Goal: Task Accomplishment & Management: Complete application form

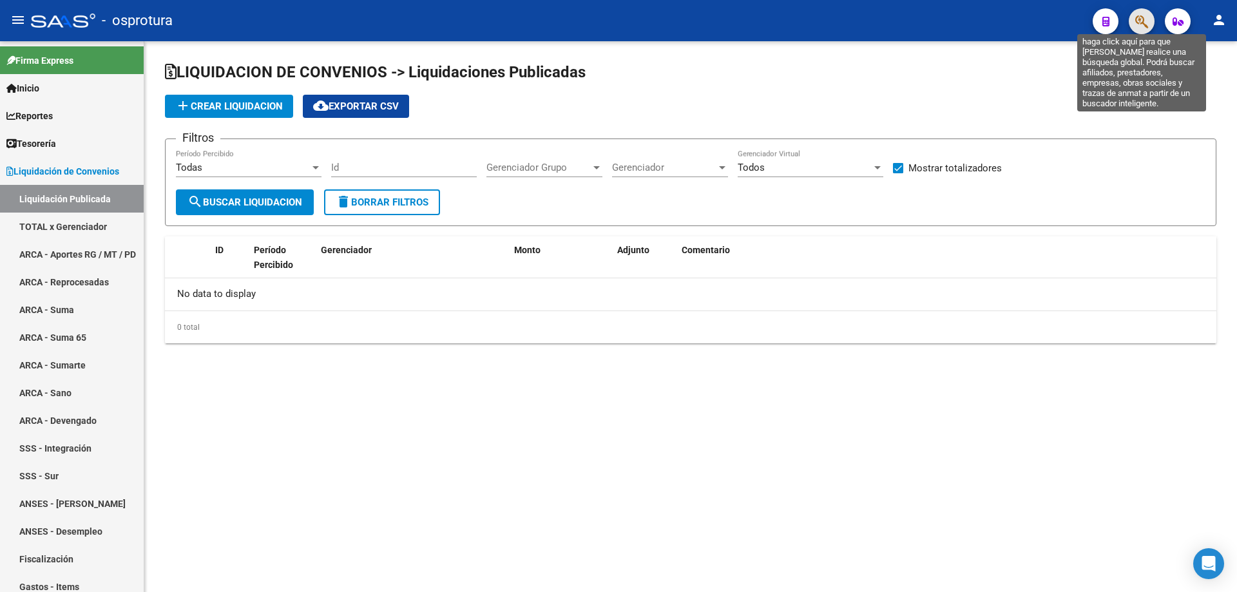
click at [1141, 15] on icon "button" at bounding box center [1141, 21] width 13 height 15
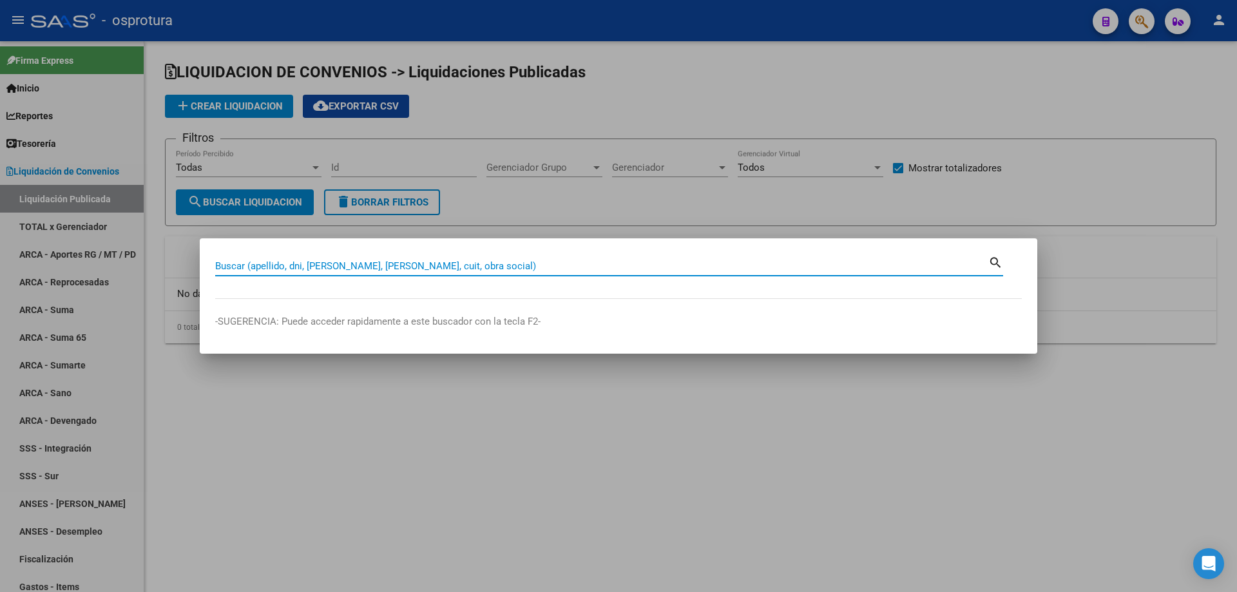
click at [433, 268] on input "Buscar (apellido, dni, [PERSON_NAME], [PERSON_NAME], cuit, obra social)" at bounding box center [601, 266] width 773 height 12
paste input "27-41201420-6"
type input "27412014206"
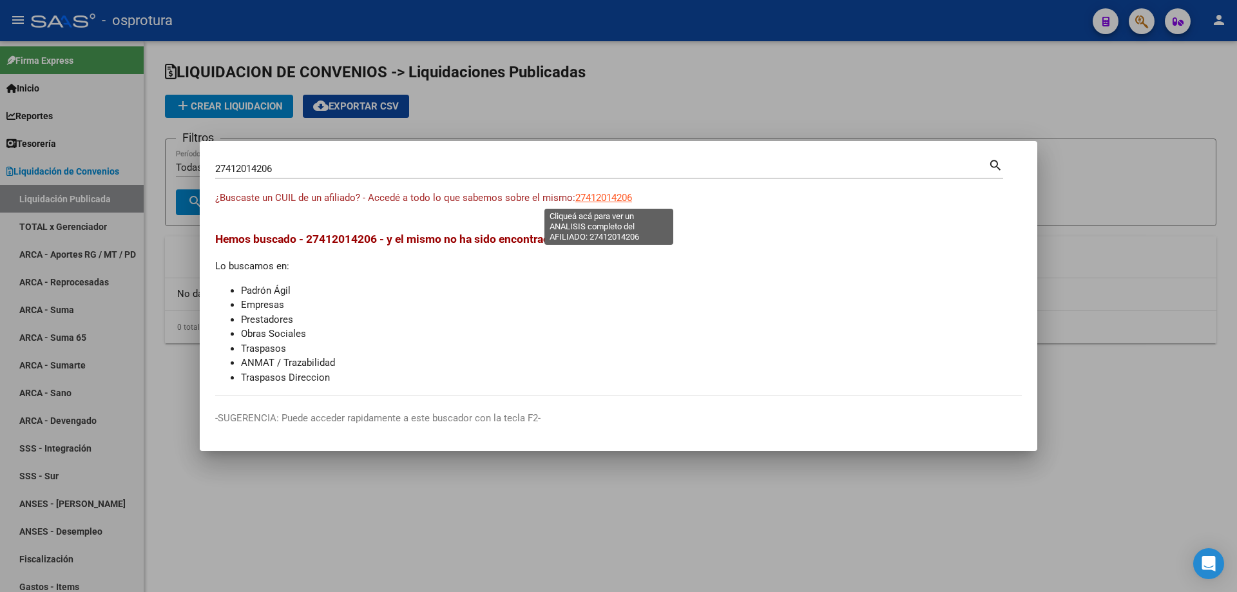
click at [622, 196] on span "27412014206" at bounding box center [603, 198] width 57 height 12
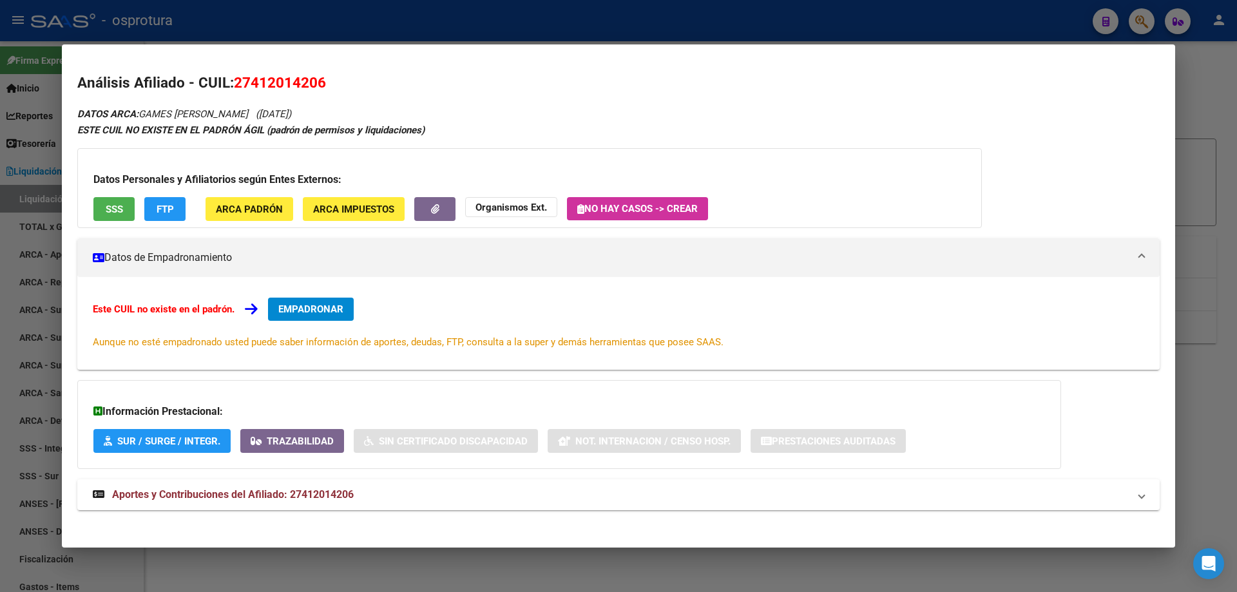
click at [293, 310] on span "EMPADRONAR" at bounding box center [310, 309] width 65 height 12
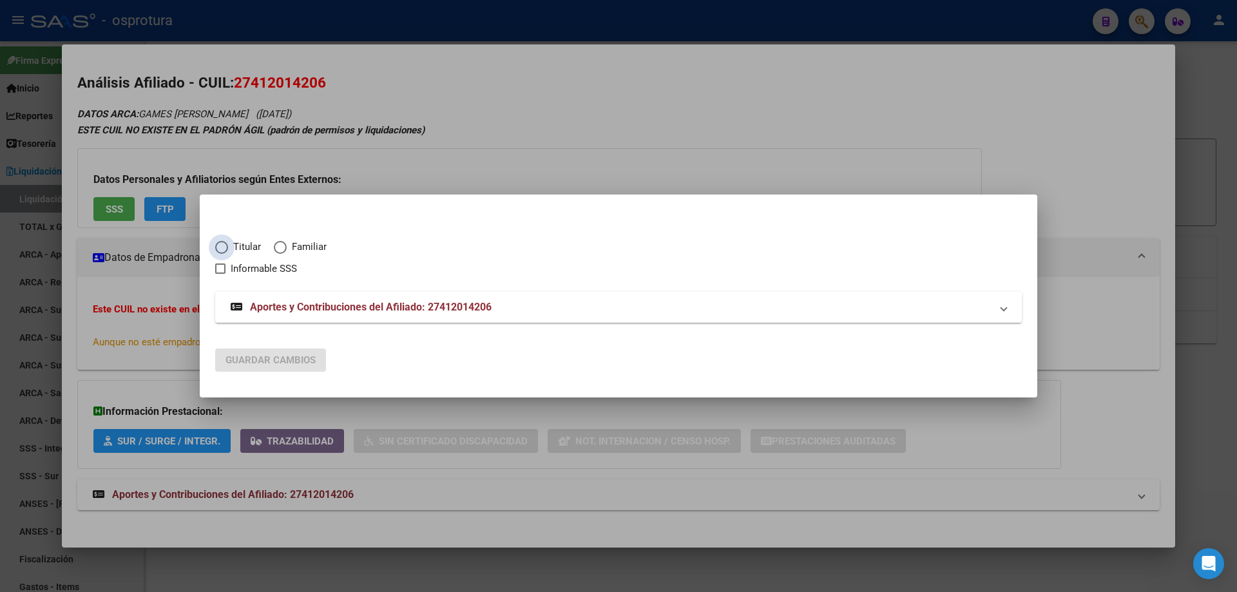
click at [229, 249] on span "Titular" at bounding box center [244, 247] width 33 height 15
click at [228, 249] on input "Titular" at bounding box center [221, 247] width 13 height 13
radio input "true"
checkbox input "true"
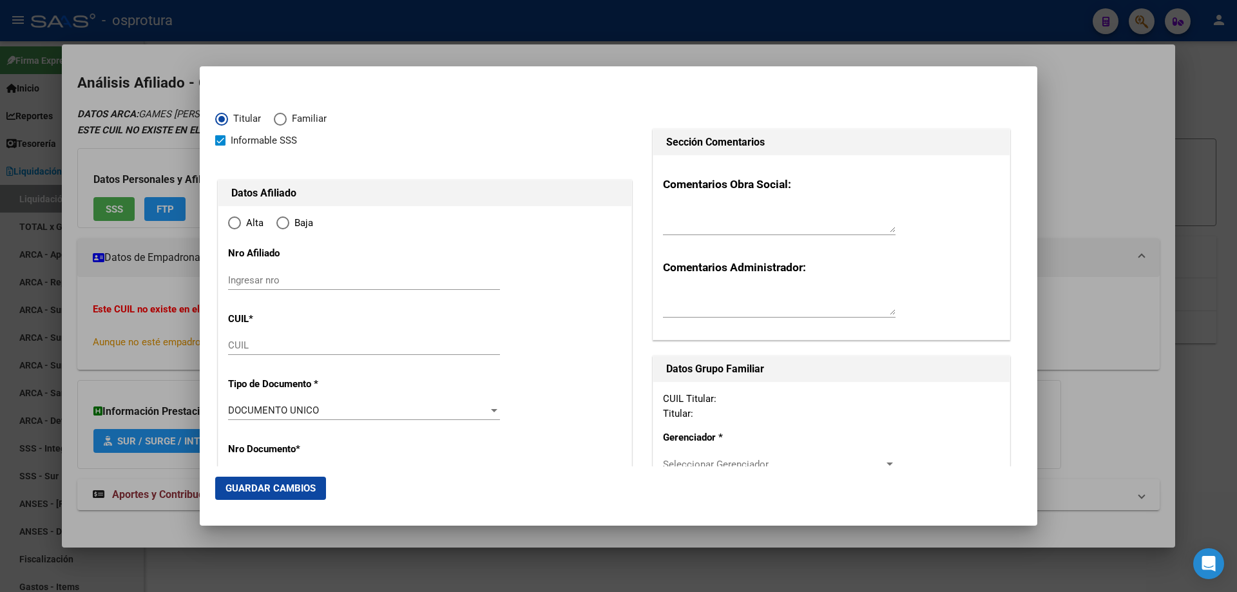
type input "27-41201420-6"
type input "41201420"
type input "GAMES"
type input "ARIADNA BELEN"
type input "1998-07-18"
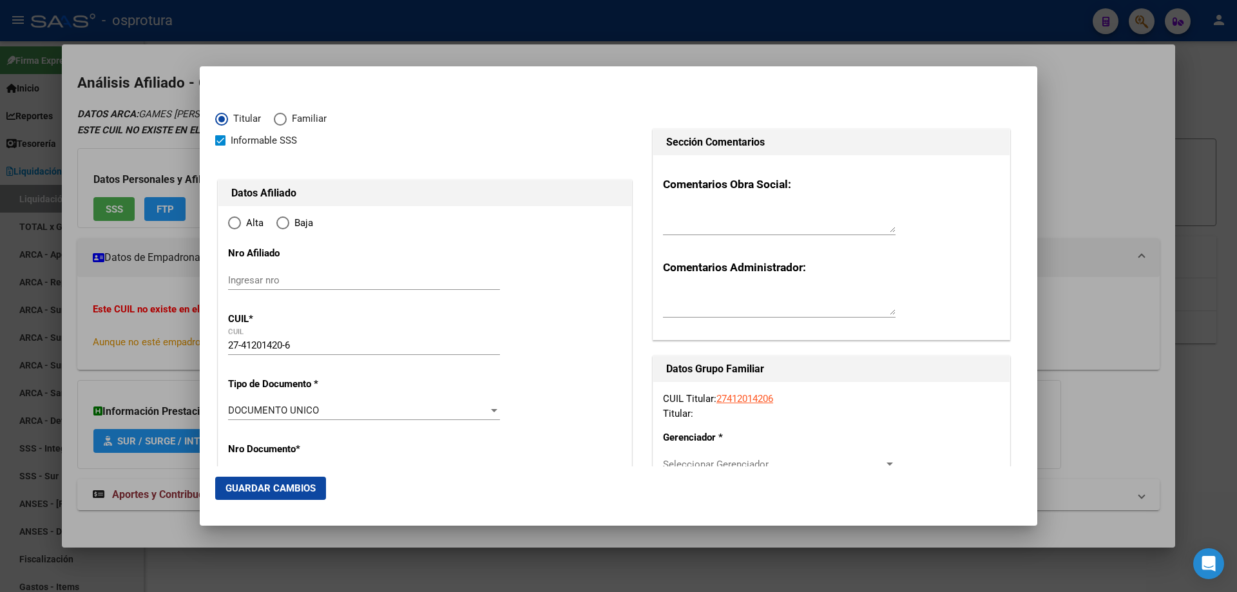
type input "MONTE GRANDE"
type input "1842"
type input "PUEYRREDON"
type input "183"
type input "0"
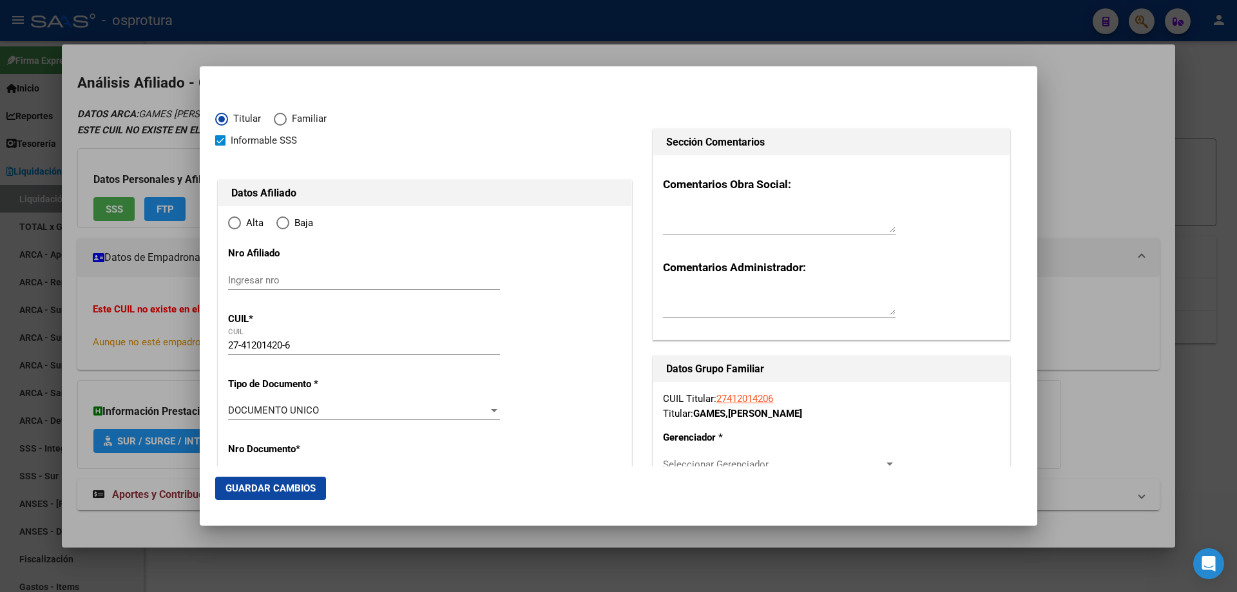
type input "MONTE GRANDE"
radio input "true"
click at [229, 410] on input "Ingresar fecha" at bounding box center [364, 414] width 272 height 21
type input "[DATE]"
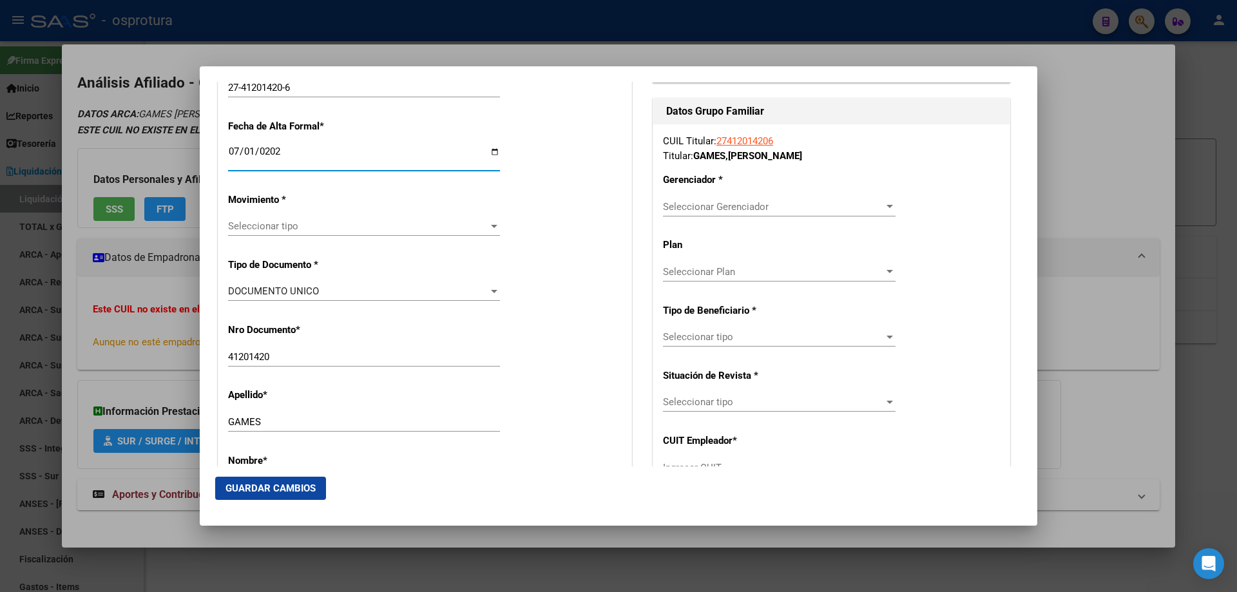
click at [298, 229] on span "Seleccionar tipo" at bounding box center [358, 226] width 260 height 12
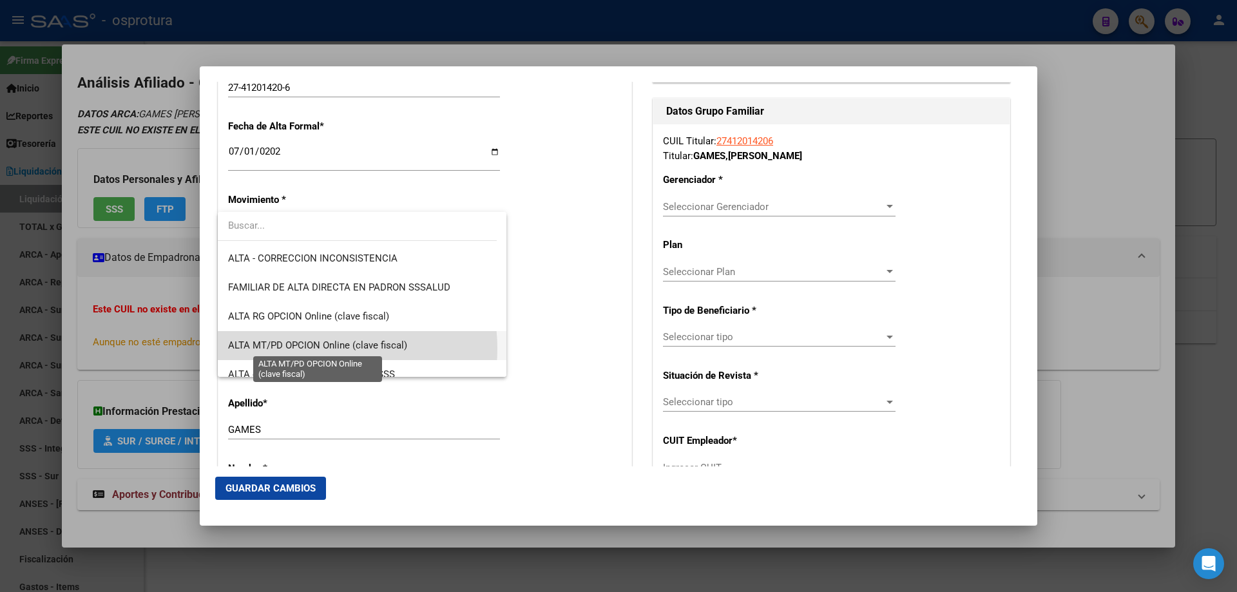
click at [310, 348] on span "ALTA MT/PD OPCION Online (clave fiscal)" at bounding box center [317, 345] width 179 height 12
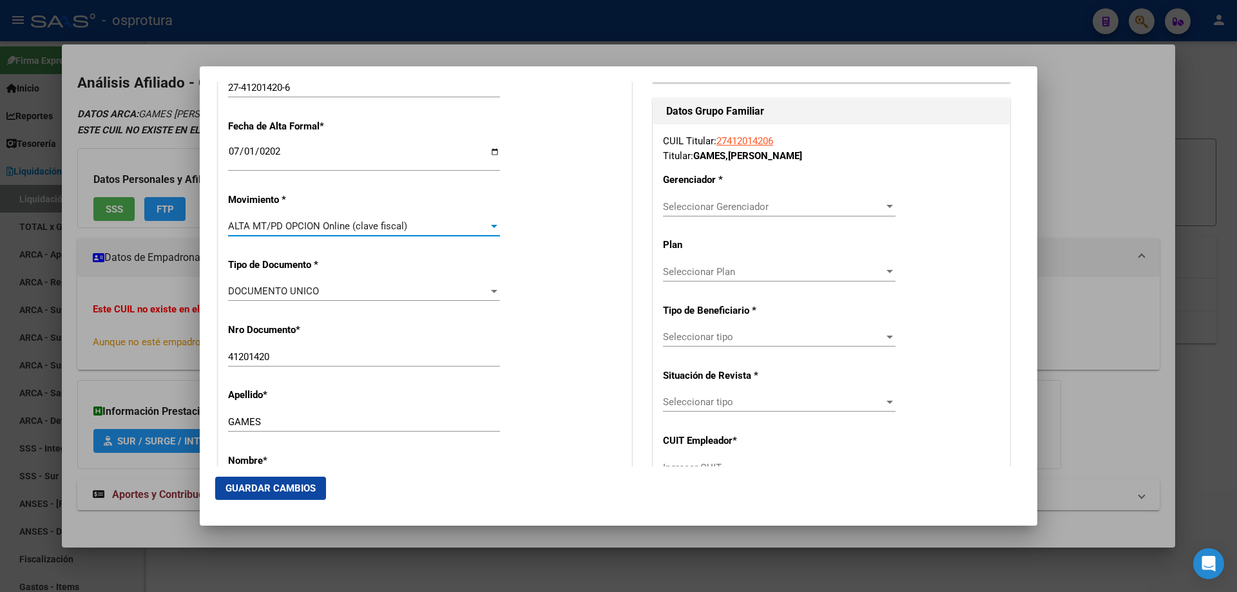
scroll to position [515, 0]
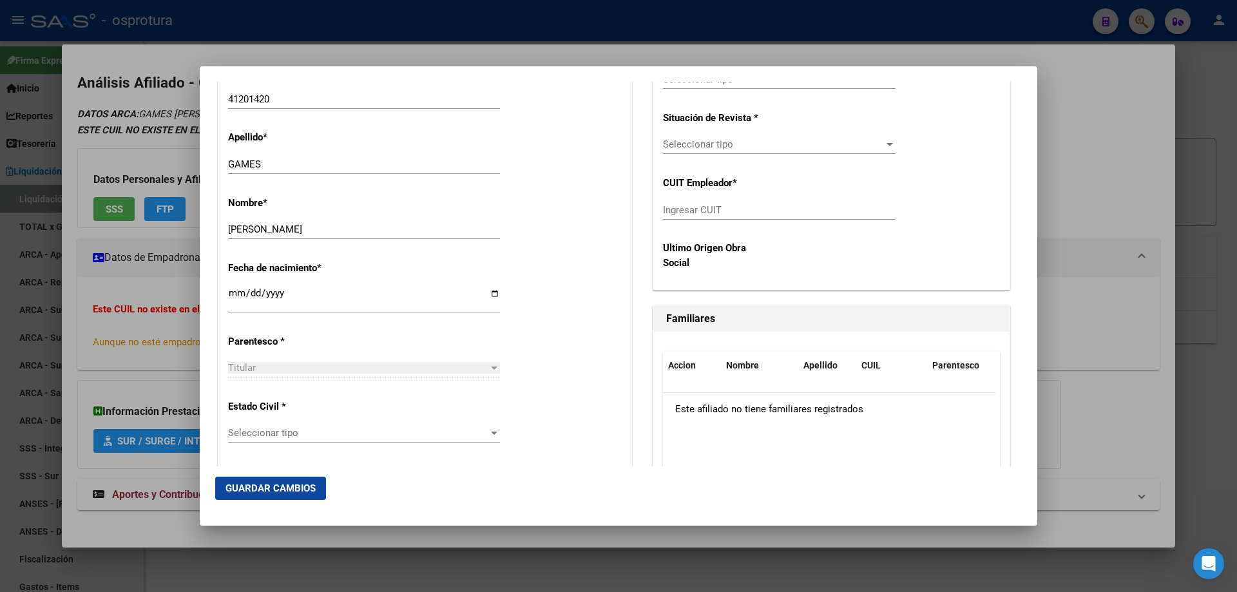
click at [325, 439] on span "Seleccionar tipo" at bounding box center [358, 433] width 260 height 12
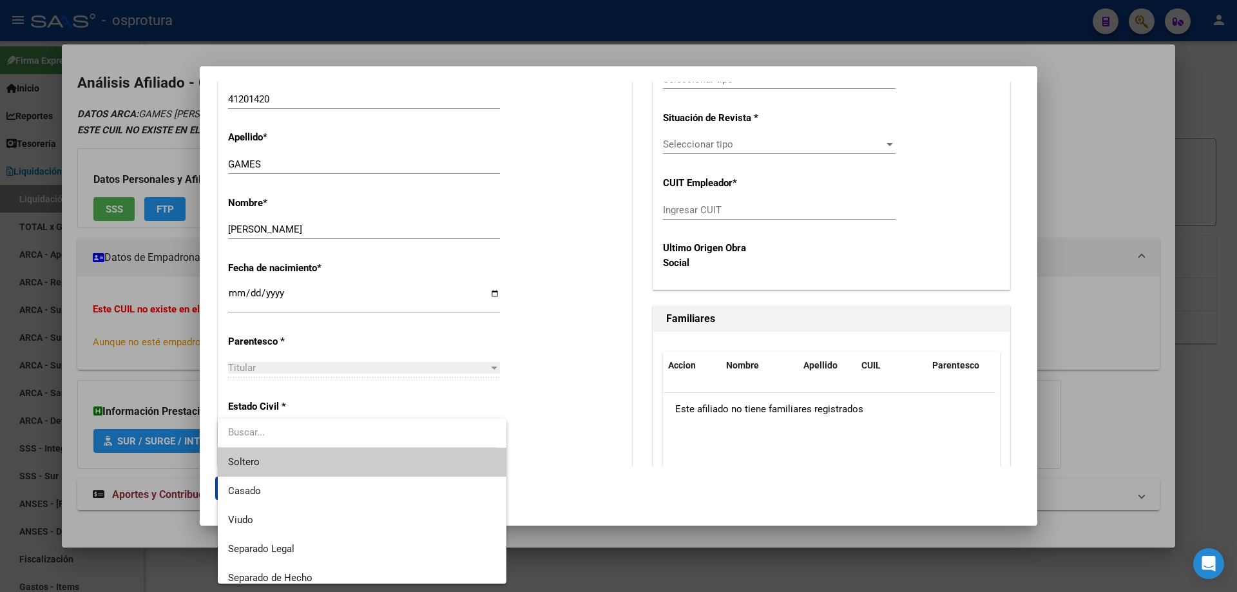
click at [326, 459] on span "Soltero" at bounding box center [362, 462] width 268 height 29
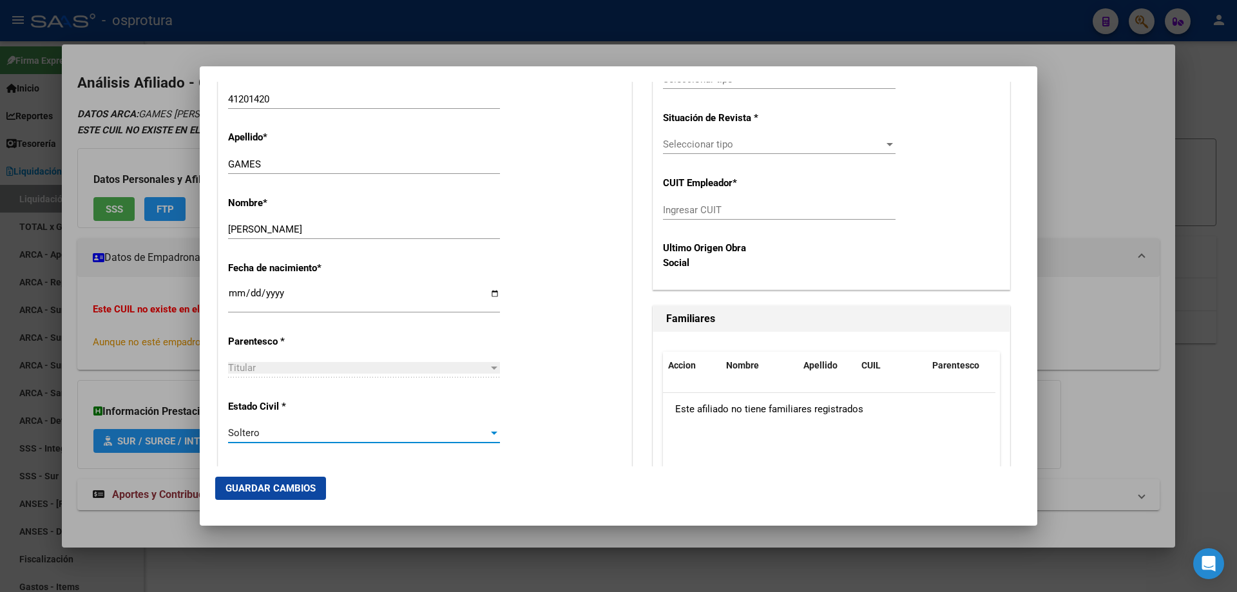
scroll to position [258, 0]
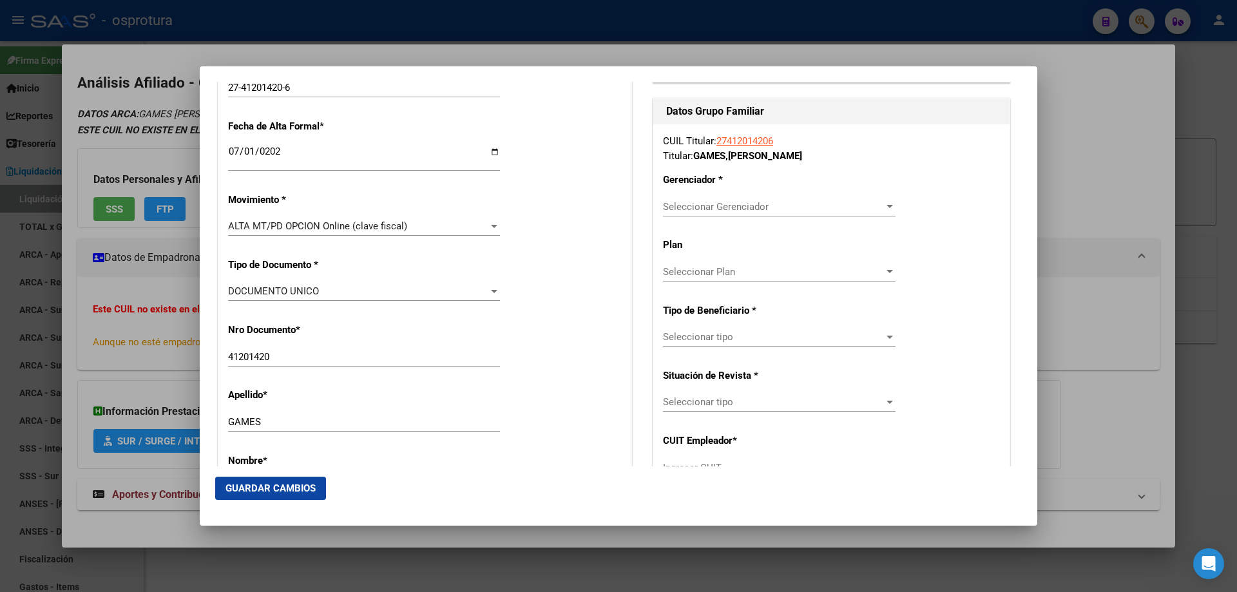
click at [743, 211] on span "Seleccionar Gerenciador" at bounding box center [773, 207] width 221 height 12
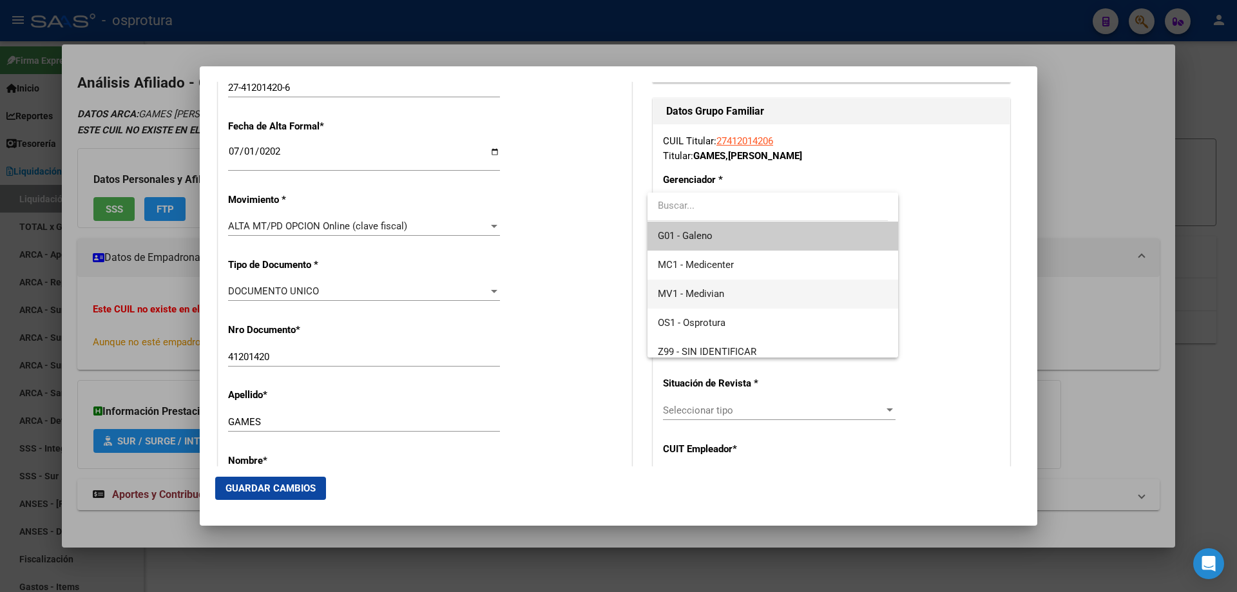
click at [738, 289] on span "MV1 - Medivian" at bounding box center [772, 294] width 229 height 29
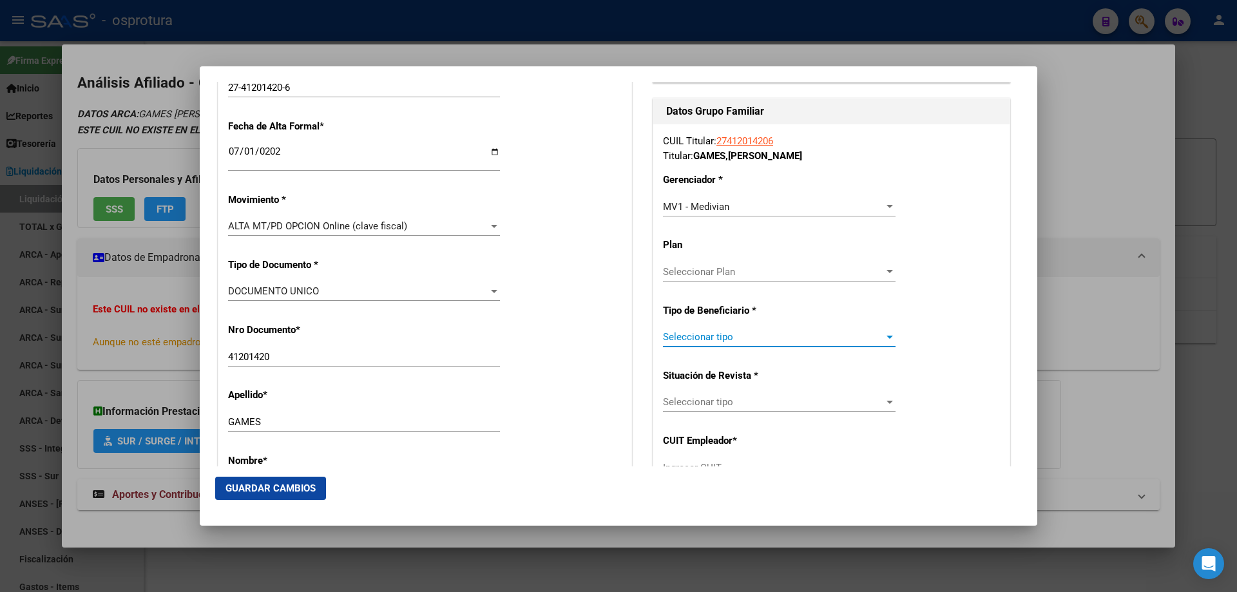
click at [734, 338] on span "Seleccionar tipo" at bounding box center [773, 337] width 221 height 12
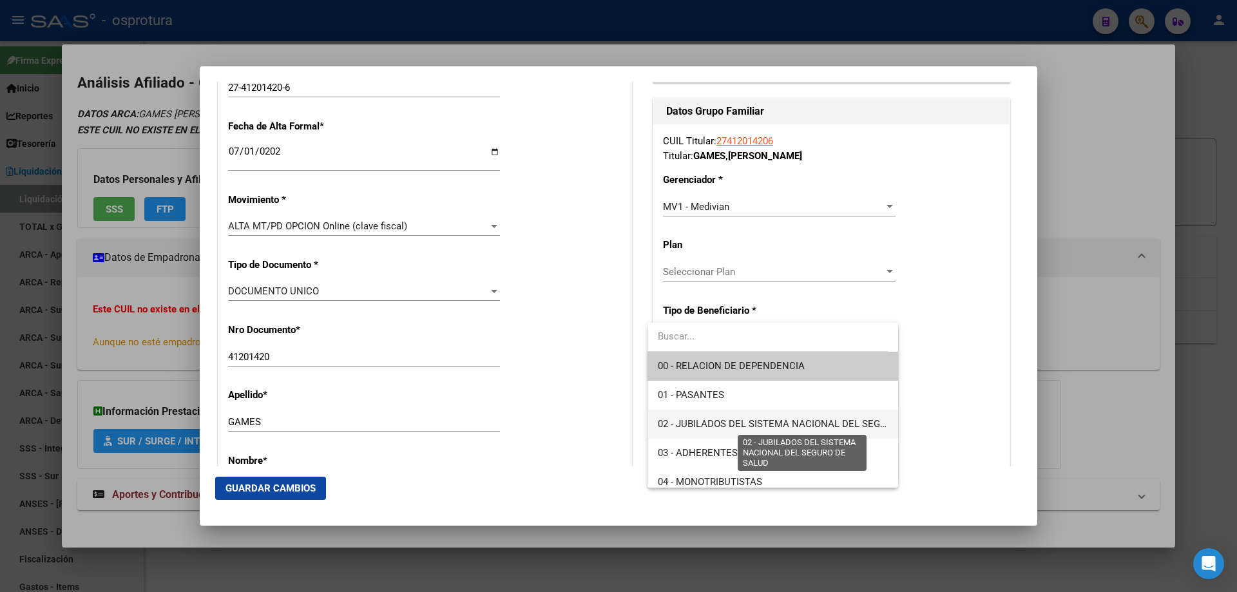
scroll to position [129, 0]
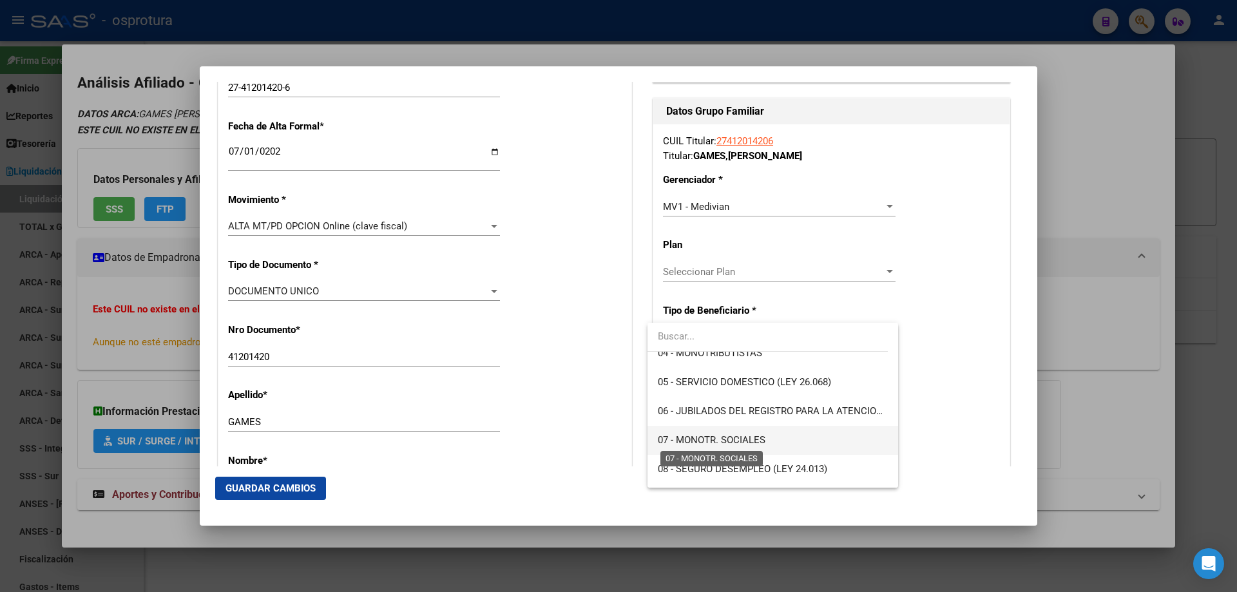
click at [742, 439] on span "07 - MONOTR. SOCIALES" at bounding box center [712, 440] width 108 height 12
type input "27-41201420-6"
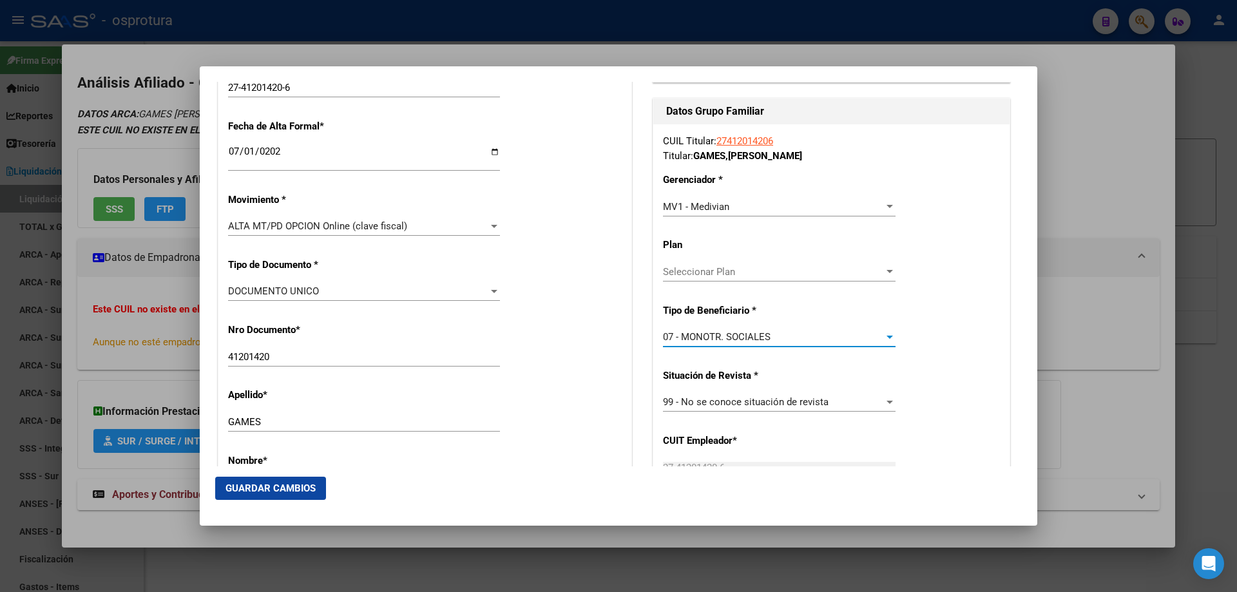
click at [241, 493] on span "Guardar Cambios" at bounding box center [270, 488] width 90 height 12
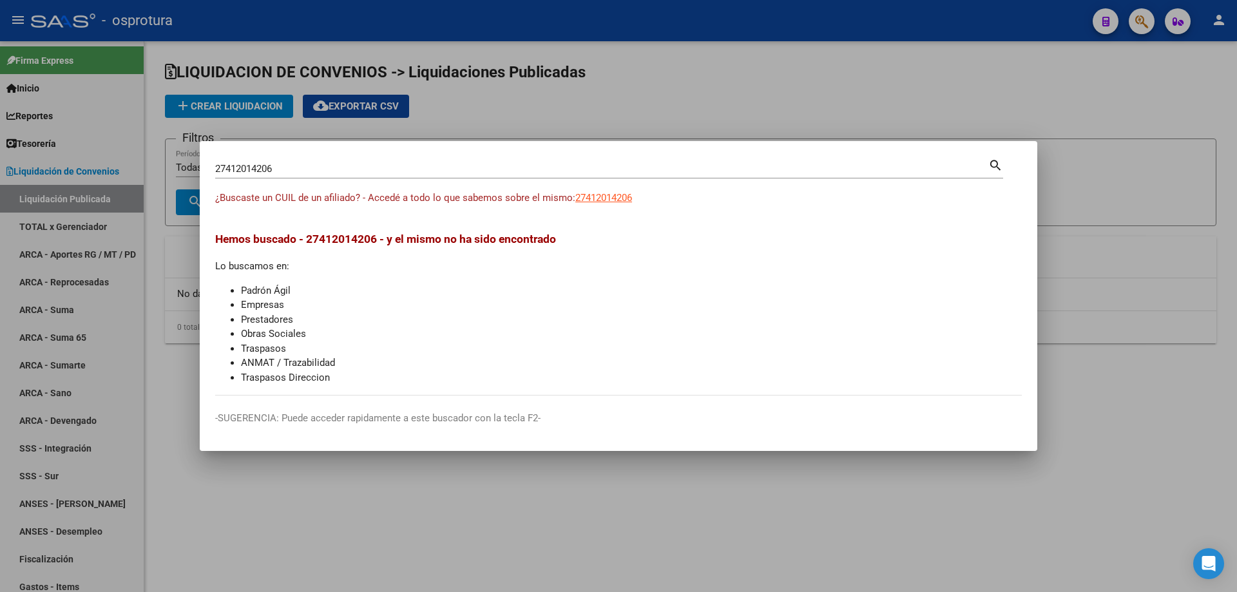
click at [292, 168] on input "27412014206" at bounding box center [601, 169] width 773 height 12
paste input "-41262534-5"
type input "27412625345"
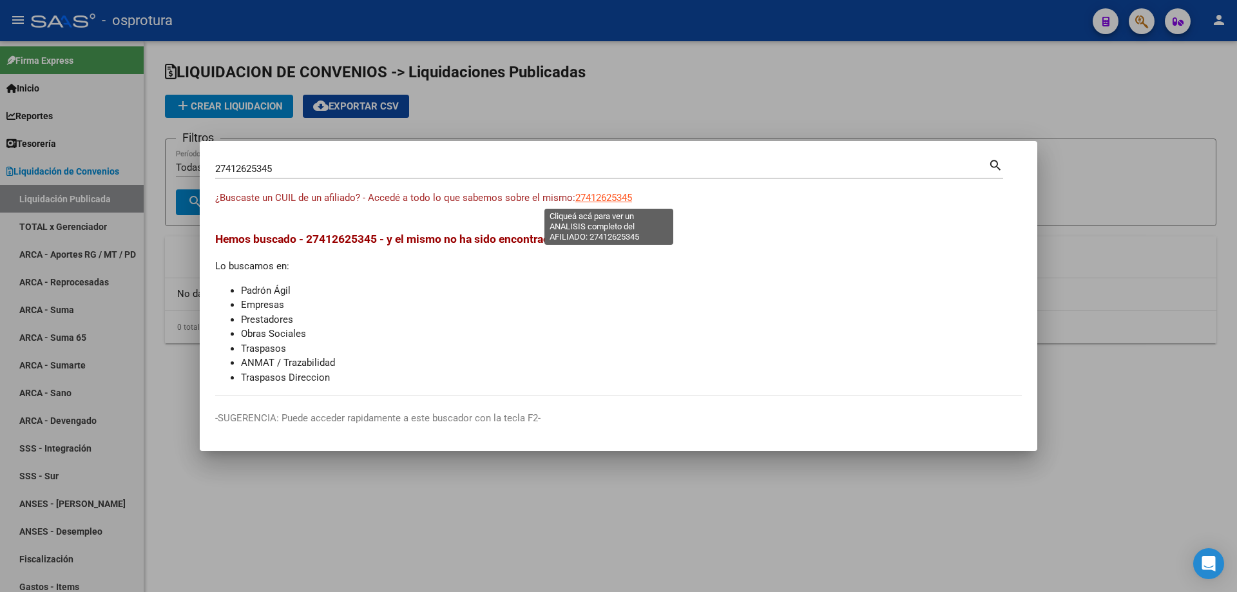
click at [609, 200] on span "27412625345" at bounding box center [603, 198] width 57 height 12
type textarea "27412625345"
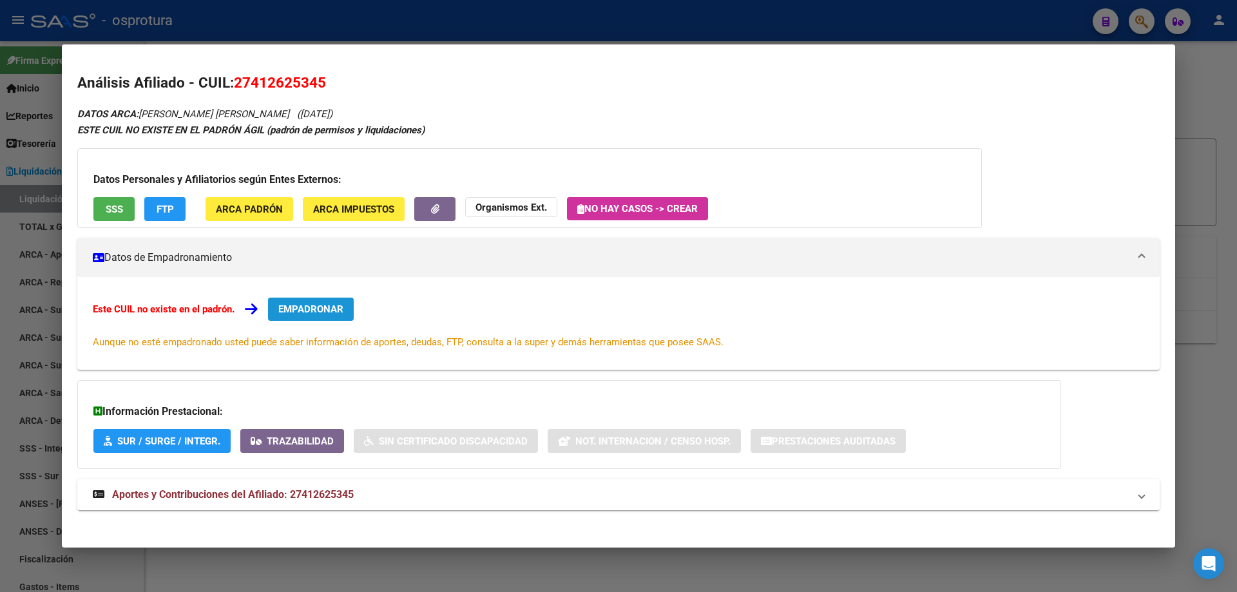
click at [310, 315] on button "EMPADRONAR" at bounding box center [311, 309] width 86 height 23
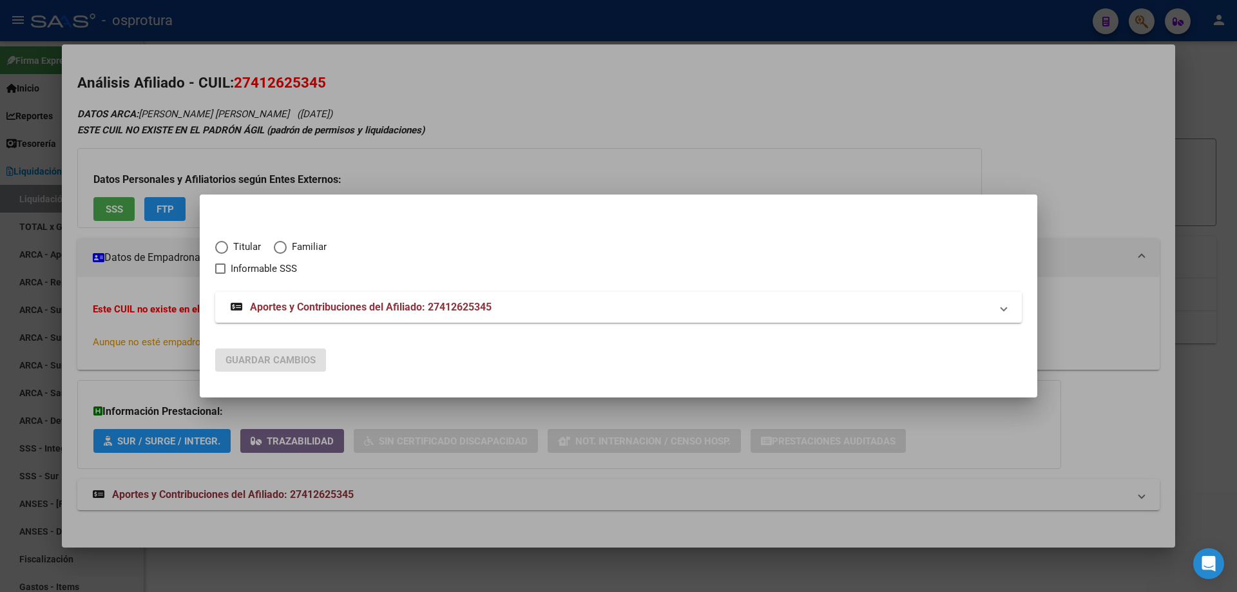
click at [227, 250] on span "Elija una opción" at bounding box center [221, 247] width 13 height 13
click at [227, 250] on input "Titular" at bounding box center [221, 247] width 13 height 13
radio input "true"
checkbox input "true"
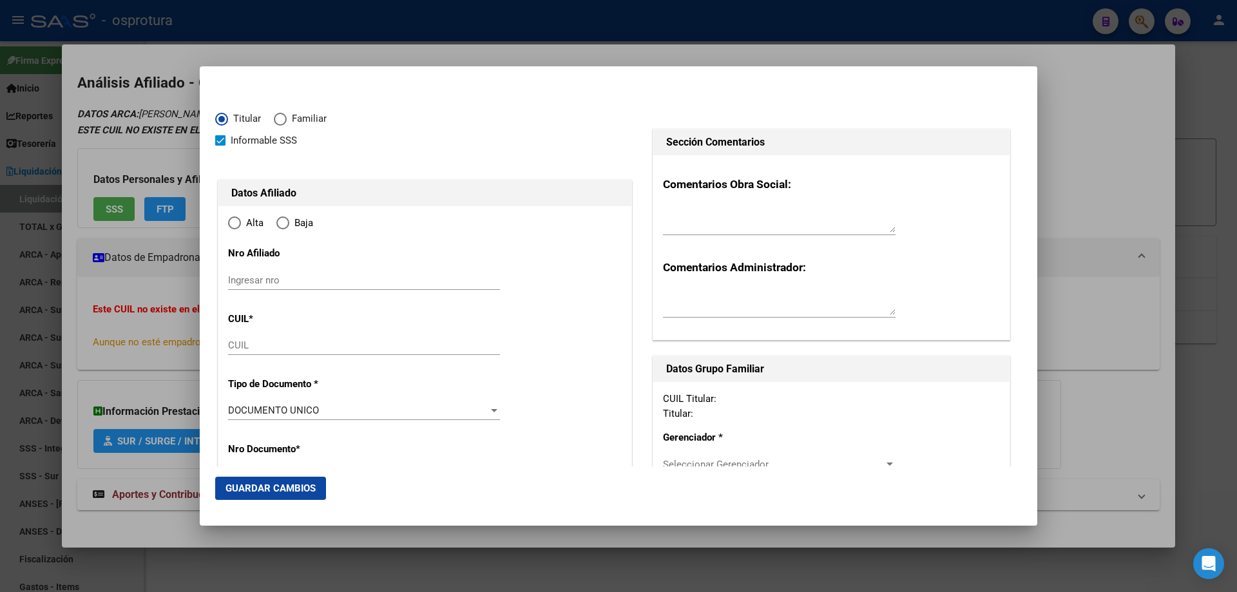
type input "27-41262534-5"
type input "41262534"
type input "ALVAREZ PAZ"
type input "MAIRA LUCILA"
type input "1998-06-06"
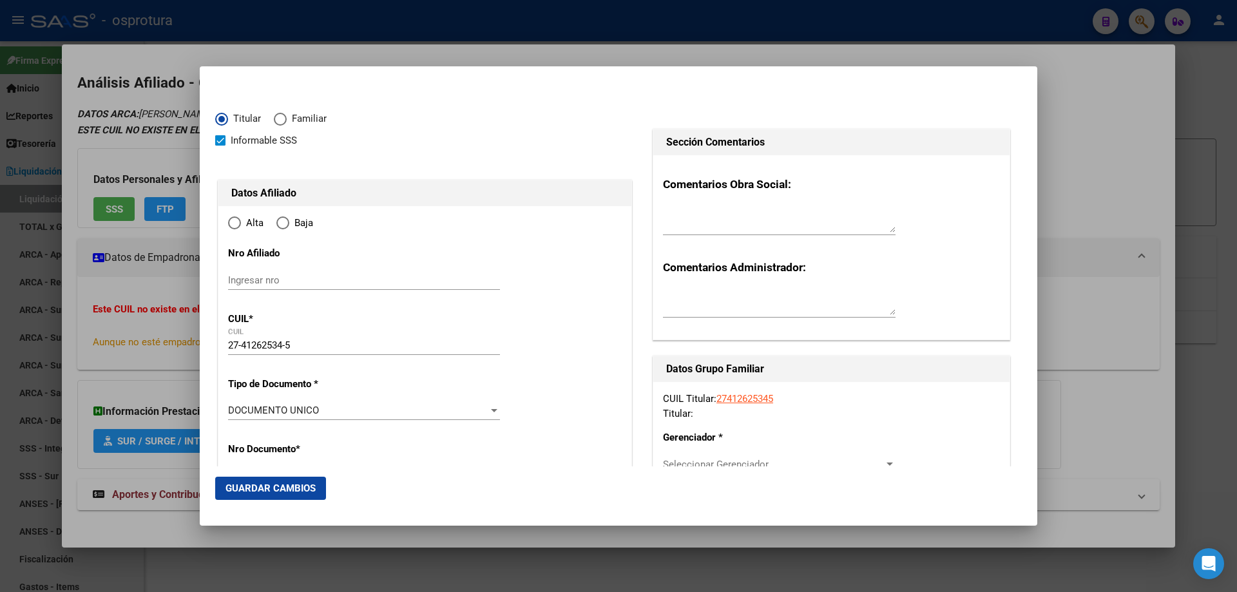
type input "SARANDI"
type input "1872"
type input "CASELLA PINERO"
type input "282"
type input "0"
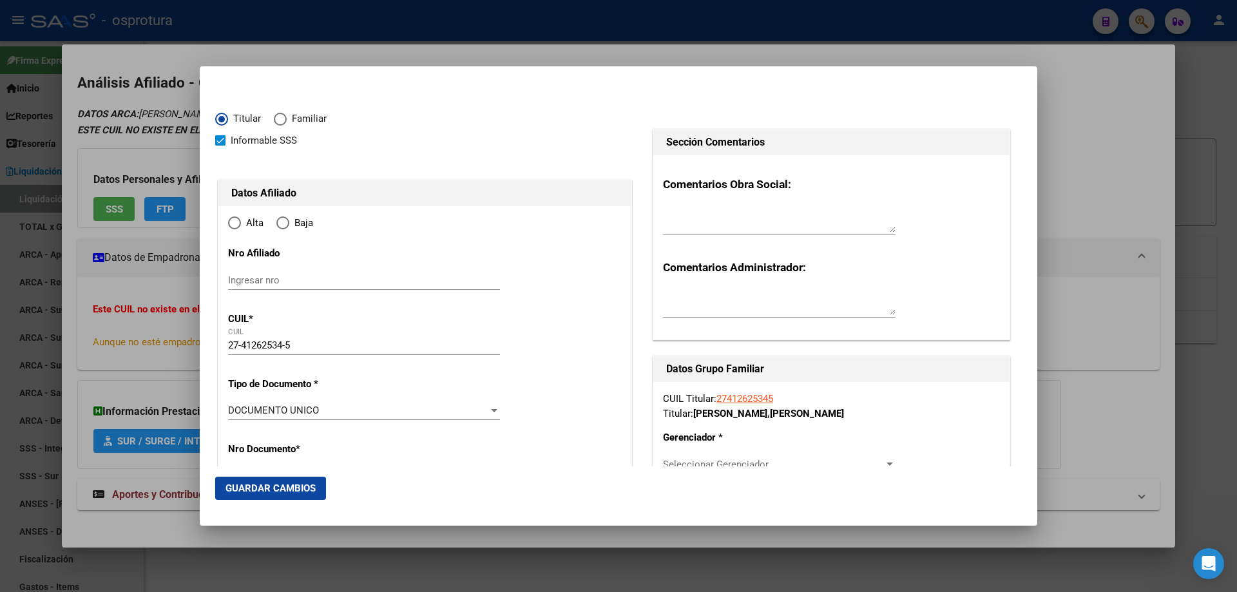
type input "SARANDI"
radio input "true"
click at [240, 406] on input "Ingresar fecha" at bounding box center [364, 414] width 272 height 21
type input "[DATE]"
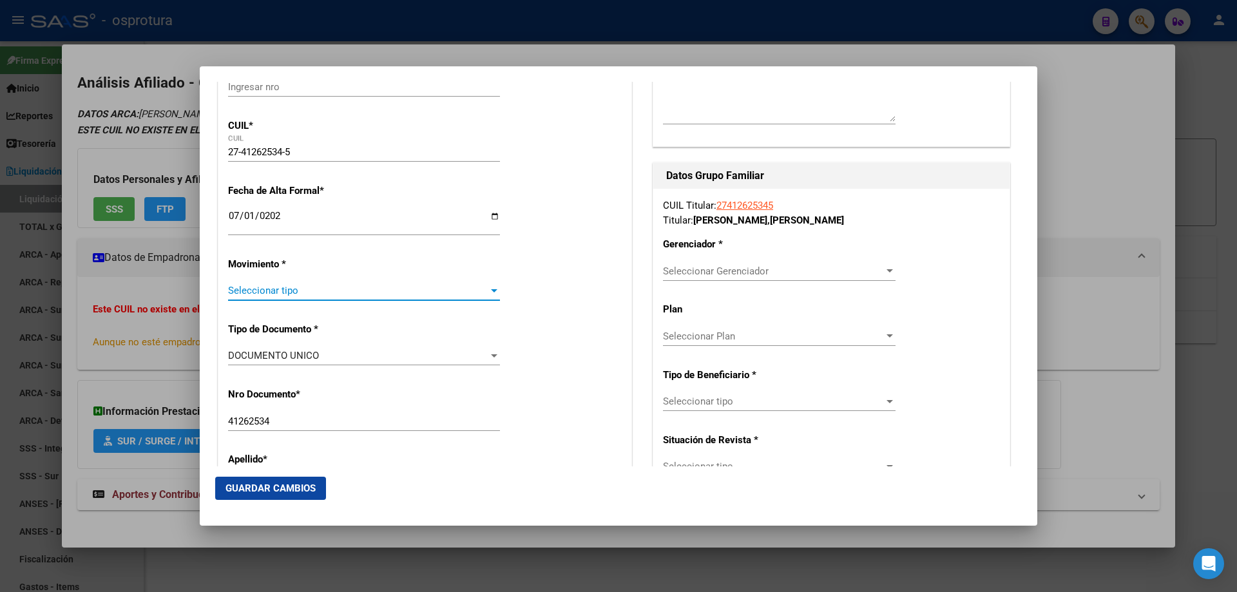
click at [274, 286] on span "Seleccionar tipo" at bounding box center [358, 291] width 260 height 12
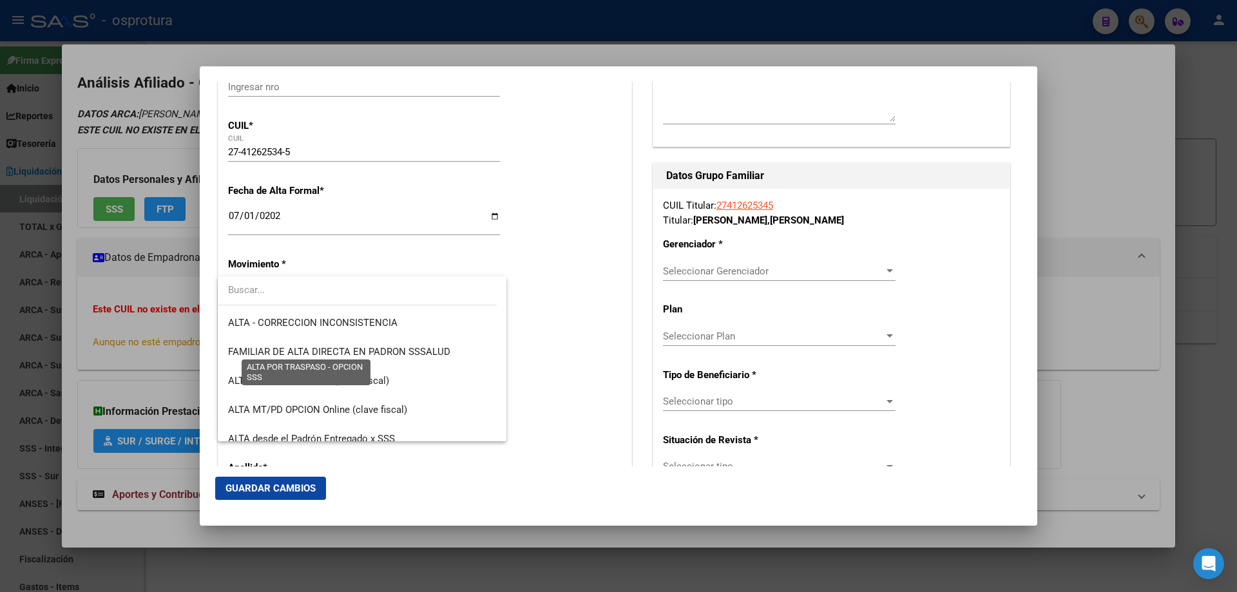
scroll to position [322, 0]
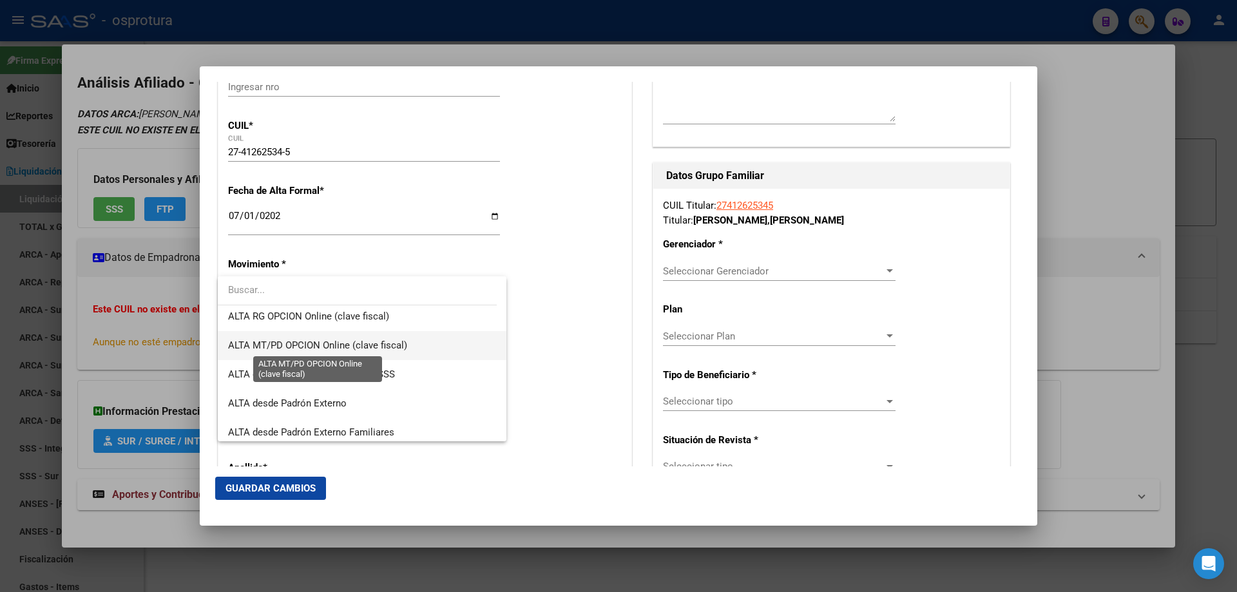
click at [295, 348] on span "ALTA MT/PD OPCION Online (clave fiscal)" at bounding box center [317, 345] width 179 height 12
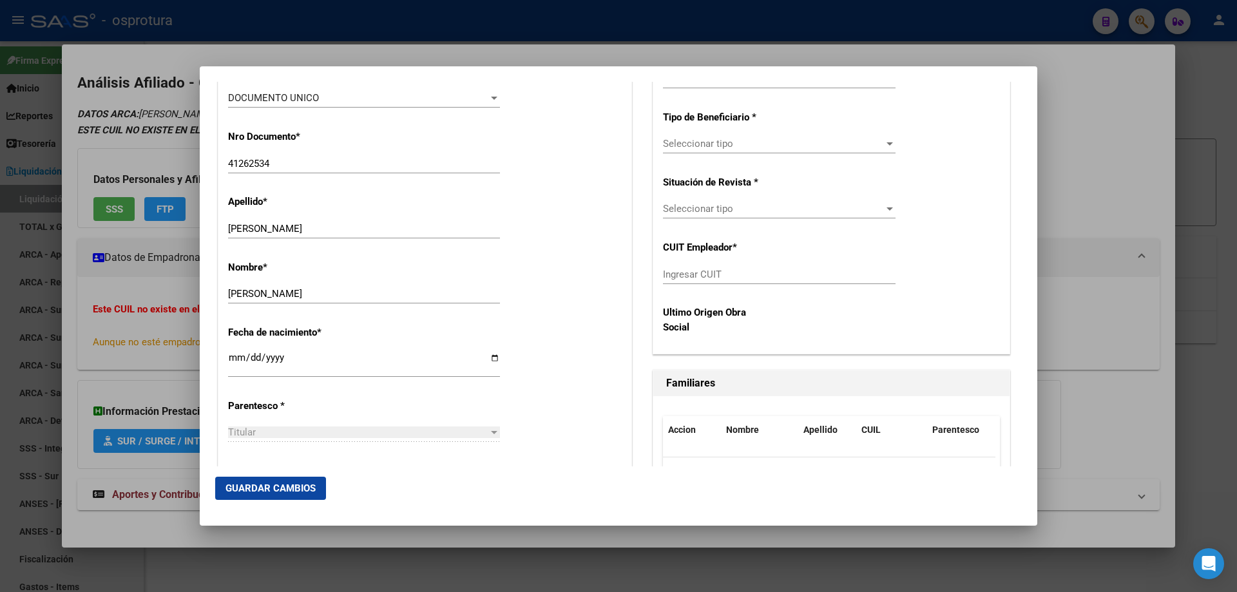
scroll to position [580, 0]
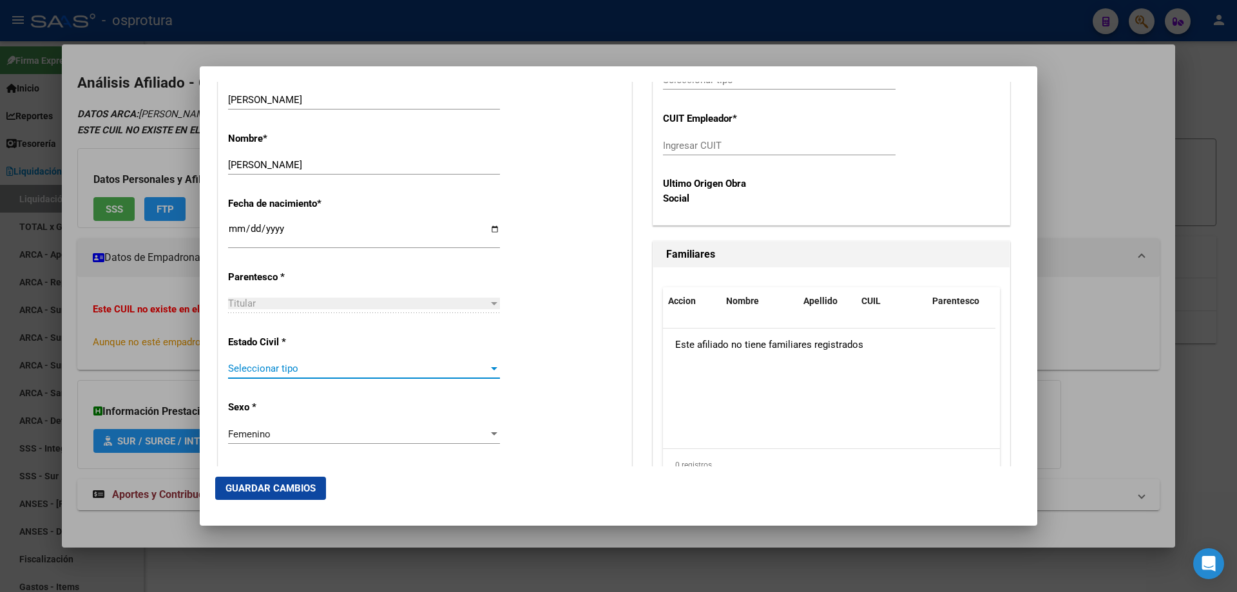
click at [285, 365] on span "Seleccionar tipo" at bounding box center [358, 369] width 260 height 12
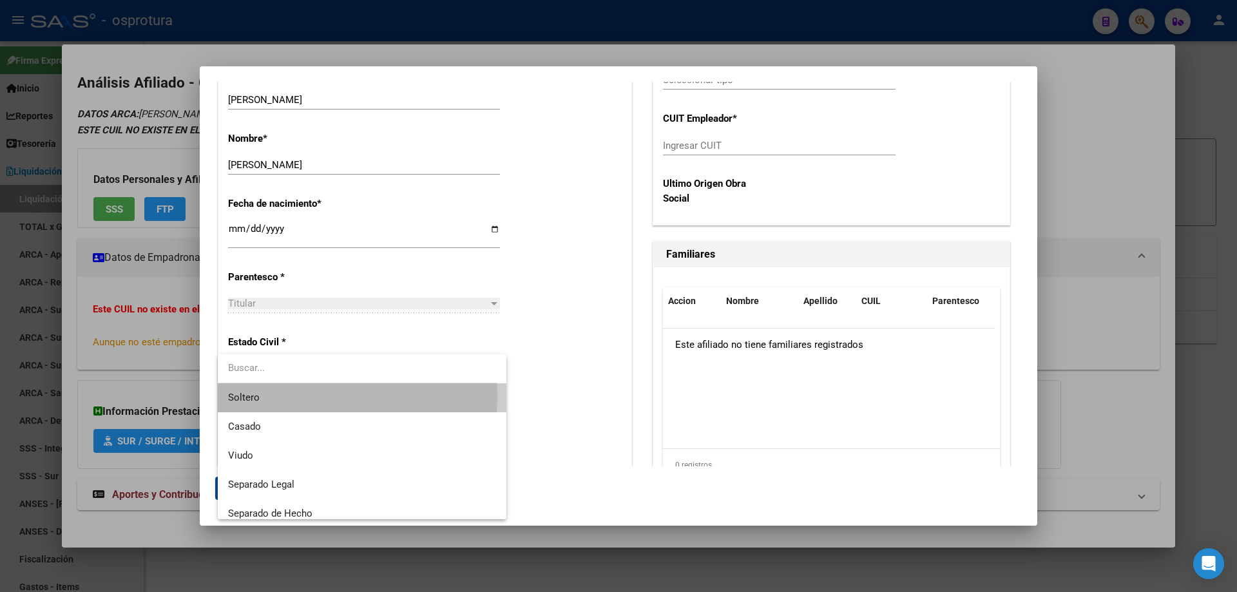
click at [287, 396] on span "Soltero" at bounding box center [362, 397] width 268 height 29
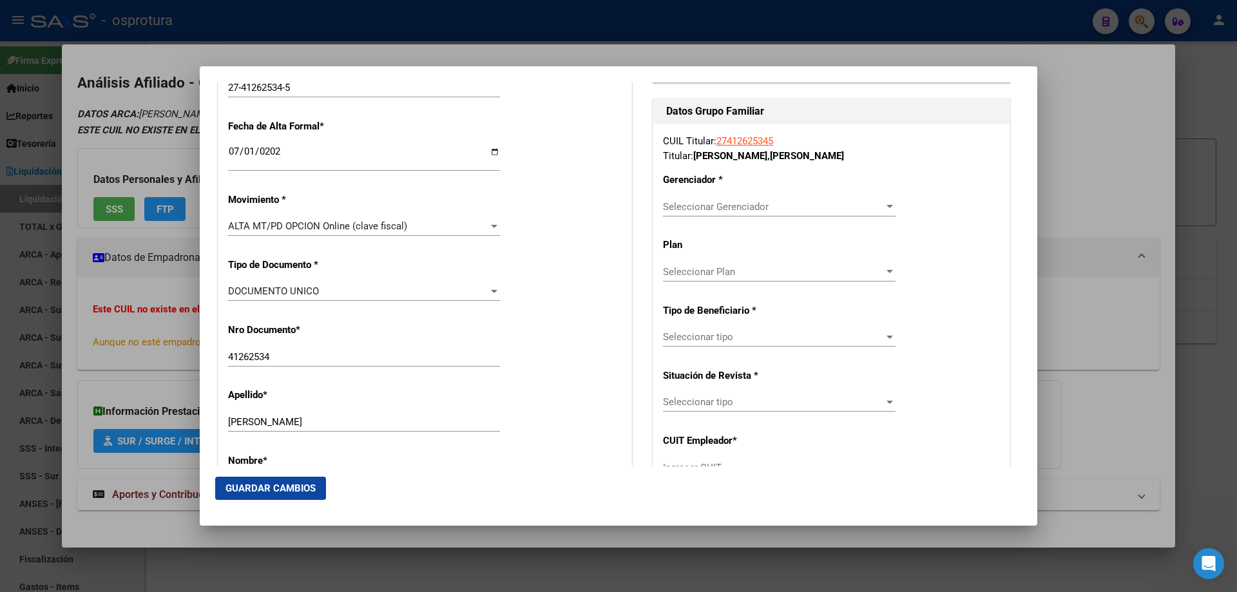
scroll to position [193, 0]
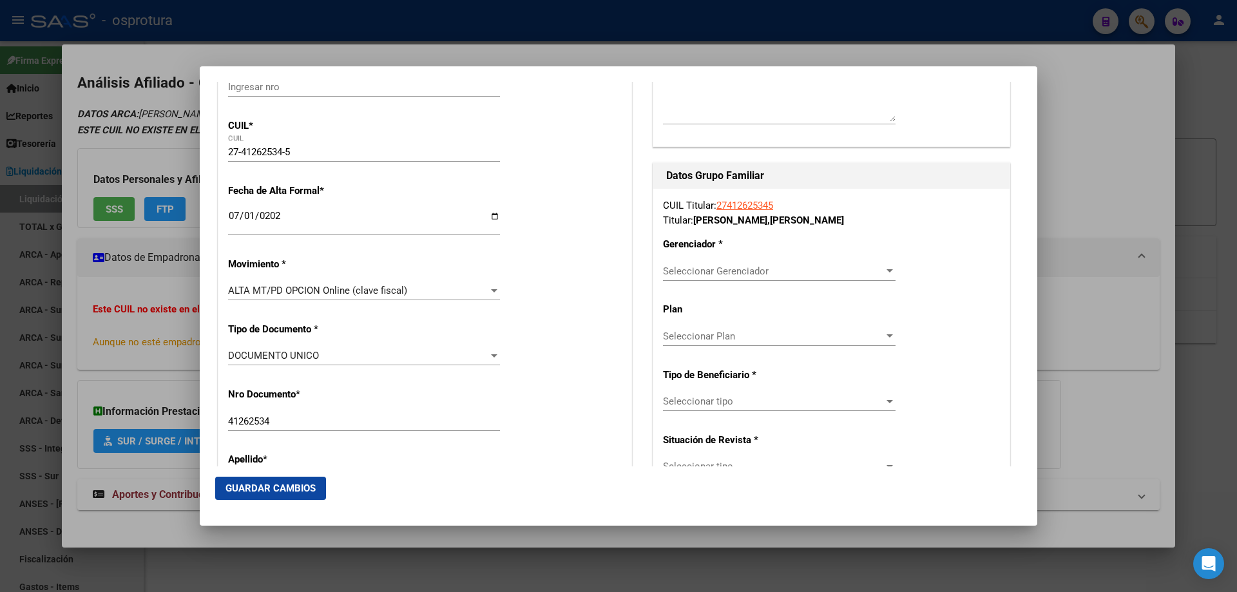
click at [723, 267] on span "Seleccionar Gerenciador" at bounding box center [773, 271] width 221 height 12
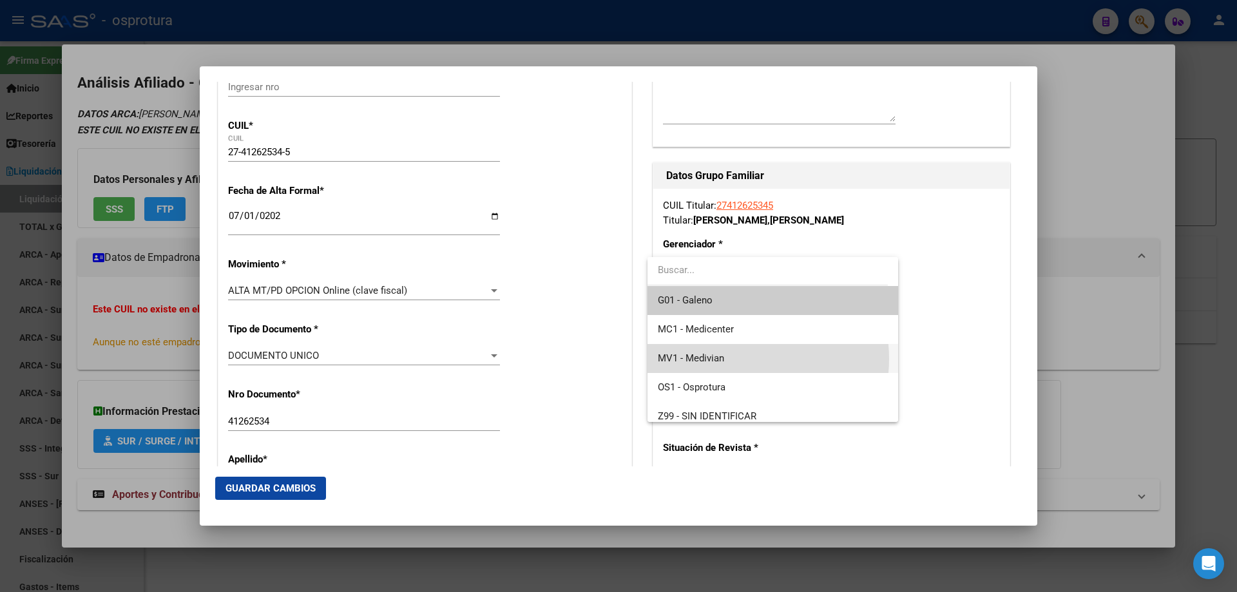
click at [737, 359] on span "MV1 - Medivian" at bounding box center [772, 358] width 229 height 29
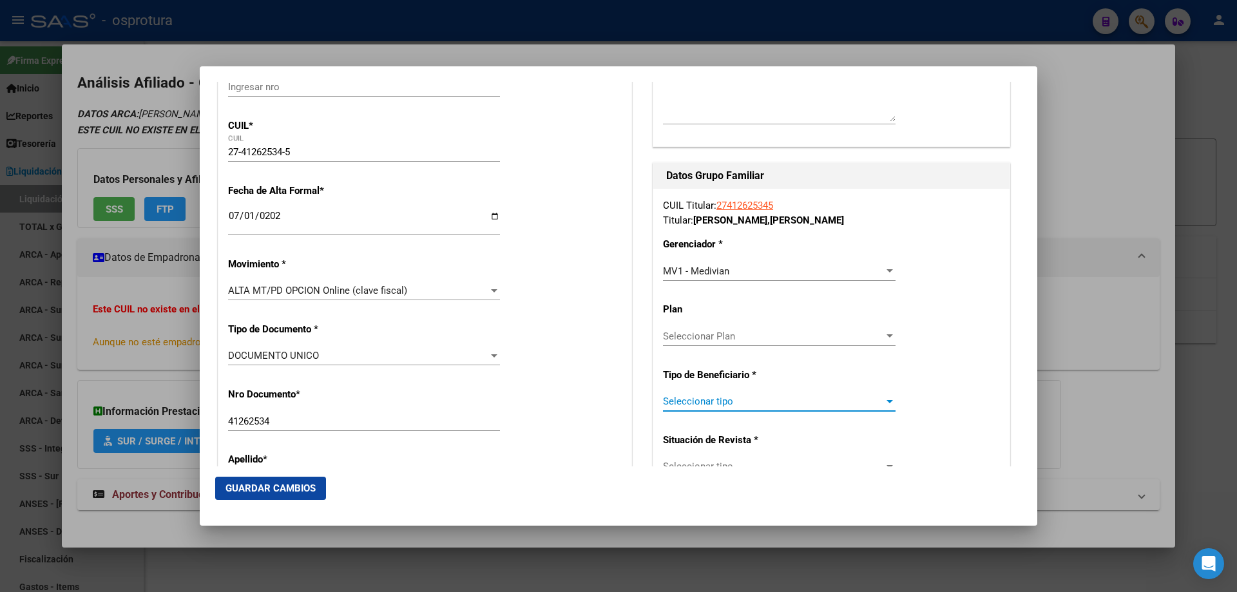
click at [743, 402] on span "Seleccionar tipo" at bounding box center [773, 402] width 221 height 12
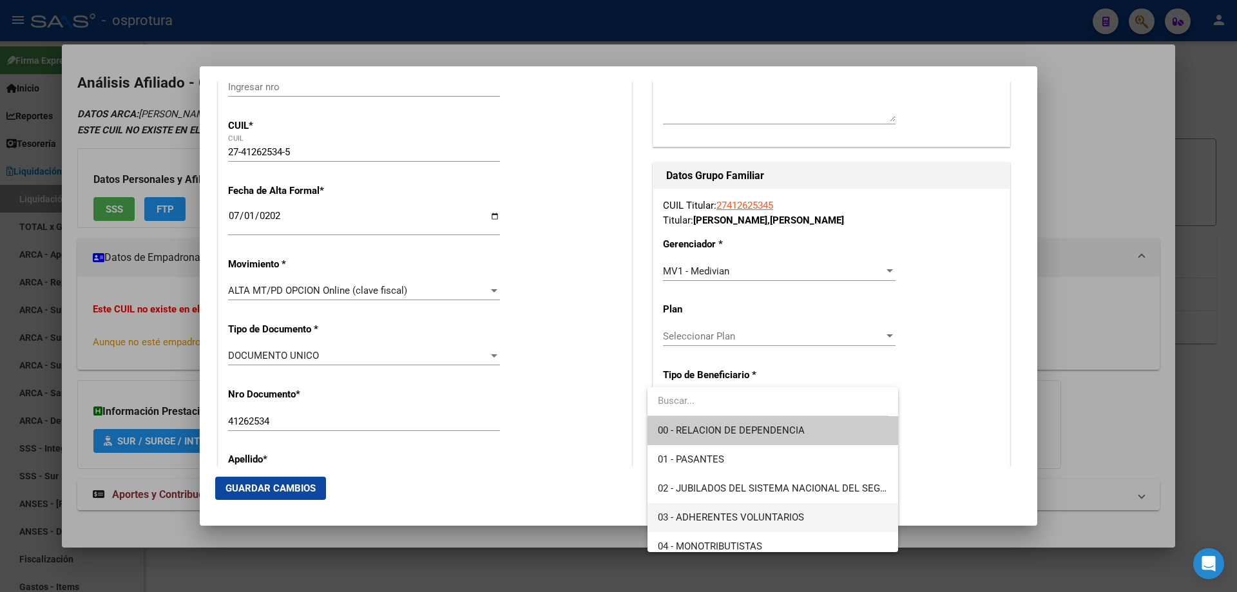
scroll to position [129, 0]
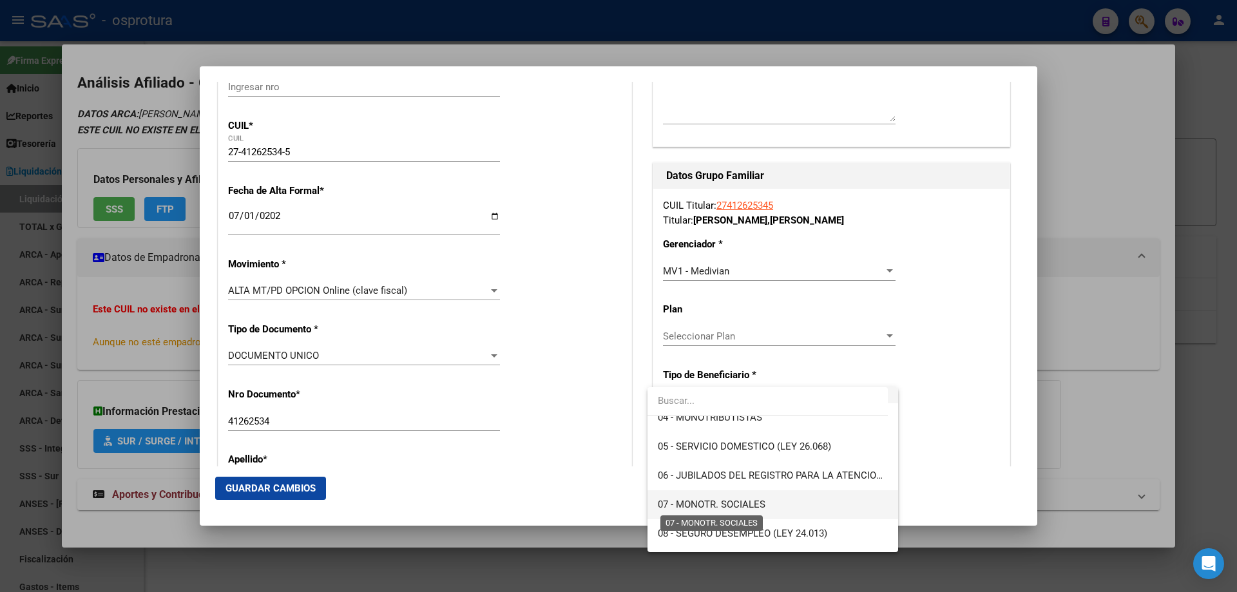
click at [754, 504] on span "07 - MONOTR. SOCIALES" at bounding box center [712, 505] width 108 height 12
type input "27-41262534-5"
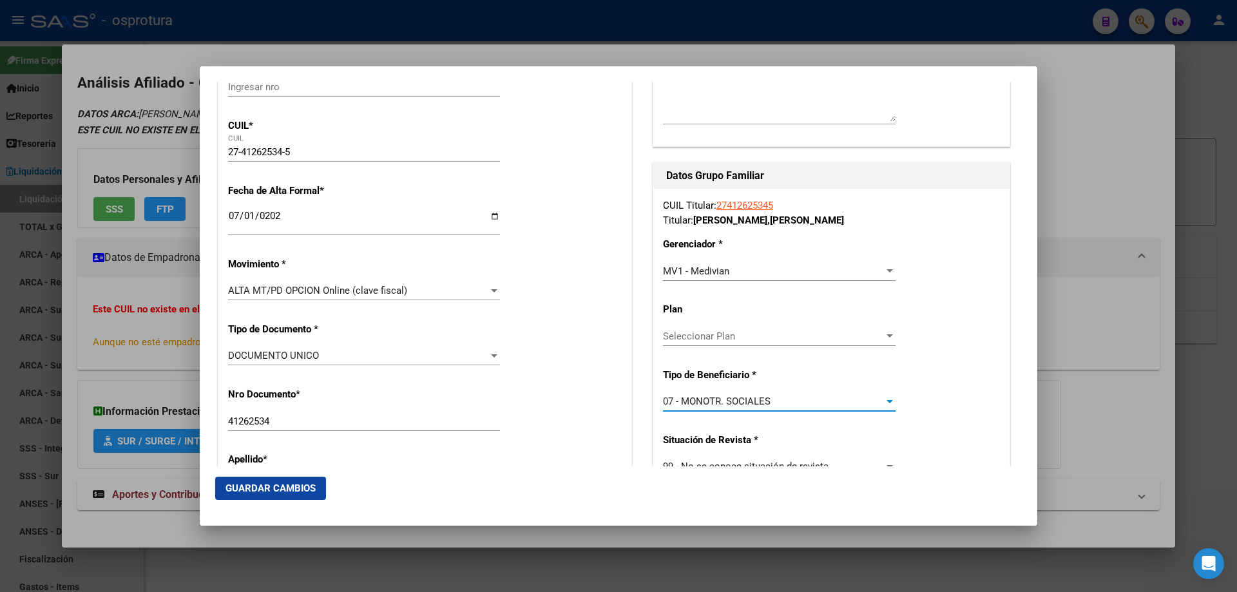
click at [258, 497] on button "Guardar Cambios" at bounding box center [270, 488] width 111 height 23
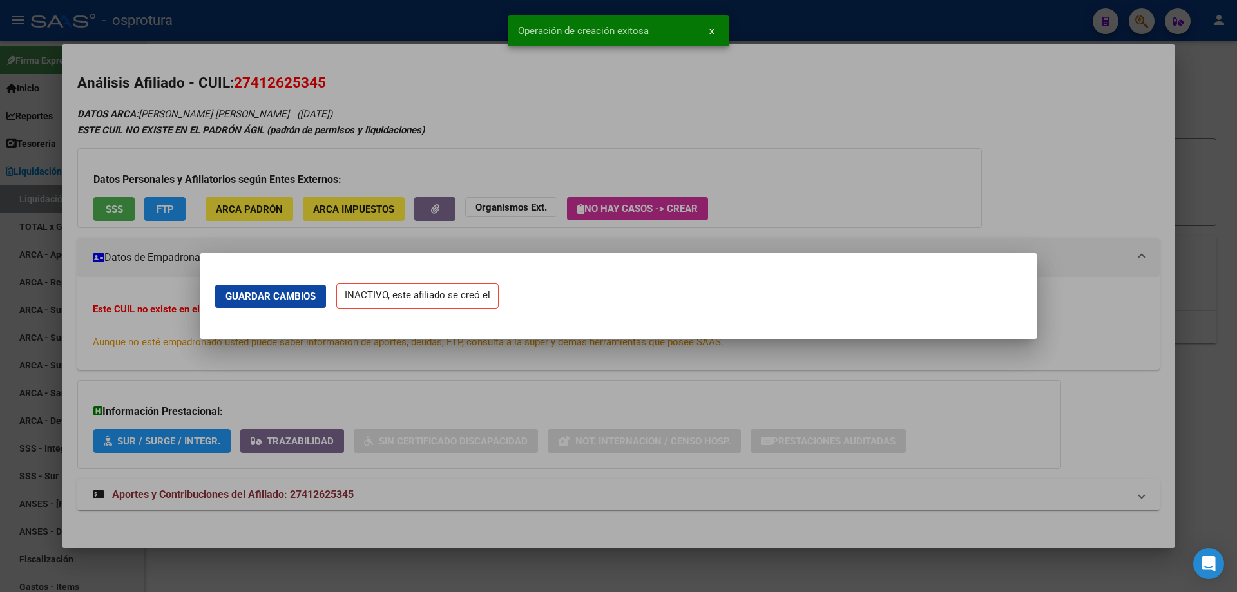
scroll to position [0, 0]
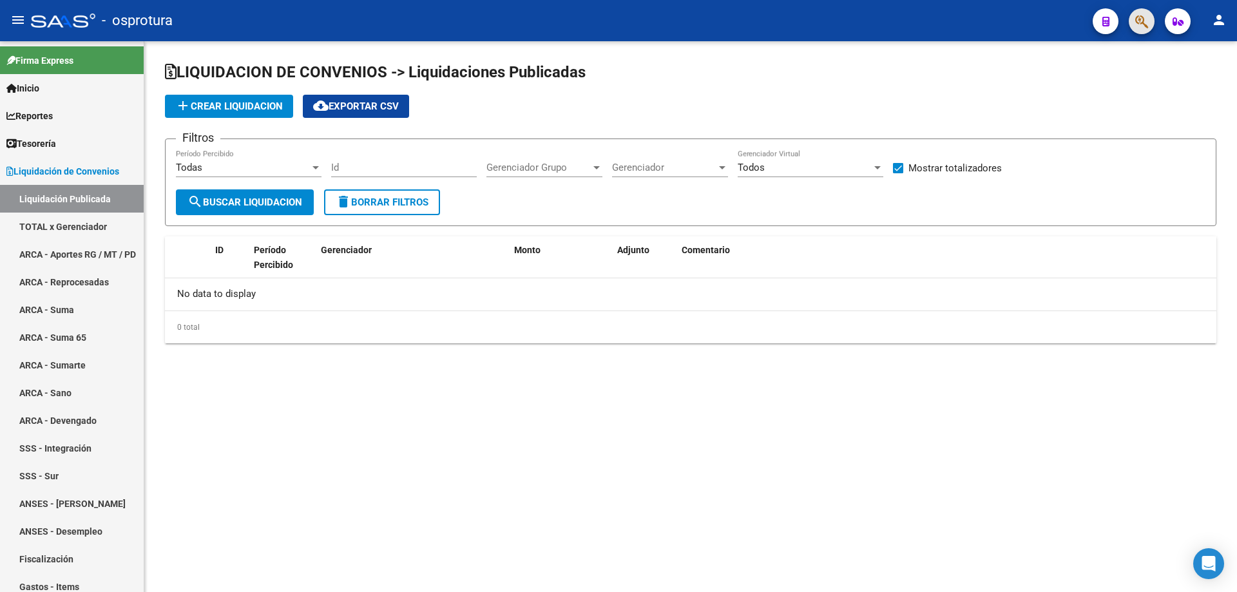
click at [1144, 12] on span "button" at bounding box center [1141, 21] width 13 height 26
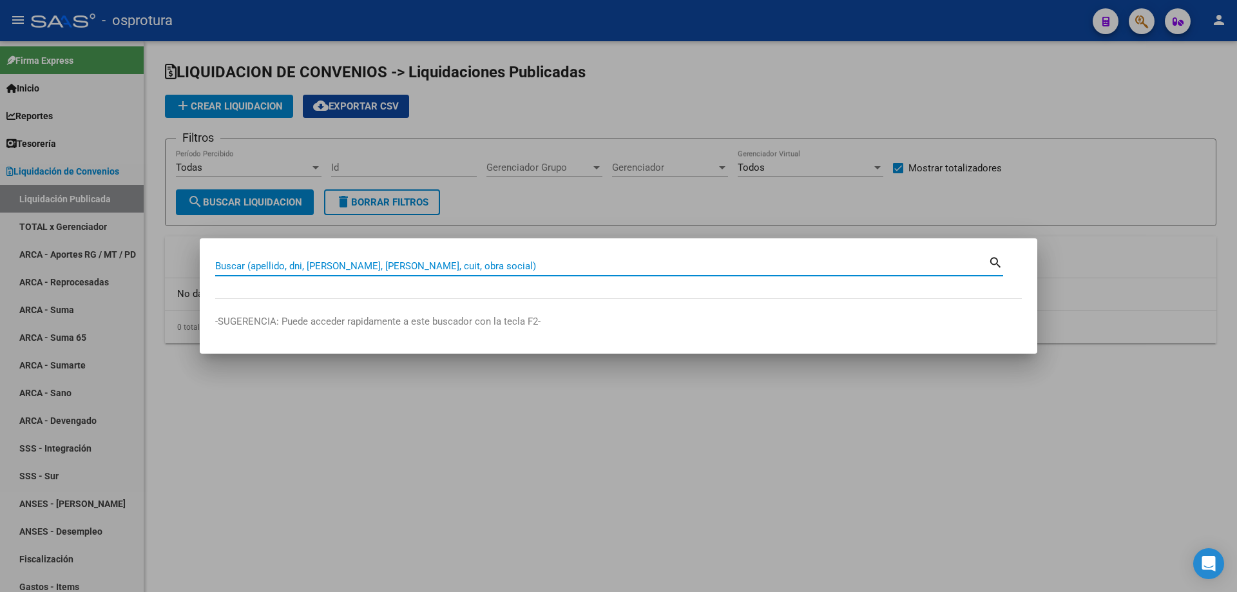
click at [508, 269] on input "Buscar (apellido, dni, [PERSON_NAME], [PERSON_NAME], cuit, obra social)" at bounding box center [601, 266] width 773 height 12
paste input "20-42619582-9"
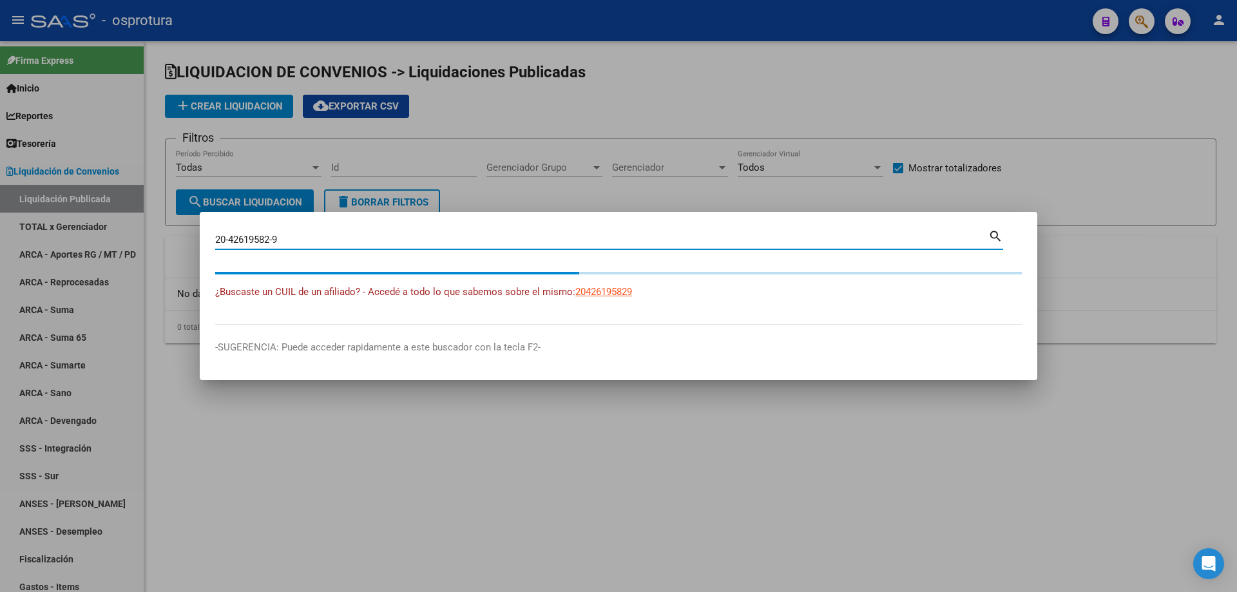
type input "20426195829"
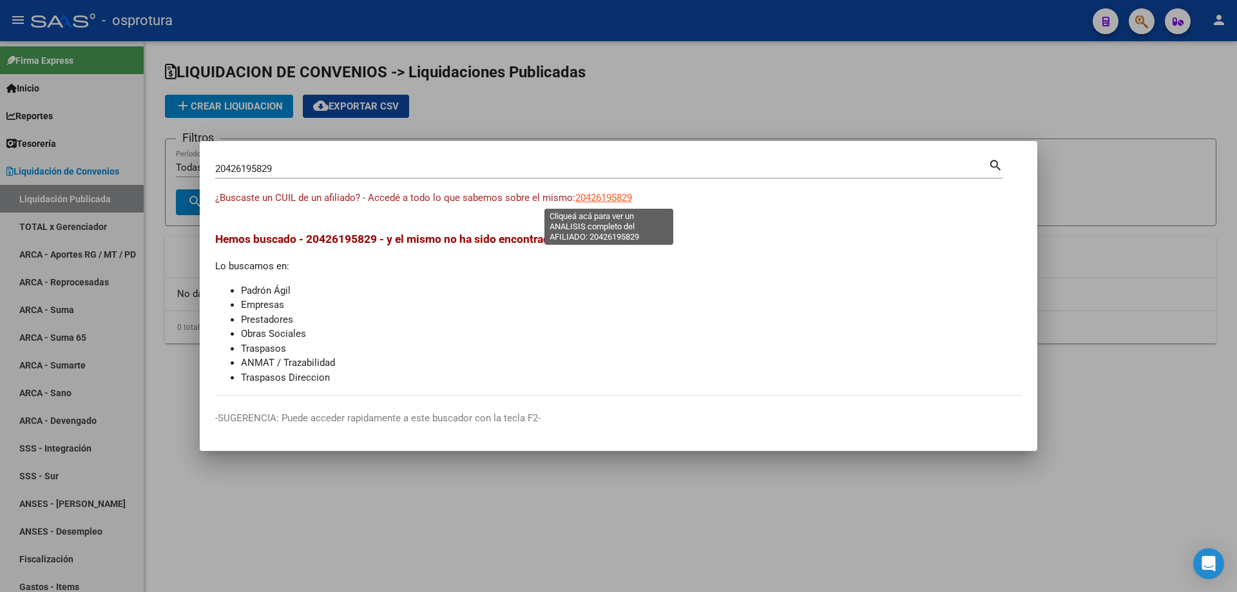
click at [609, 193] on span "20426195829" at bounding box center [603, 198] width 57 height 12
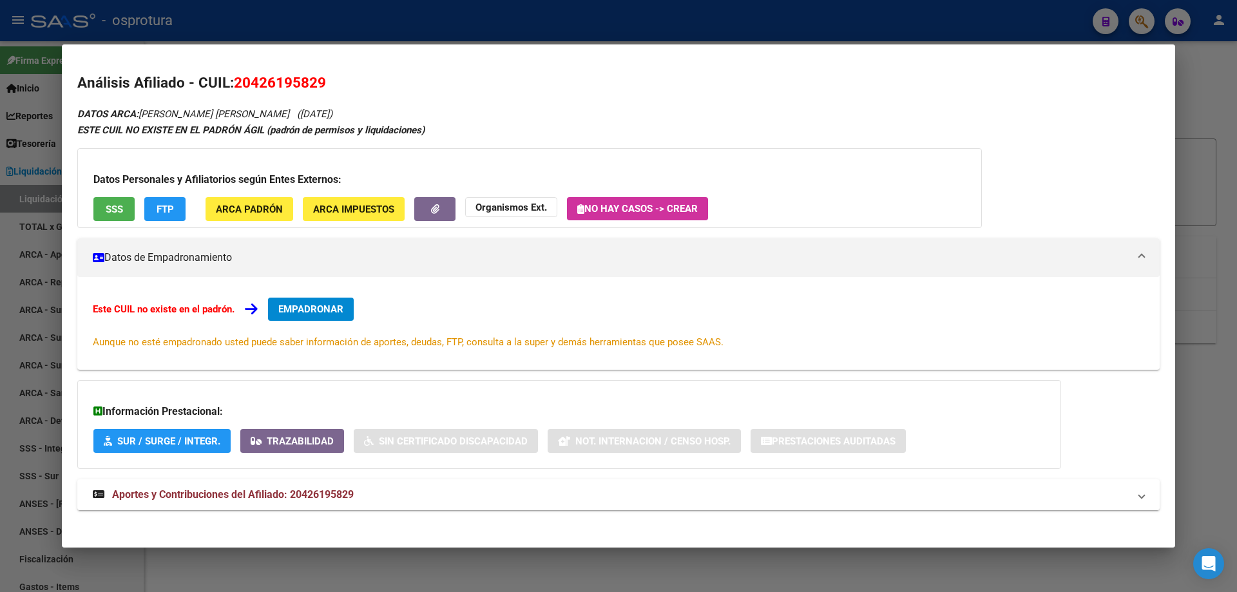
click at [303, 303] on span "EMPADRONAR" at bounding box center [310, 309] width 65 height 12
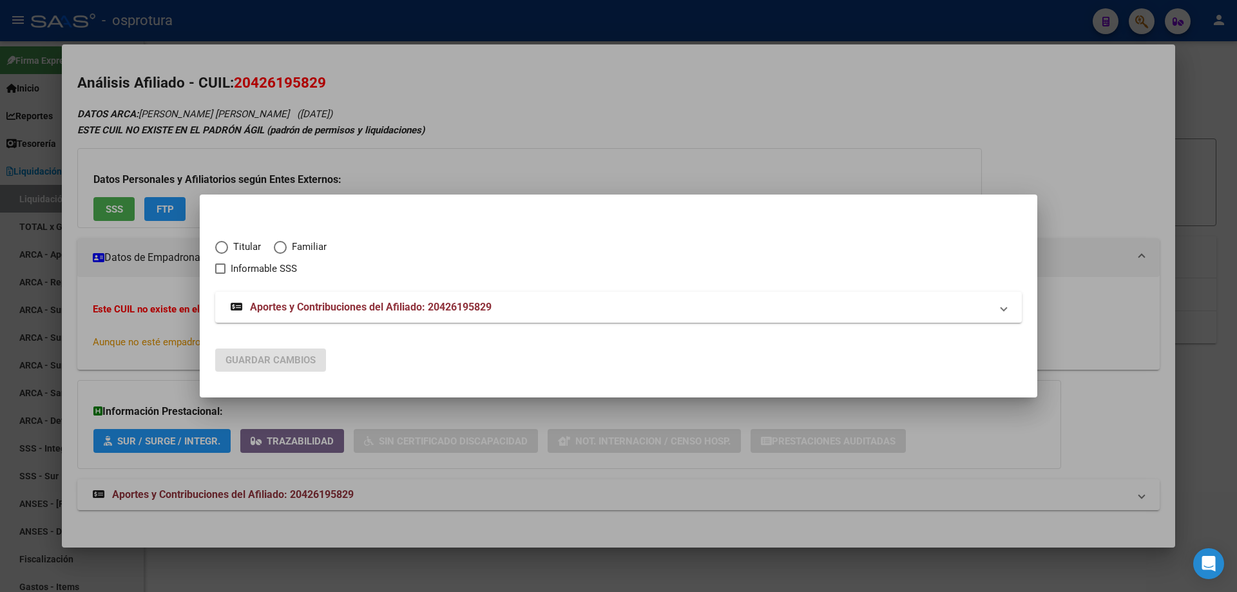
click at [227, 247] on span "Elija una opción" at bounding box center [221, 247] width 13 height 13
click at [227, 247] on input "Titular" at bounding box center [221, 247] width 13 height 13
radio input "true"
checkbox input "true"
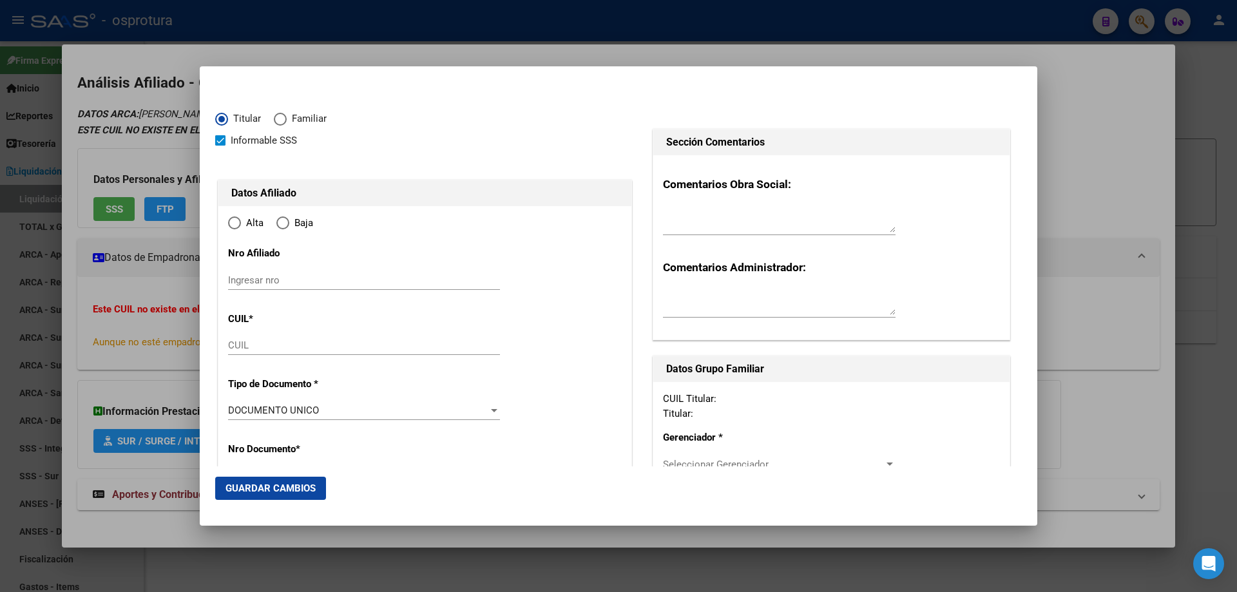
type input "20-42619582-9"
type input "42619582"
type input "[PERSON_NAME]"
type input "[DATE]"
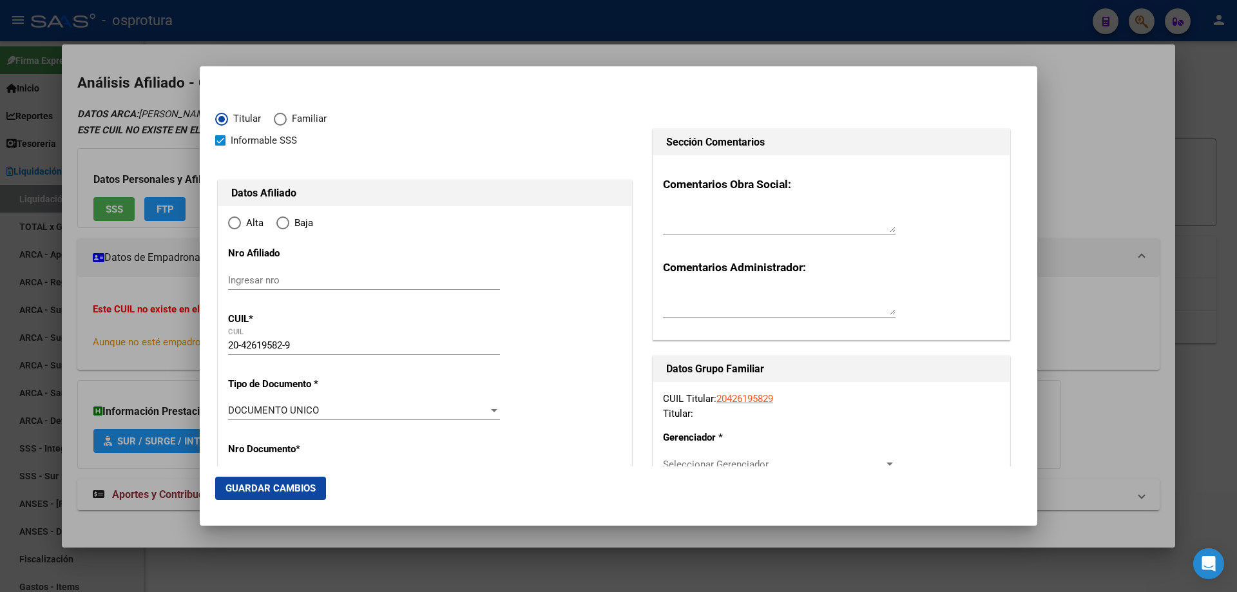
type input "MERCEDES"
type input "6600"
type input "CALLE 32"
type input "1161"
type input "0"
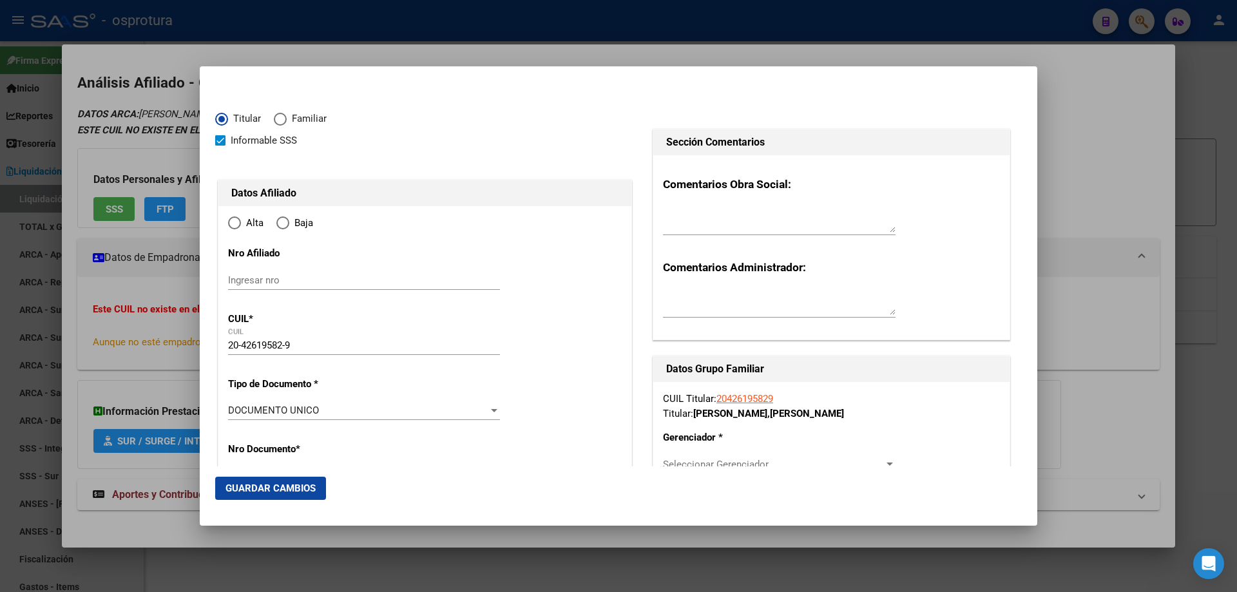
type input "MERCEDES"
radio input "true"
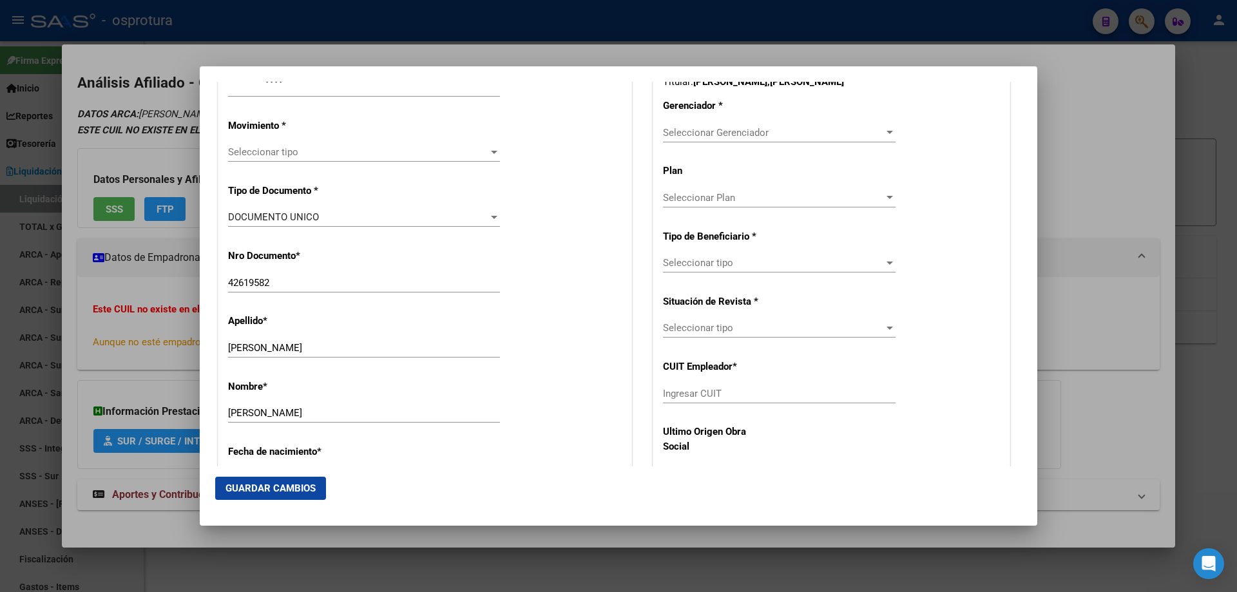
scroll to position [138, 0]
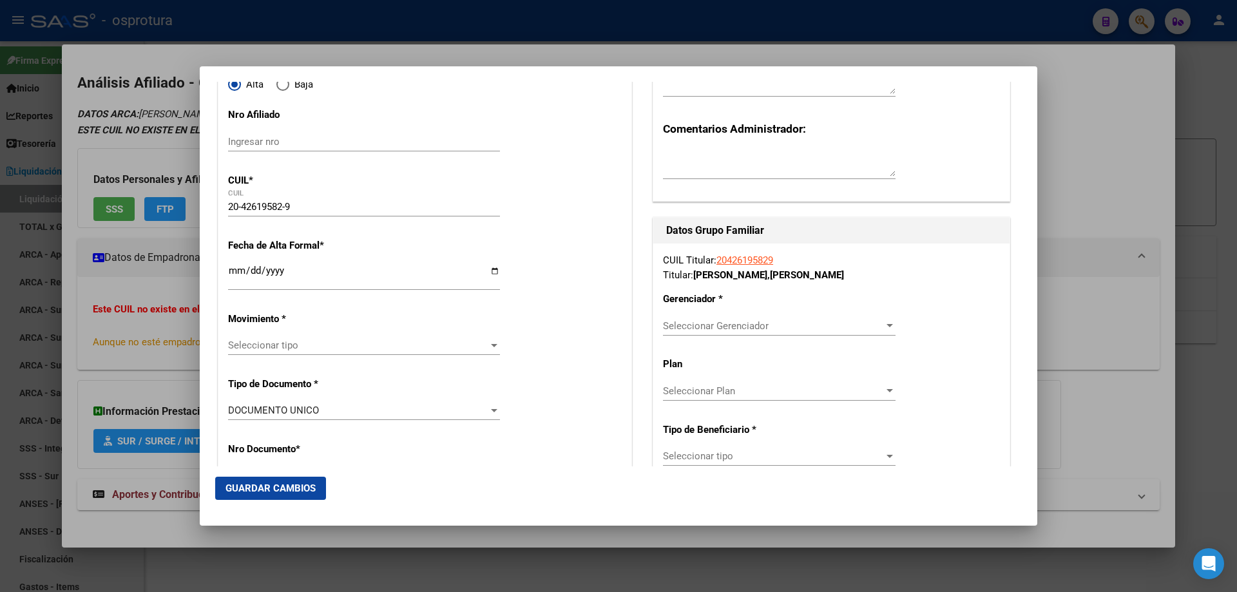
click at [235, 275] on input "Ingresar fecha" at bounding box center [364, 275] width 272 height 21
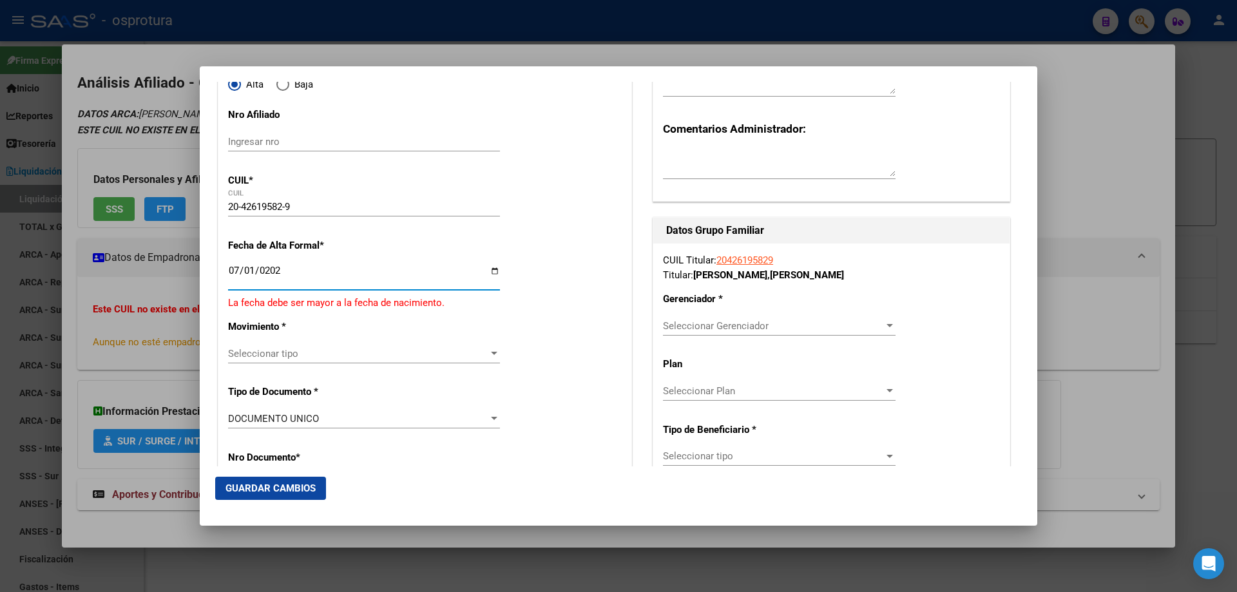
type input "[DATE]"
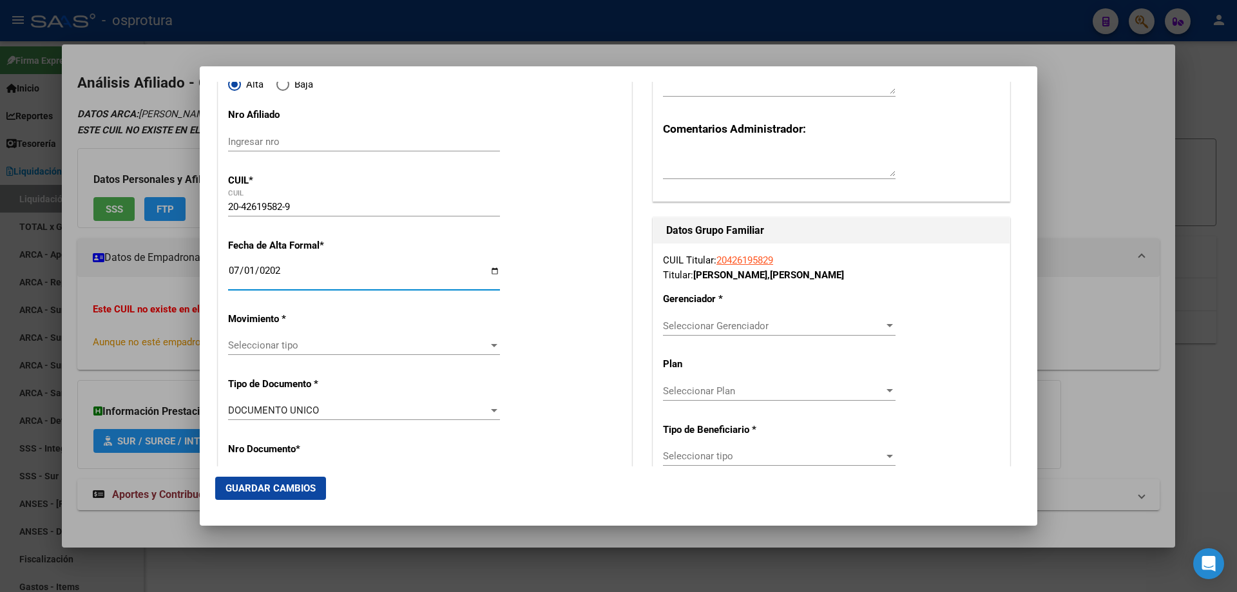
click at [273, 350] on span "Seleccionar tipo" at bounding box center [358, 345] width 260 height 12
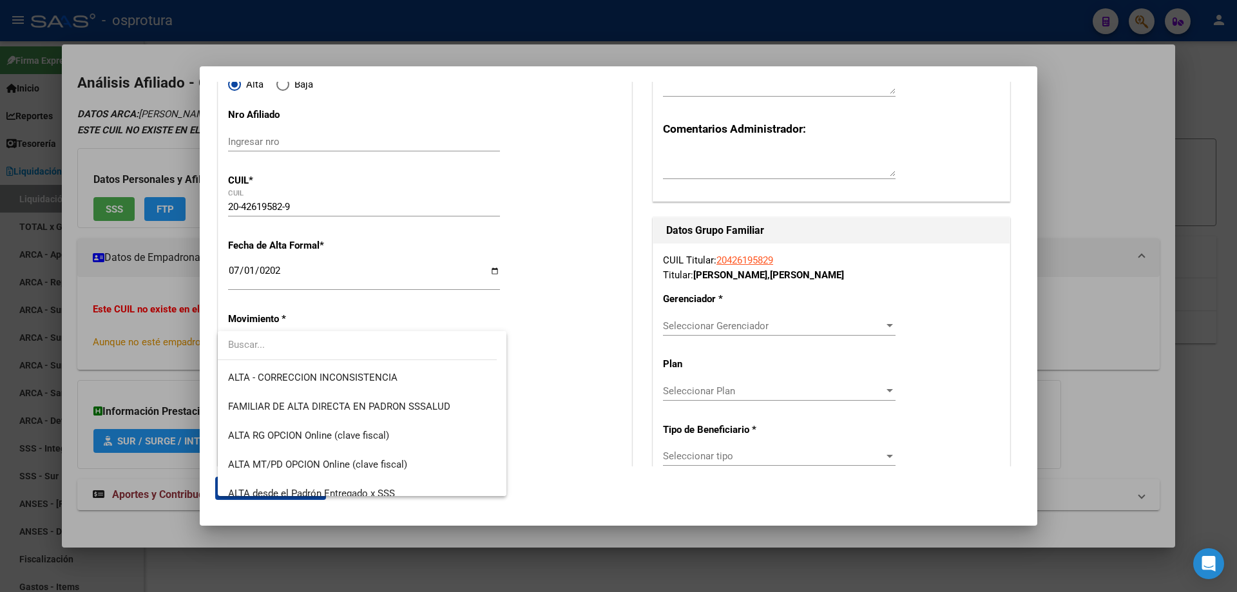
scroll to position [322, 0]
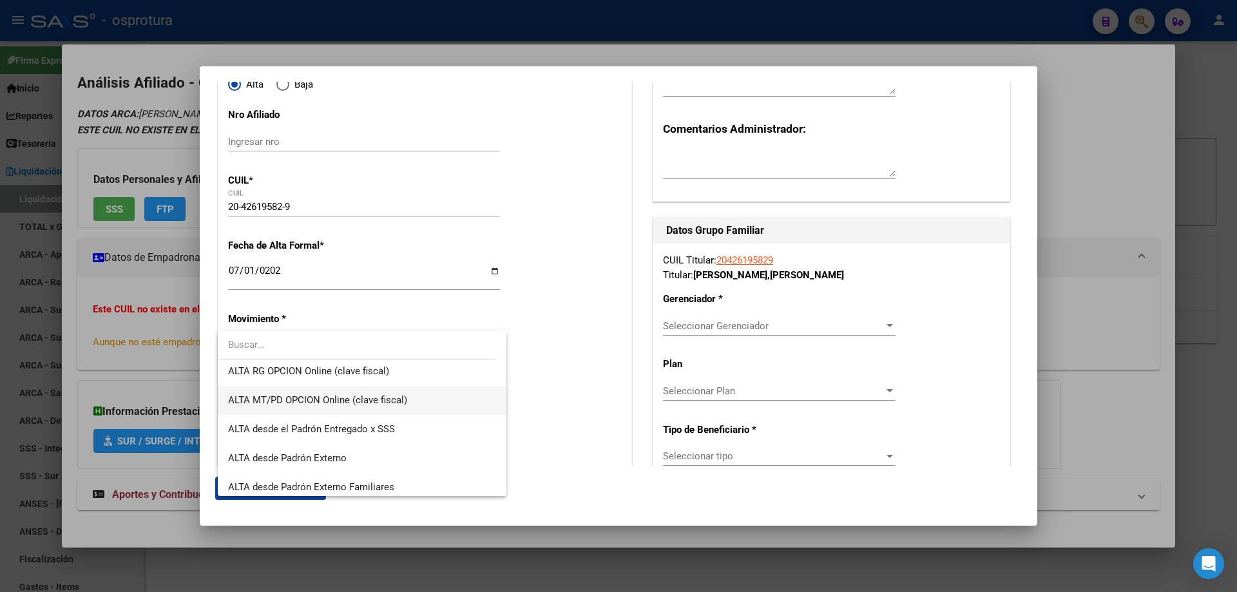
click at [294, 393] on span "ALTA MT/PD OPCION Online (clave fiscal)" at bounding box center [362, 400] width 268 height 29
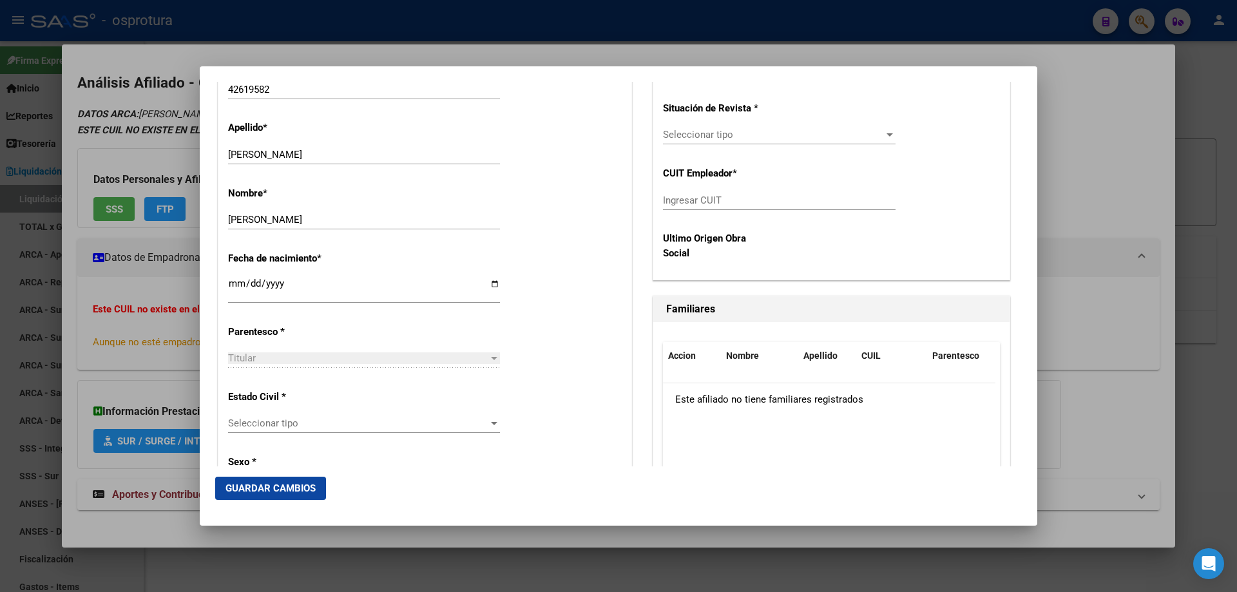
scroll to position [654, 0]
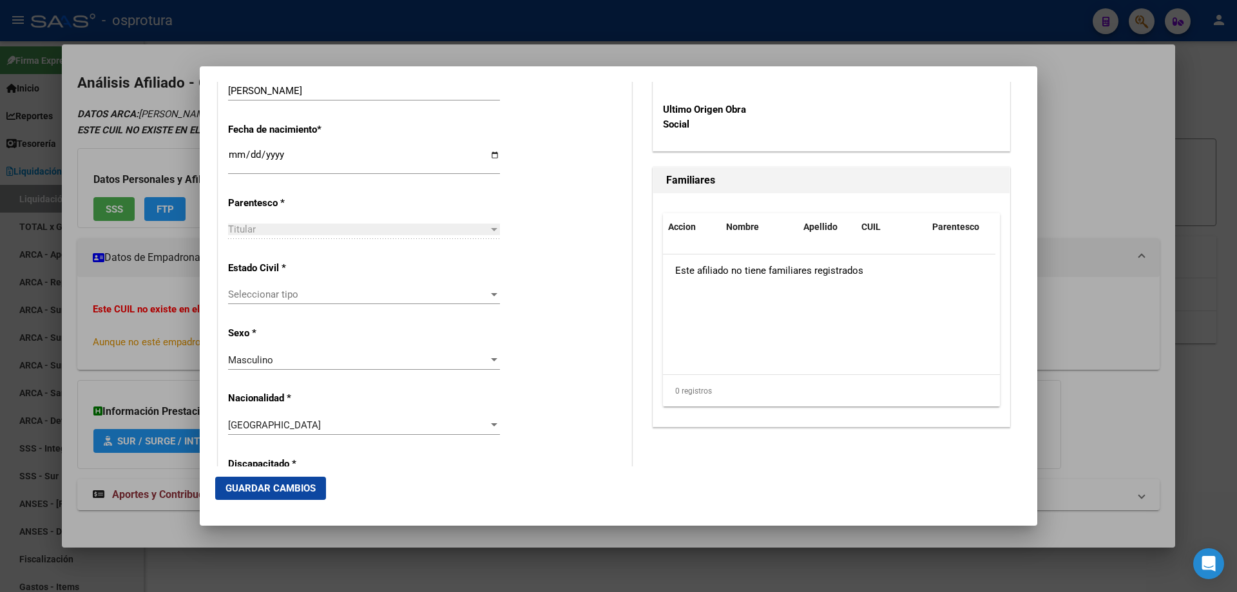
click at [287, 288] on div "Seleccionar tipo Seleccionar tipo" at bounding box center [364, 294] width 272 height 19
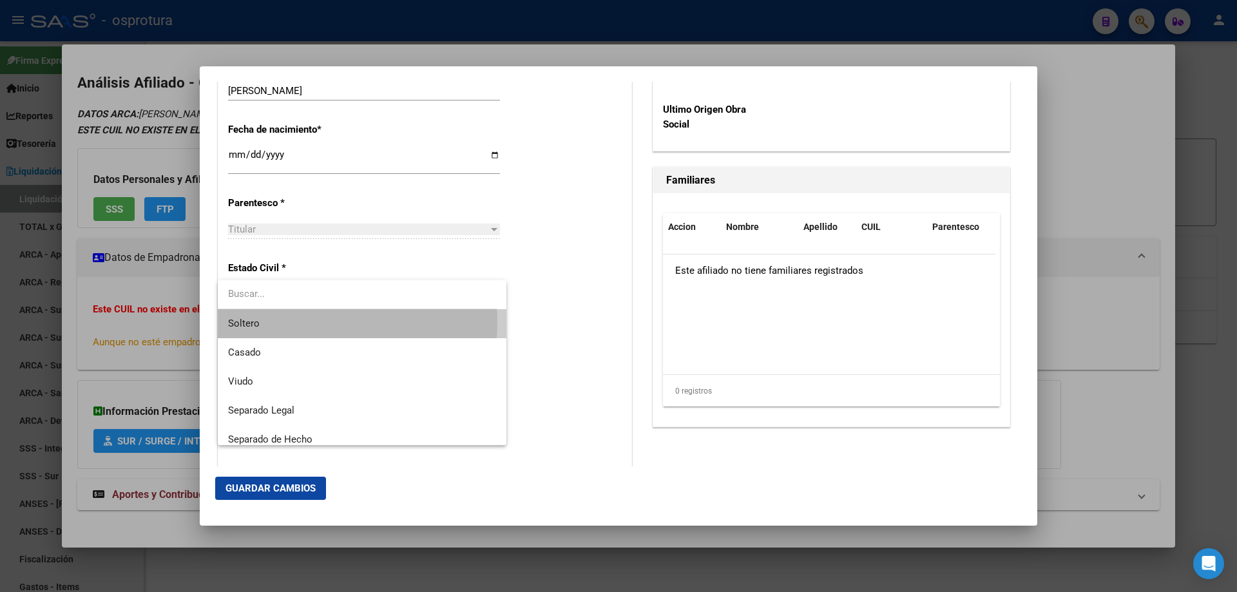
click at [285, 322] on span "Soltero" at bounding box center [362, 323] width 268 height 29
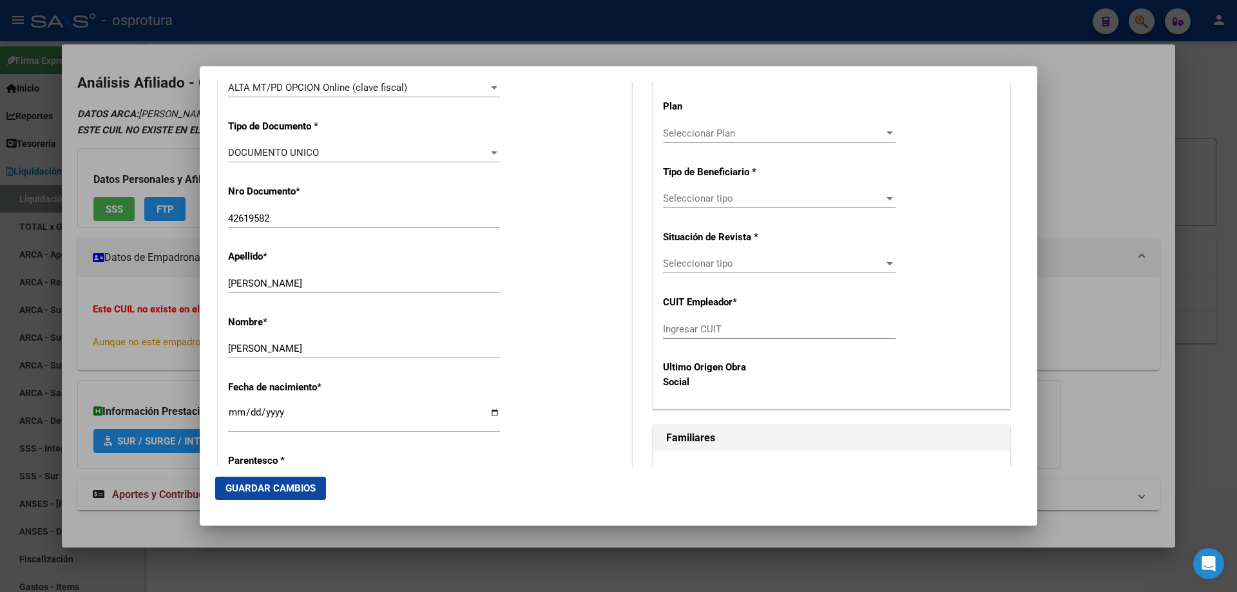
scroll to position [332, 0]
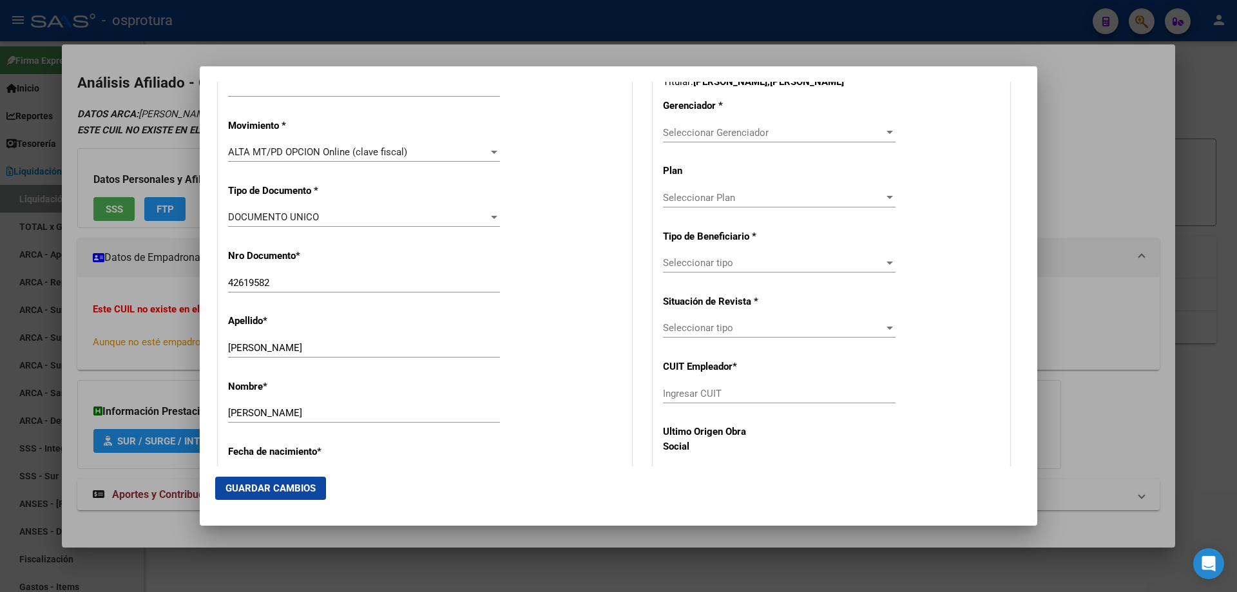
click at [717, 132] on span "Seleccionar Gerenciador" at bounding box center [773, 133] width 221 height 12
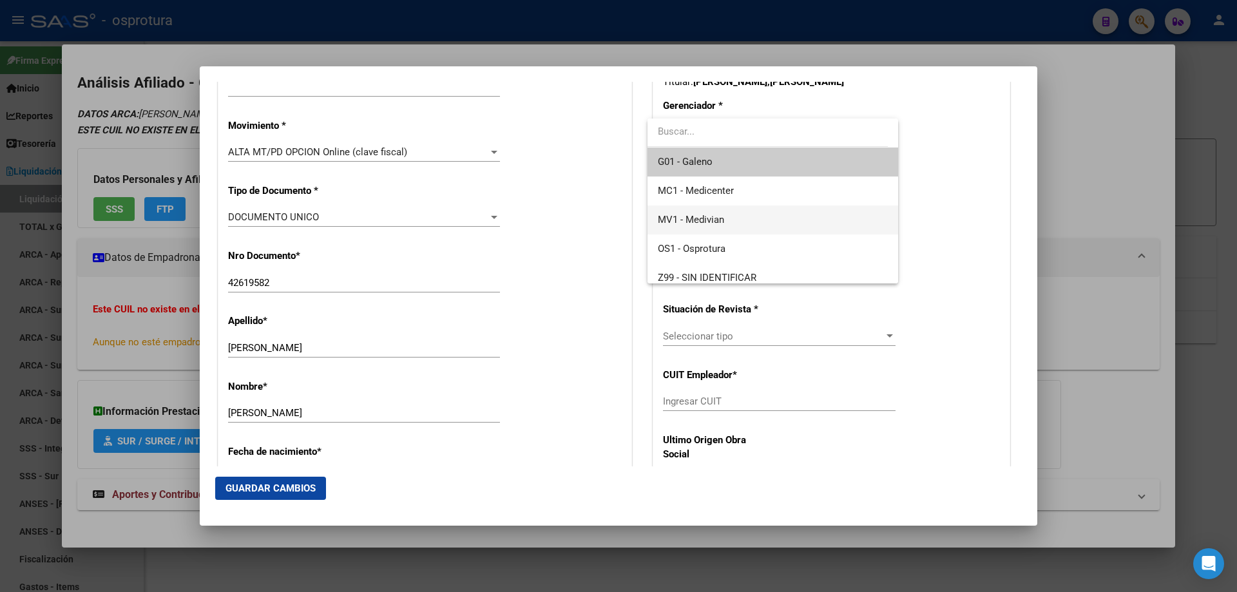
click at [720, 231] on span "MV1 - Medivian" at bounding box center [772, 219] width 229 height 29
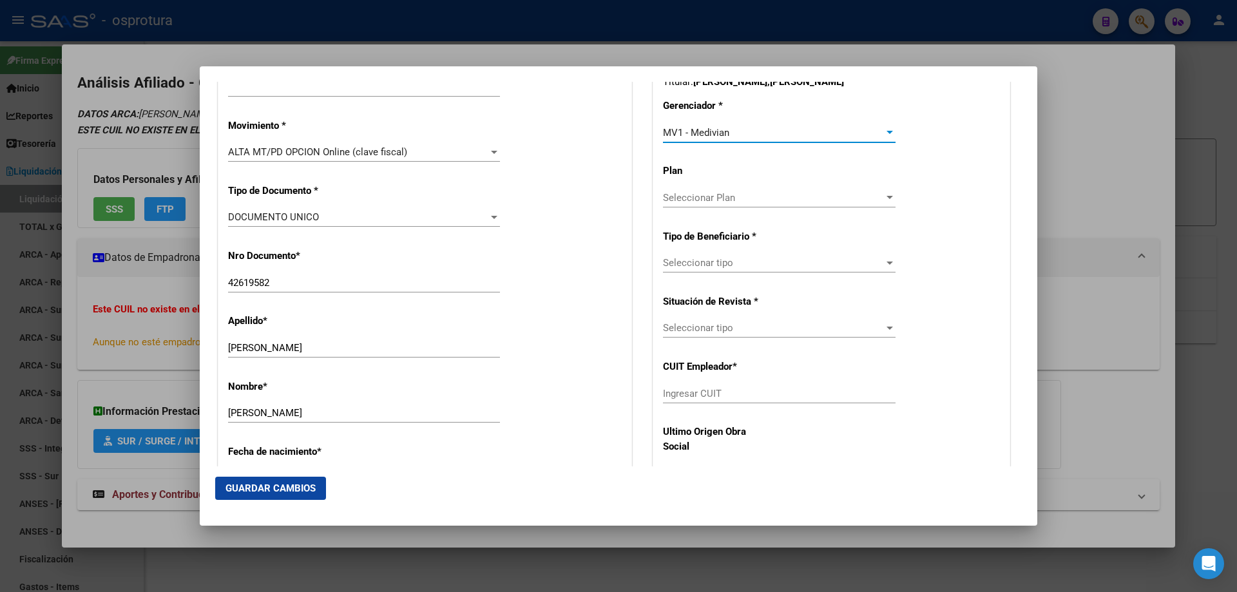
click at [721, 267] on span "Seleccionar tipo" at bounding box center [773, 263] width 221 height 12
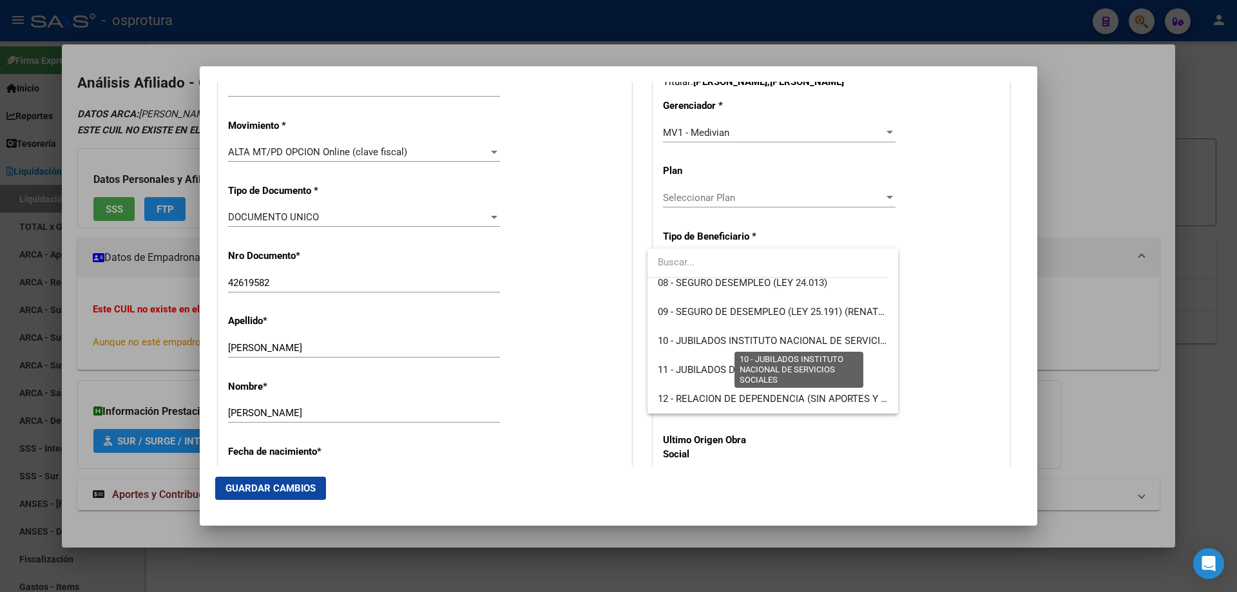
scroll to position [177, 0]
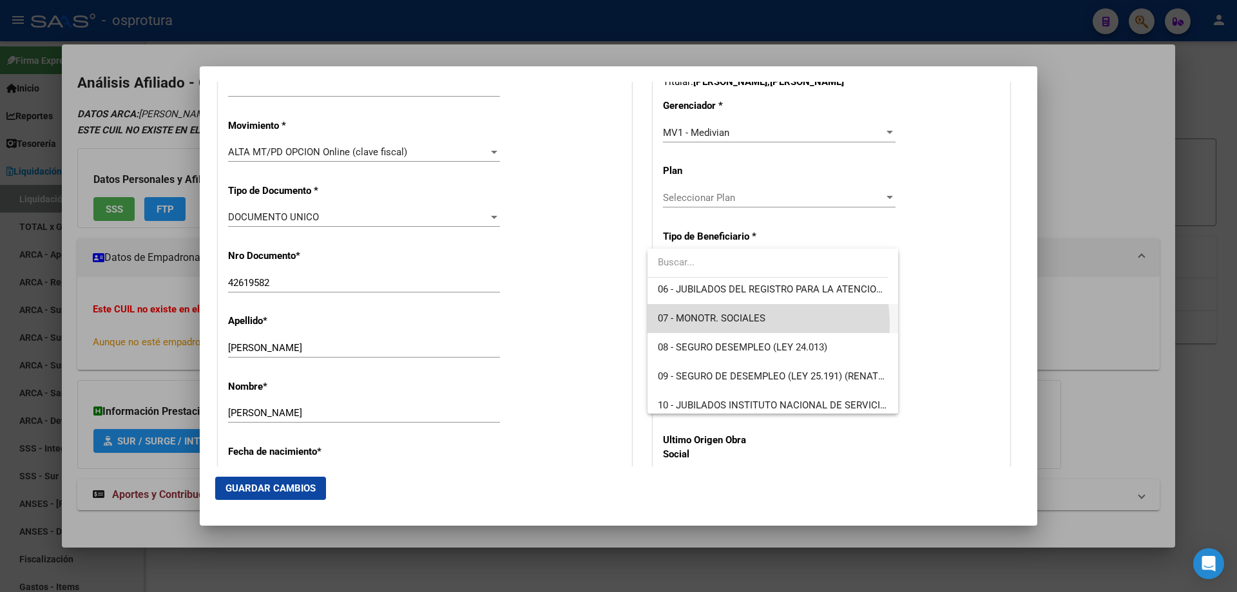
click at [729, 325] on span "07 - MONOTR. SOCIALES" at bounding box center [772, 318] width 229 height 29
type input "20-42619582-9"
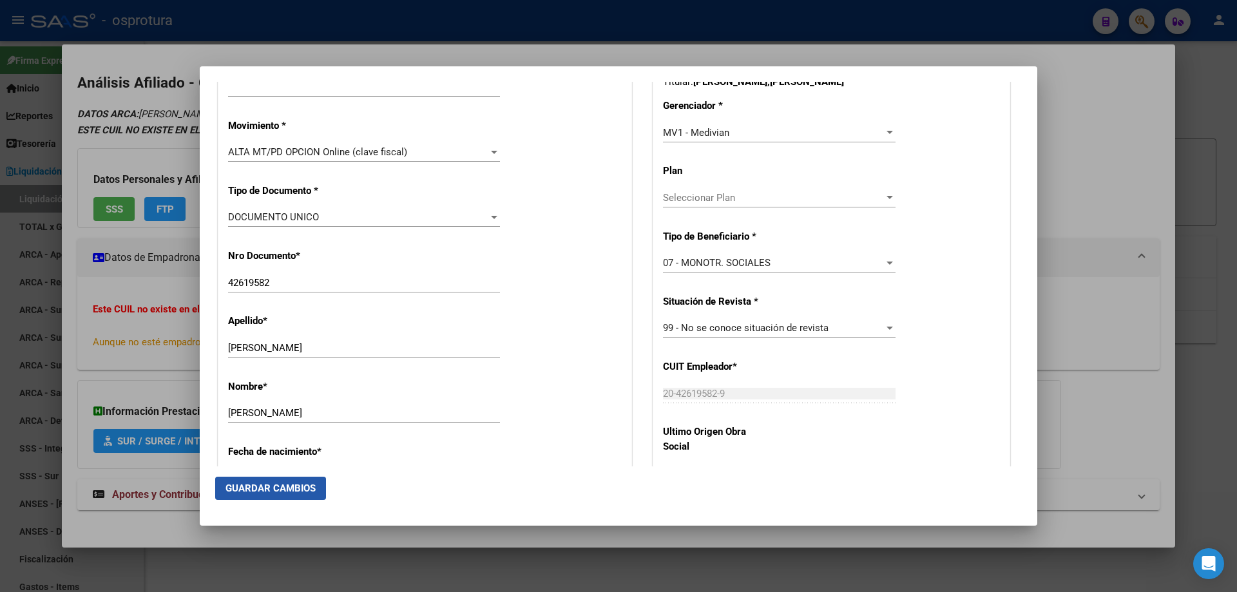
click at [253, 481] on button "Guardar Cambios" at bounding box center [270, 488] width 111 height 23
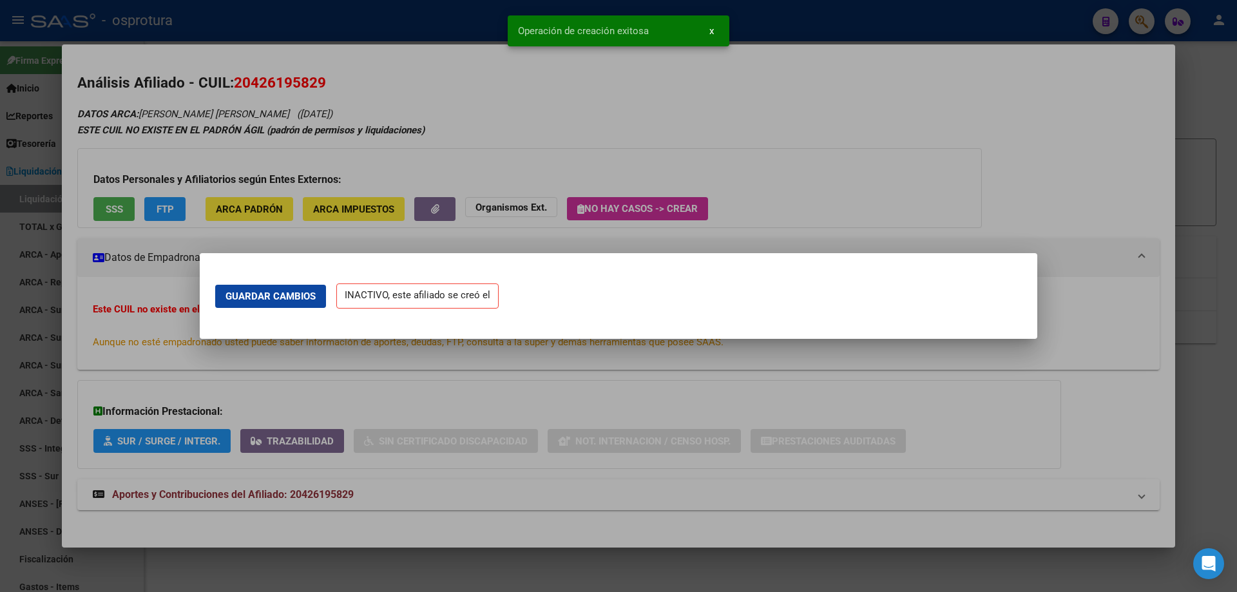
scroll to position [0, 0]
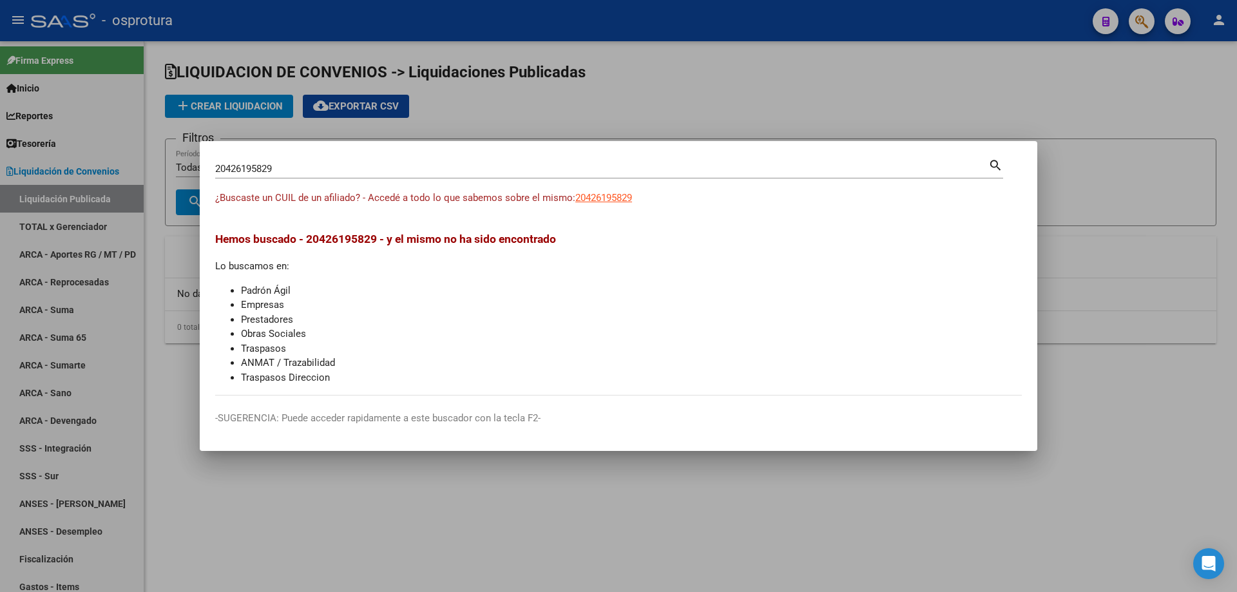
click at [296, 172] on input "20426195829" at bounding box center [601, 169] width 773 height 12
paste input "7-43668401-6"
type input "27436684016"
click at [602, 187] on div "27436684016 Buscar (apellido, dni, cuil, [PERSON_NAME], cuit, obra social) sear…" at bounding box center [609, 174] width 788 height 34
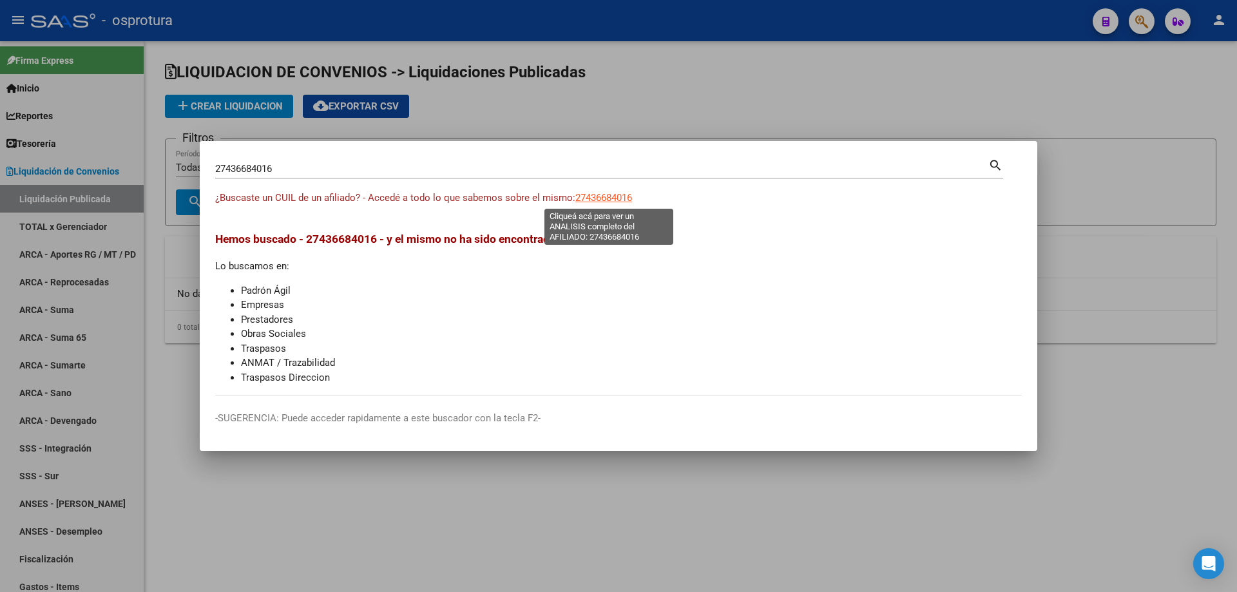
click at [604, 193] on span "27436684016" at bounding box center [603, 198] width 57 height 12
type textarea "27436684016"
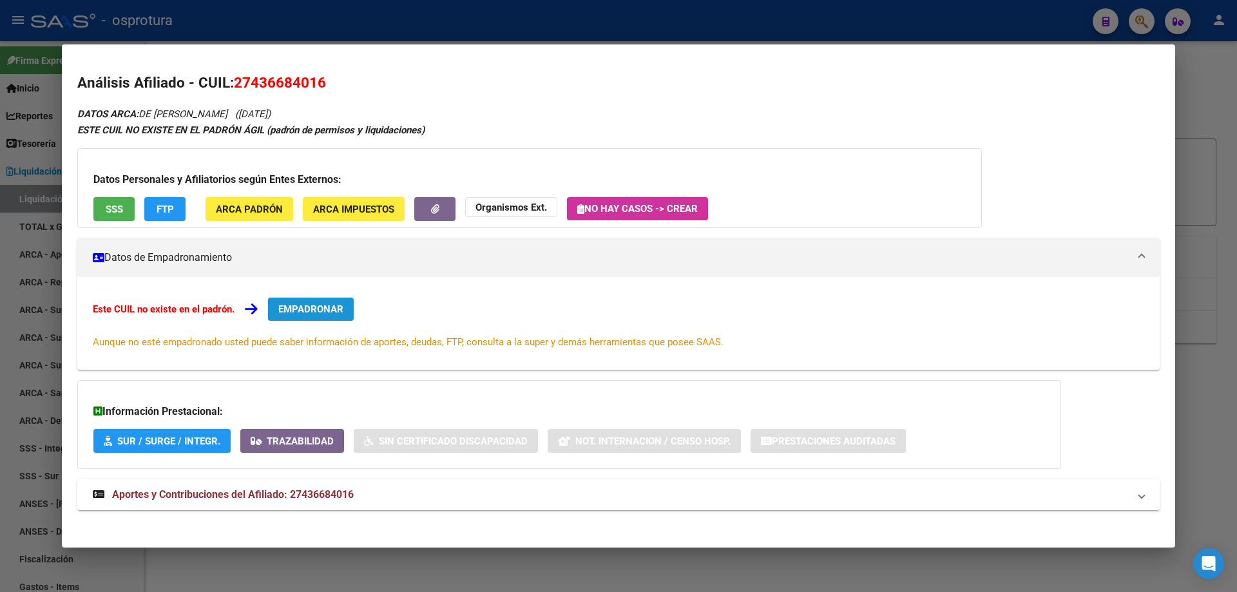
click at [318, 315] on button "EMPADRONAR" at bounding box center [311, 309] width 86 height 23
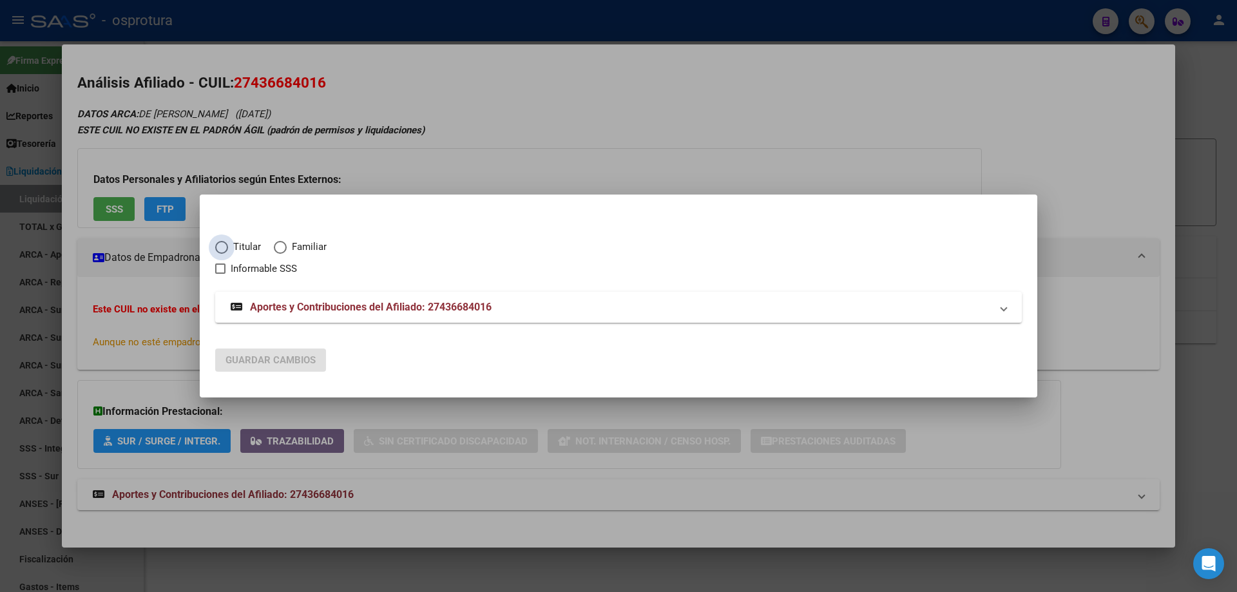
click at [228, 247] on span "Titular" at bounding box center [244, 247] width 33 height 15
click at [228, 247] on input "Titular" at bounding box center [221, 247] width 13 height 13
radio input "true"
checkbox input "true"
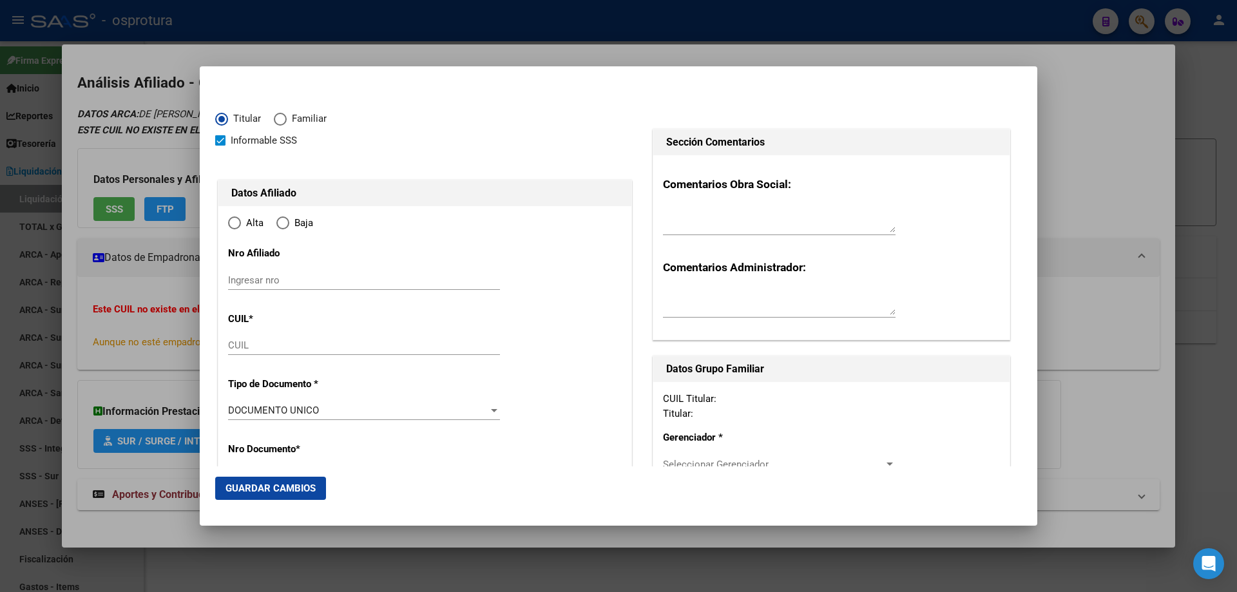
type input "27-43668401-6"
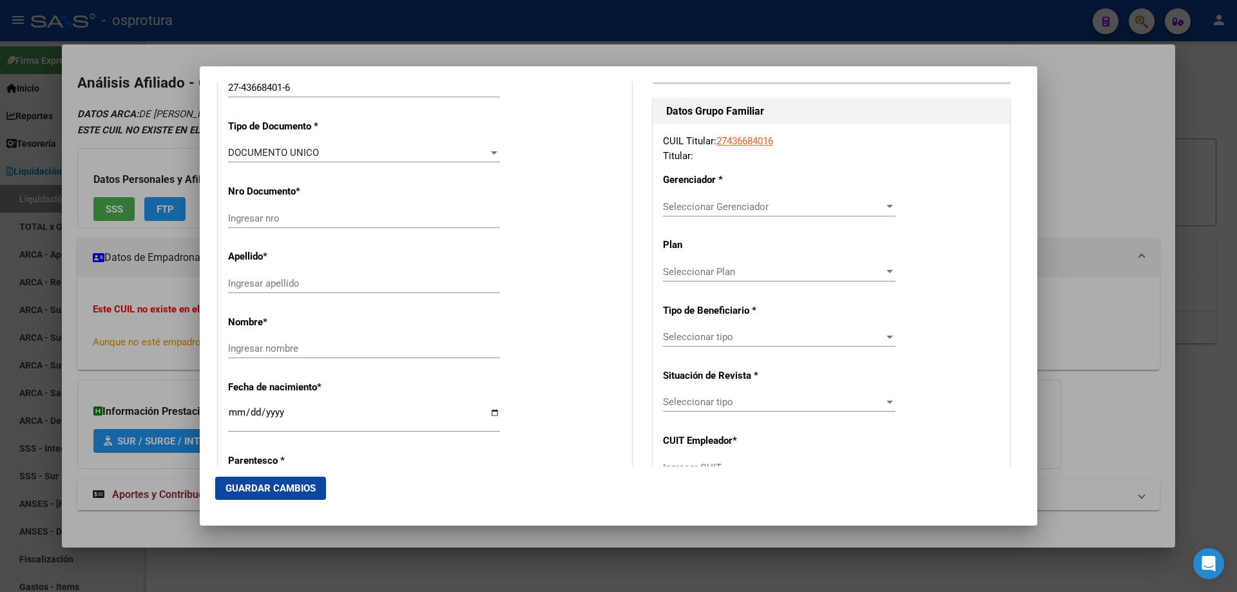
type input "43668401"
type input "DE [PERSON_NAME]"
type input "[PERSON_NAME]"
type input "[DATE]"
type input "TIGRE"
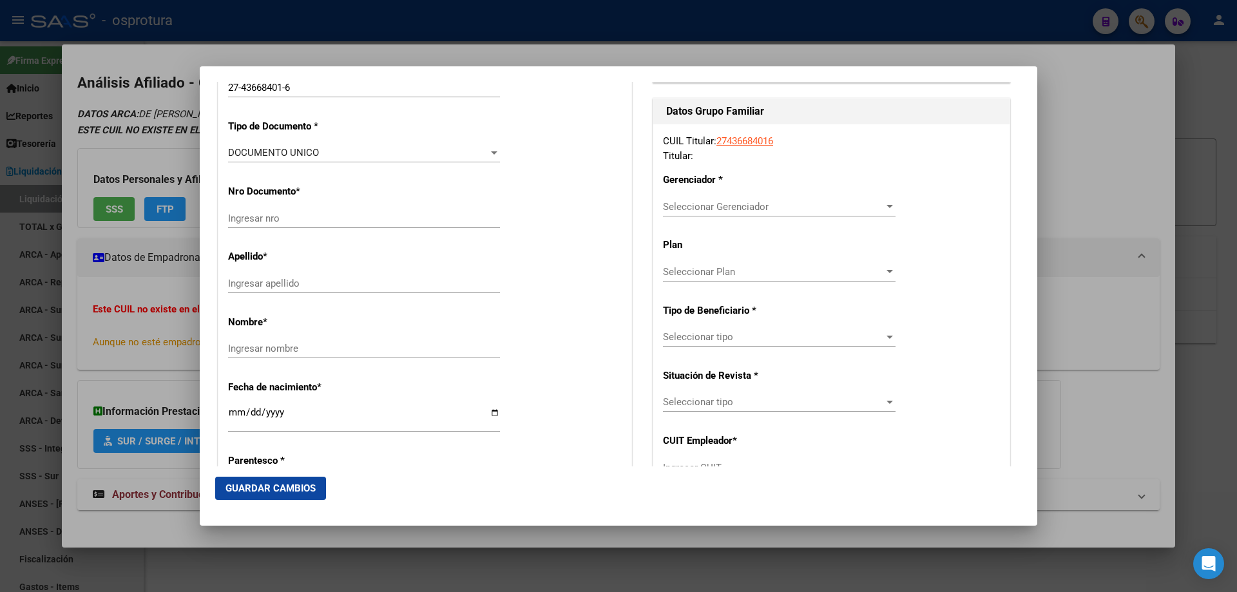
type input "1648"
type input "CNEL [PERSON_NAME]"
type input "1485"
type input "0"
radio input "true"
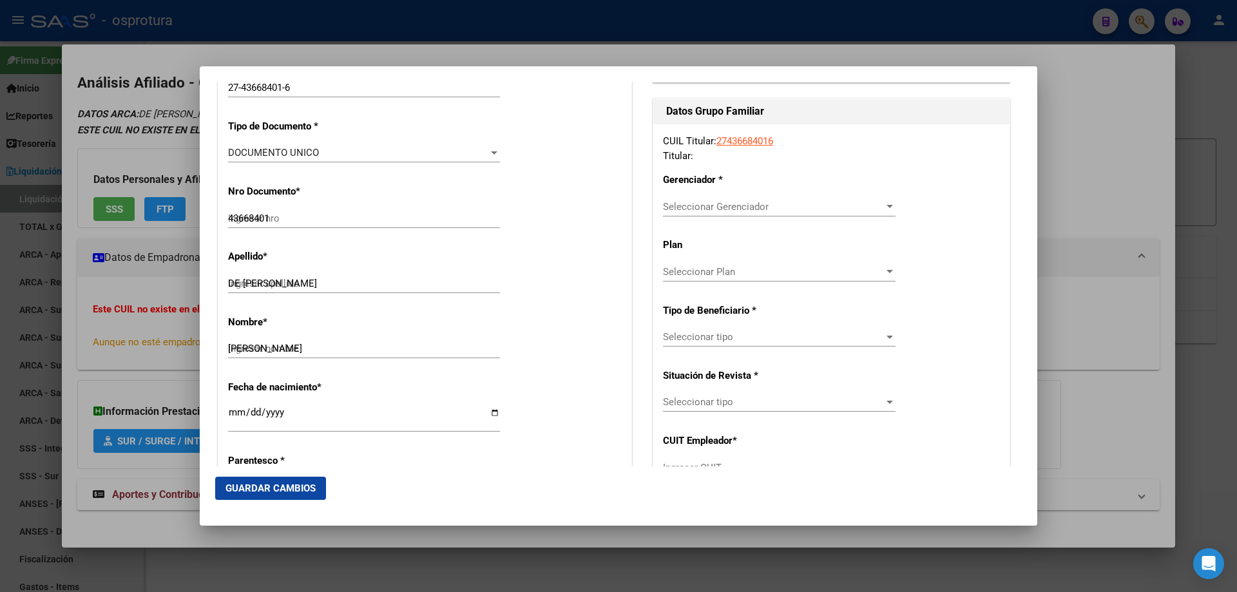
type input "TIGRE"
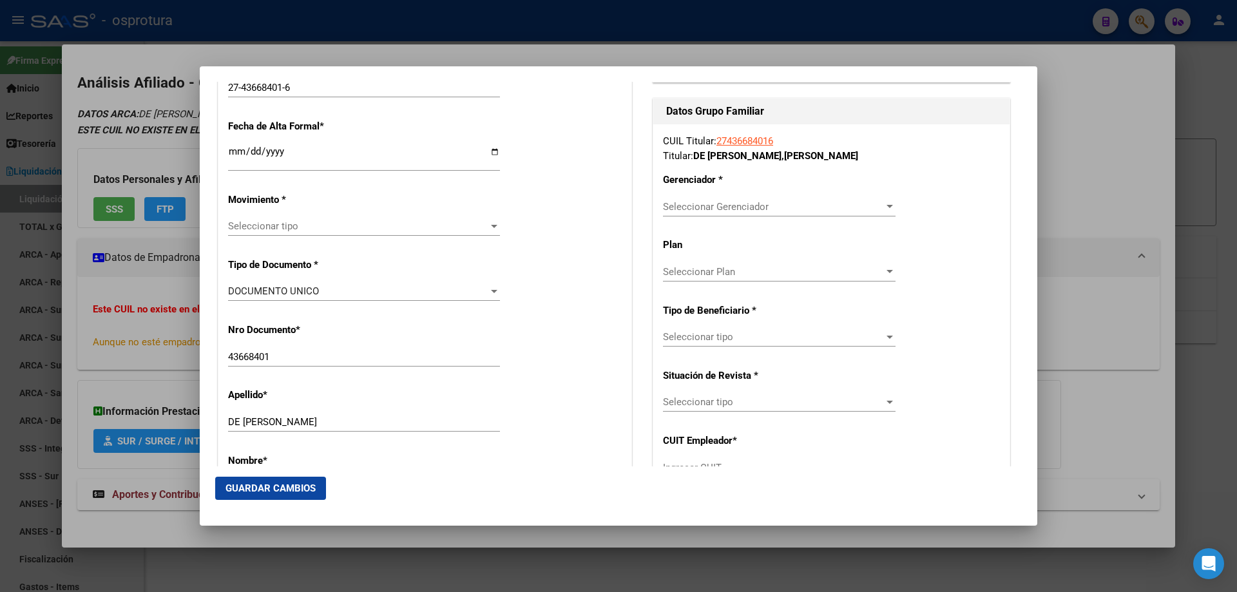
click at [231, 145] on div "Ingresar fecha" at bounding box center [364, 157] width 272 height 28
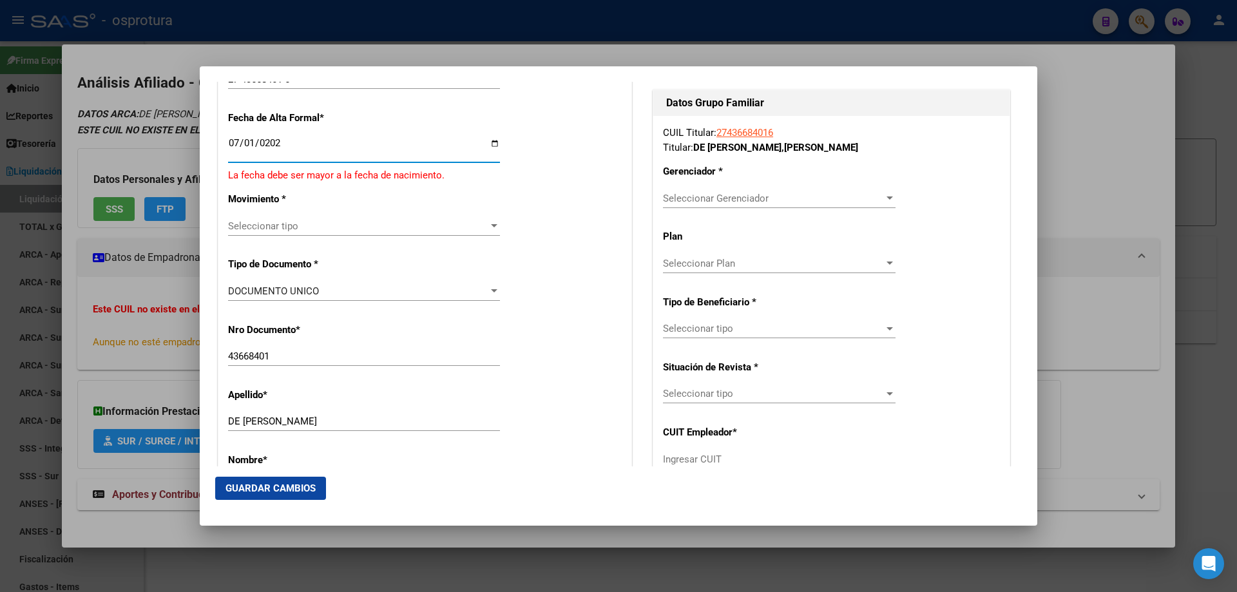
type input "[DATE]"
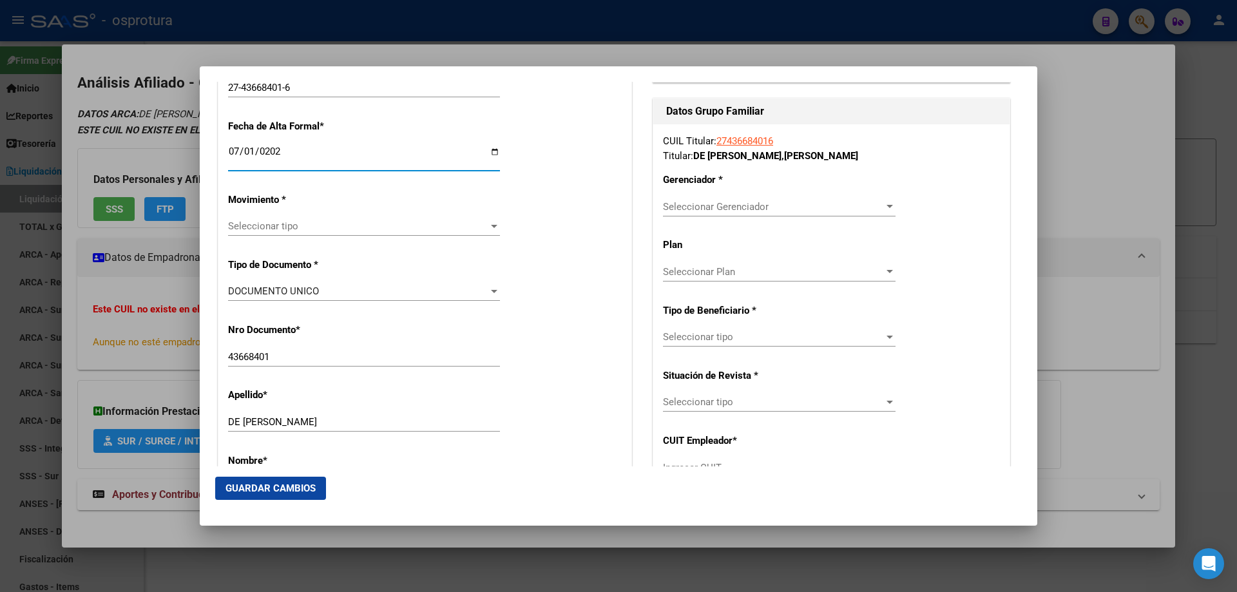
click at [280, 225] on span "Seleccionar tipo" at bounding box center [358, 226] width 260 height 12
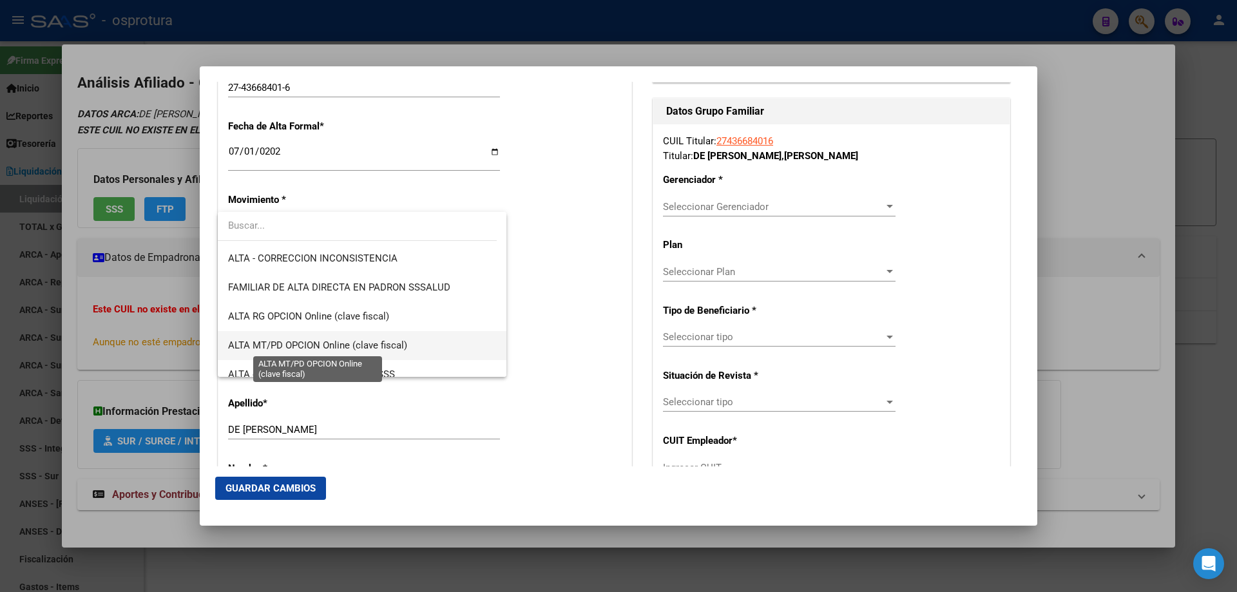
click at [334, 348] on span "ALTA MT/PD OPCION Online (clave fiscal)" at bounding box center [317, 345] width 179 height 12
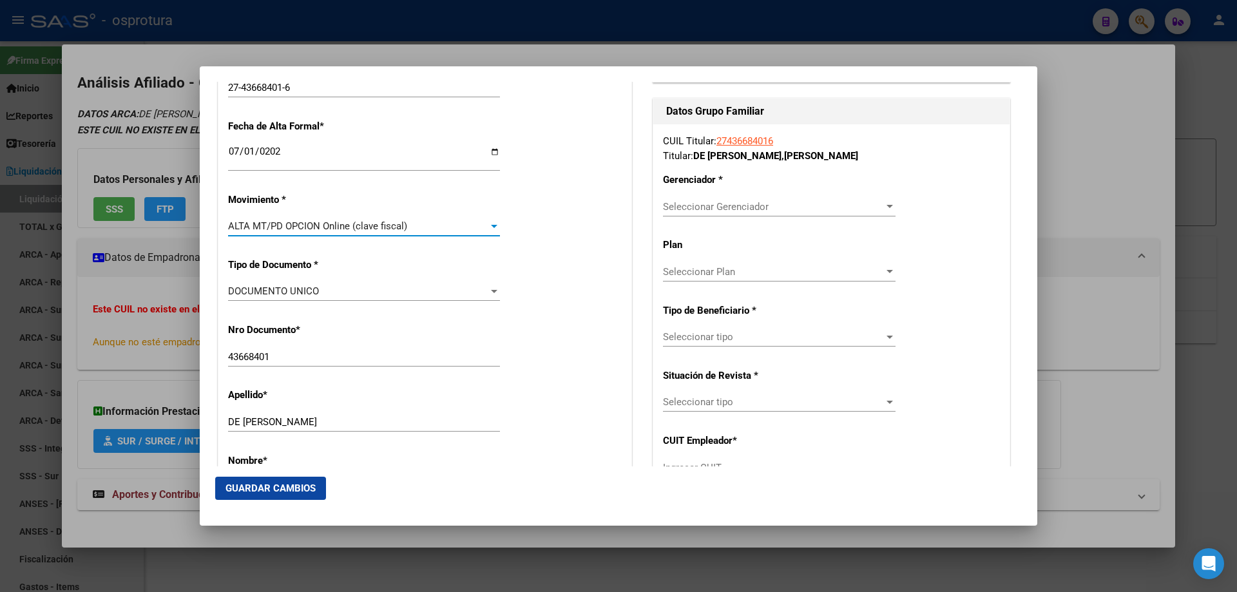
scroll to position [515, 0]
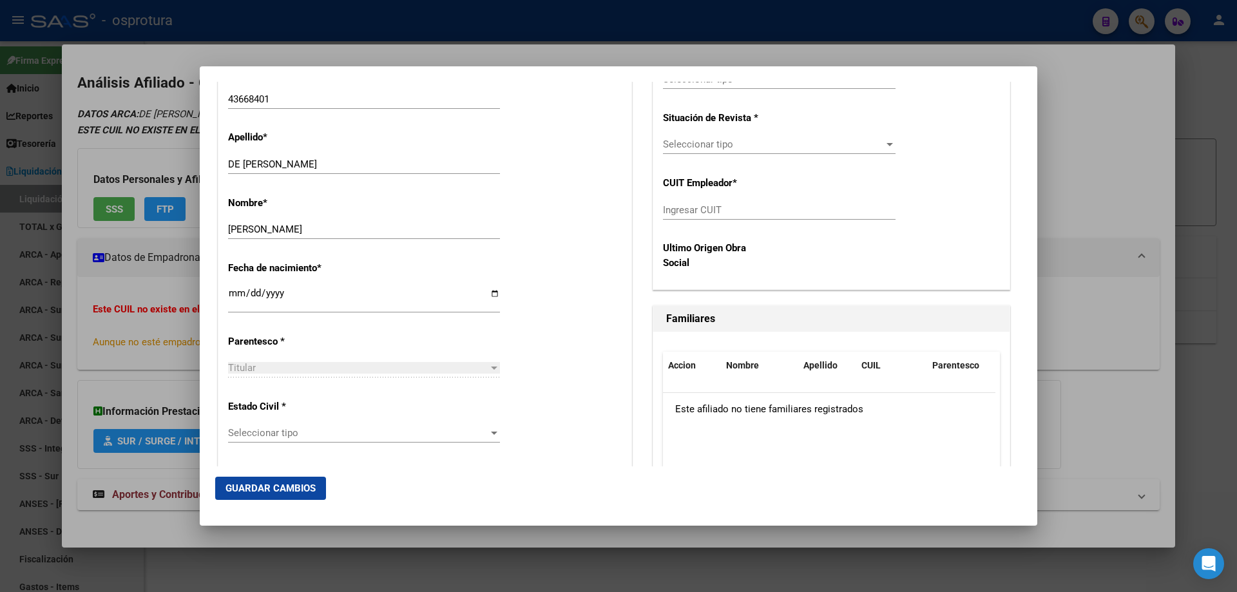
click at [307, 439] on div "Seleccionar tipo Seleccionar tipo" at bounding box center [364, 432] width 272 height 19
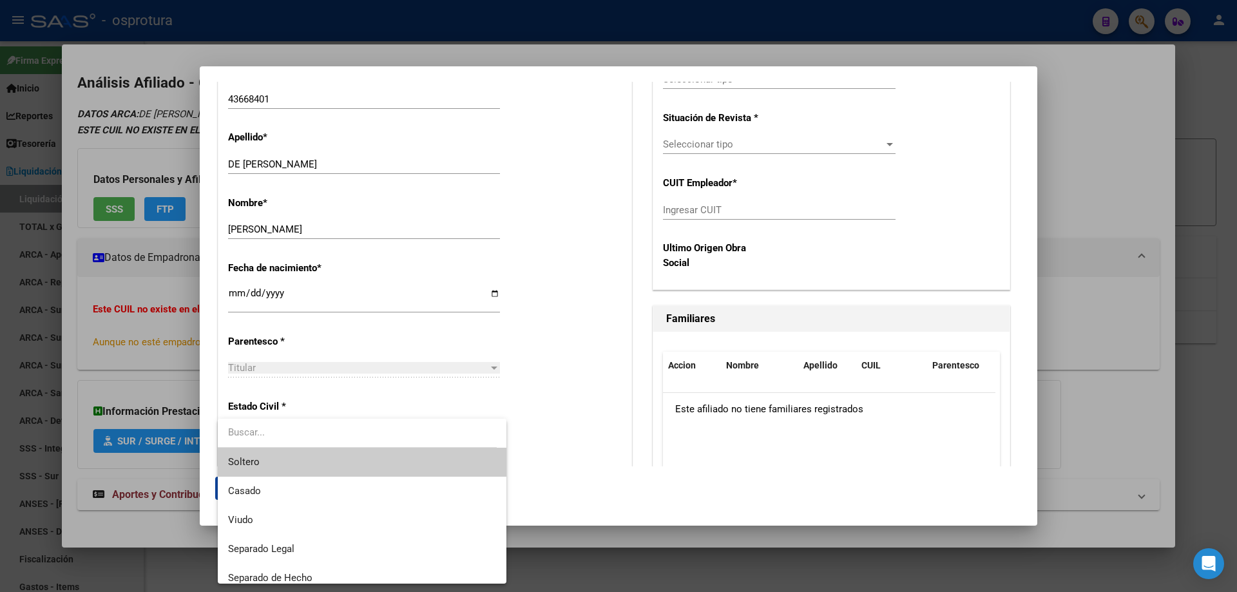
click at [312, 463] on span "Soltero" at bounding box center [362, 462] width 268 height 29
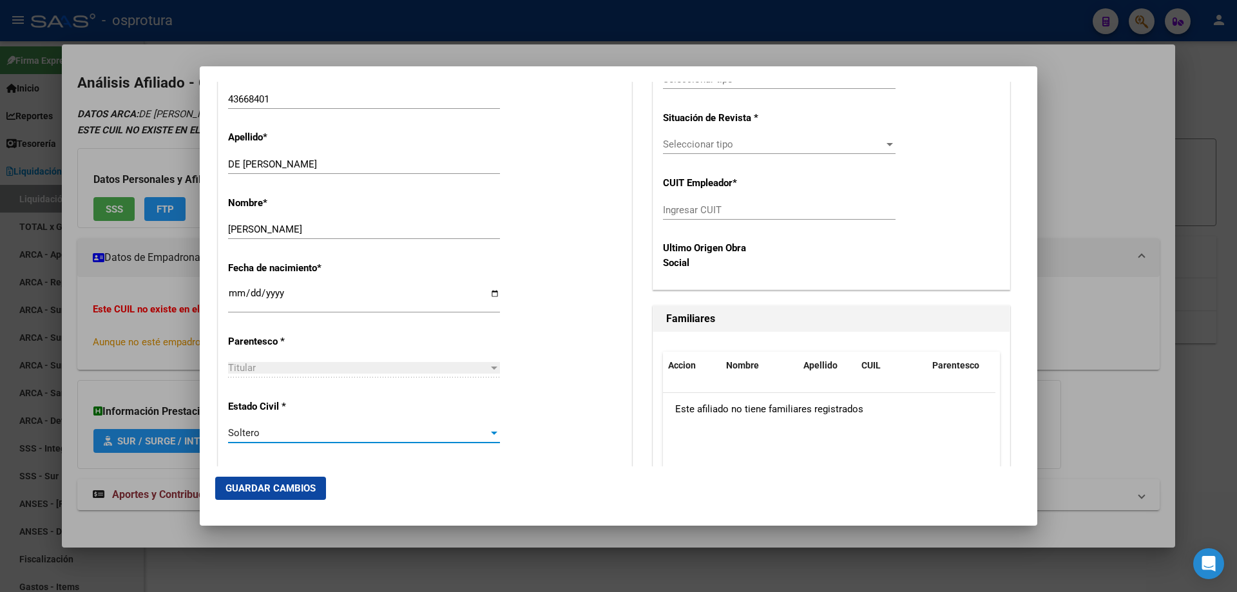
scroll to position [258, 0]
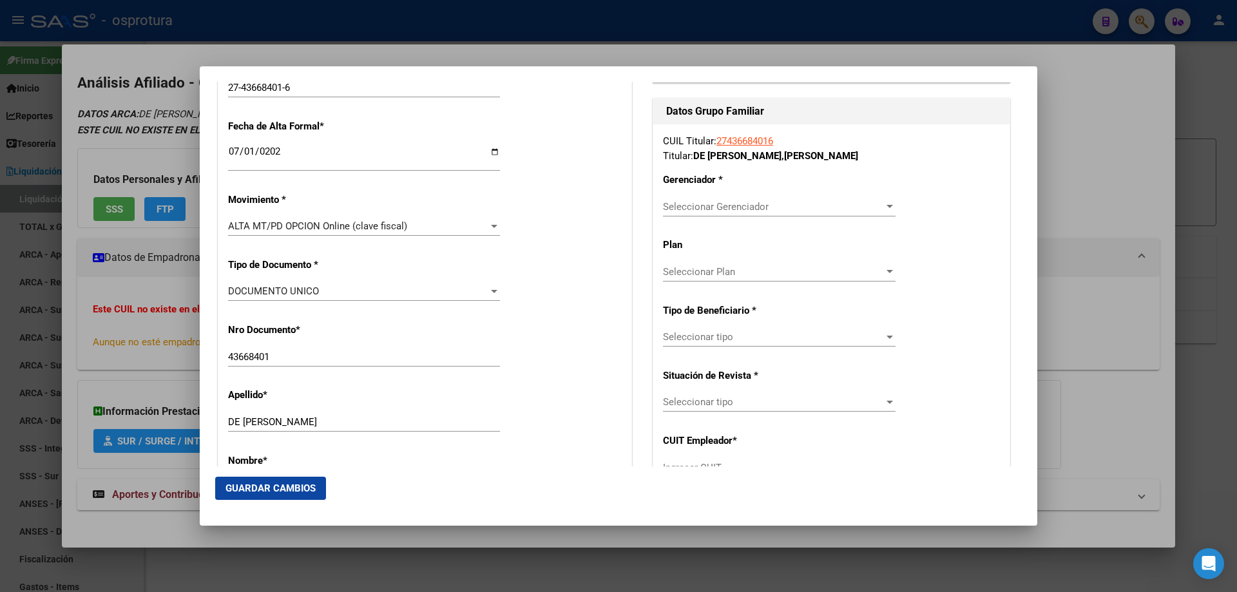
click at [678, 202] on span "Seleccionar Gerenciador" at bounding box center [773, 207] width 221 height 12
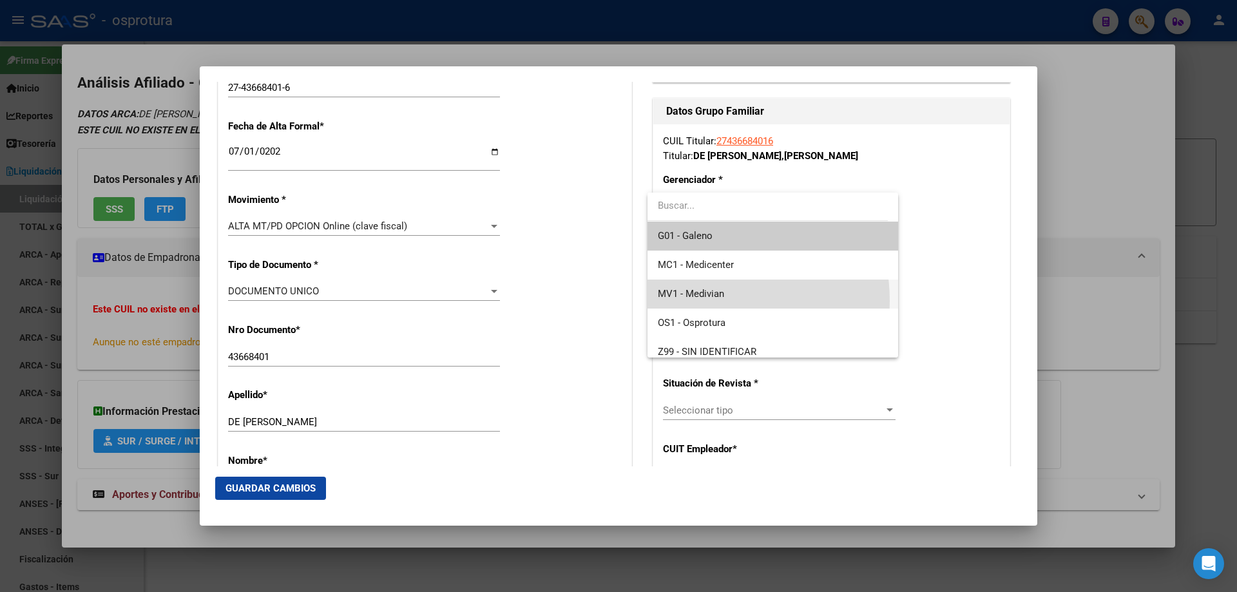
click at [703, 301] on span "MV1 - Medivian" at bounding box center [772, 294] width 229 height 29
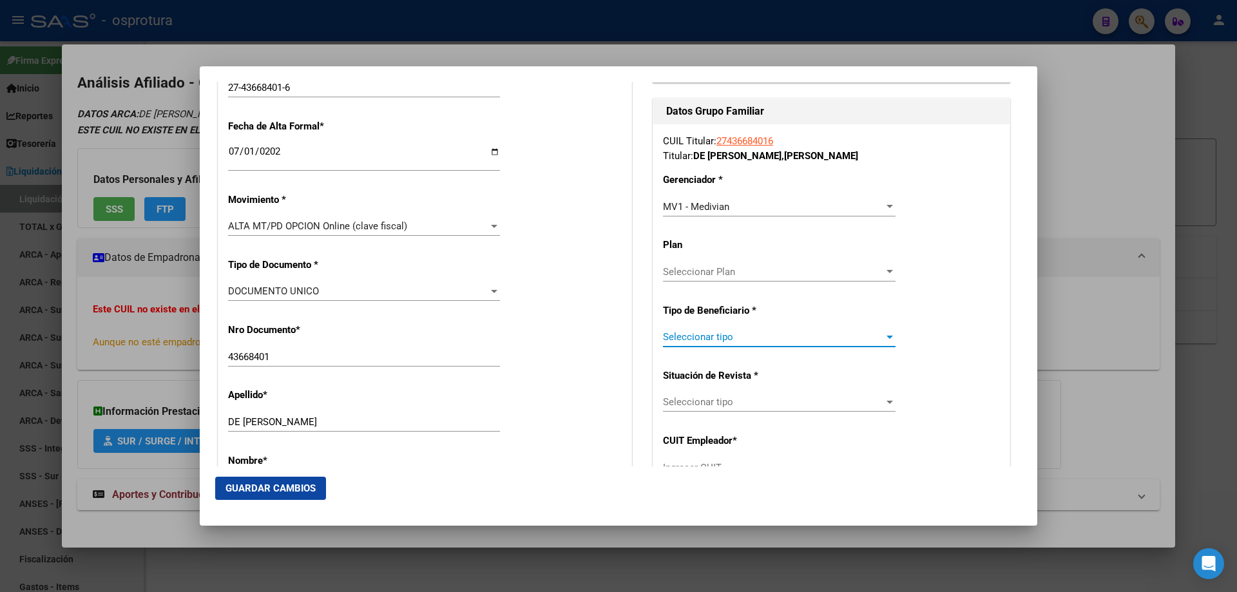
click at [709, 335] on span "Seleccionar tipo" at bounding box center [773, 337] width 221 height 12
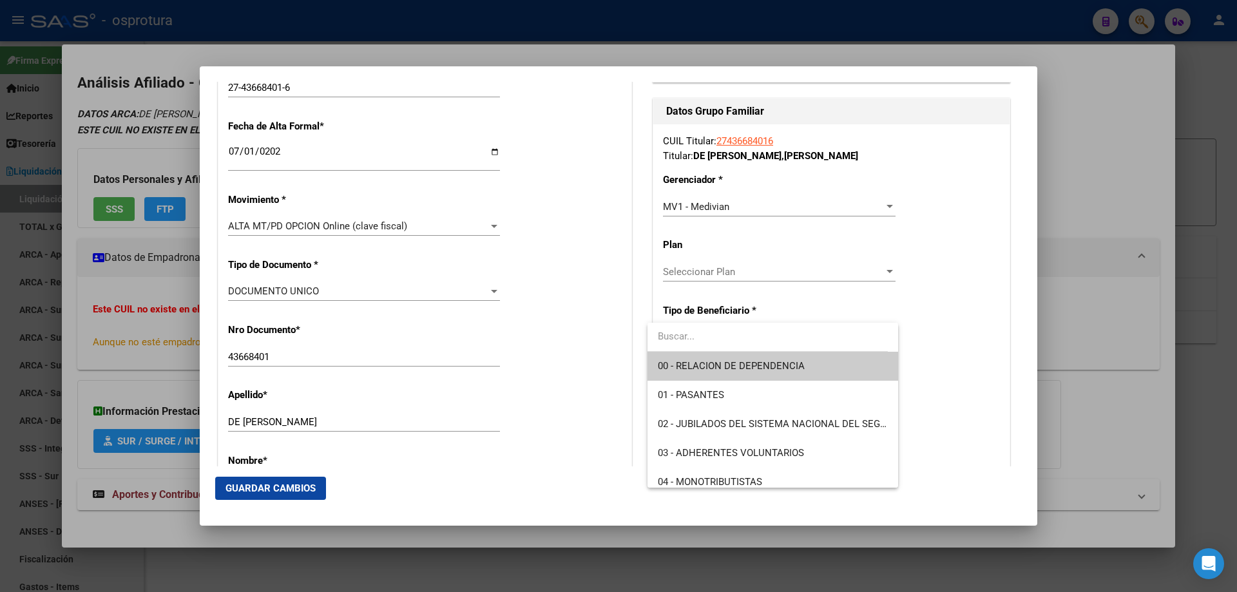
scroll to position [129, 0]
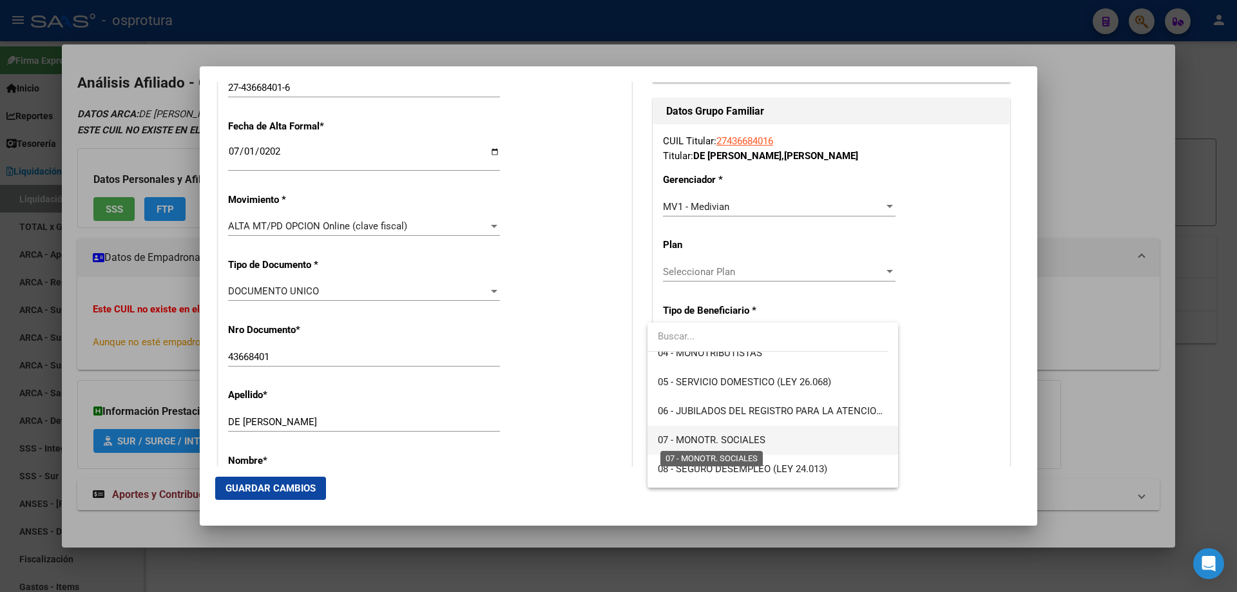
click at [718, 444] on span "07 - MONOTR. SOCIALES" at bounding box center [712, 440] width 108 height 12
type input "27-43668401-6"
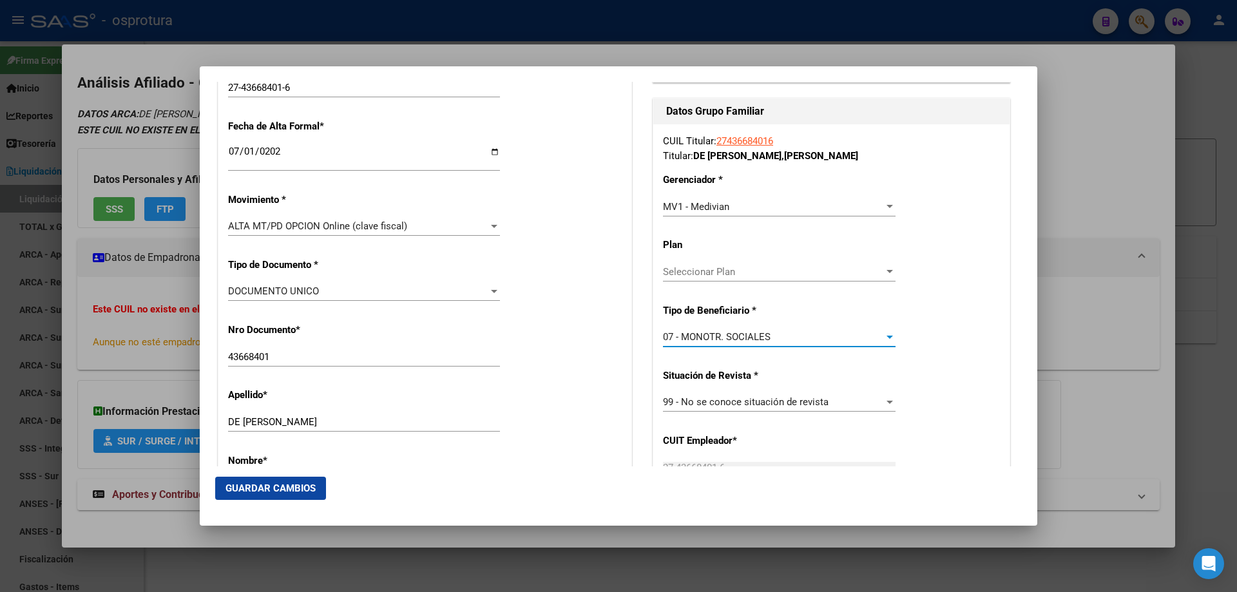
click at [255, 492] on span "Guardar Cambios" at bounding box center [270, 488] width 90 height 12
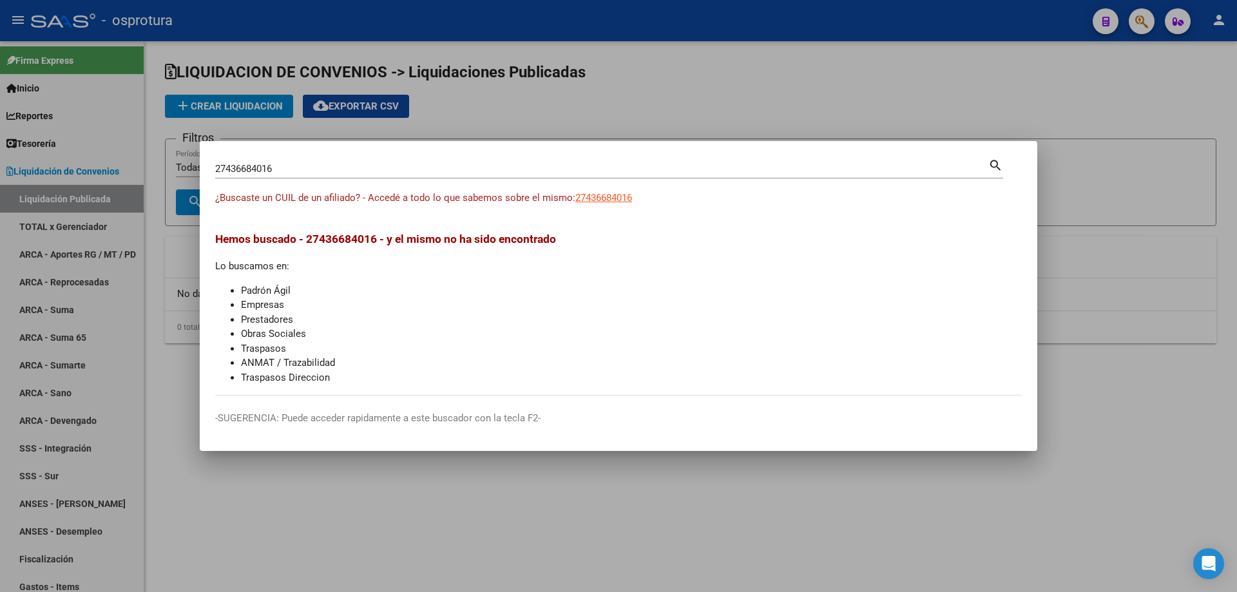
click at [411, 169] on input "27436684016" at bounding box center [601, 169] width 773 height 12
paste input "-43744241-5"
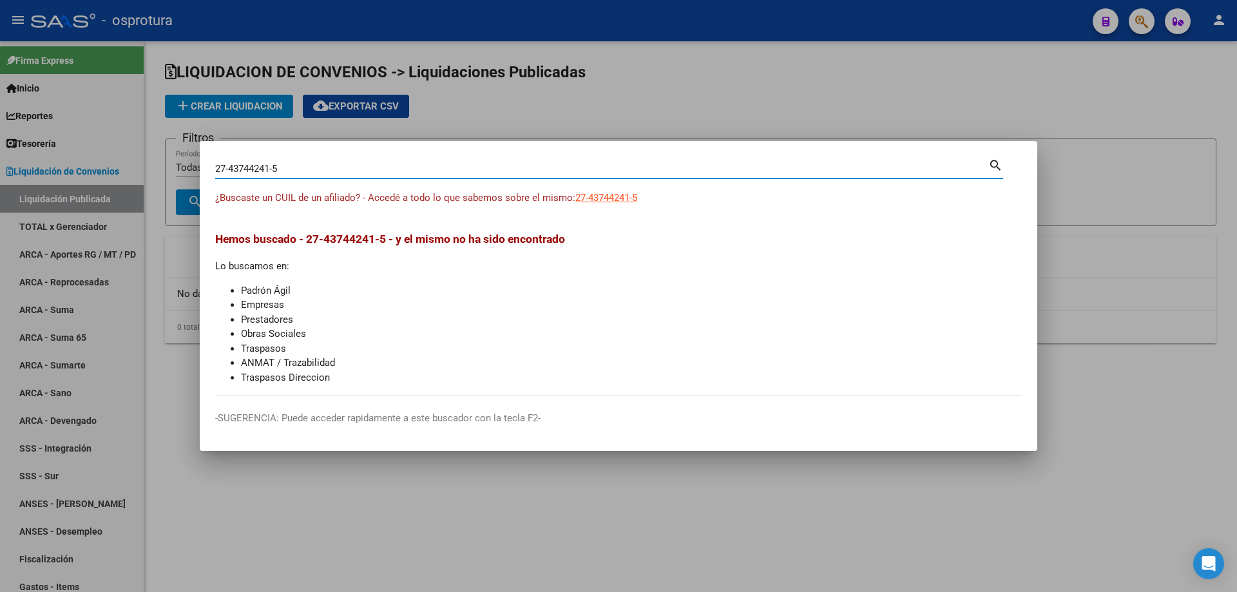
type input "27437442415"
click at [611, 195] on span "27437442415" at bounding box center [603, 198] width 57 height 12
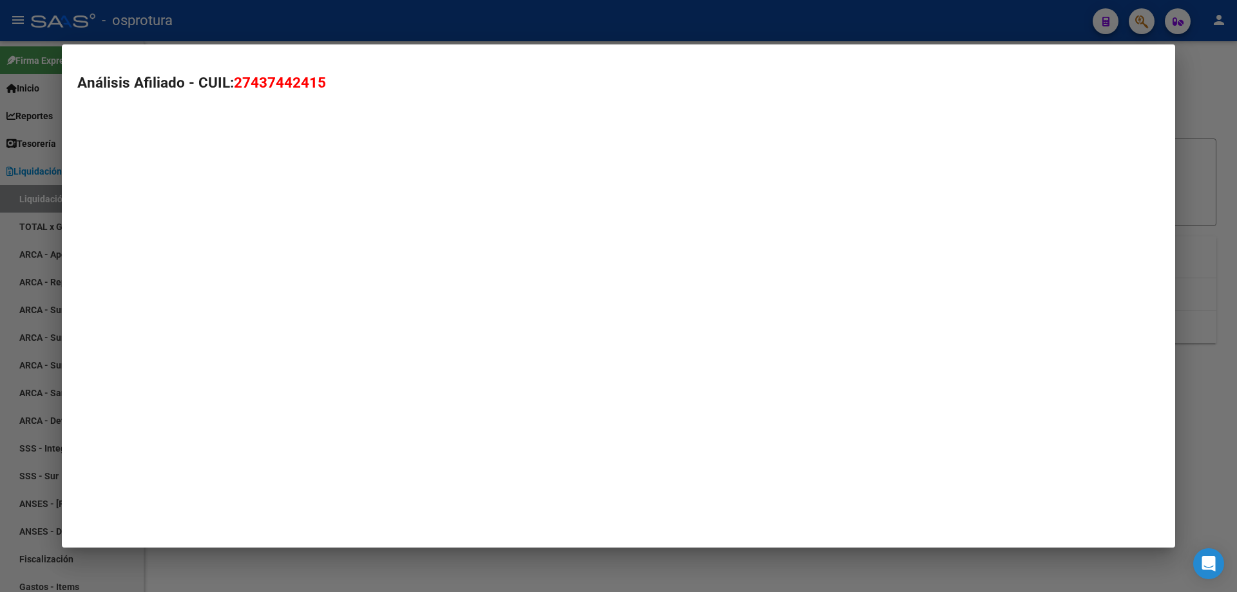
type textarea "27437442415"
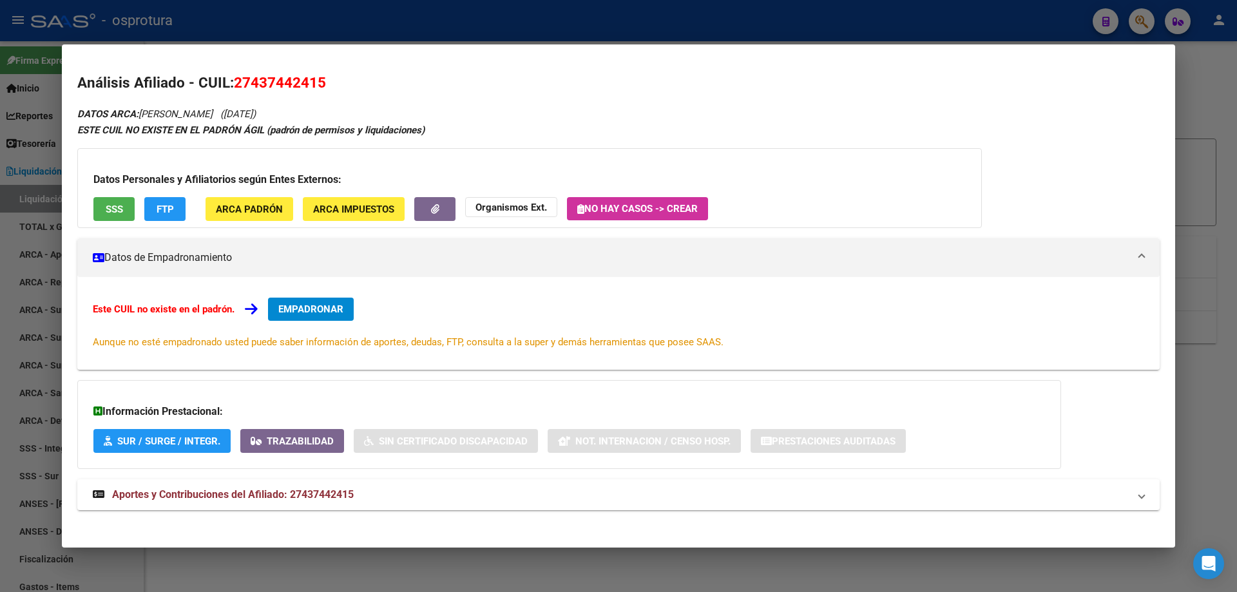
click at [312, 309] on span "EMPADRONAR" at bounding box center [310, 309] width 65 height 12
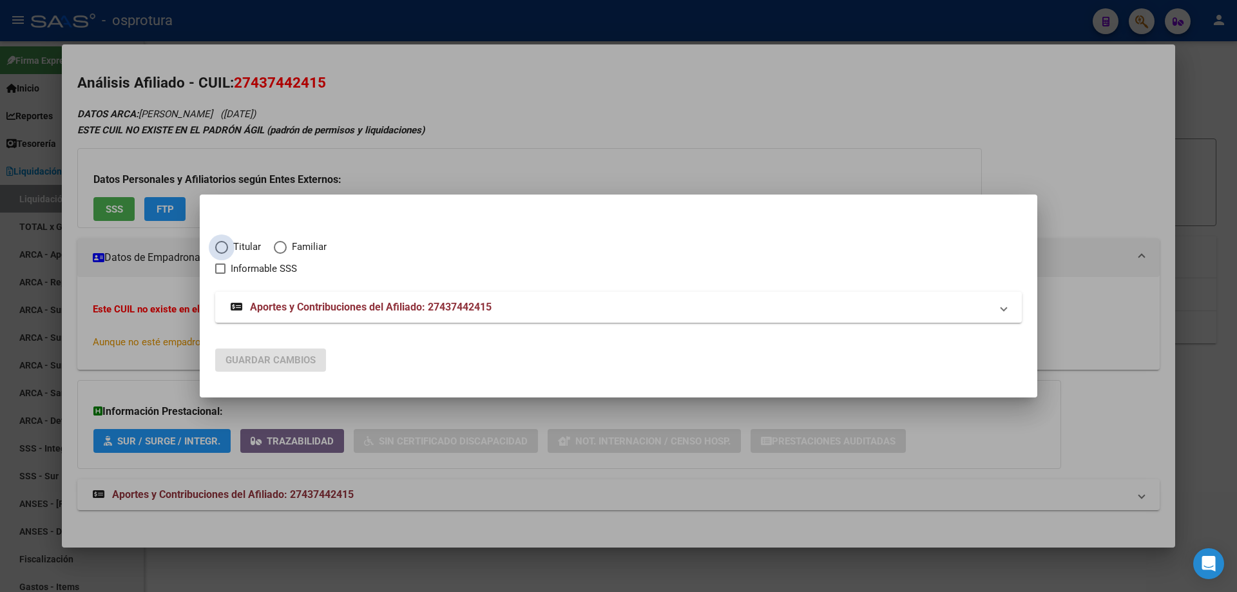
click at [223, 242] on span "Elija una opción" at bounding box center [221, 247] width 13 height 13
click at [223, 242] on input "Titular" at bounding box center [221, 247] width 13 height 13
radio input "true"
checkbox input "true"
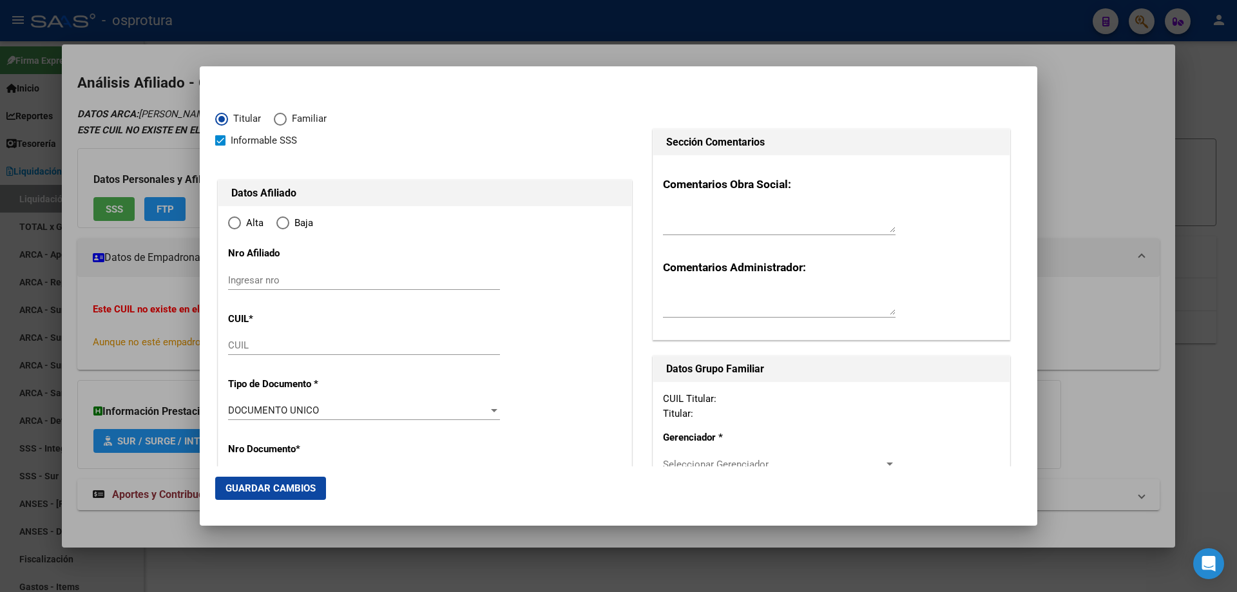
type input "27-43744241-5"
type input "43744241"
type input "ROJAS"
type input "[PERSON_NAME]"
type input "[DATE]"
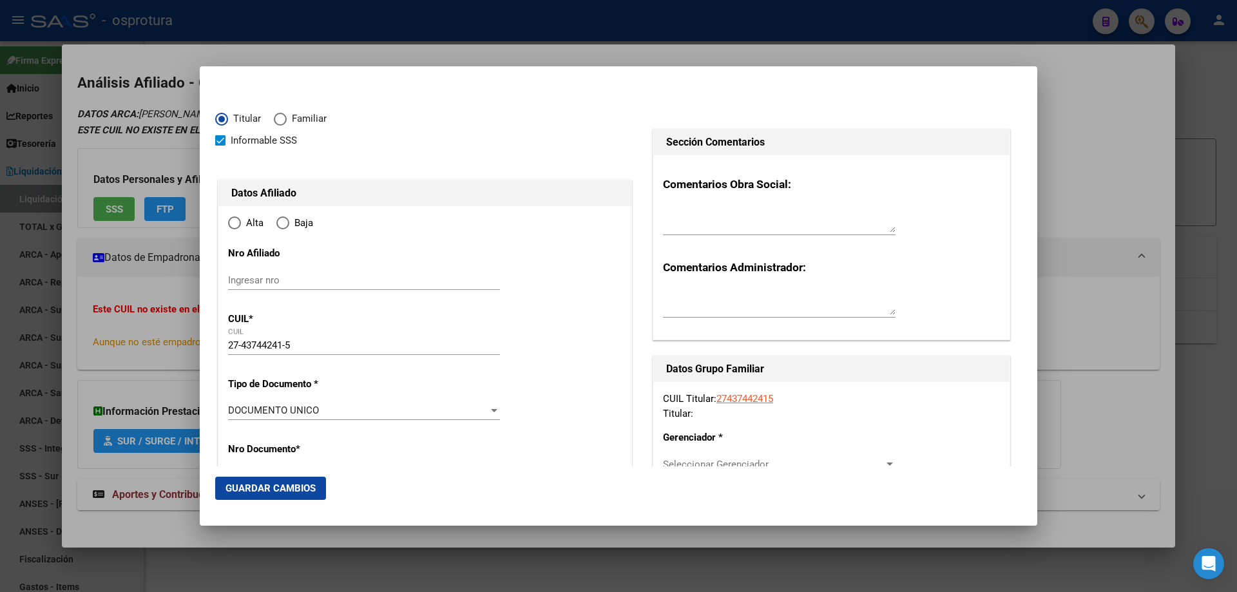
type input "MORENO"
type input "1744"
type input "MURILLO"
type input "7230"
type input "0"
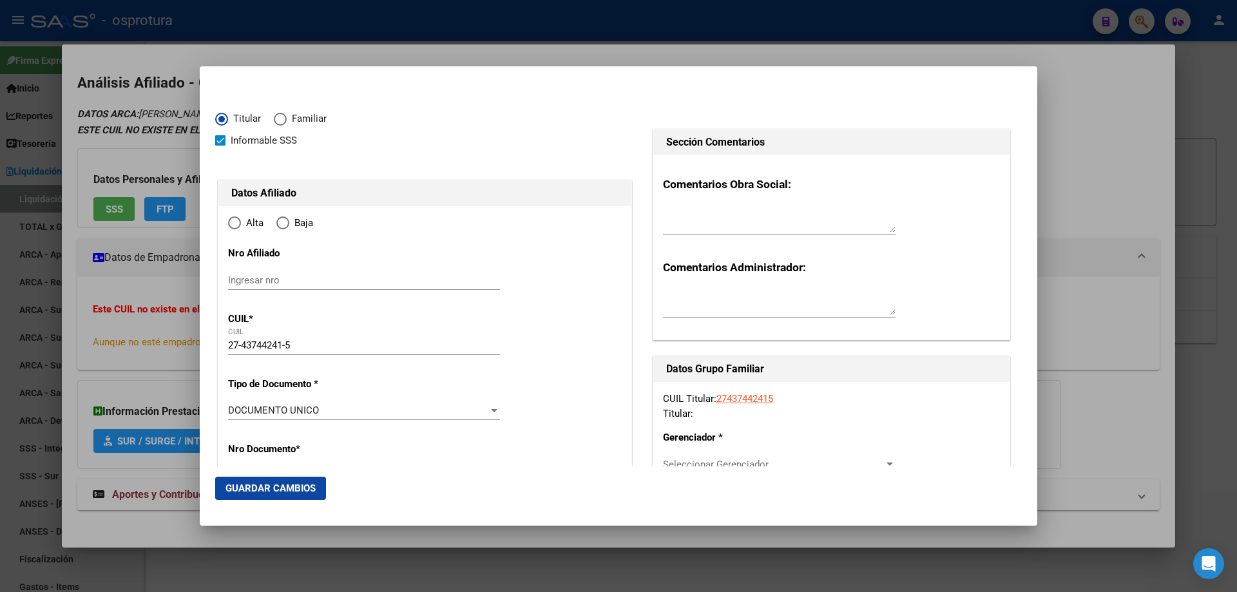
type input "MORENO"
radio input "true"
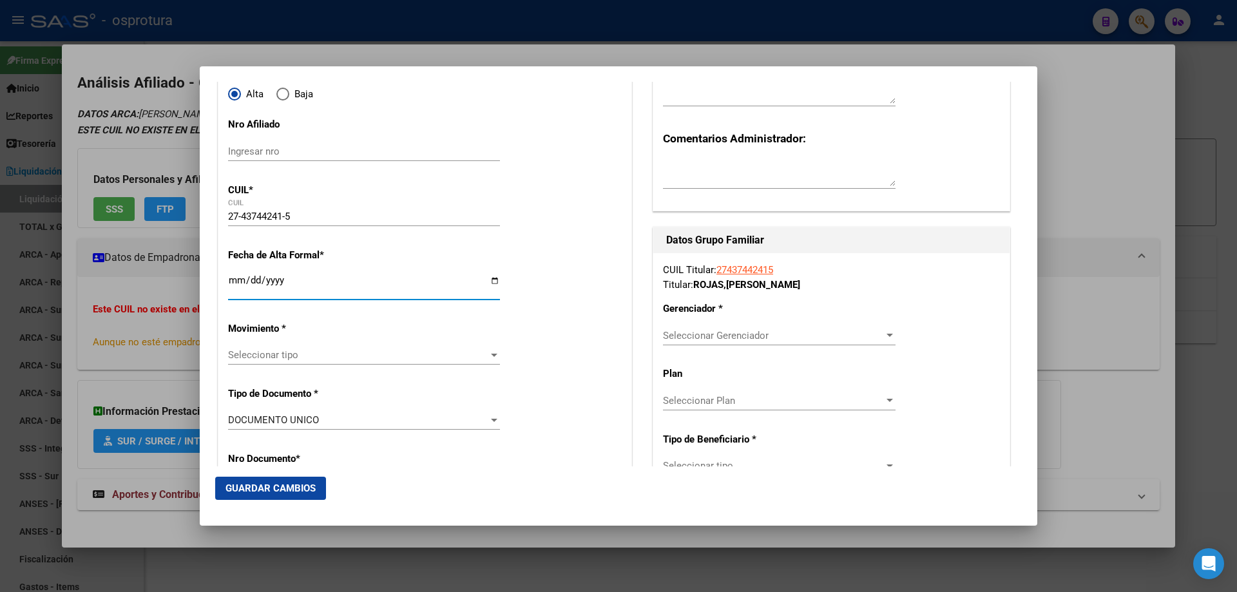
click at [235, 278] on input "Ingresar fecha" at bounding box center [364, 285] width 272 height 21
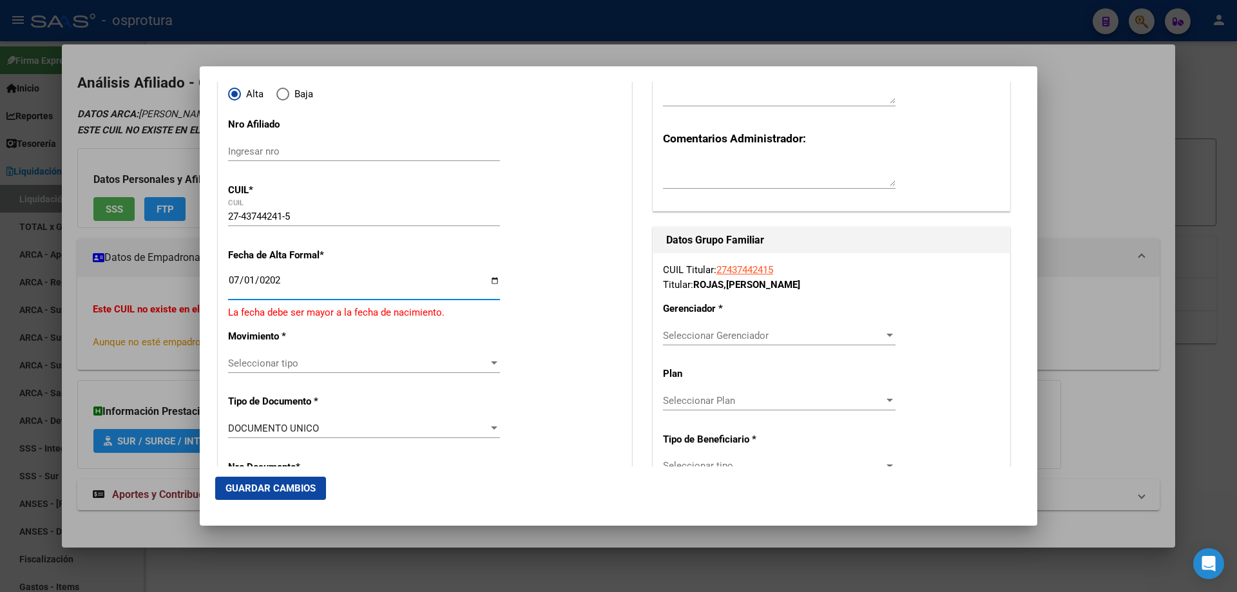
type input "[DATE]"
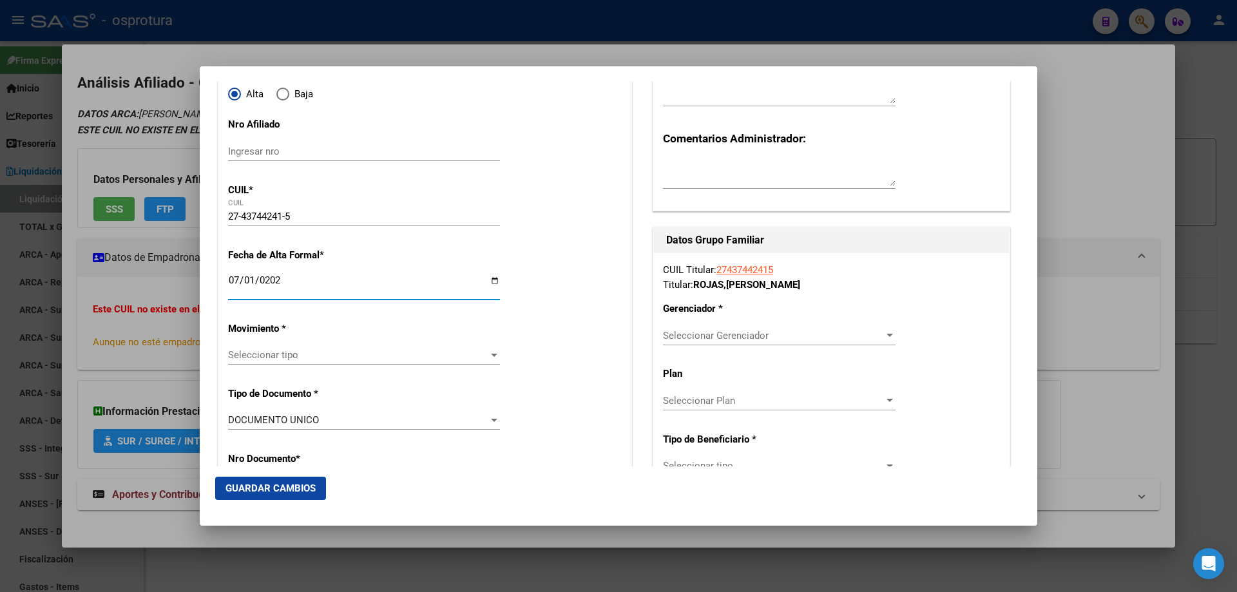
scroll to position [258, 0]
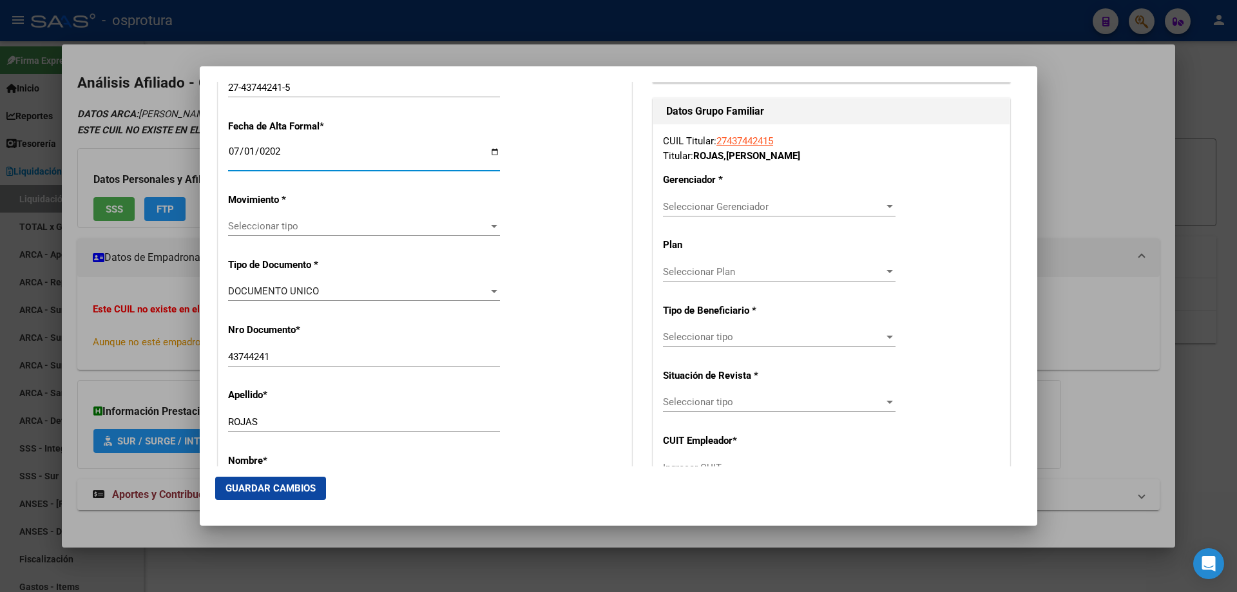
click at [271, 219] on div "Seleccionar tipo Seleccionar tipo" at bounding box center [364, 225] width 272 height 19
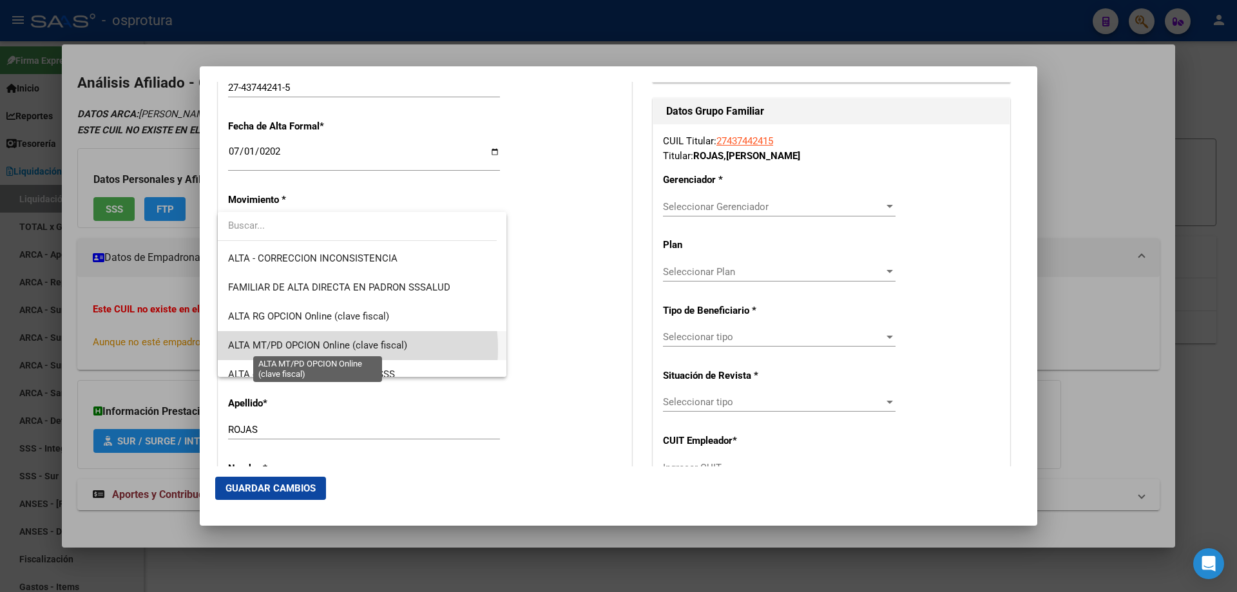
click at [333, 348] on span "ALTA MT/PD OPCION Online (clave fiscal)" at bounding box center [317, 345] width 179 height 12
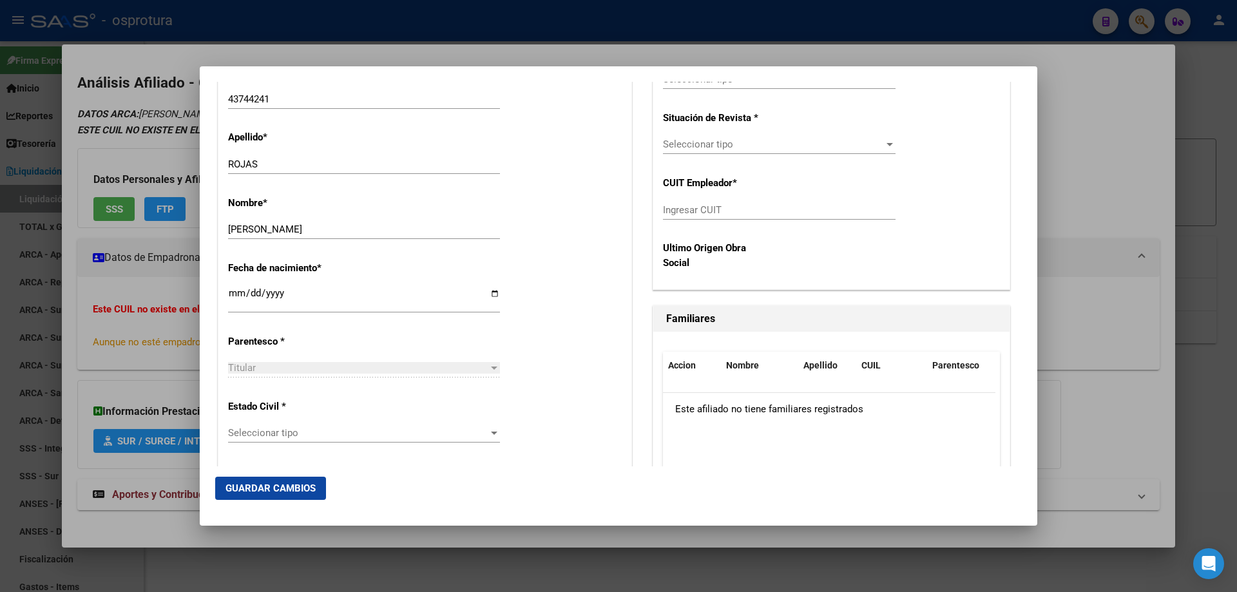
scroll to position [580, 0]
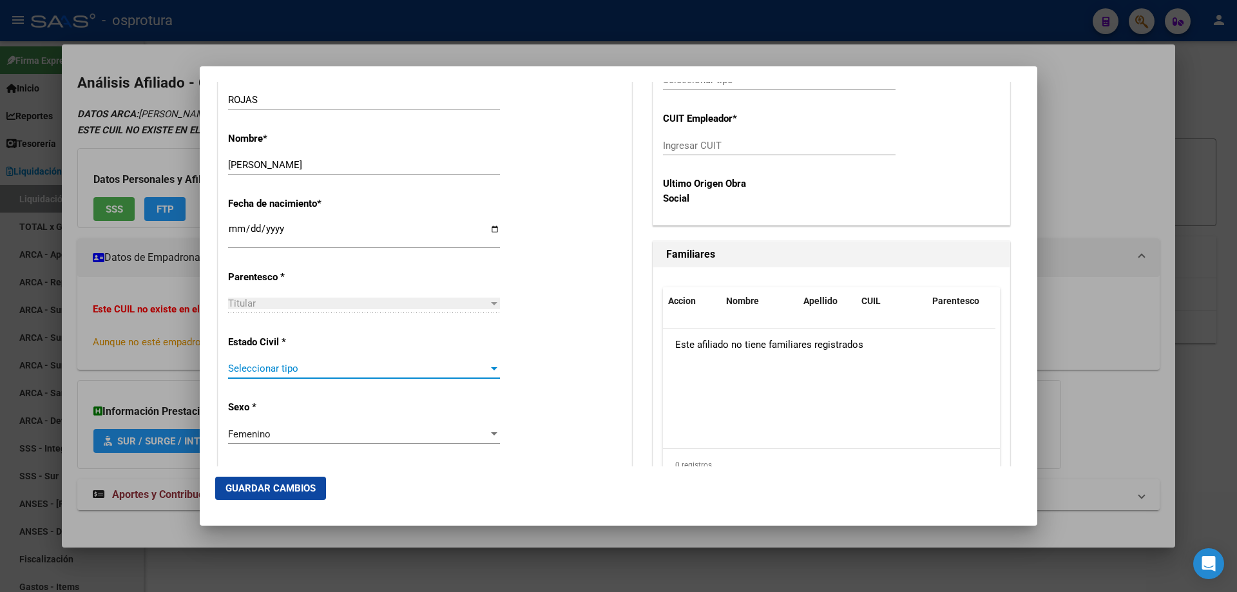
click at [305, 372] on span "Seleccionar tipo" at bounding box center [358, 369] width 260 height 12
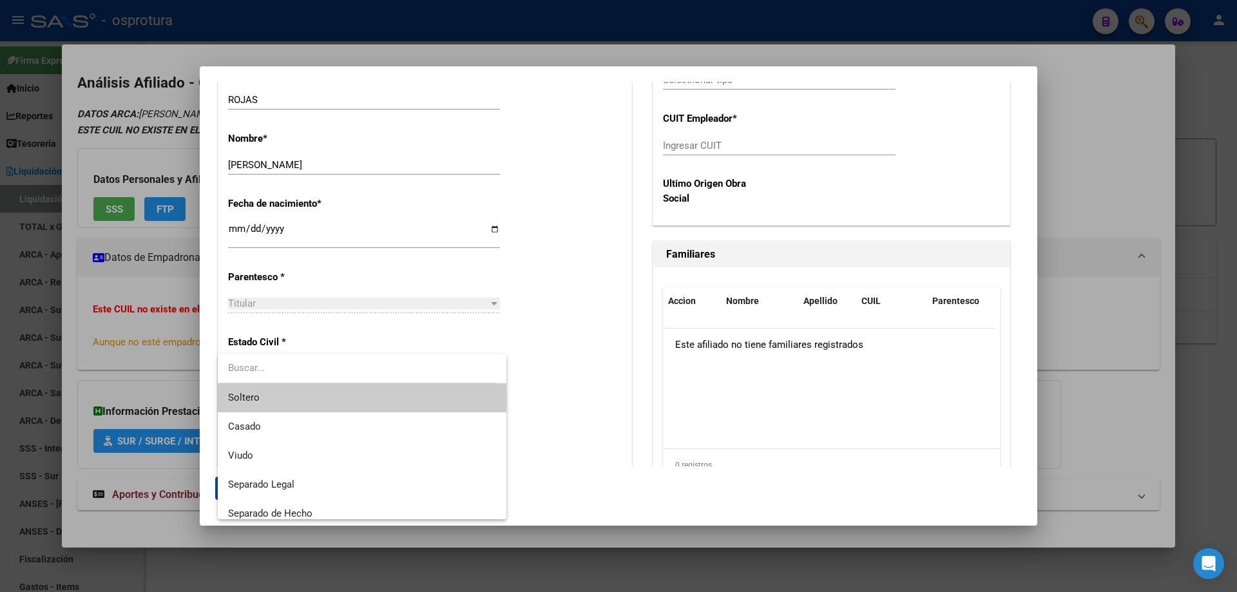
click at [305, 399] on span "Soltero" at bounding box center [362, 397] width 268 height 29
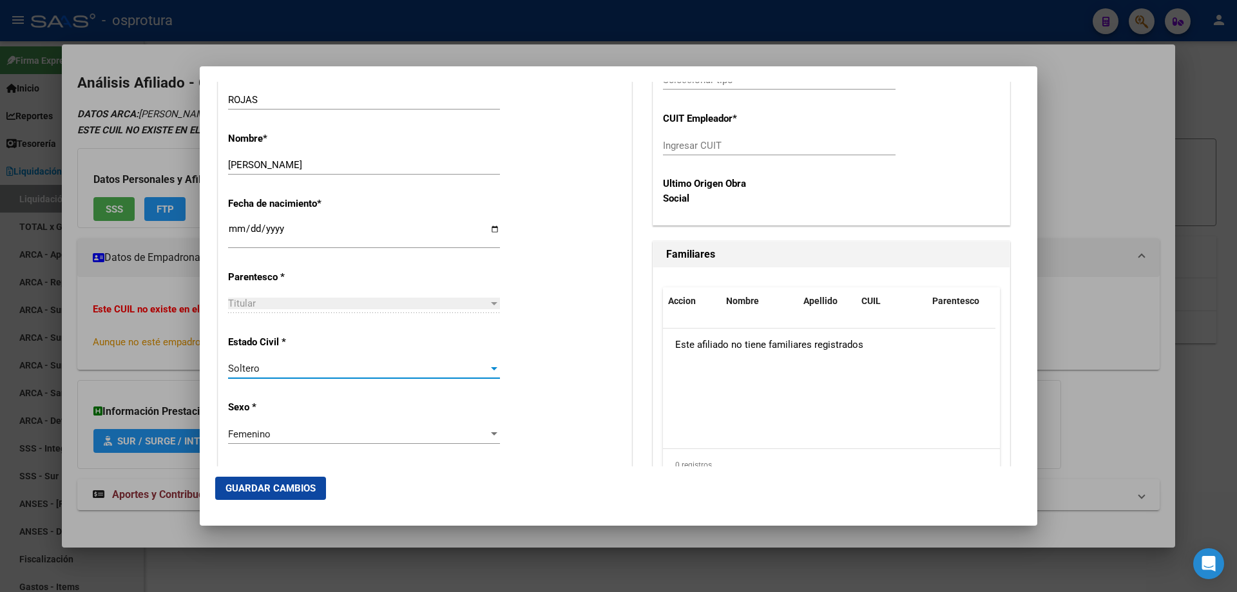
scroll to position [258, 0]
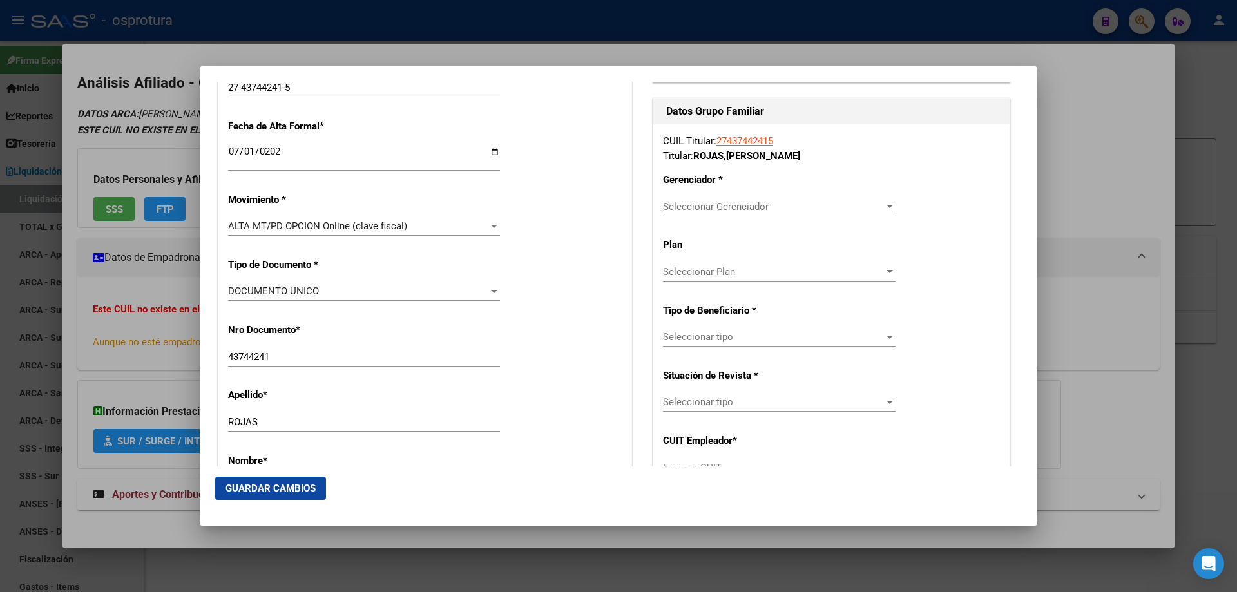
click at [687, 202] on span "Seleccionar Gerenciador" at bounding box center [773, 207] width 221 height 12
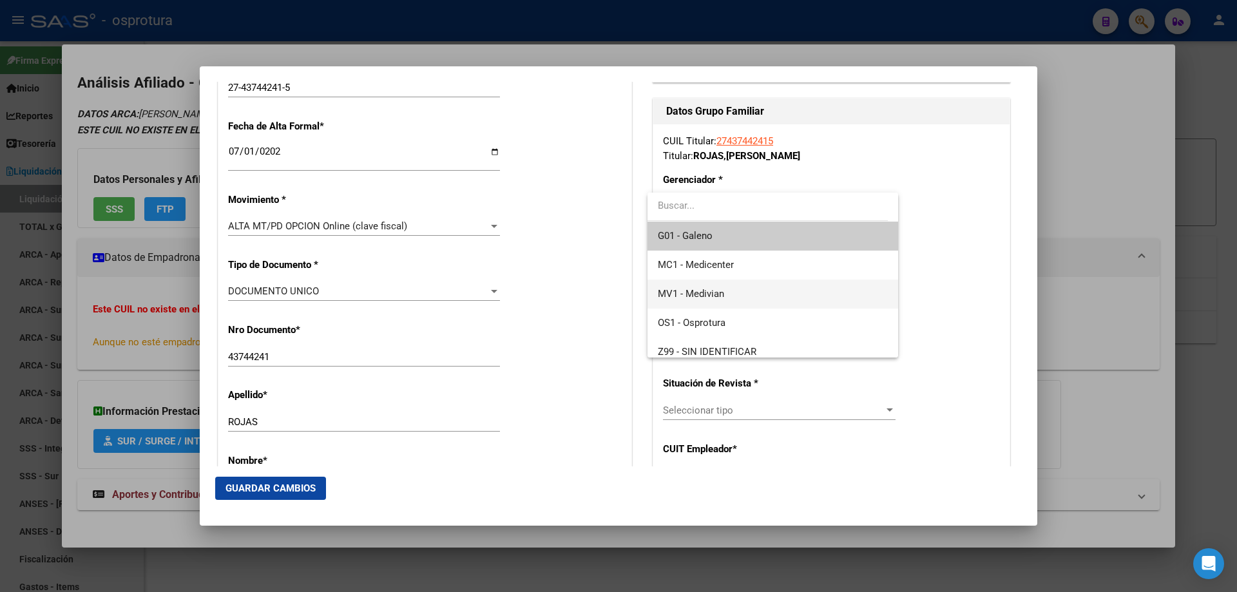
click at [738, 288] on span "MV1 - Medivian" at bounding box center [772, 294] width 229 height 29
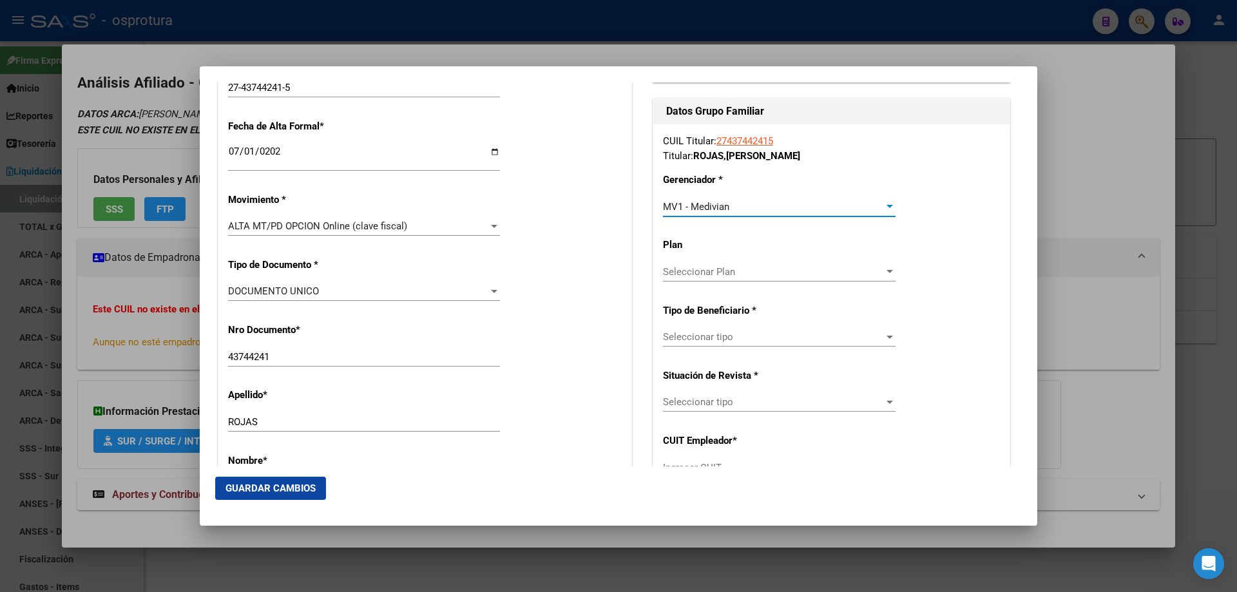
click at [738, 327] on div "Seleccionar tipo Seleccionar tipo" at bounding box center [779, 336] width 233 height 19
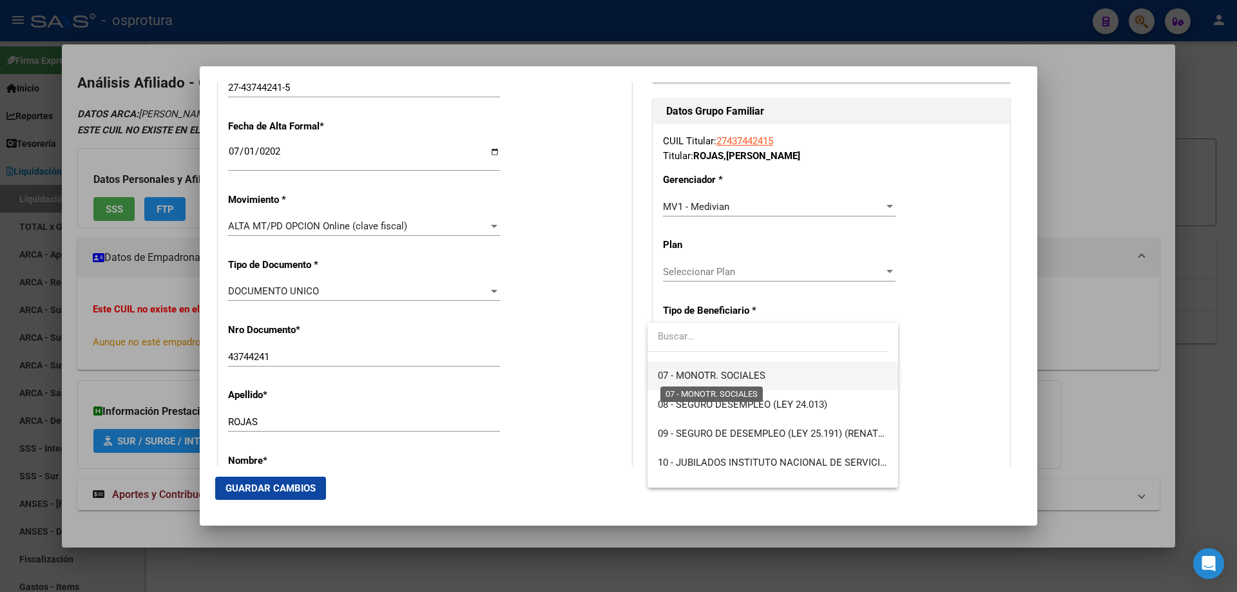
click at [743, 370] on span "07 - MONOTR. SOCIALES" at bounding box center [712, 376] width 108 height 12
type input "27-43744241-5"
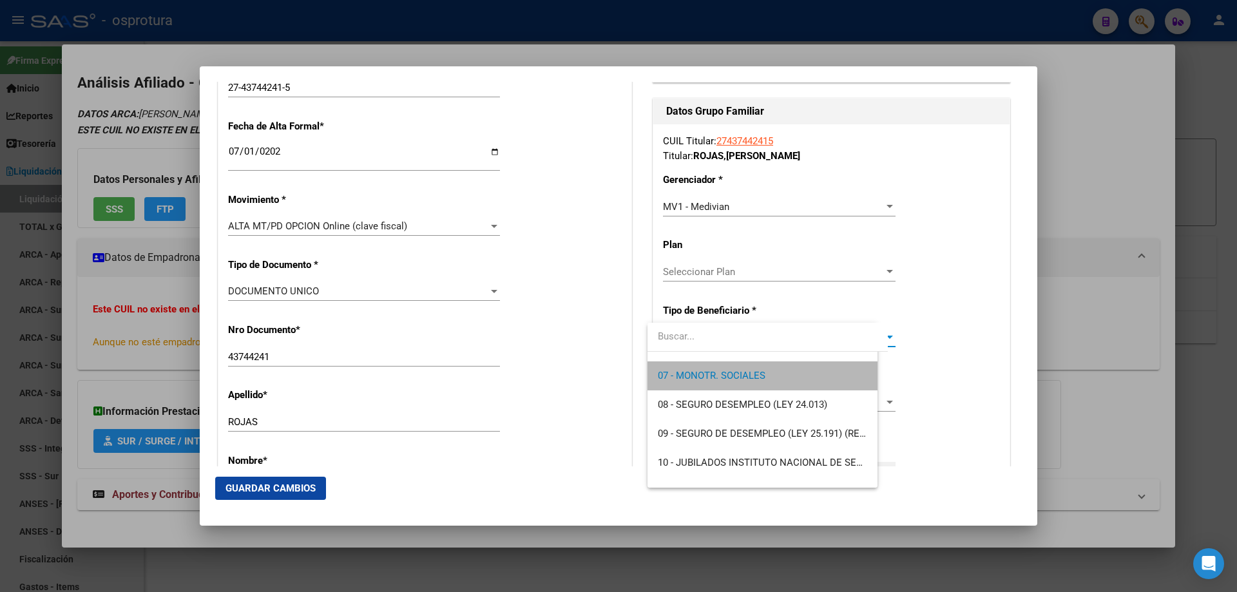
scroll to position [203, 0]
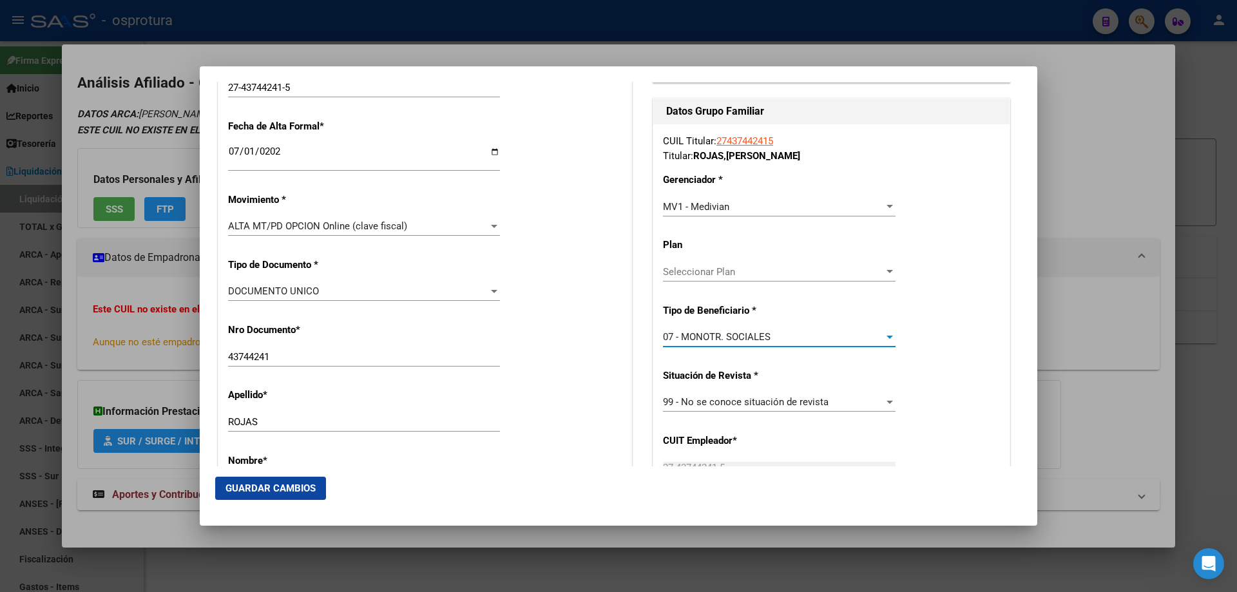
click at [296, 497] on button "Guardar Cambios" at bounding box center [270, 488] width 111 height 23
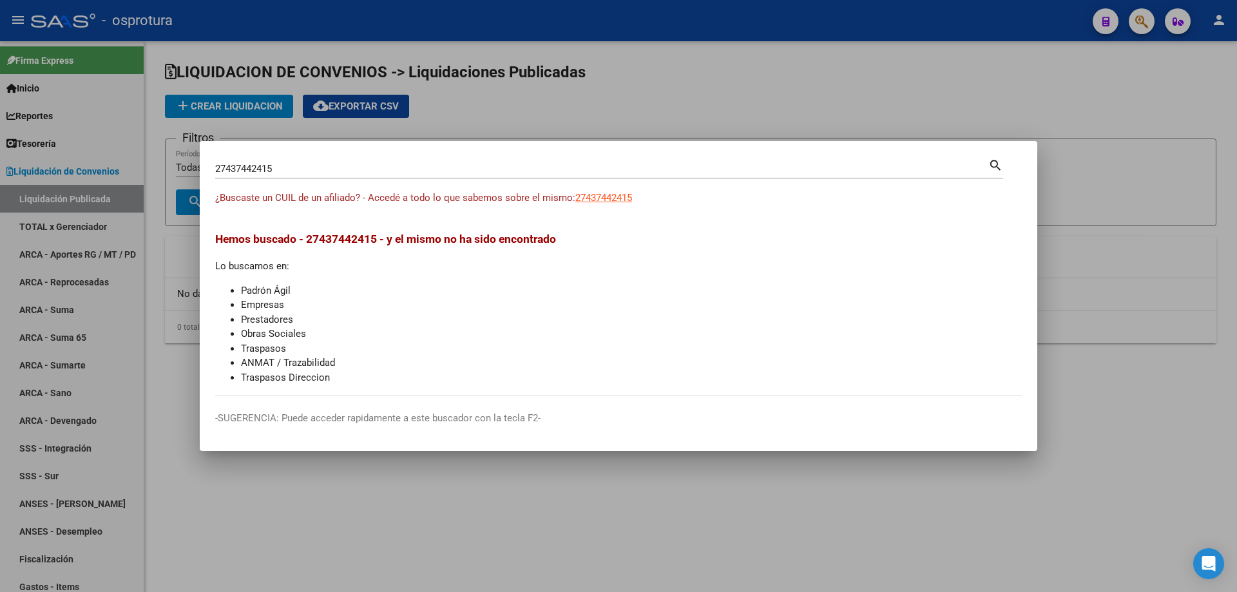
click at [297, 170] on input "27437442415" at bounding box center [601, 169] width 773 height 12
paste input "-92969080-"
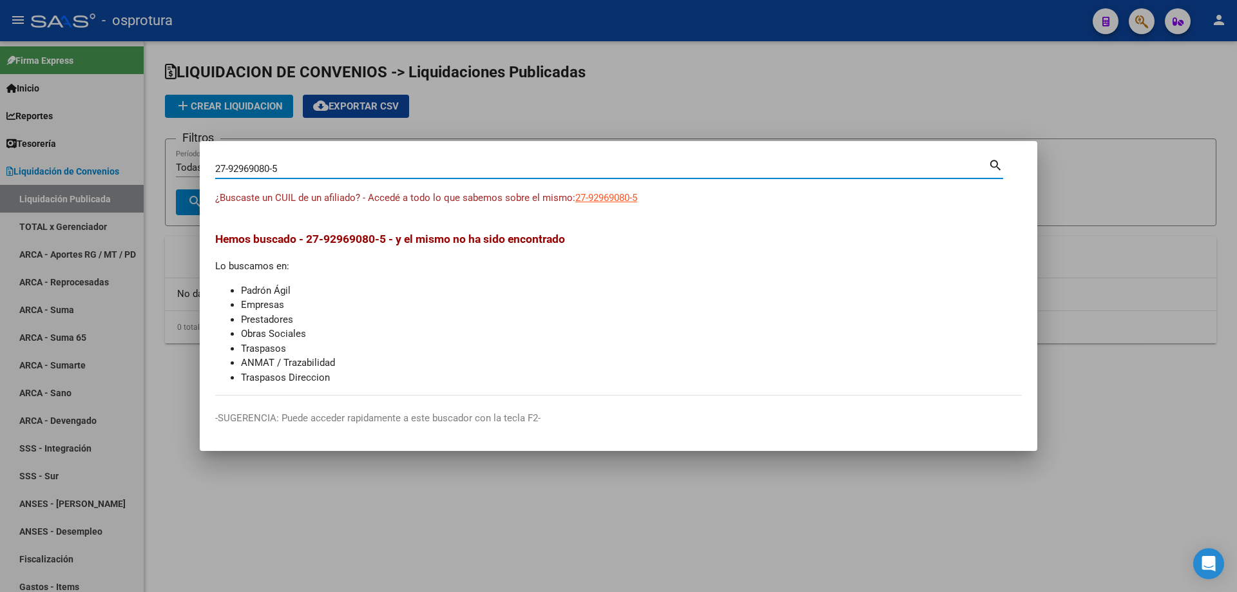
type input "27929690805"
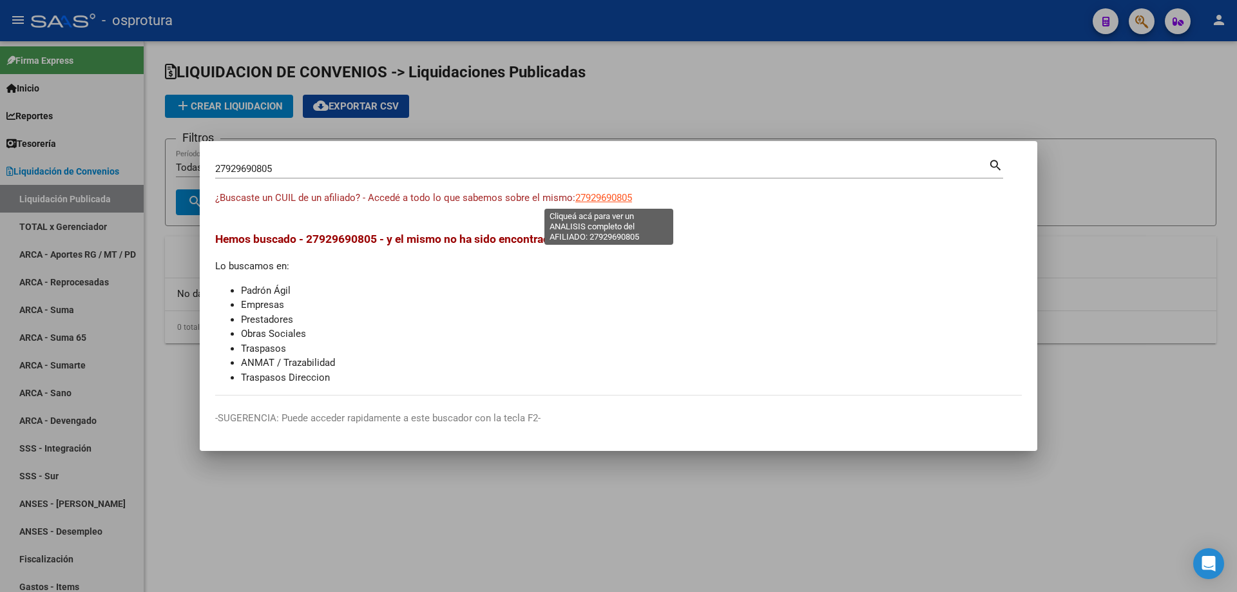
click at [582, 200] on span "27929690805" at bounding box center [603, 198] width 57 height 12
type textarea "27929690805"
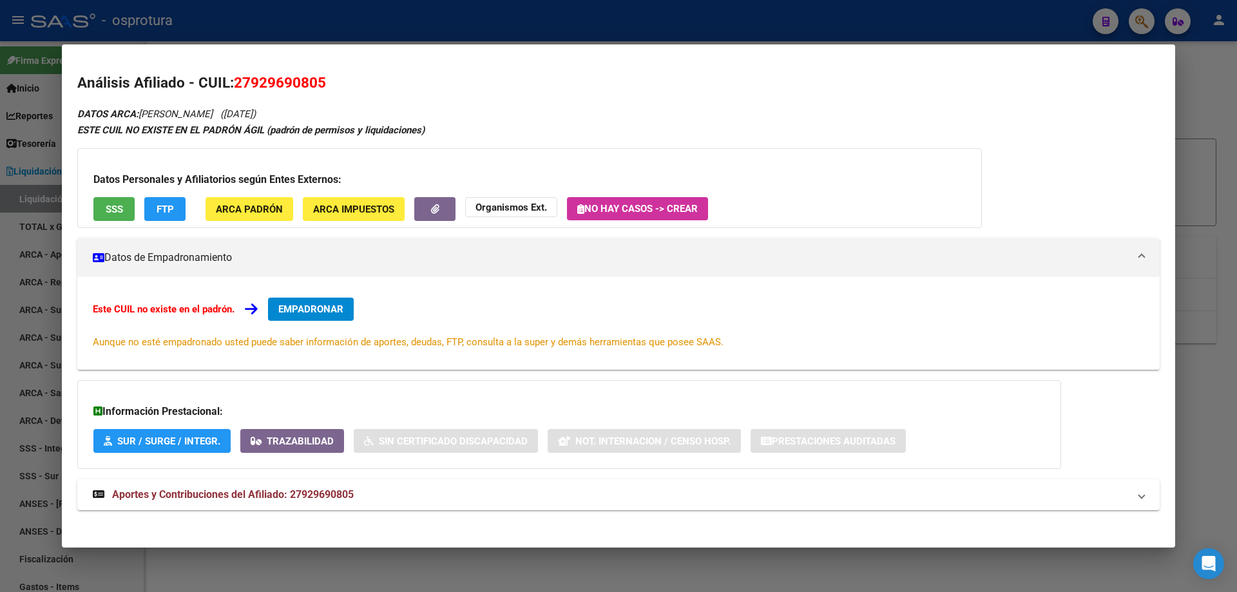
click at [300, 311] on span "EMPADRONAR" at bounding box center [310, 309] width 65 height 12
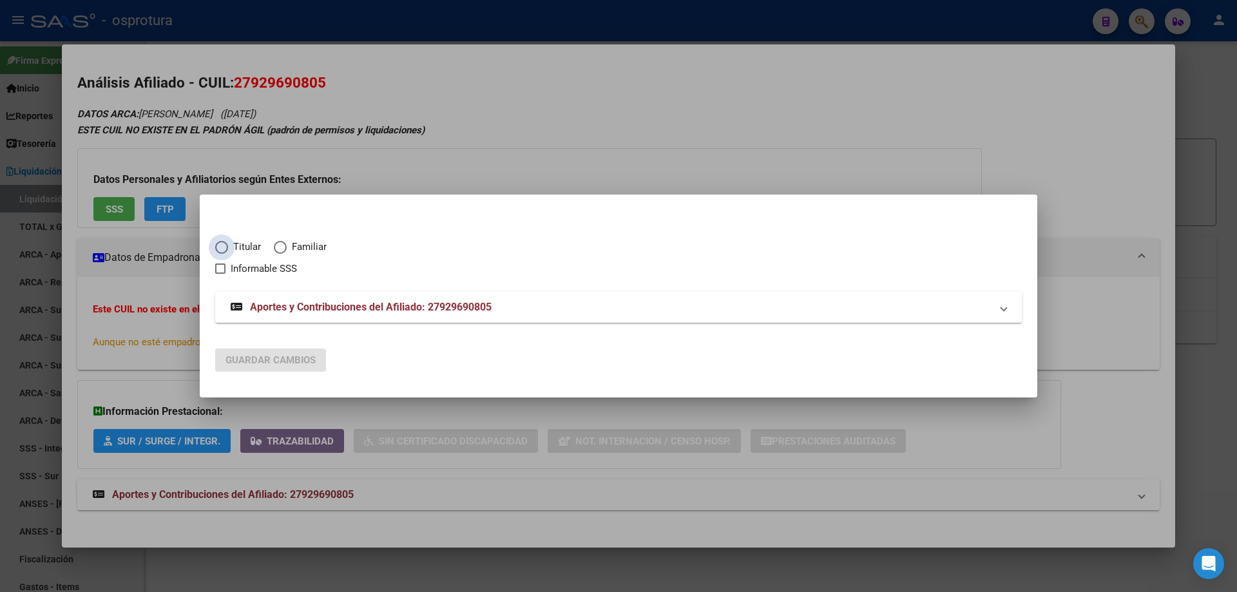
click at [232, 242] on span "Titular" at bounding box center [244, 247] width 33 height 15
click at [228, 242] on input "Titular" at bounding box center [221, 247] width 13 height 13
radio input "true"
checkbox input "true"
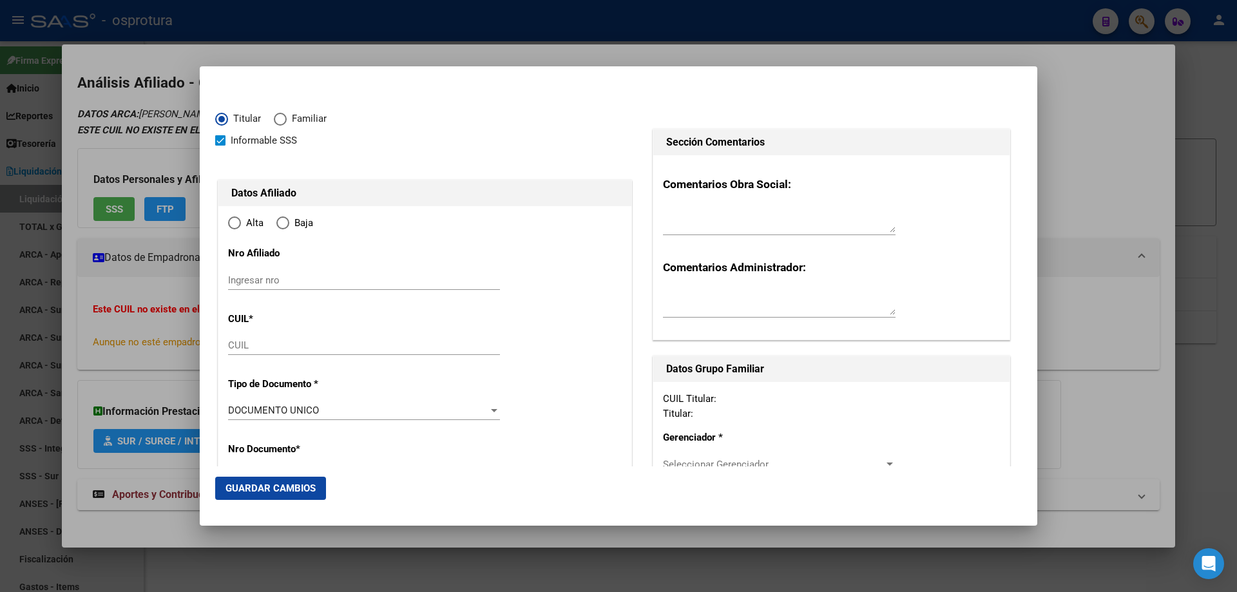
type input "27-92969080-5"
type input "92969080"
type input "MARQUEZ"
type input "[PERSON_NAME]"
type input "[DATE]"
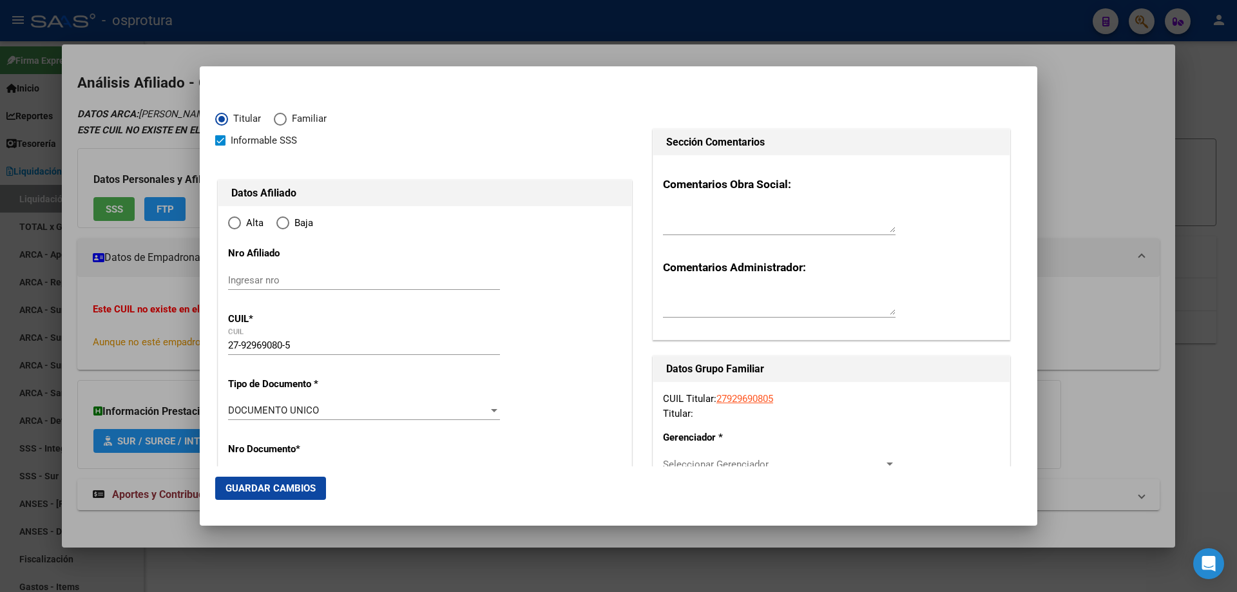
type input "[GEOGRAPHIC_DATA]"
type input "1684"
type input "LIBERTAD"
type input "607"
type input "[GEOGRAPHIC_DATA]"
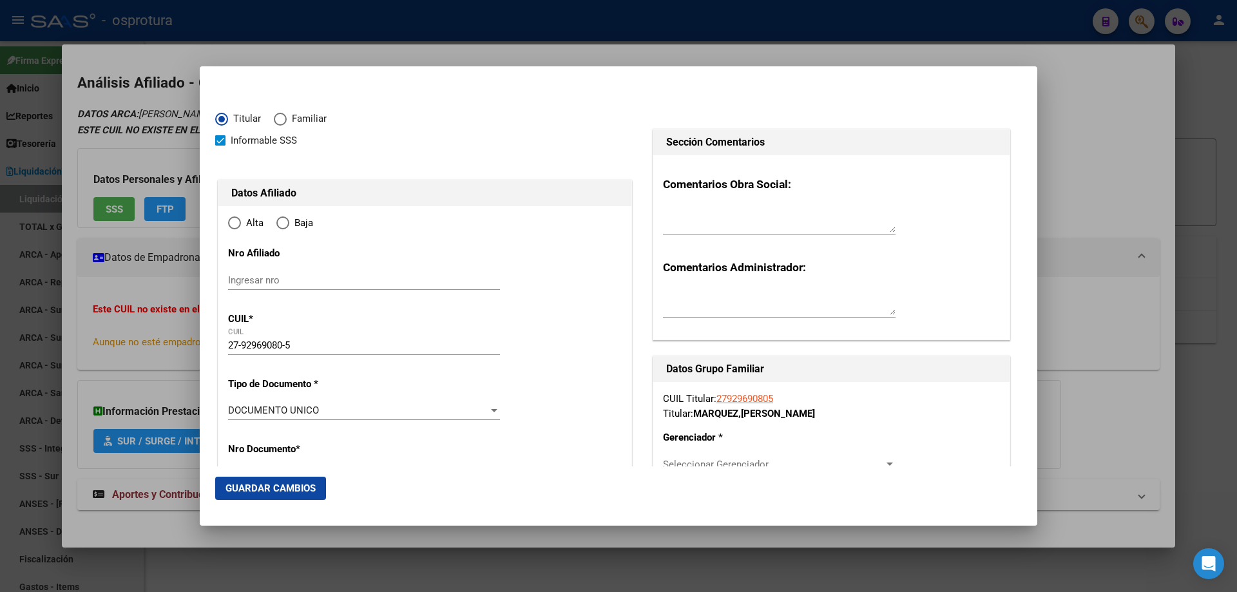
radio input "true"
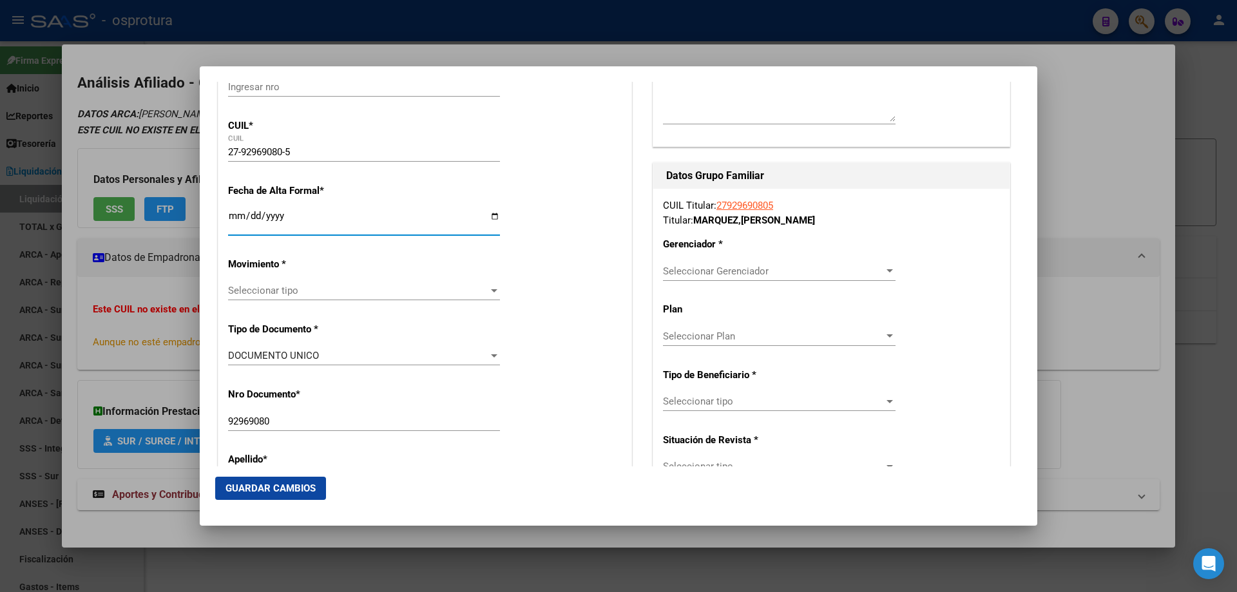
click at [233, 221] on input "Ingresar fecha" at bounding box center [364, 221] width 272 height 21
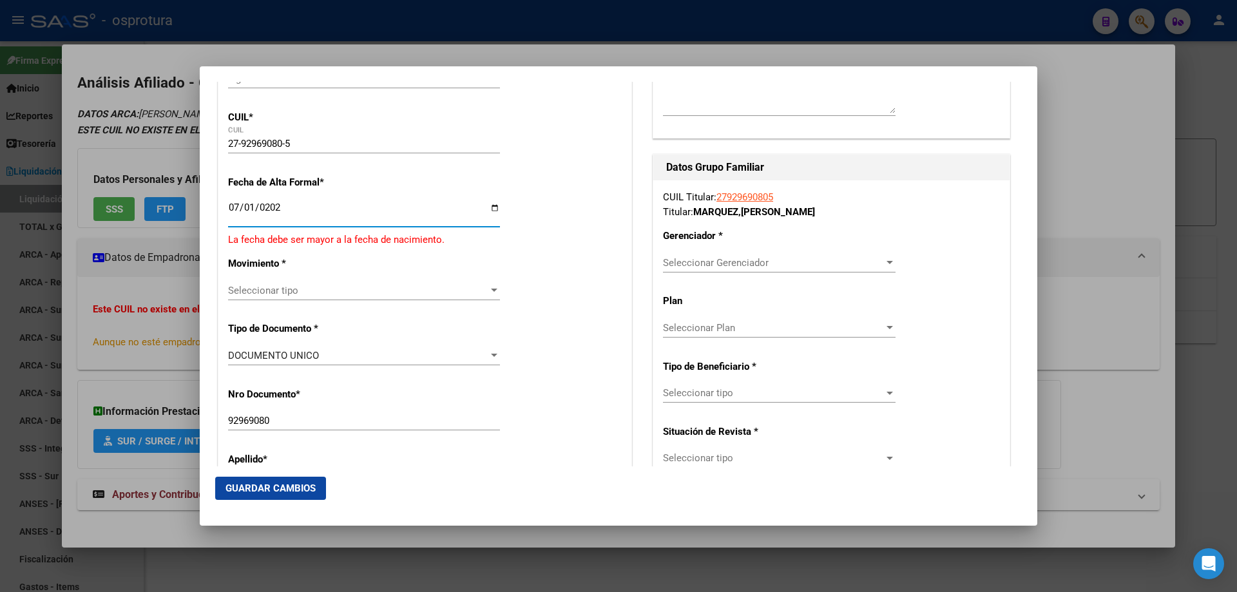
type input "[DATE]"
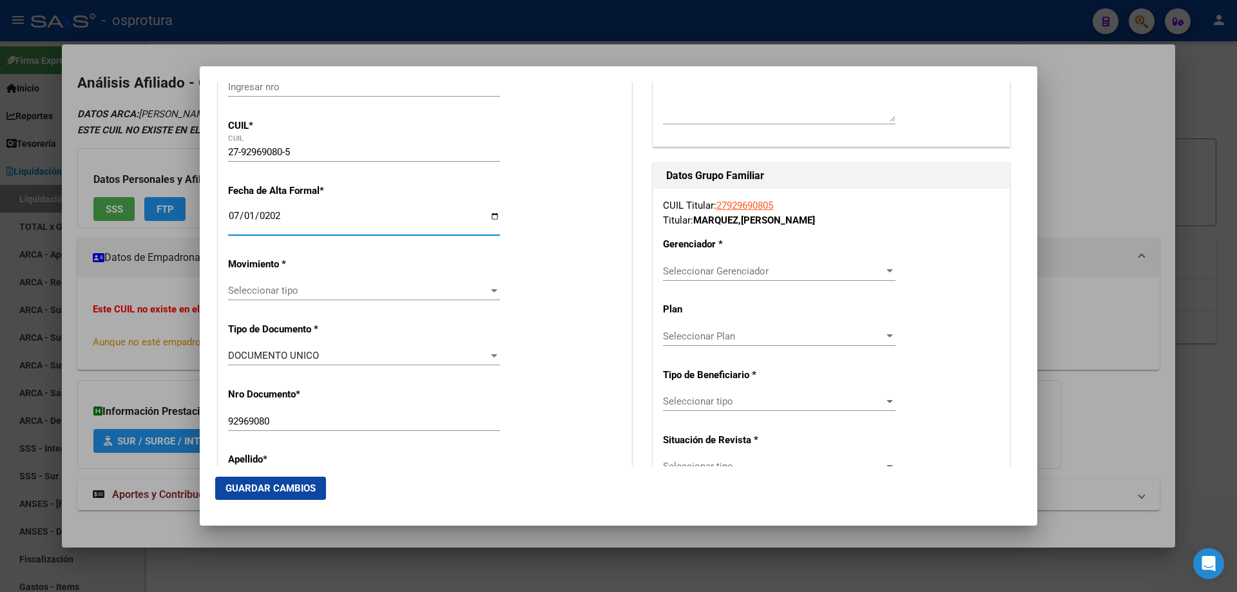
click at [283, 294] on span "Seleccionar tipo" at bounding box center [358, 291] width 260 height 12
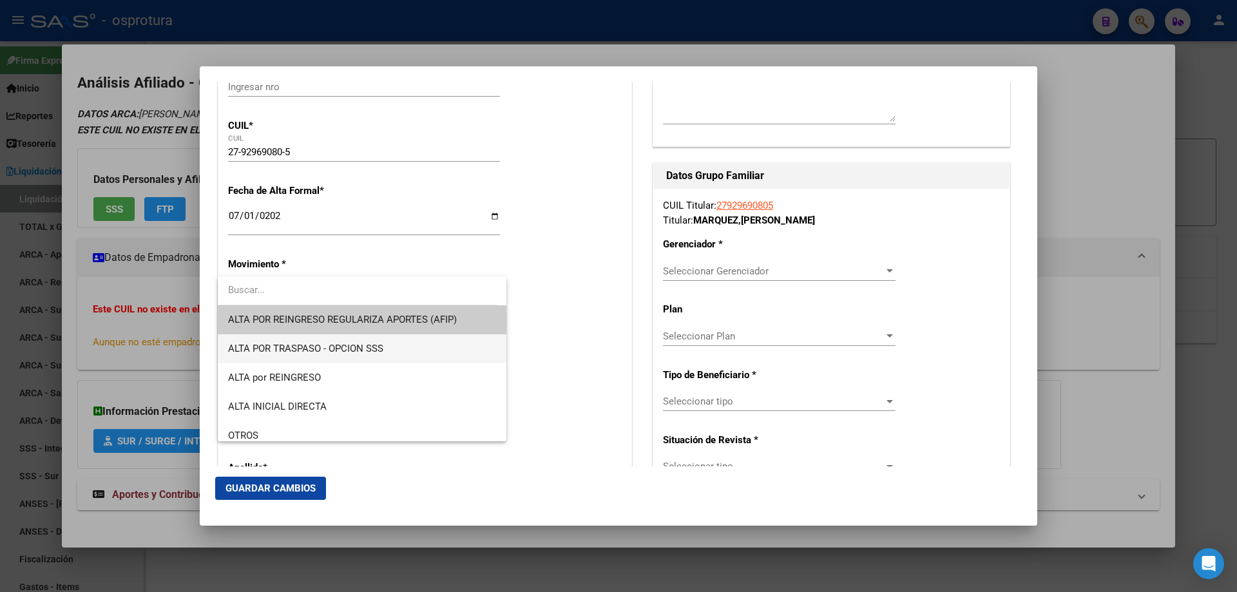
scroll to position [258, 0]
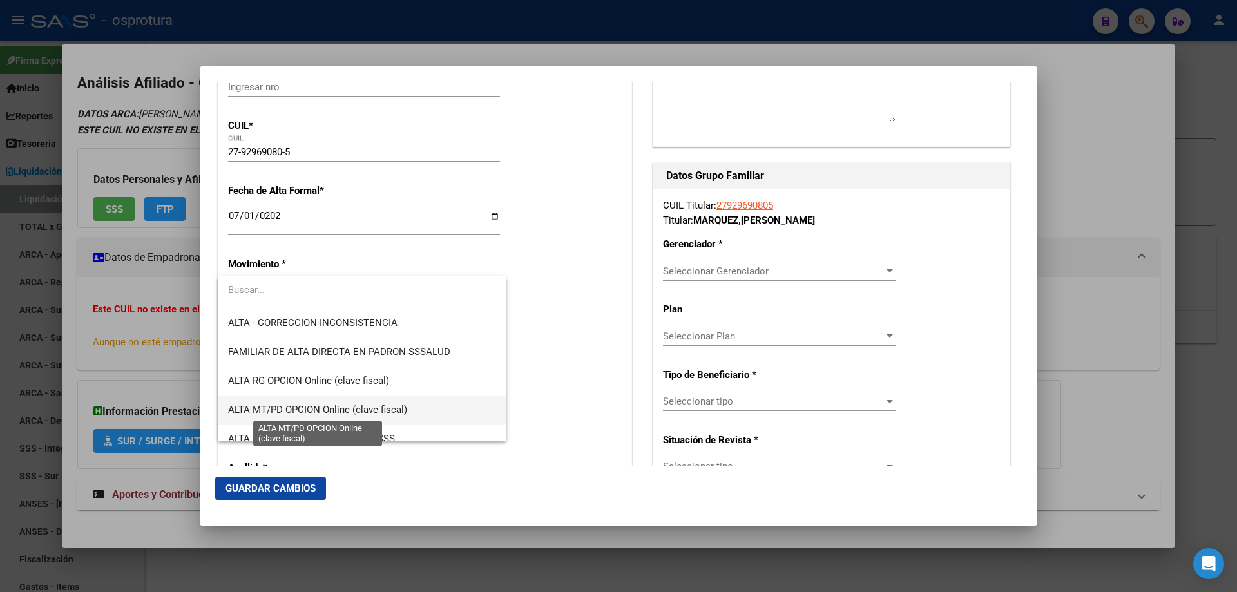
click at [332, 405] on span "ALTA MT/PD OPCION Online (clave fiscal)" at bounding box center [317, 410] width 179 height 12
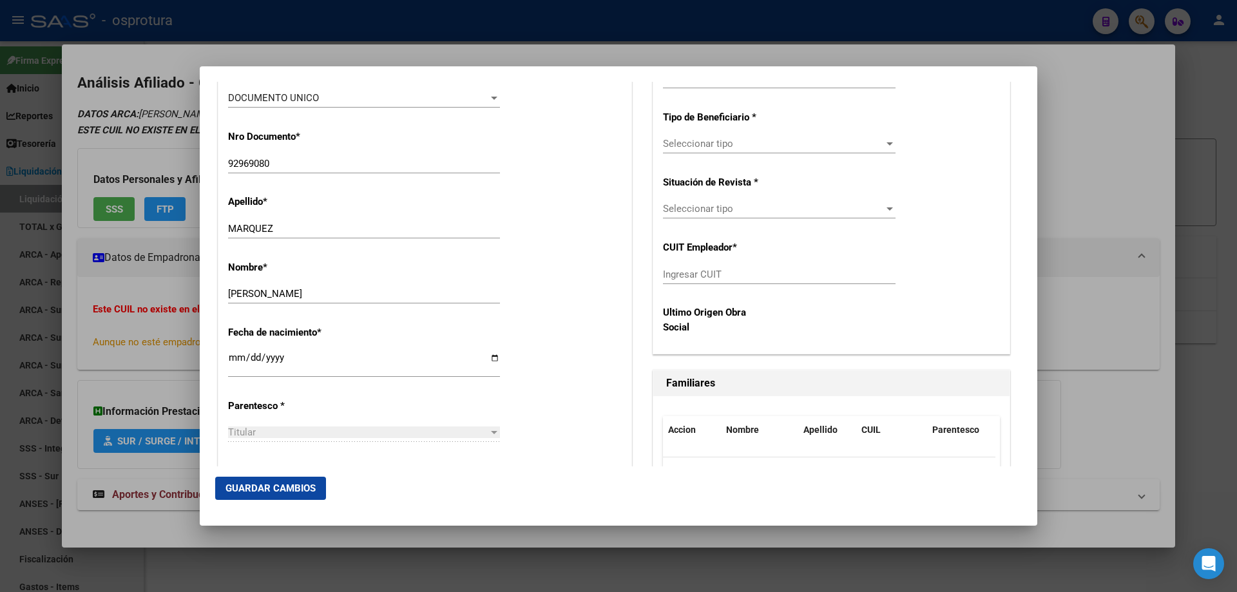
scroll to position [580, 0]
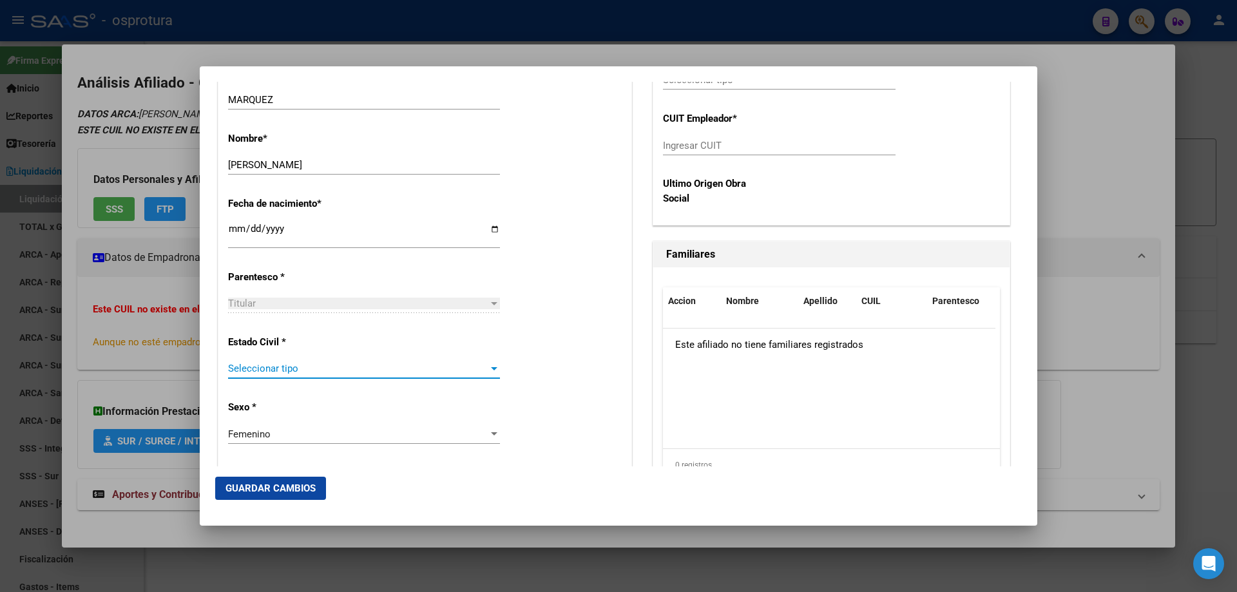
click at [300, 366] on span "Seleccionar tipo" at bounding box center [358, 369] width 260 height 12
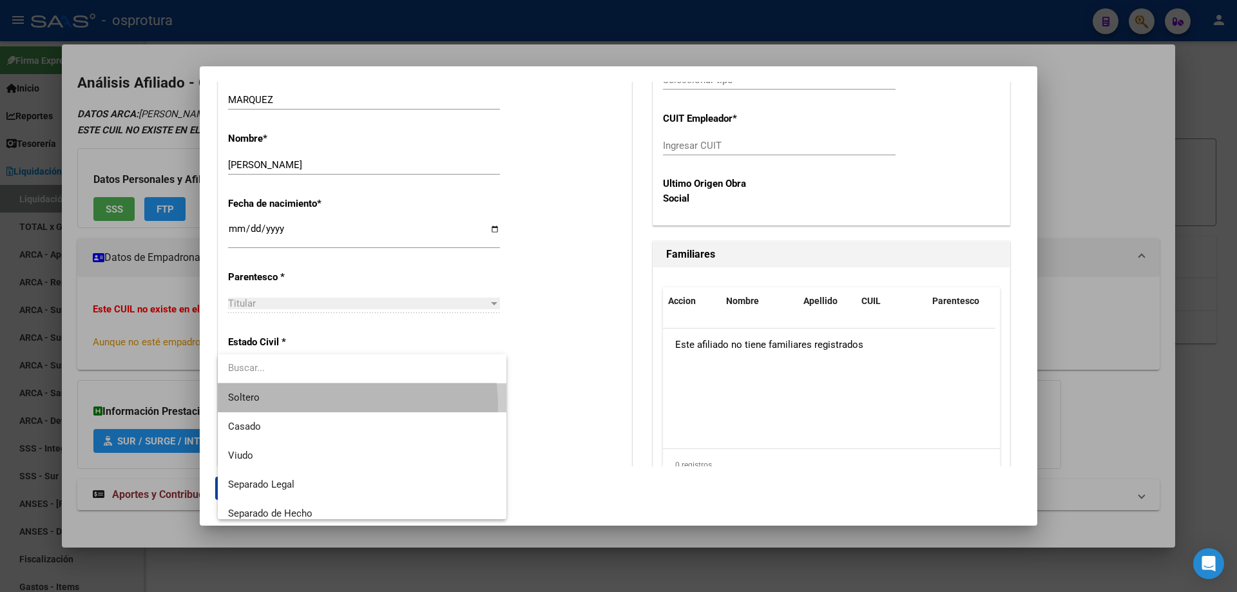
click at [305, 406] on span "Soltero" at bounding box center [362, 397] width 268 height 29
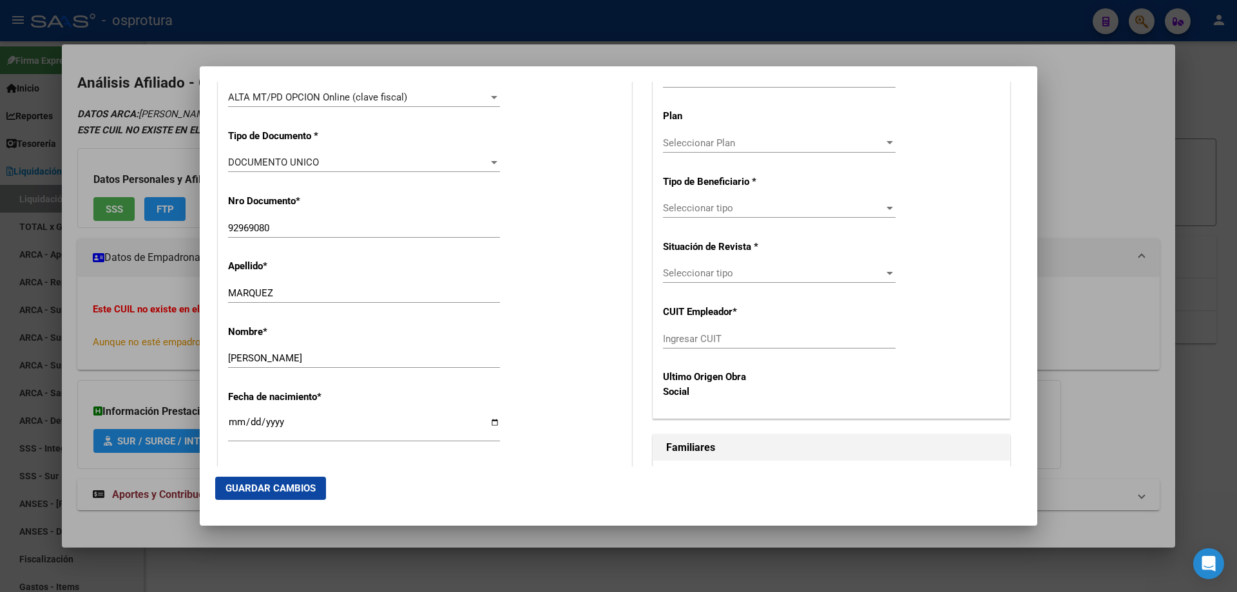
scroll to position [322, 0]
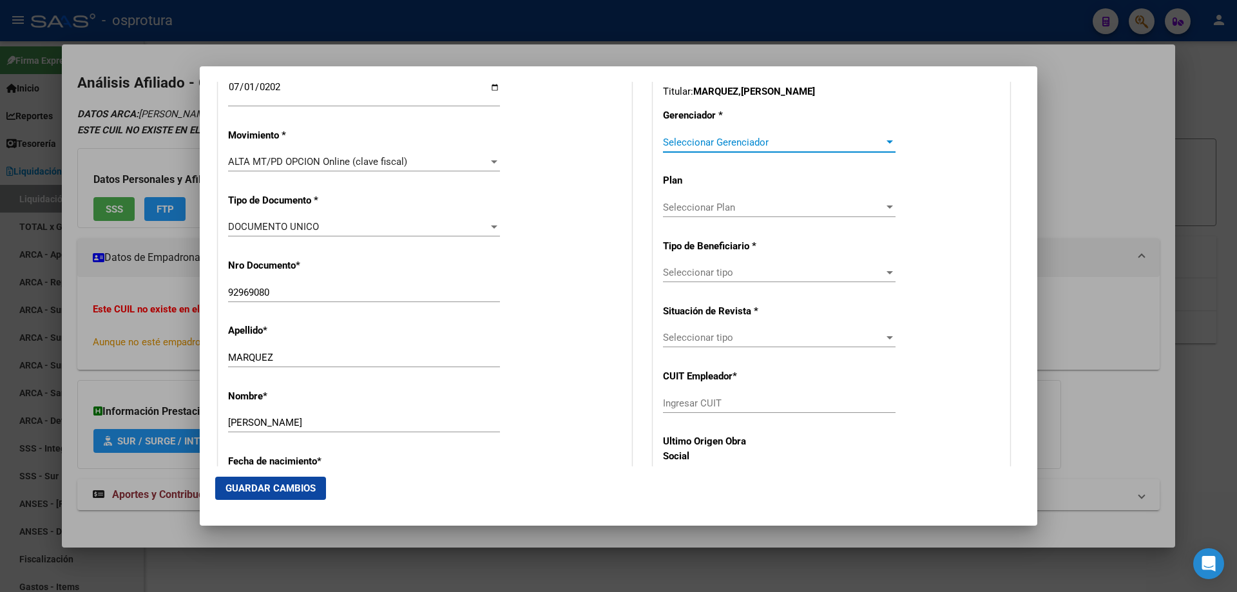
click at [725, 137] on span "Seleccionar Gerenciador" at bounding box center [773, 143] width 221 height 12
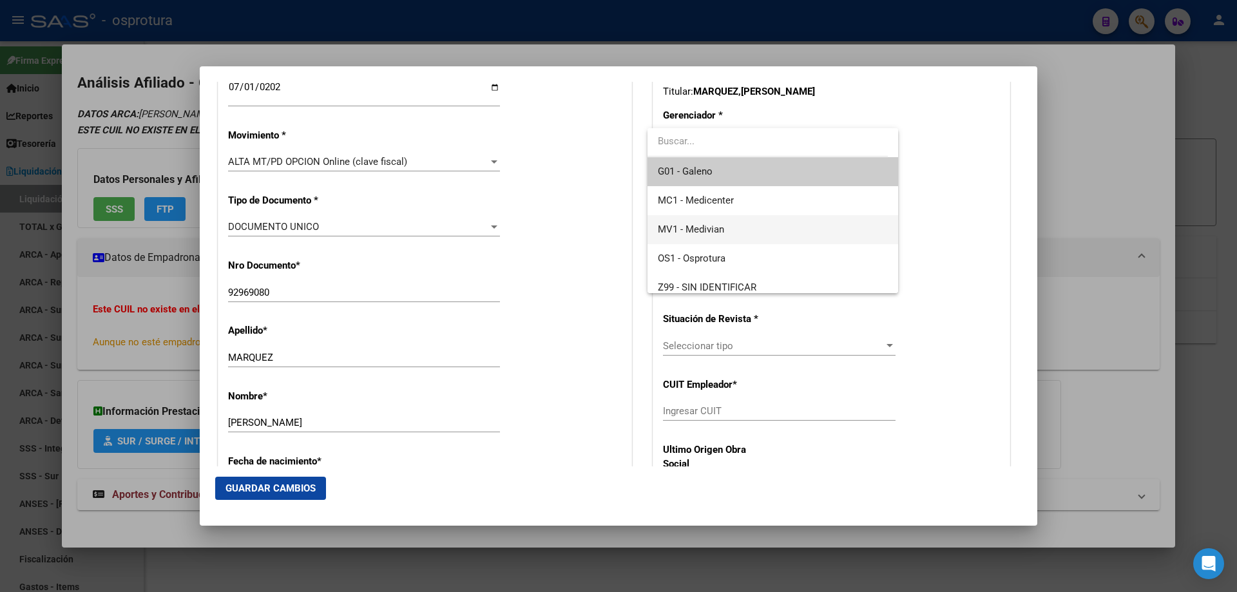
click at [741, 229] on span "MV1 - Medivian" at bounding box center [772, 229] width 229 height 29
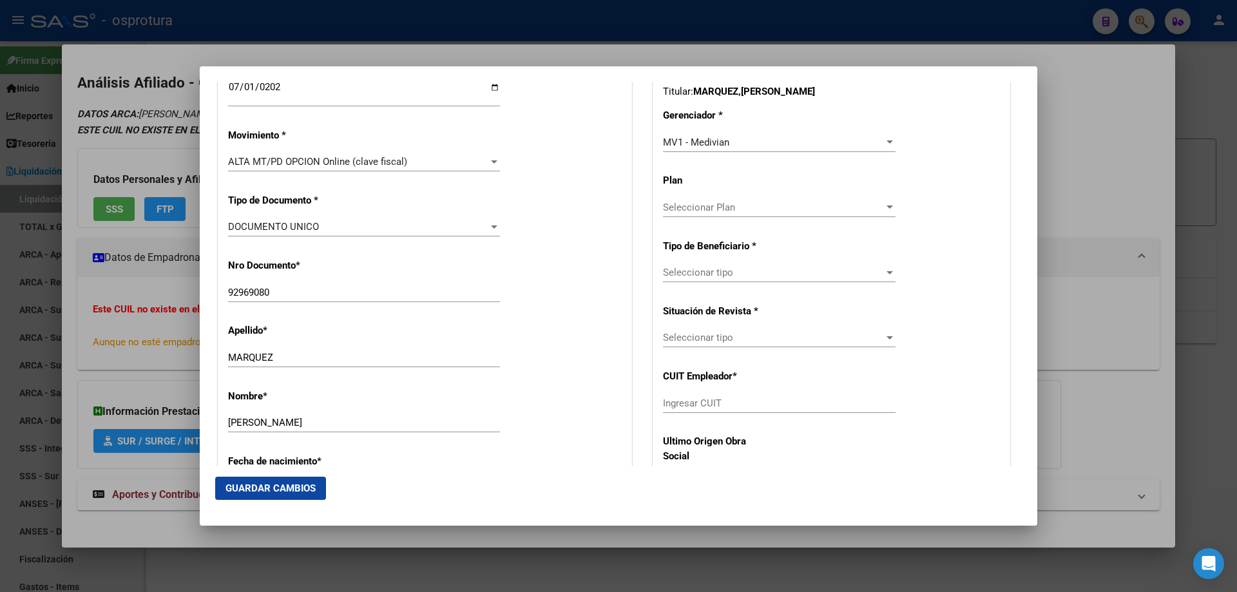
click at [732, 260] on div "CUIL Titular: 27929690805 Titular: MARQUEZ , GERMANA [PERSON_NAME] * MV1 - Medi…" at bounding box center [831, 271] width 356 height 423
click at [736, 282] on div "Seleccionar tipo Seleccionar tipo" at bounding box center [779, 272] width 233 height 19
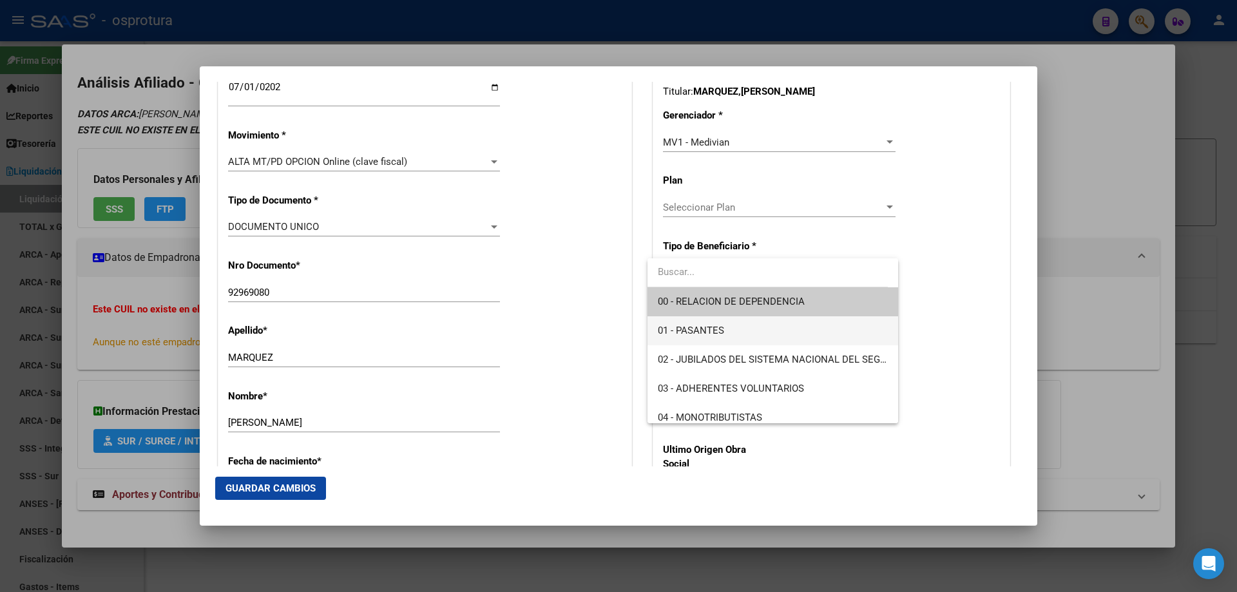
scroll to position [193, 0]
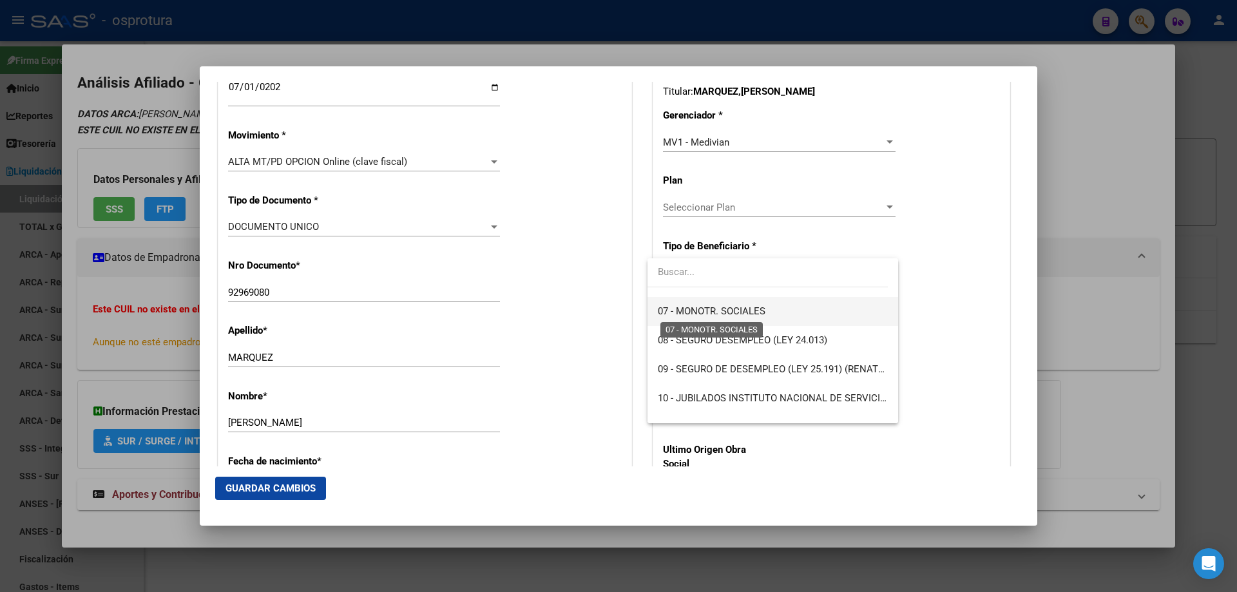
click at [736, 308] on span "07 - MONOTR. SOCIALES" at bounding box center [712, 311] width 108 height 12
type input "27-92969080-5"
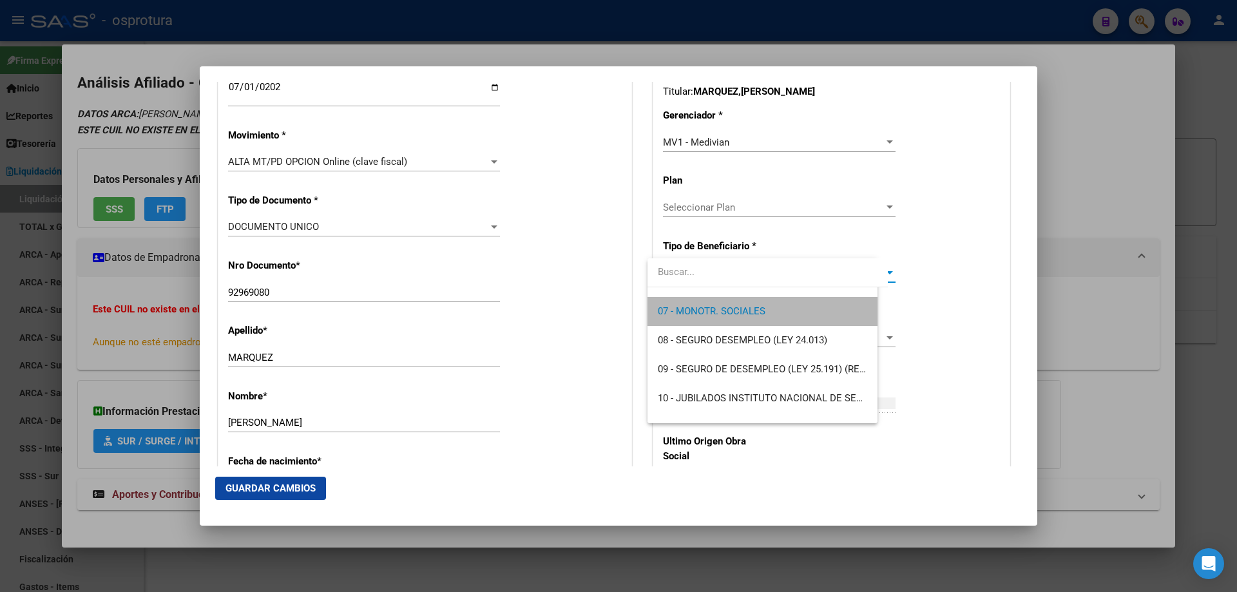
scroll to position [203, 0]
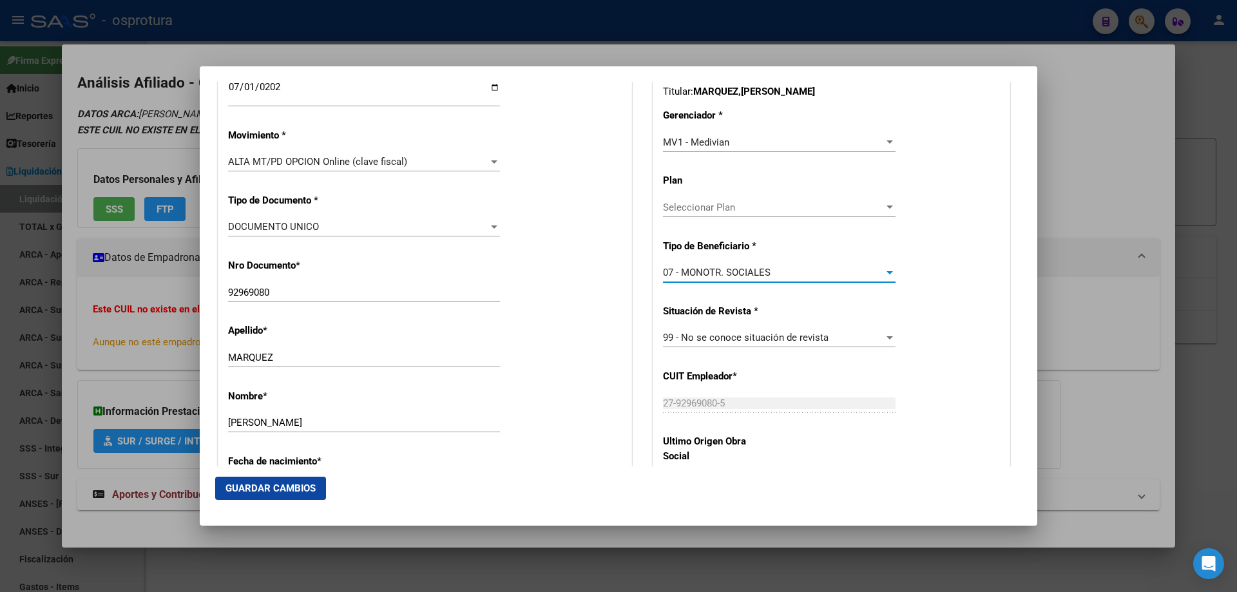
click at [251, 495] on button "Guardar Cambios" at bounding box center [270, 488] width 111 height 23
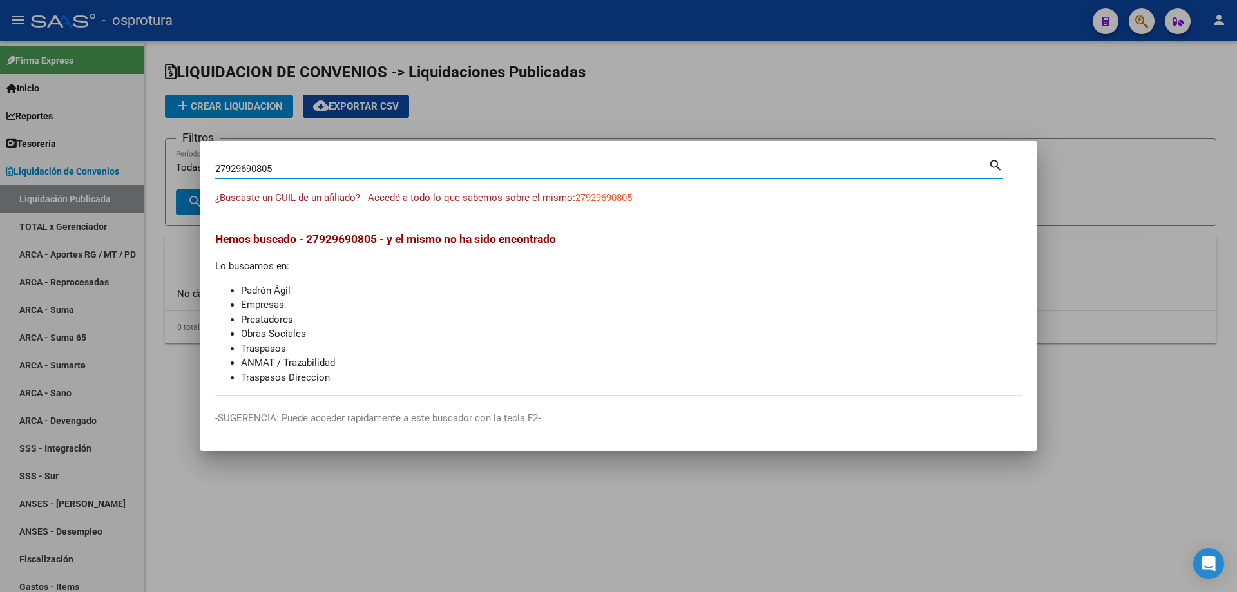
click at [295, 167] on input "27929690805" at bounding box center [601, 169] width 773 height 12
paste input "-94812309-1"
type input "27948123091"
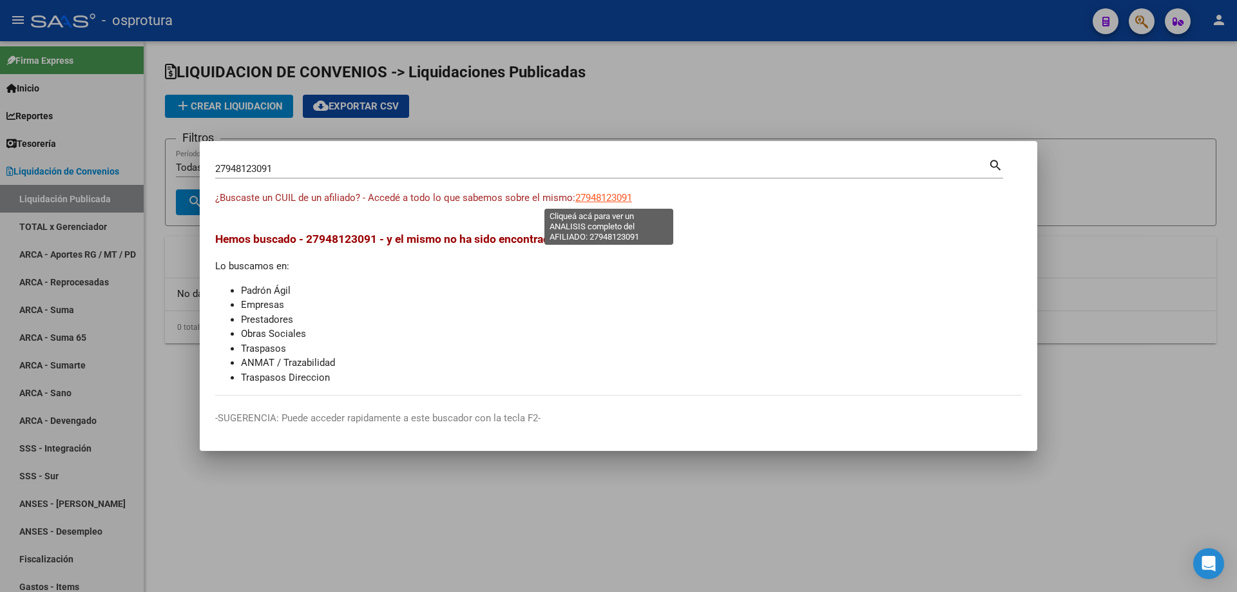
click at [592, 196] on span "27948123091" at bounding box center [603, 198] width 57 height 12
type textarea "27948123091"
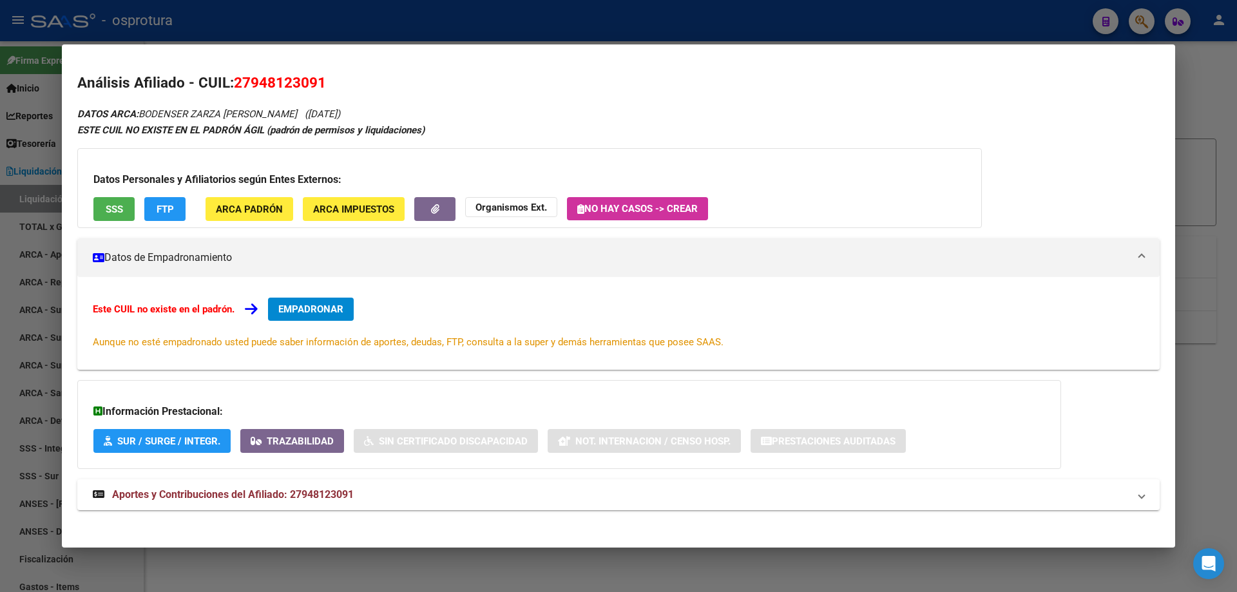
click at [343, 303] on span "EMPADRONAR" at bounding box center [310, 309] width 65 height 12
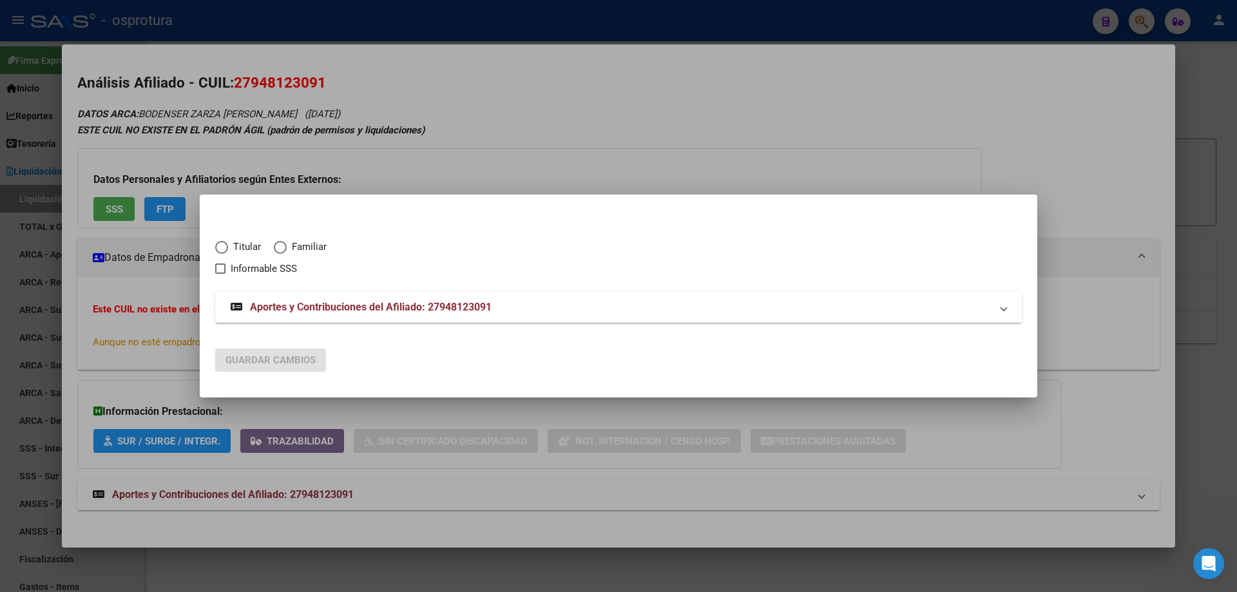
click at [225, 250] on span "Elija una opción" at bounding box center [221, 247] width 13 height 13
click at [225, 250] on input "Titular" at bounding box center [221, 247] width 13 height 13
radio input "true"
checkbox input "true"
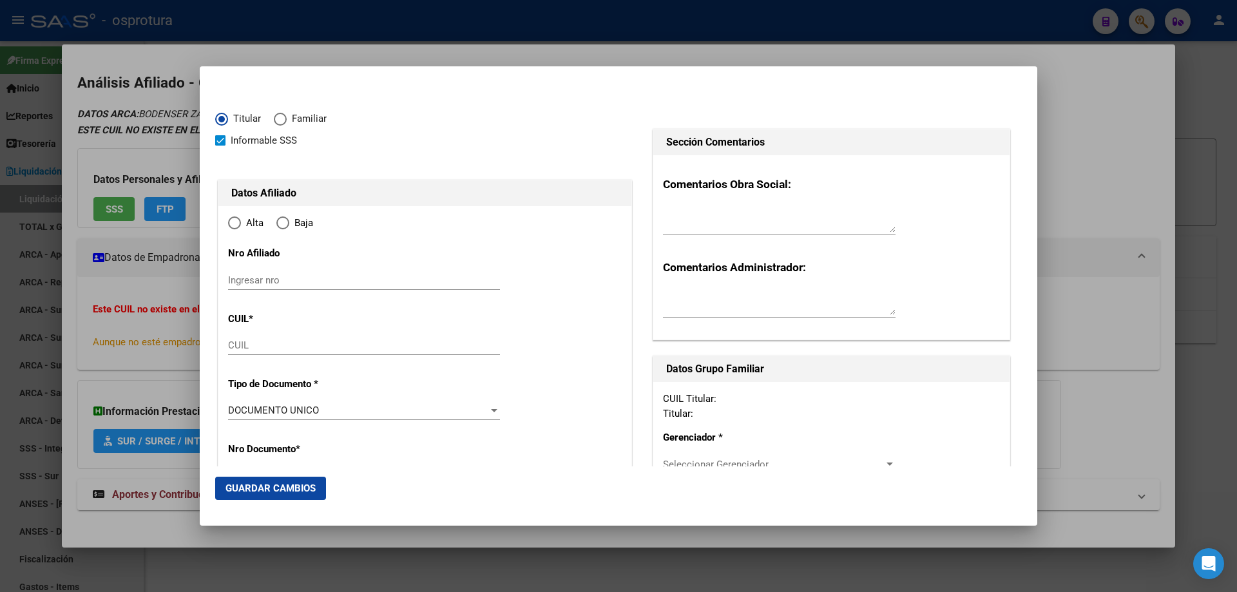
type input "27-94812309-1"
type input "94812309"
type input "BODENSER ZARZA"
type input "[PERSON_NAME]"
type input "[DATE]"
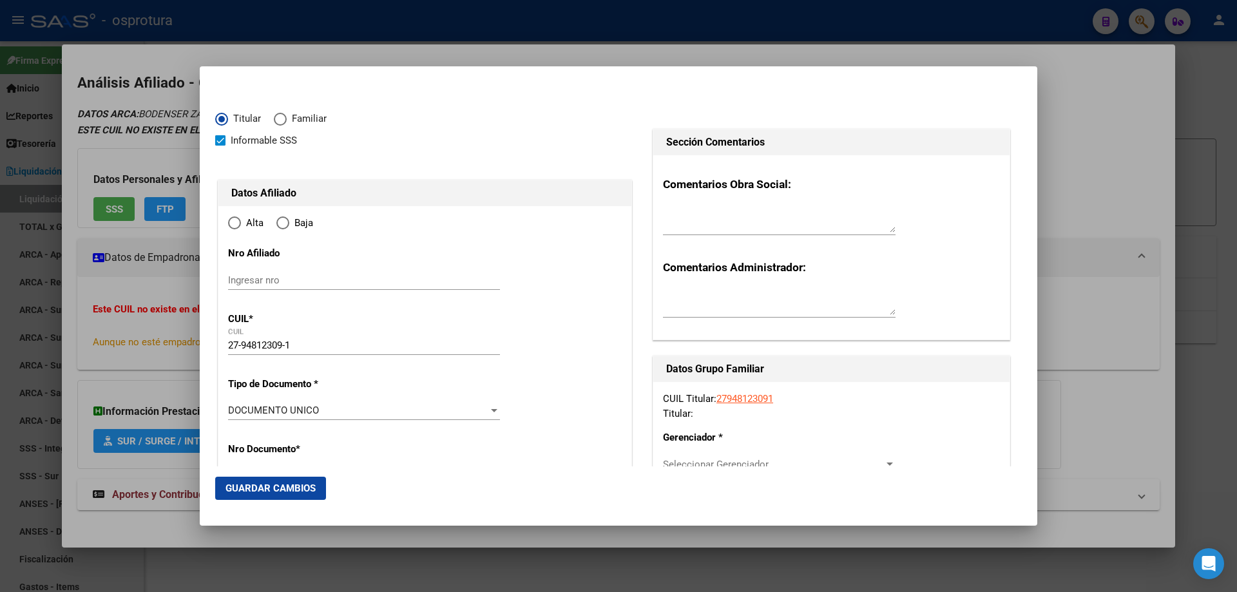
type input "[PERSON_NAME]"
type input "8148"
type input "CALLE 22"
type input "3"
type input "[PERSON_NAME]"
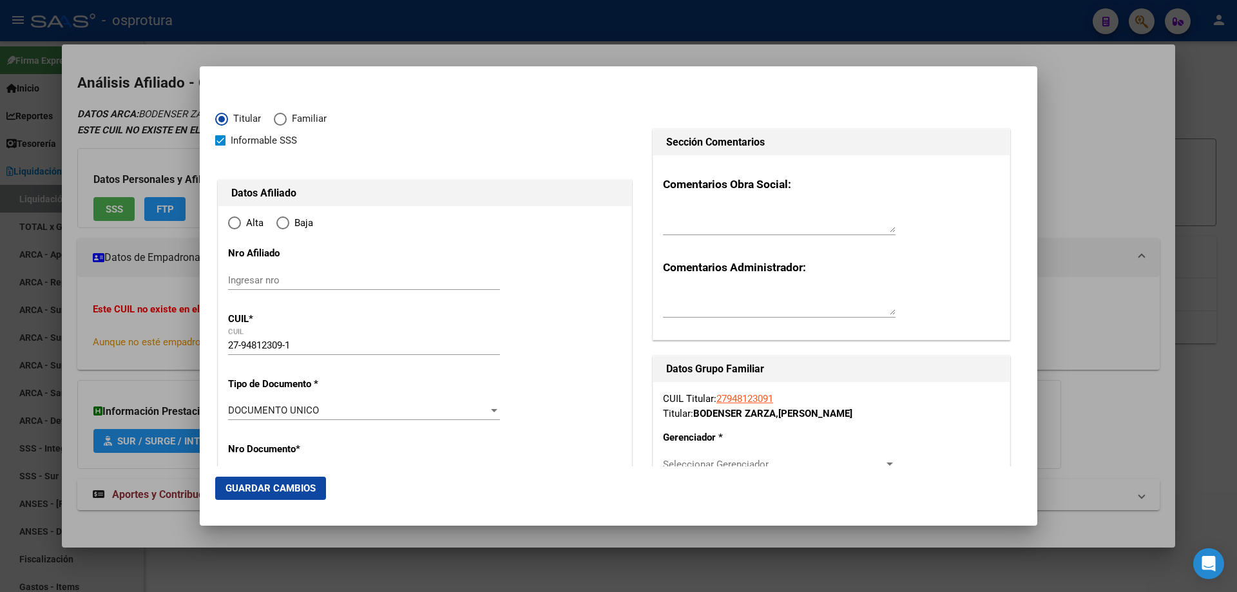
radio input "true"
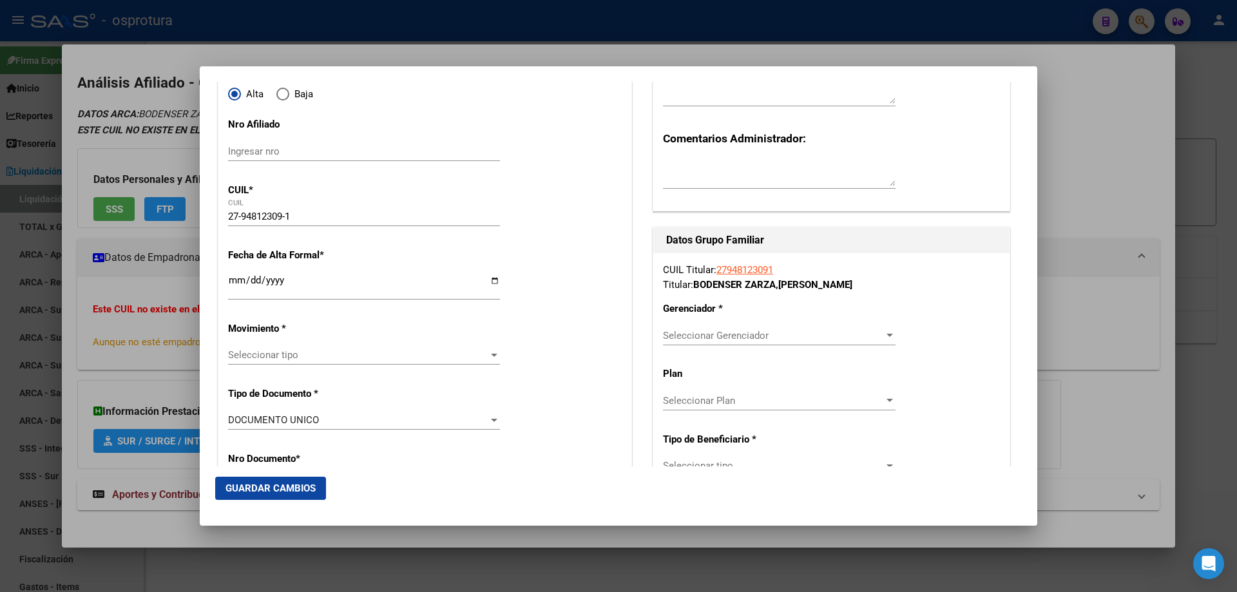
click at [231, 276] on input "Ingresar fecha" at bounding box center [364, 285] width 272 height 21
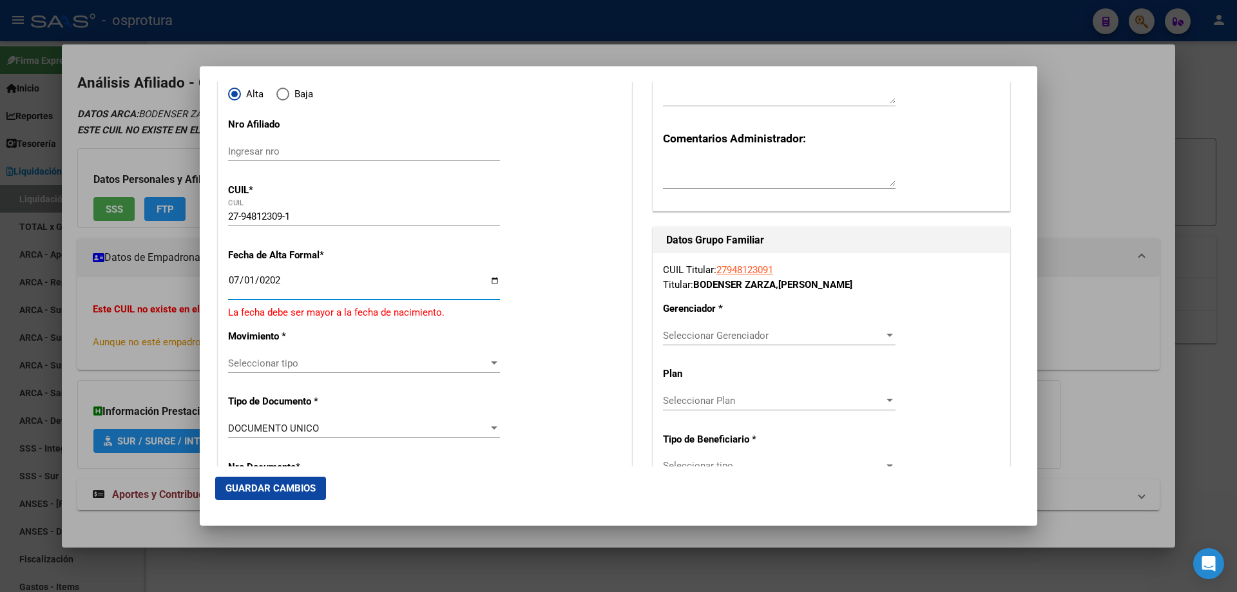
type input "[DATE]"
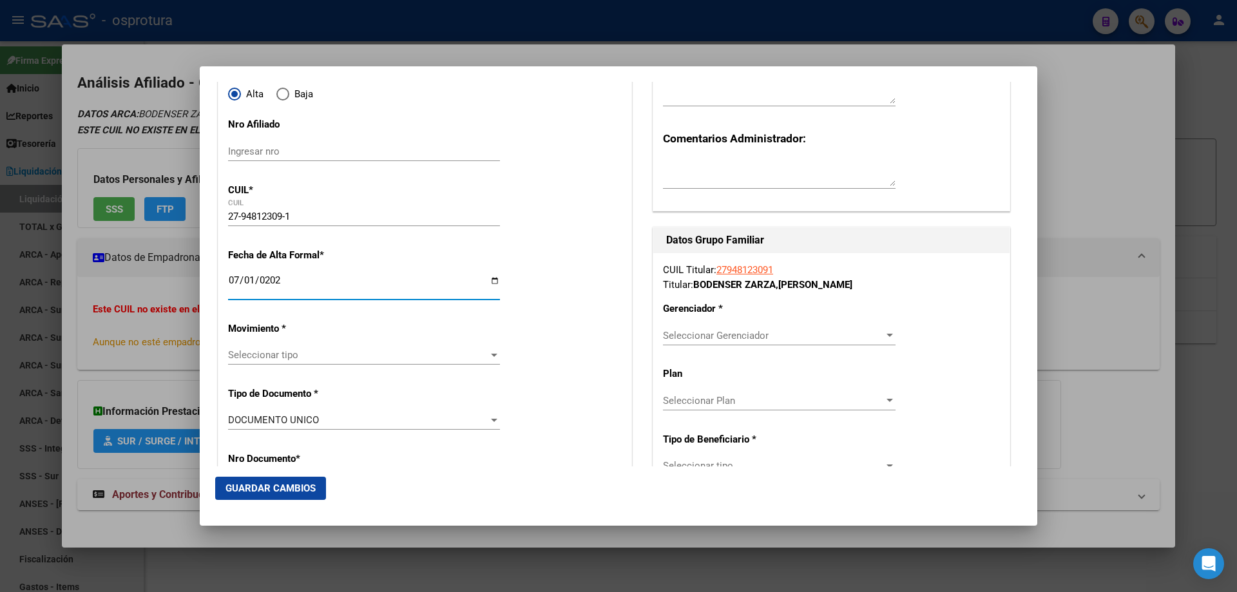
scroll to position [258, 0]
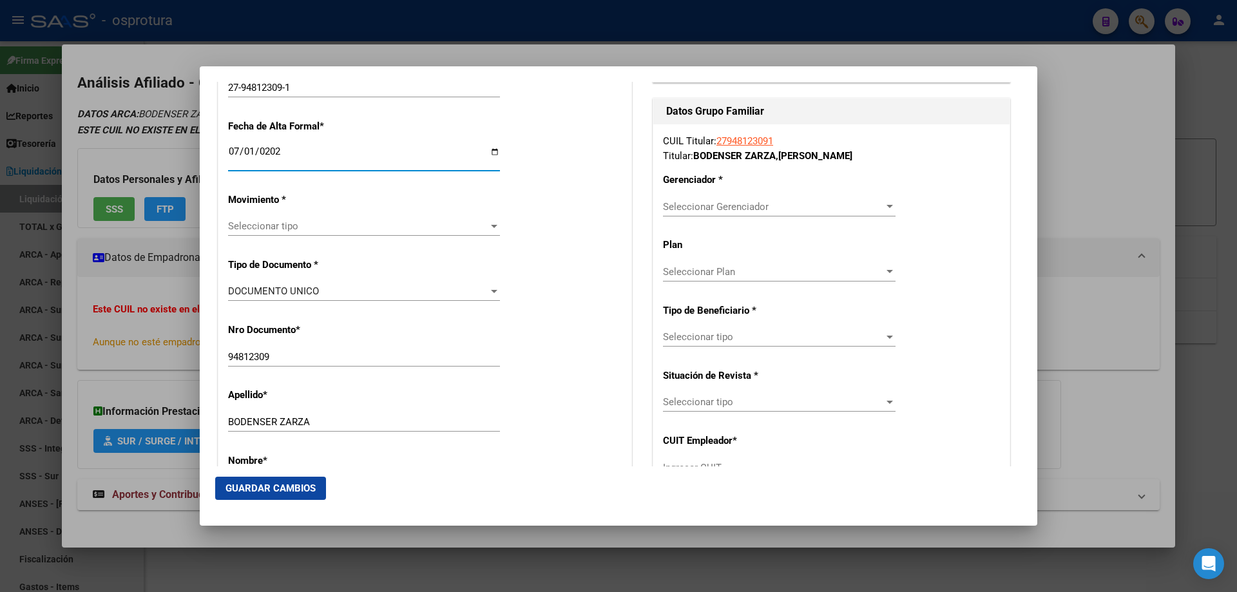
click at [275, 234] on div "Seleccionar tipo Seleccionar tipo" at bounding box center [364, 225] width 272 height 19
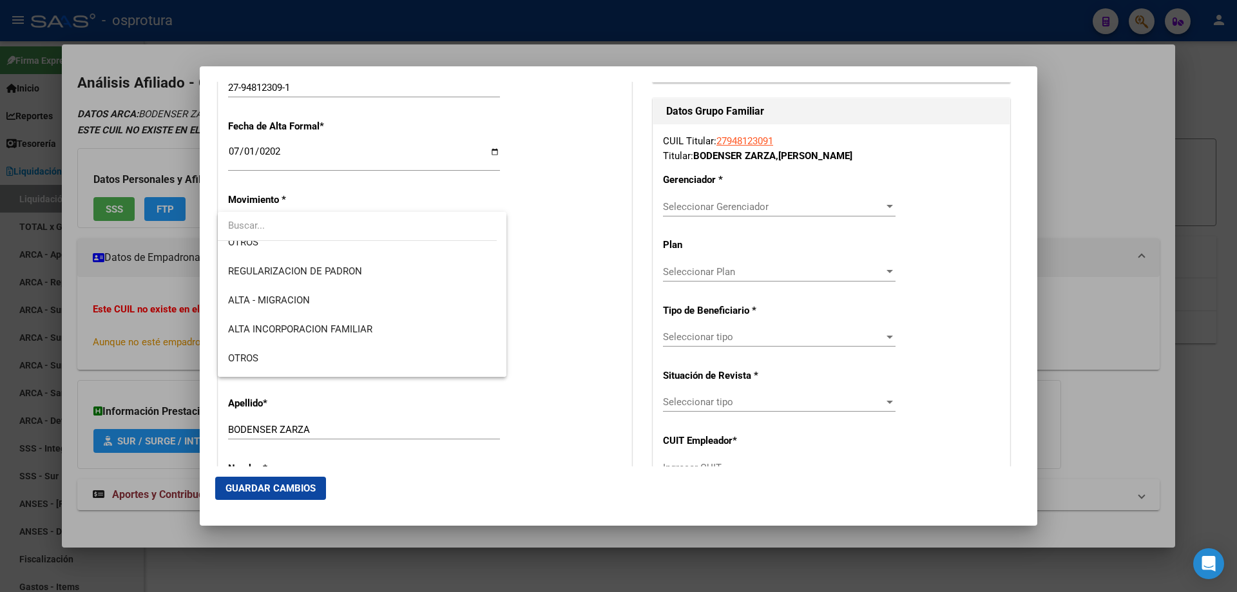
scroll to position [322, 0]
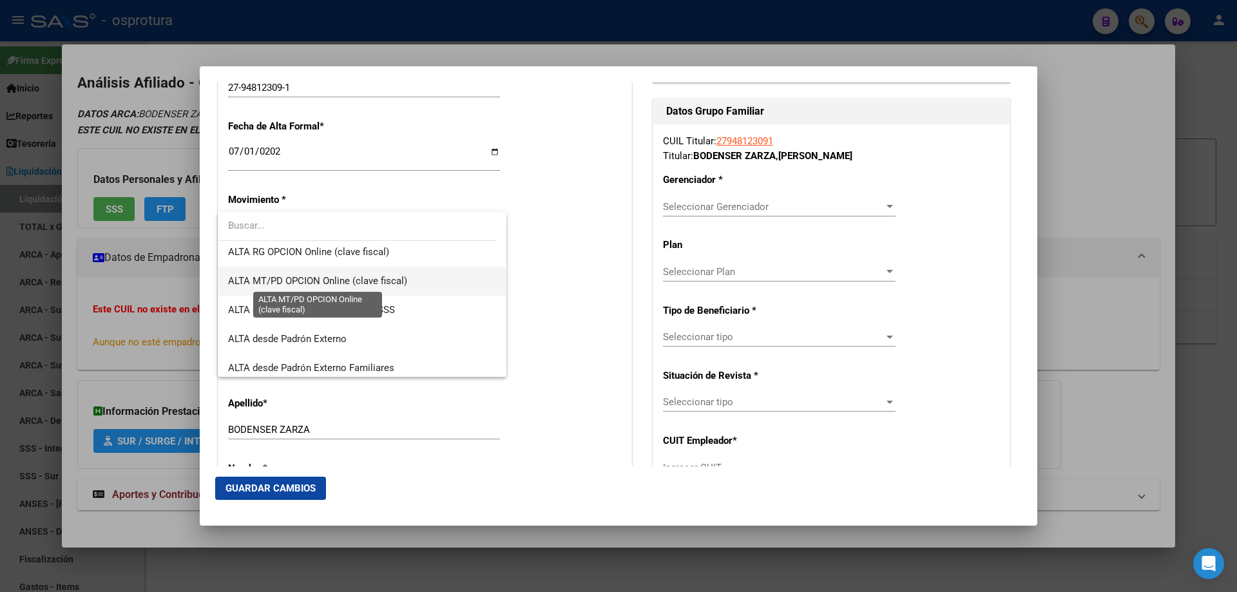
click at [309, 280] on span "ALTA MT/PD OPCION Online (clave fiscal)" at bounding box center [317, 281] width 179 height 12
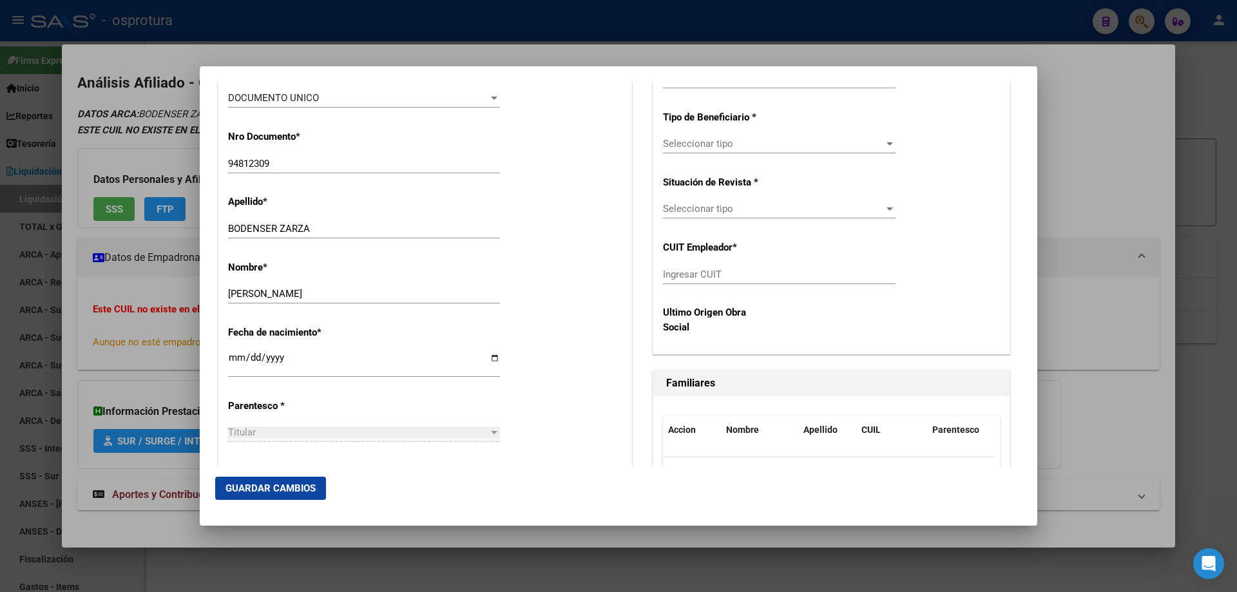
scroll to position [515, 0]
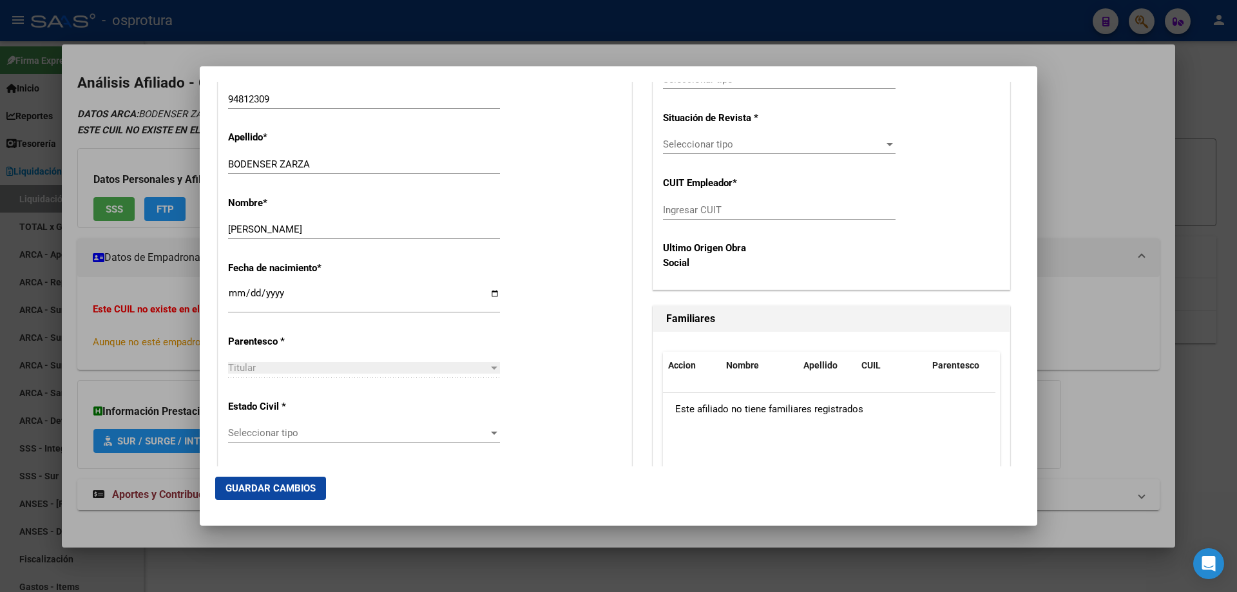
click at [253, 434] on span "Seleccionar tipo" at bounding box center [358, 433] width 260 height 12
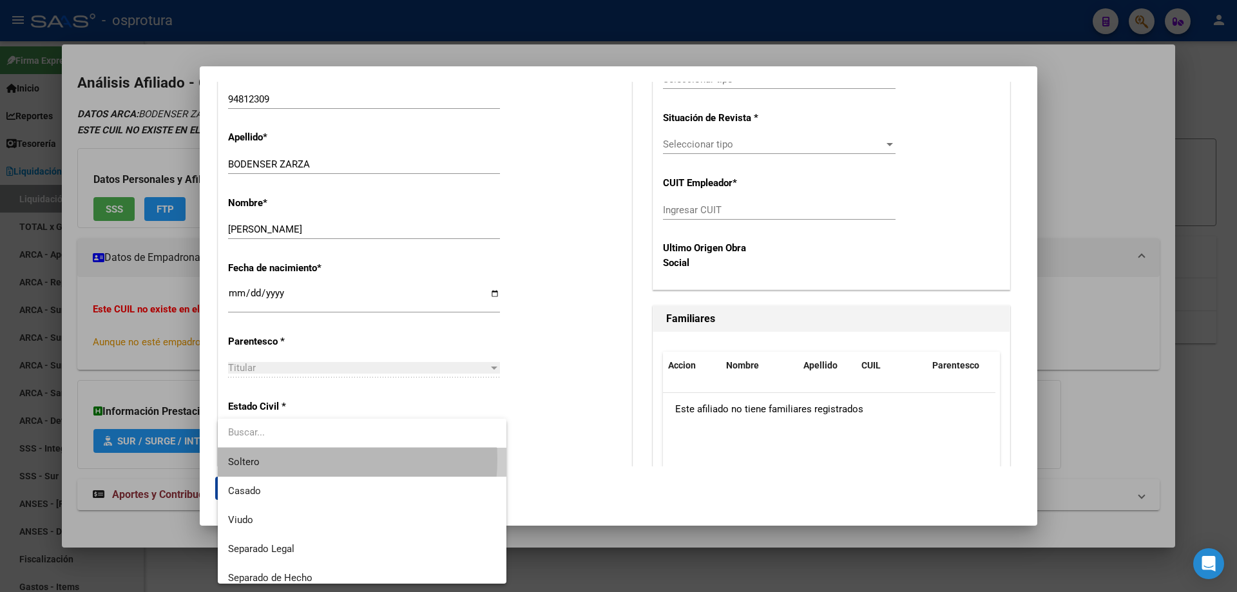
click at [274, 459] on span "Soltero" at bounding box center [362, 462] width 268 height 29
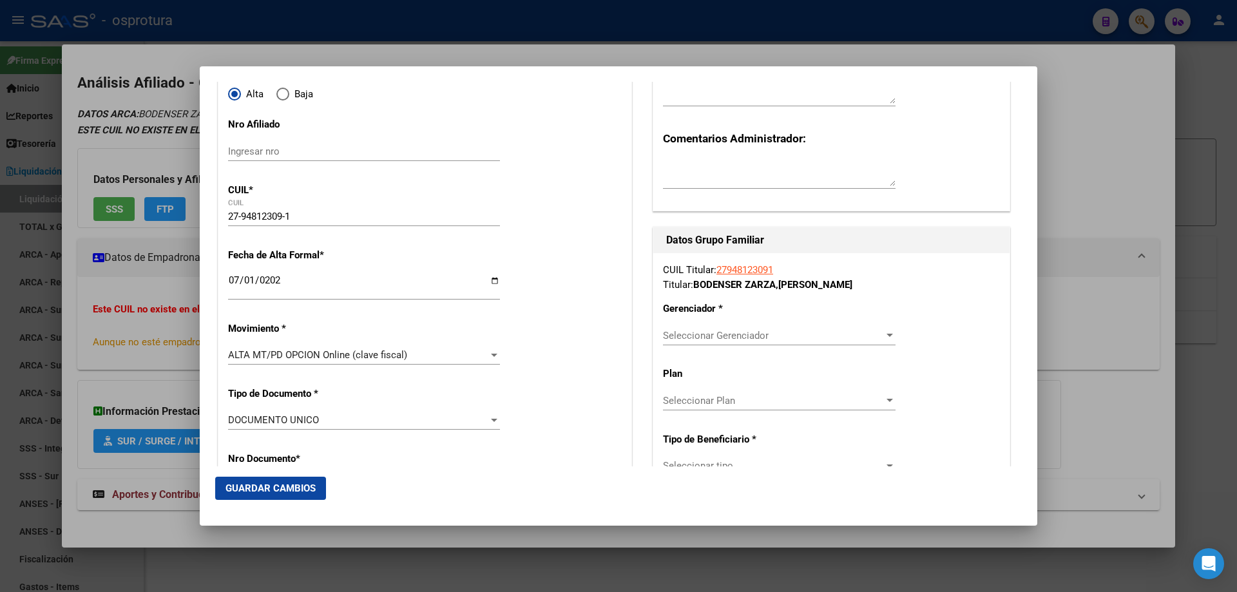
scroll to position [322, 0]
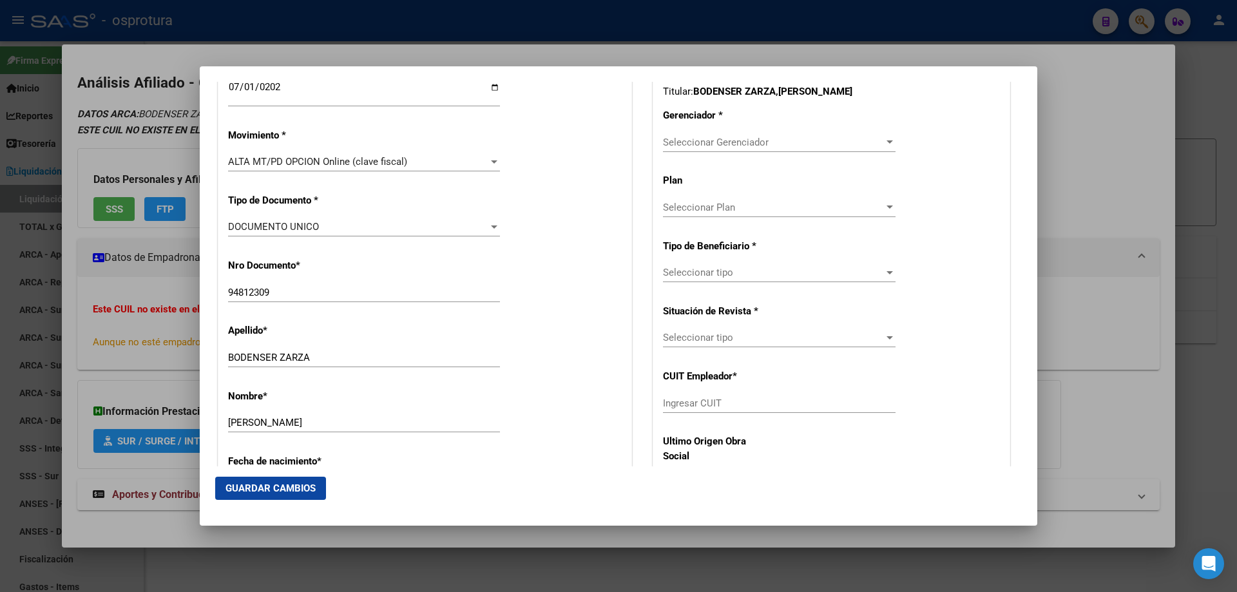
click at [687, 135] on div "Seleccionar Gerenciador Seleccionar Gerenciador" at bounding box center [779, 142] width 233 height 19
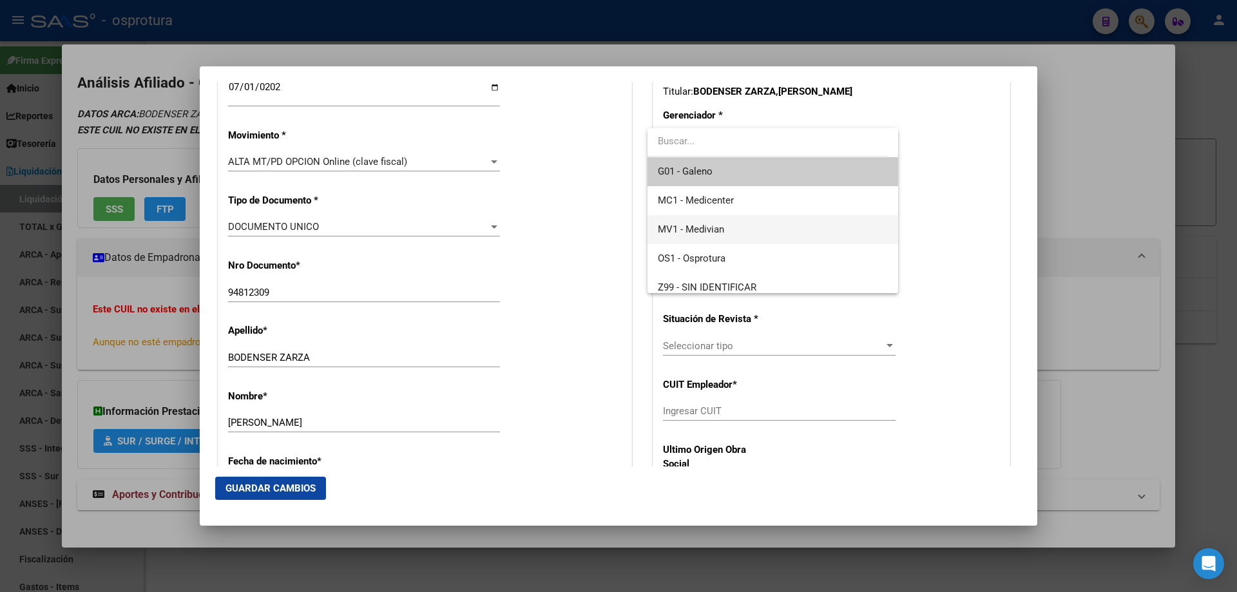
click at [720, 233] on span "MV1 - Medivian" at bounding box center [691, 230] width 66 height 12
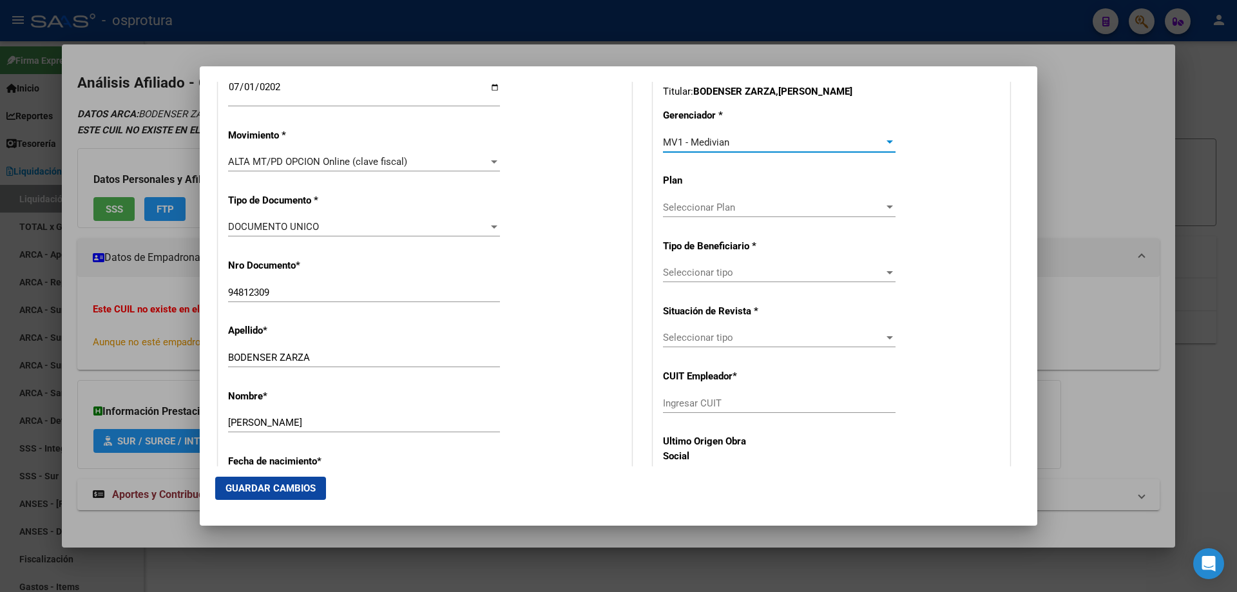
click at [687, 277] on span "Seleccionar tipo" at bounding box center [773, 273] width 221 height 12
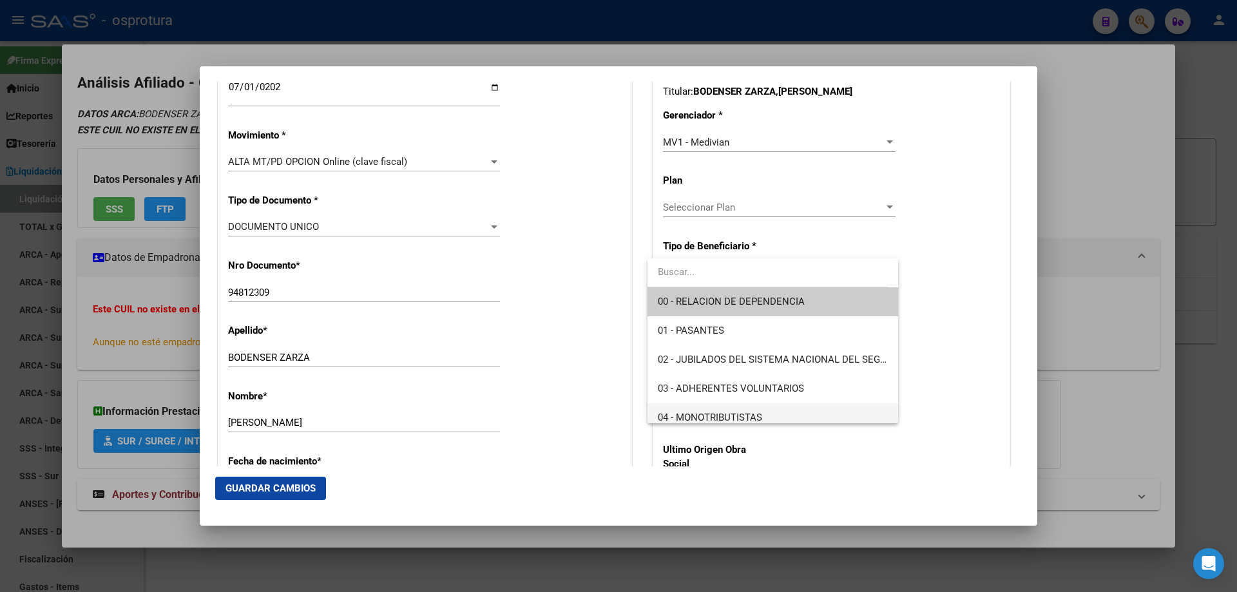
scroll to position [129, 0]
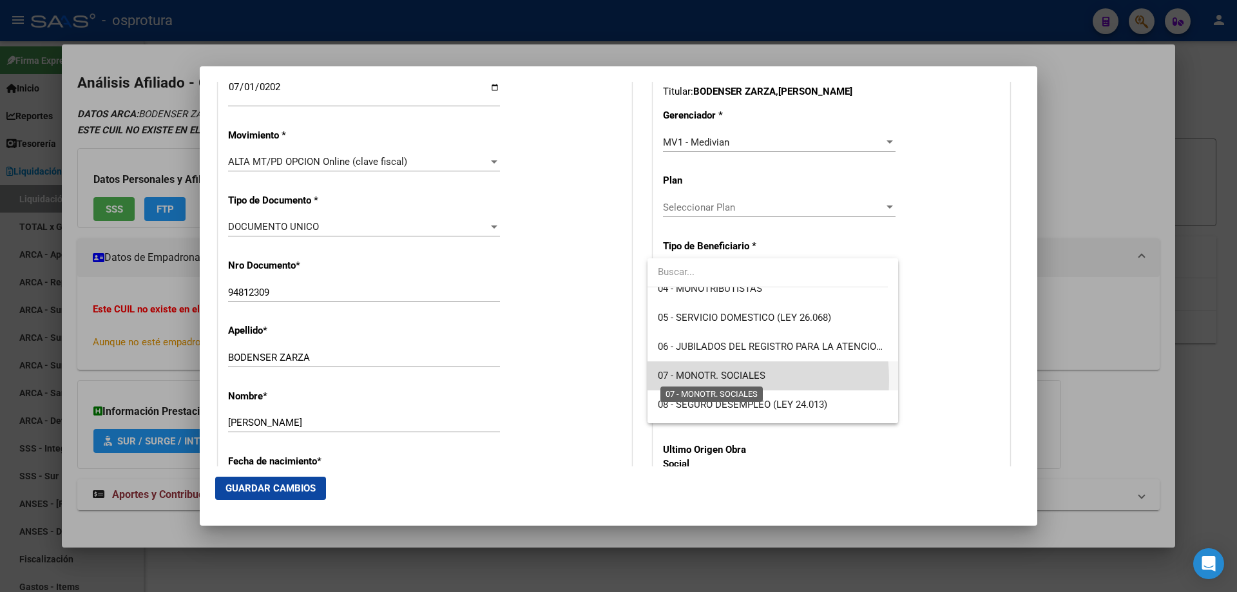
click at [697, 380] on span "07 - MONOTR. SOCIALES" at bounding box center [712, 376] width 108 height 12
type input "27-94812309-1"
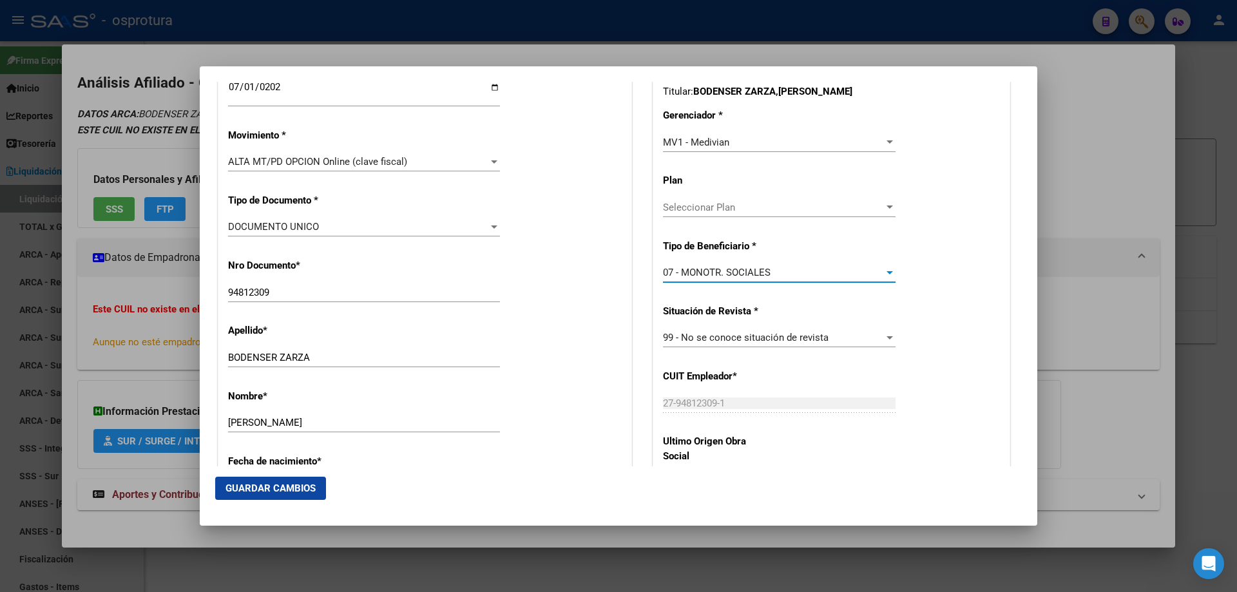
click at [279, 486] on span "Guardar Cambios" at bounding box center [270, 488] width 90 height 12
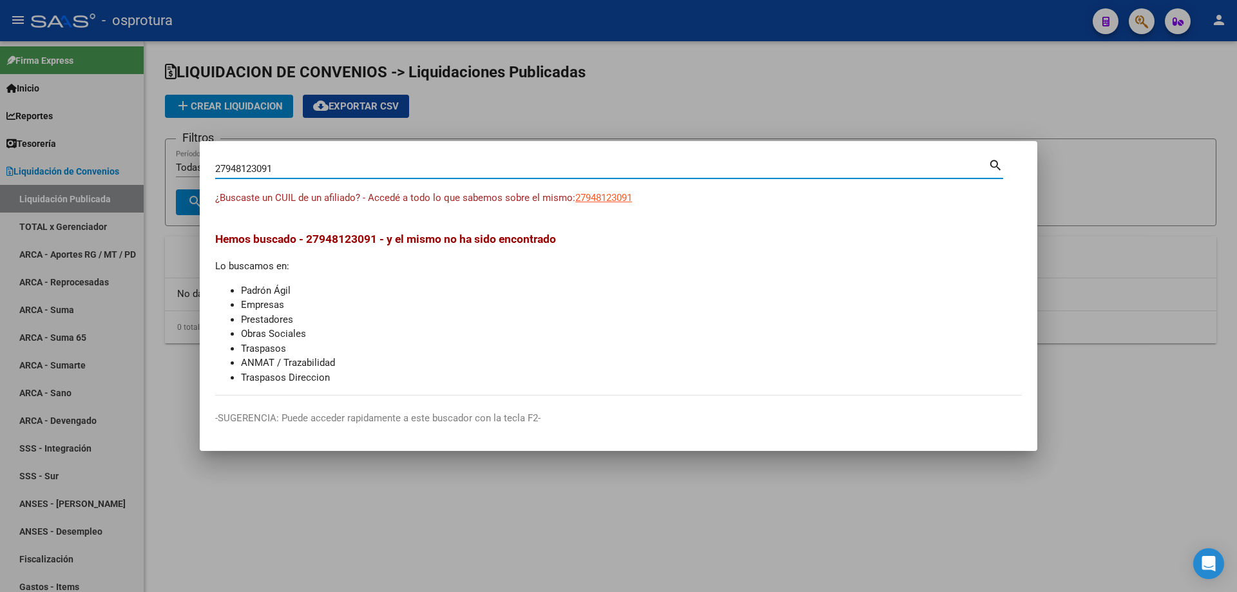
click at [305, 167] on input "27948123091" at bounding box center [601, 169] width 773 height 12
paste input "-94873317-5"
click at [428, 172] on input "27948733175" at bounding box center [601, 169] width 773 height 12
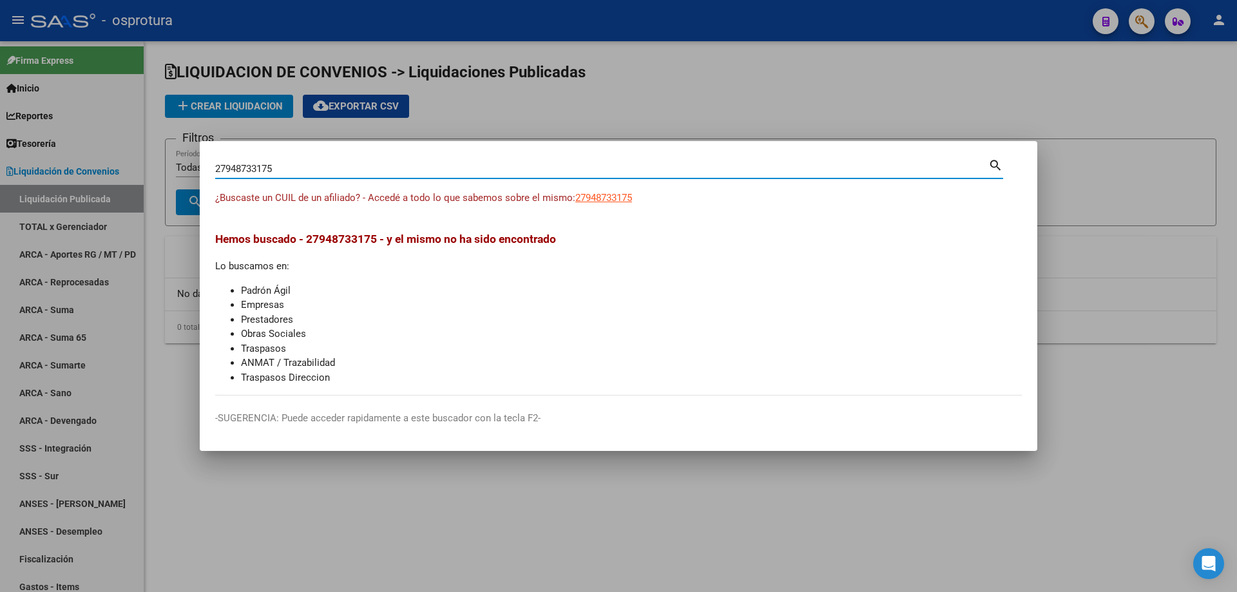
paste input "3-96038464-4"
type input "23960384644"
click at [603, 194] on span "23960384644" at bounding box center [603, 198] width 57 height 12
type textarea "23960384644"
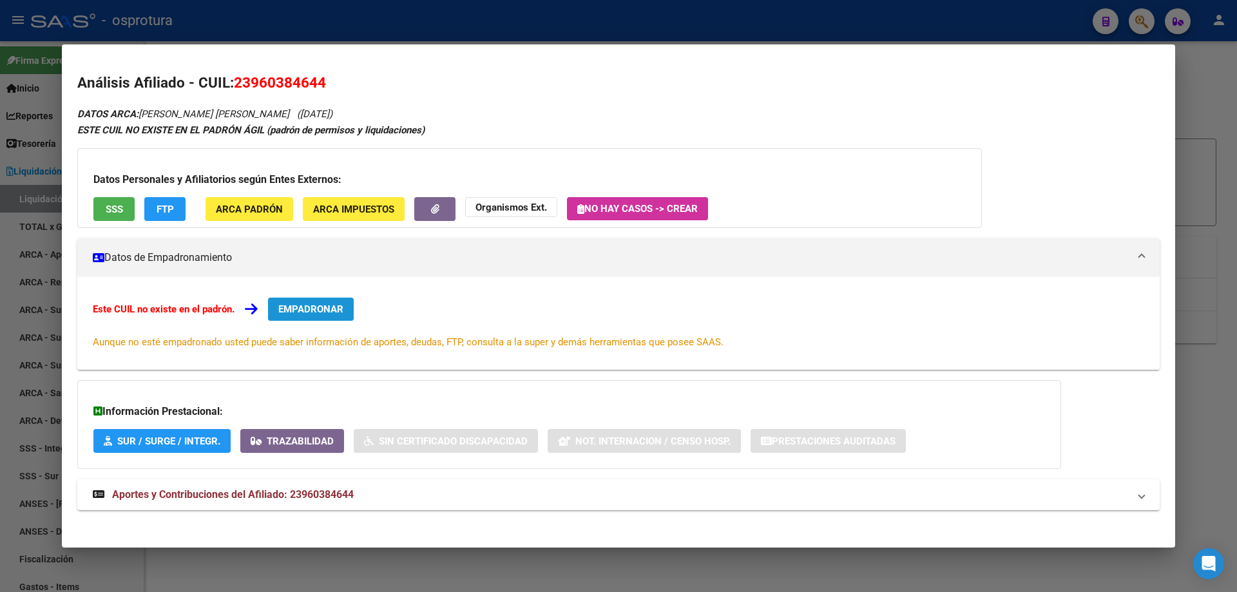
click at [309, 302] on button "EMPADRONAR" at bounding box center [311, 309] width 86 height 23
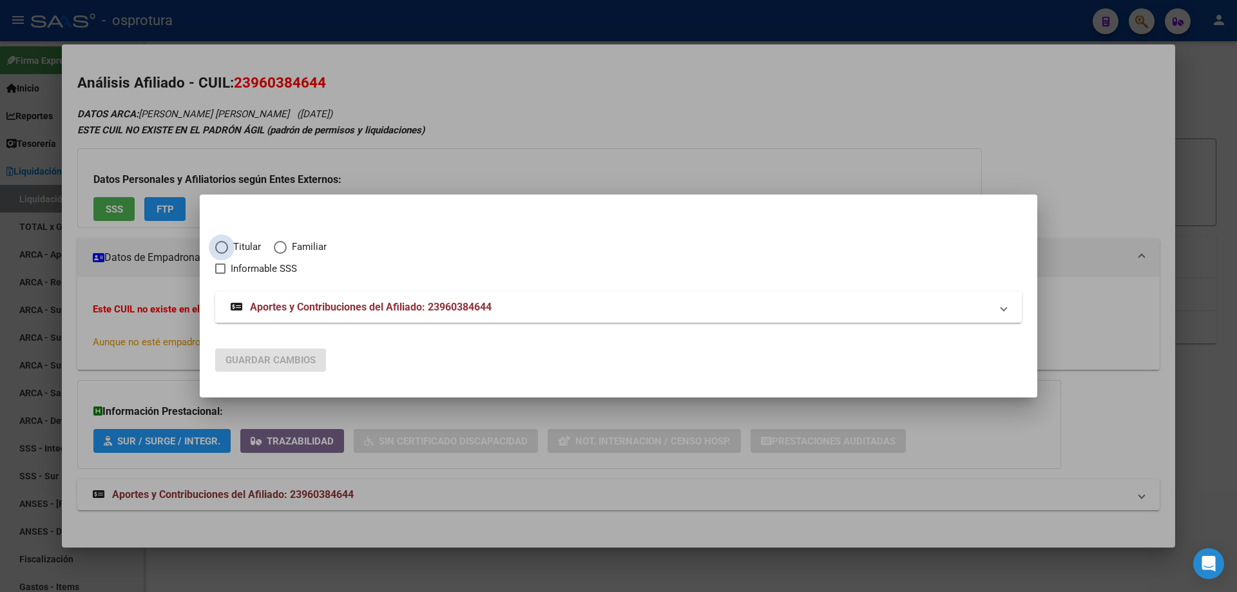
click at [234, 242] on span "Titular" at bounding box center [244, 247] width 33 height 15
click at [228, 242] on input "Titular" at bounding box center [221, 247] width 13 height 13
radio input "true"
checkbox input "true"
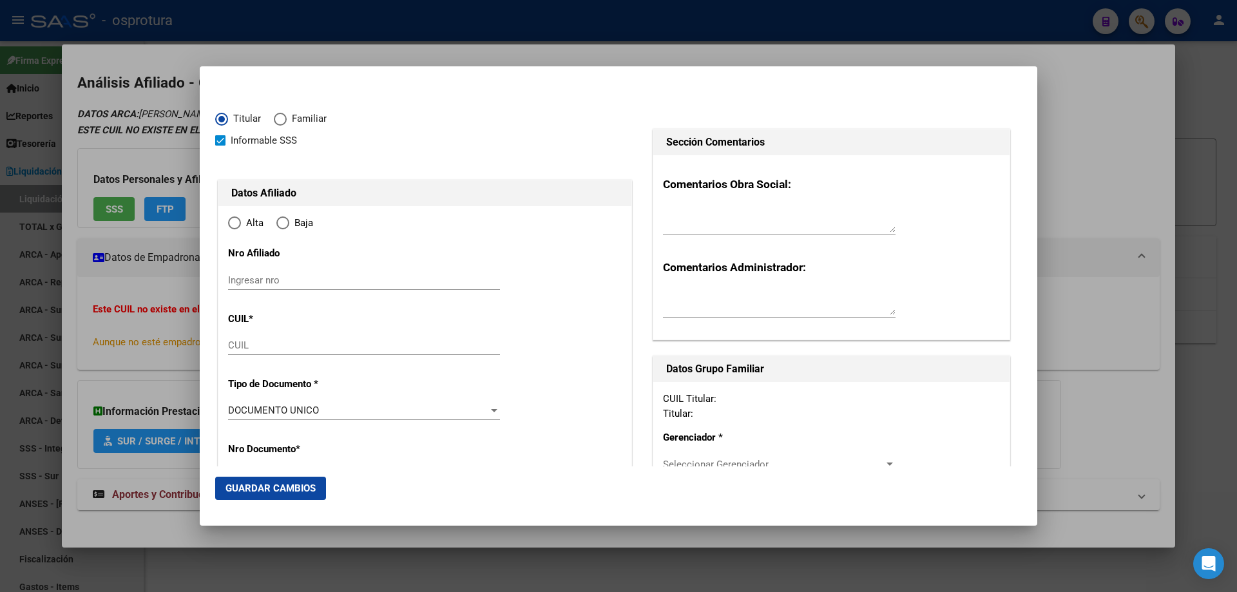
type input "23-96038464-4"
type input "96038464"
type input "[PERSON_NAME]"
type input "[DATE]"
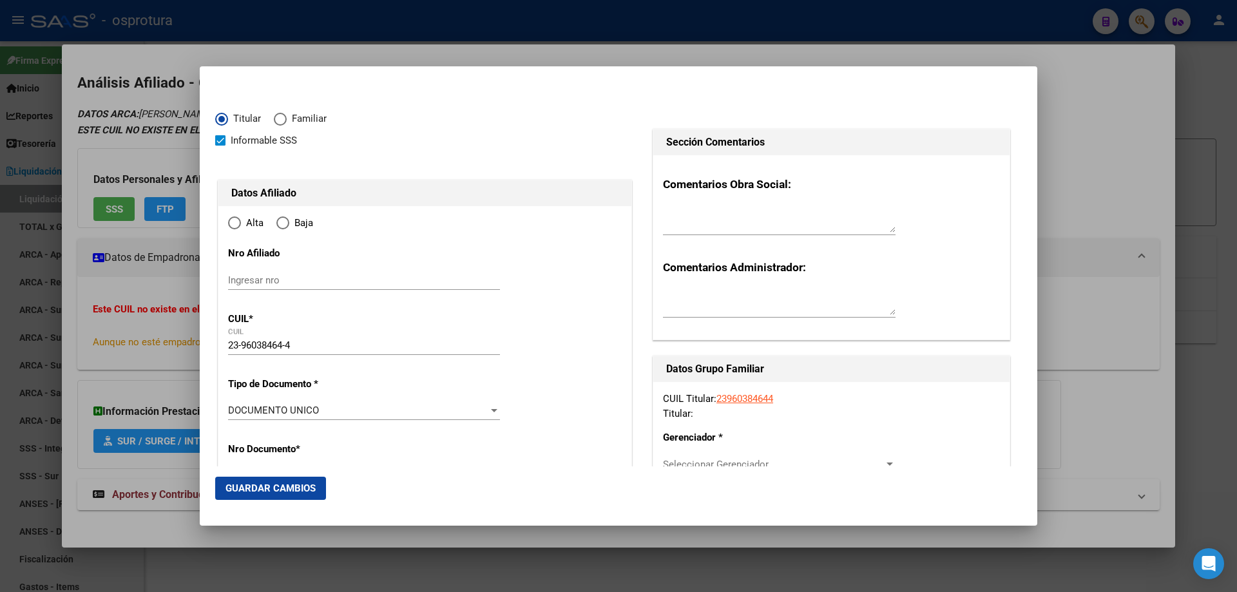
type input "NEUQUEN"
type input "8300"
type input "JUJUY"
type input "8"
type input "0"
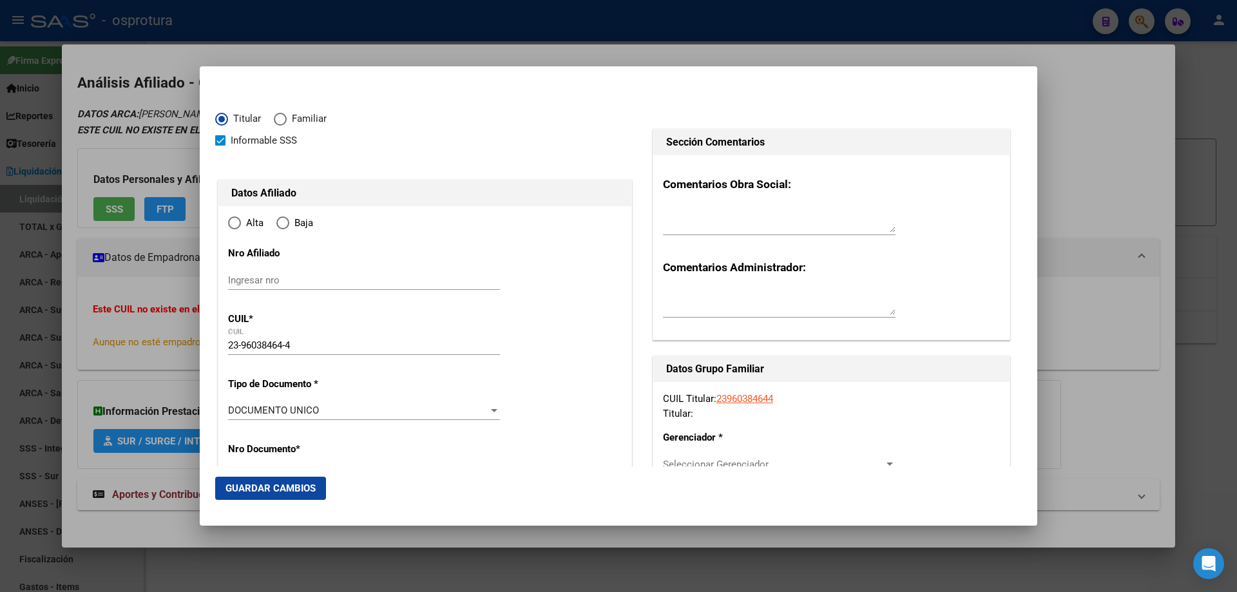
radio input "true"
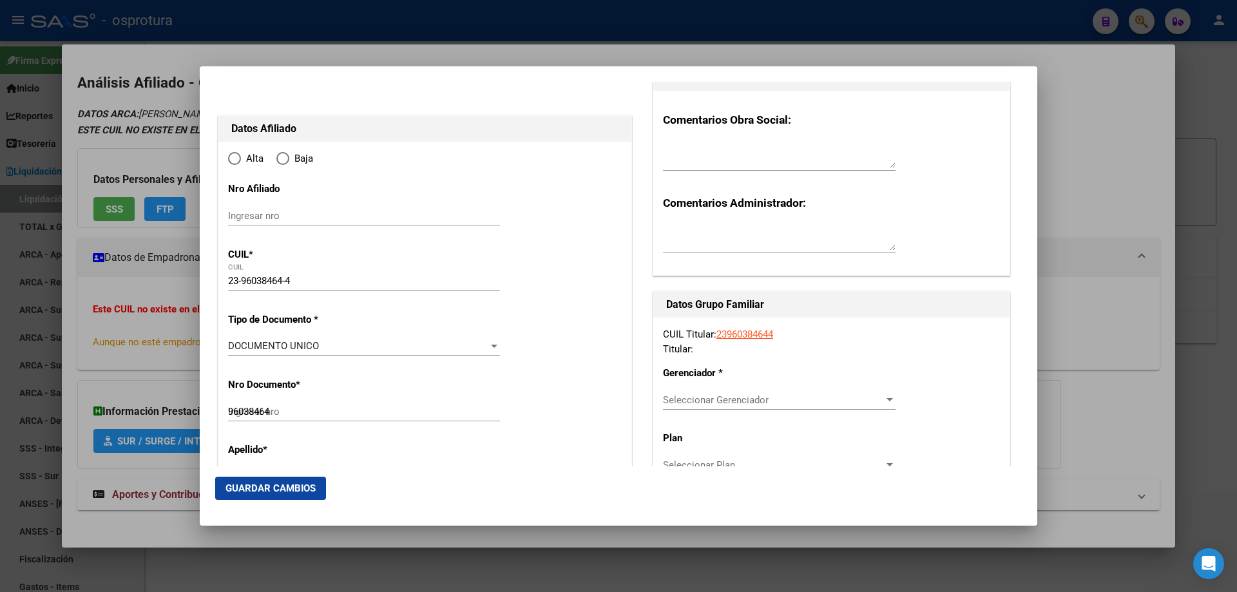
type input "NEUQUEN"
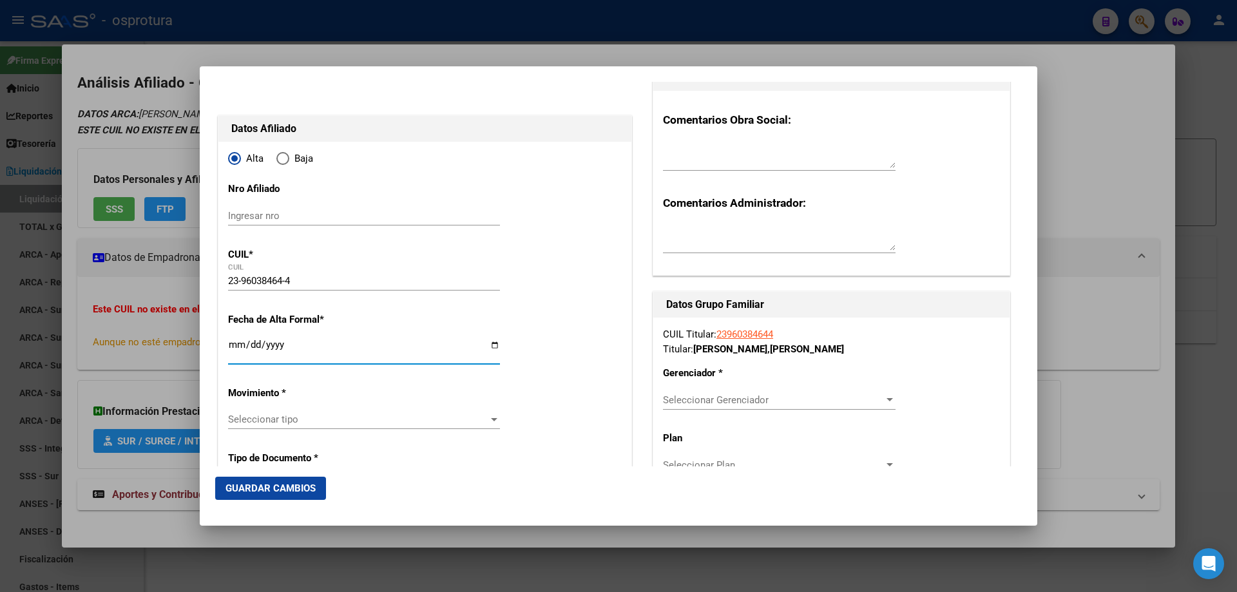
click at [235, 346] on input "Ingresar fecha" at bounding box center [364, 349] width 272 height 21
type input "[DATE]"
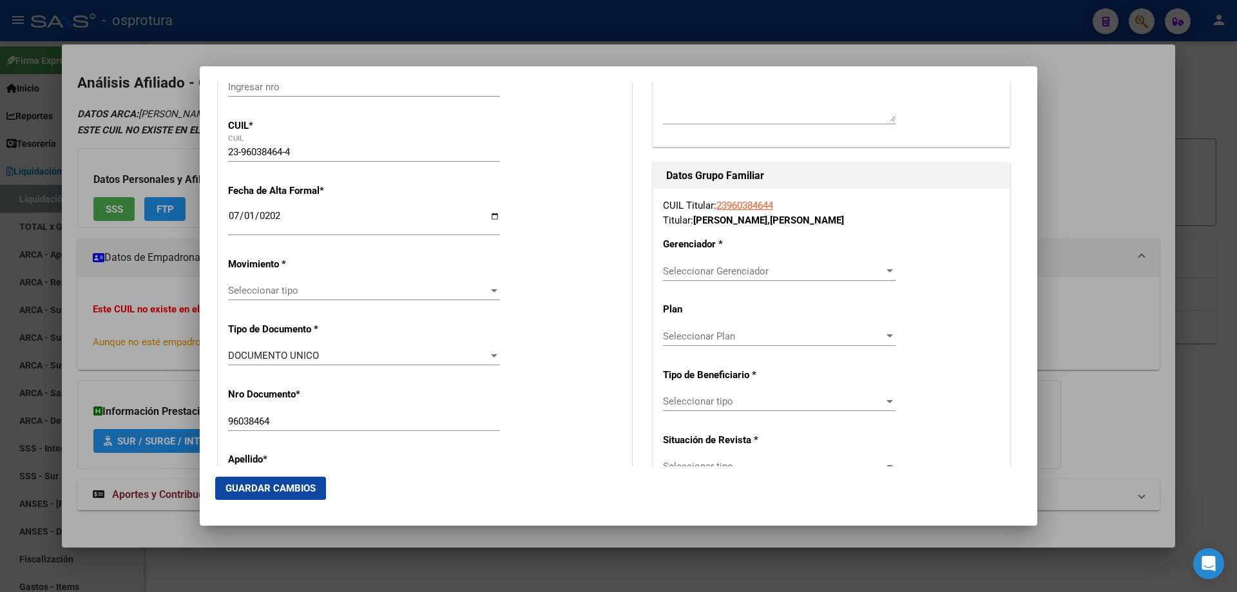
scroll to position [322, 0]
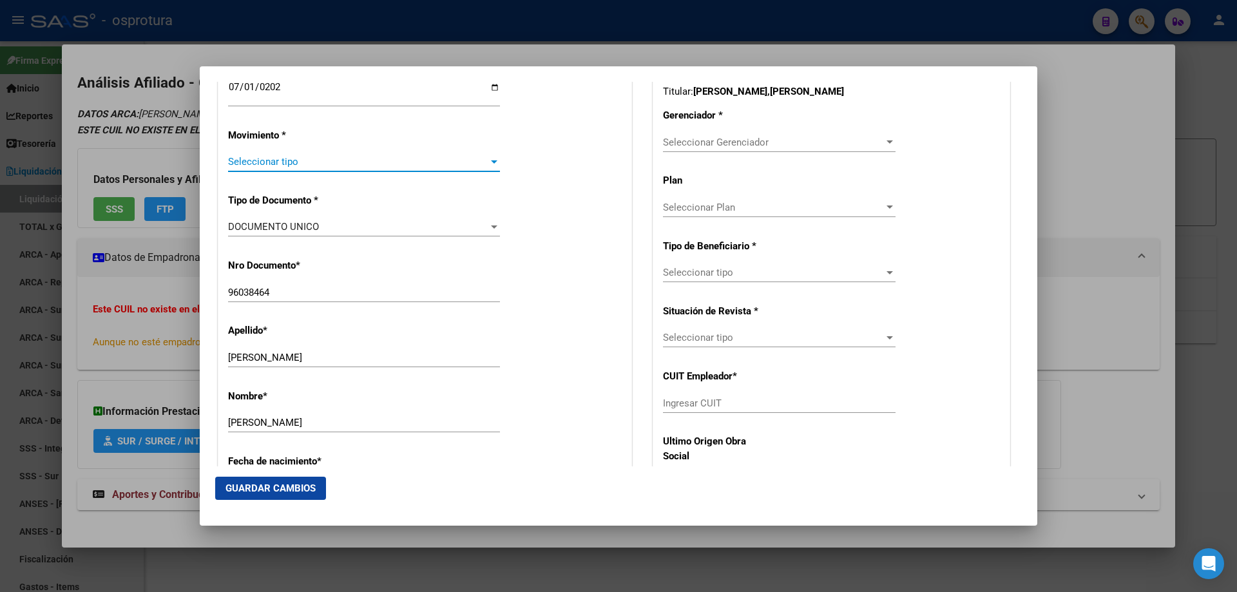
click at [276, 164] on span "Seleccionar tipo" at bounding box center [358, 162] width 260 height 12
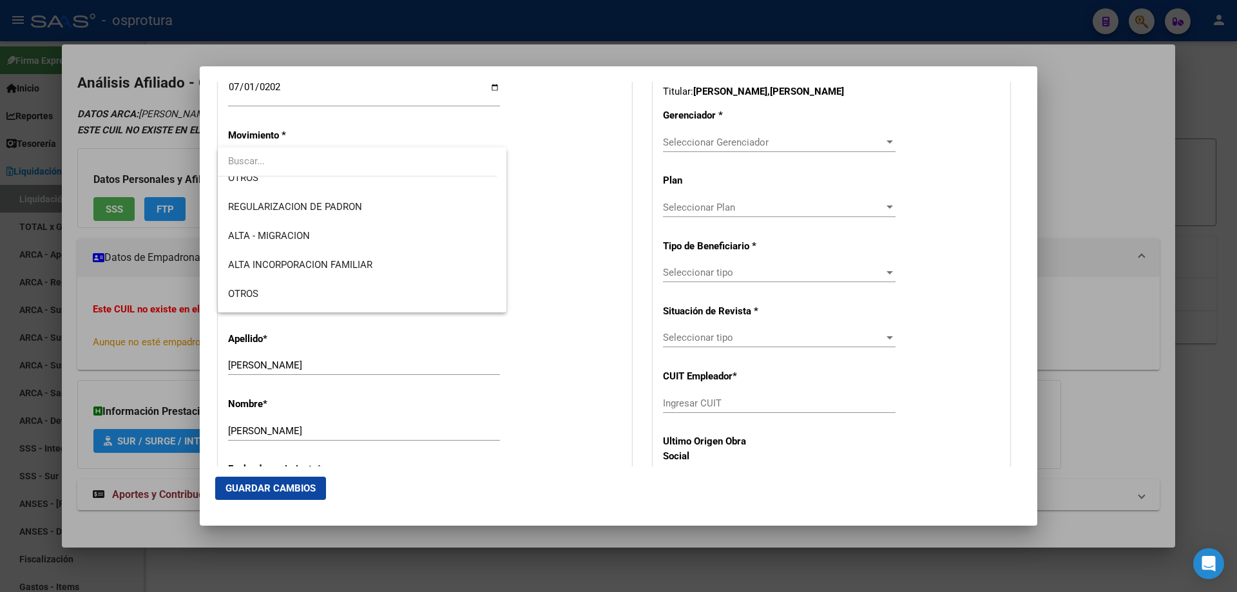
scroll to position [258, 0]
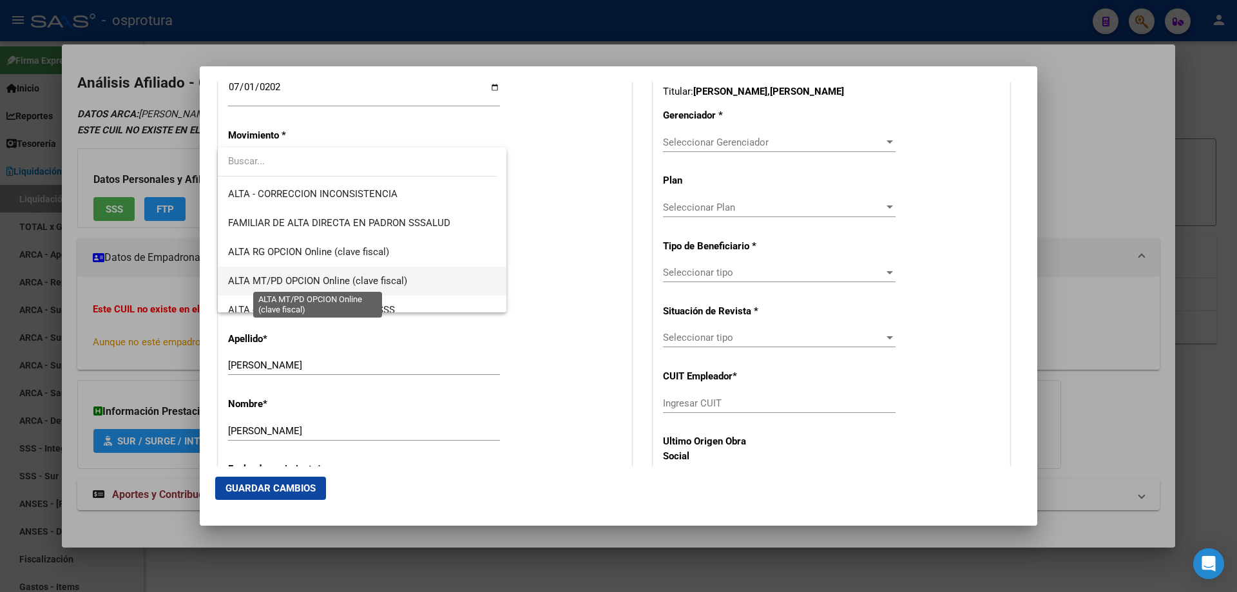
click at [316, 284] on span "ALTA MT/PD OPCION Online (clave fiscal)" at bounding box center [317, 281] width 179 height 12
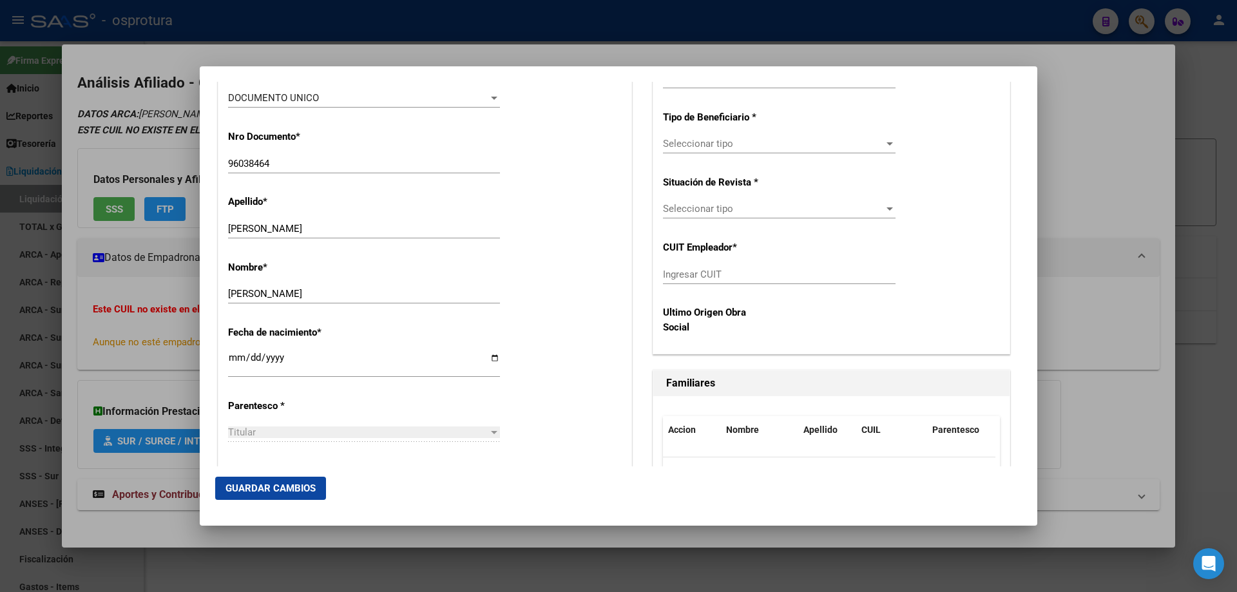
scroll to position [580, 0]
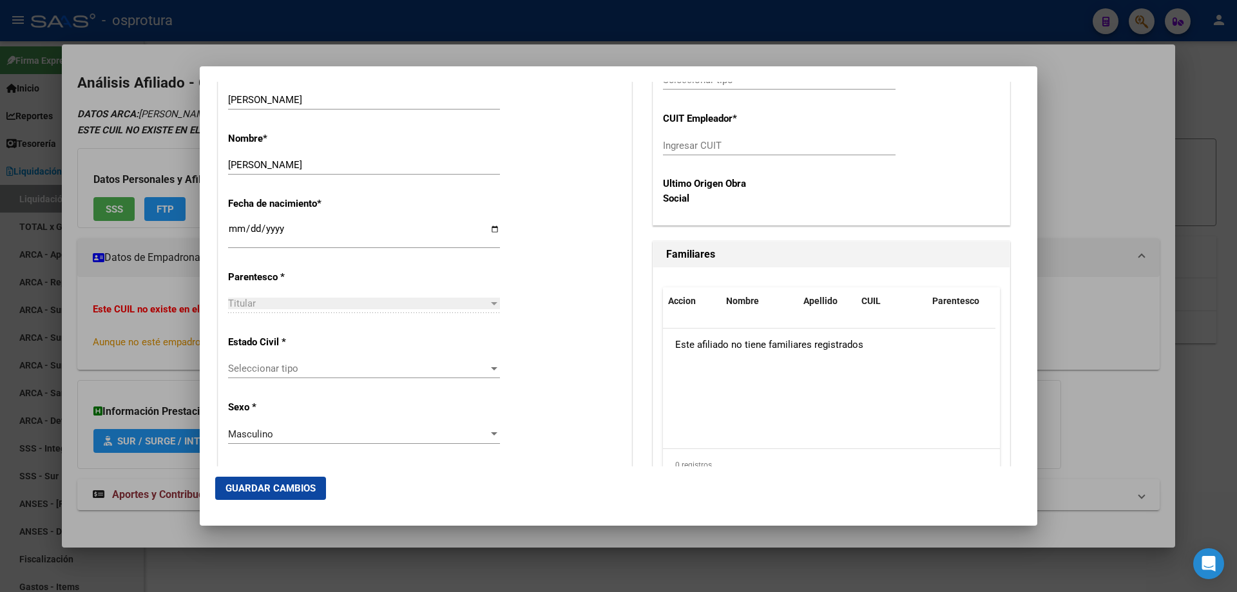
click at [311, 365] on span "Seleccionar tipo" at bounding box center [358, 369] width 260 height 12
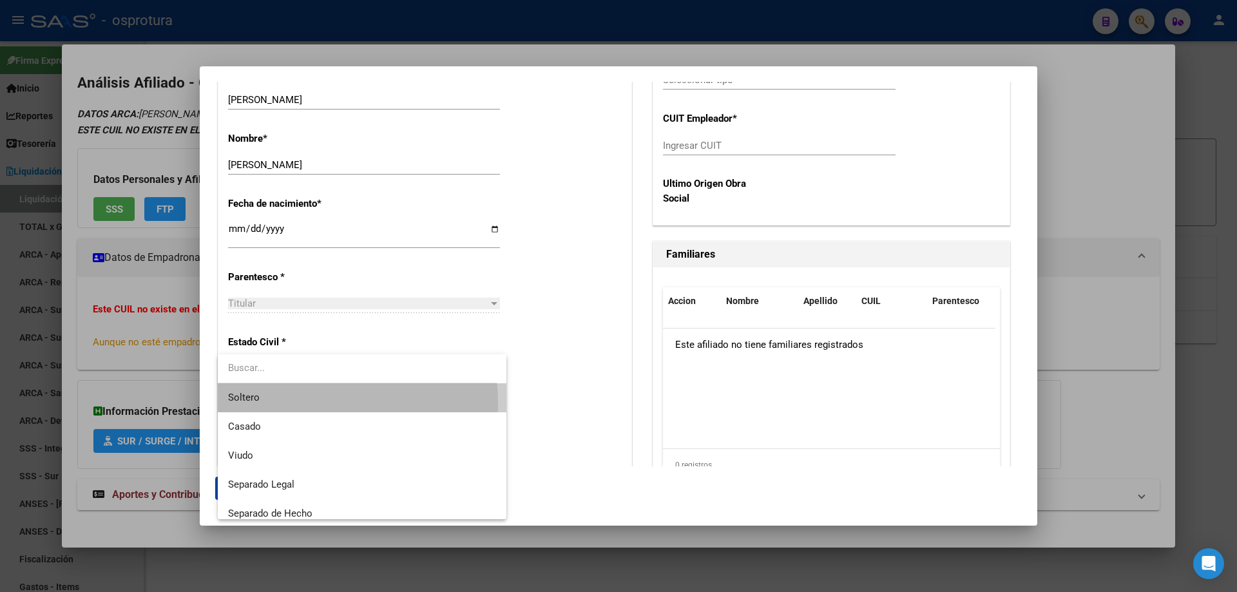
click at [311, 403] on span "Soltero" at bounding box center [362, 397] width 268 height 29
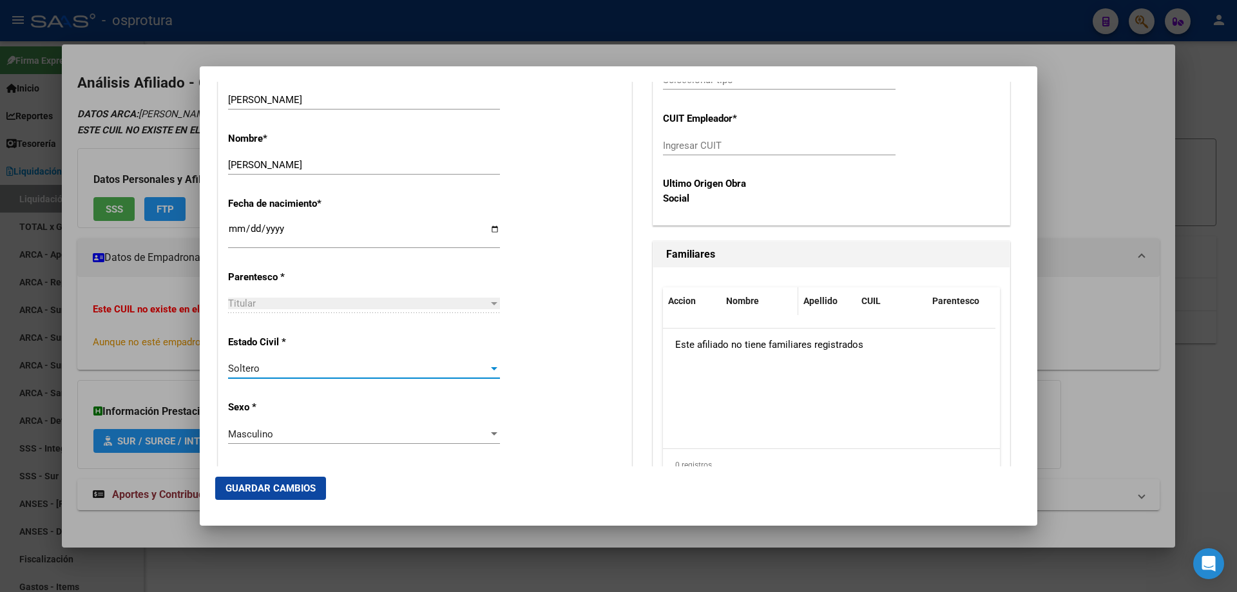
scroll to position [193, 0]
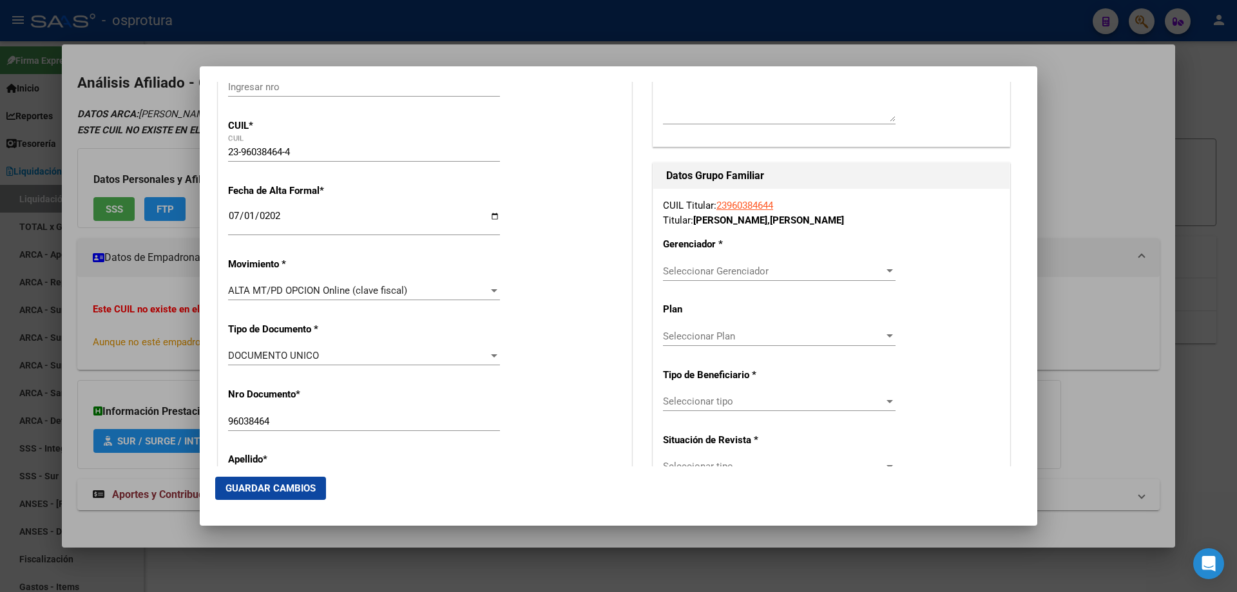
click at [732, 260] on div "CUIL Titular: 23960384644 Titular: [PERSON_NAME] , [PERSON_NAME] Gerenciador * …" at bounding box center [831, 400] width 356 height 423
click at [741, 271] on span "Seleccionar Gerenciador" at bounding box center [773, 271] width 221 height 12
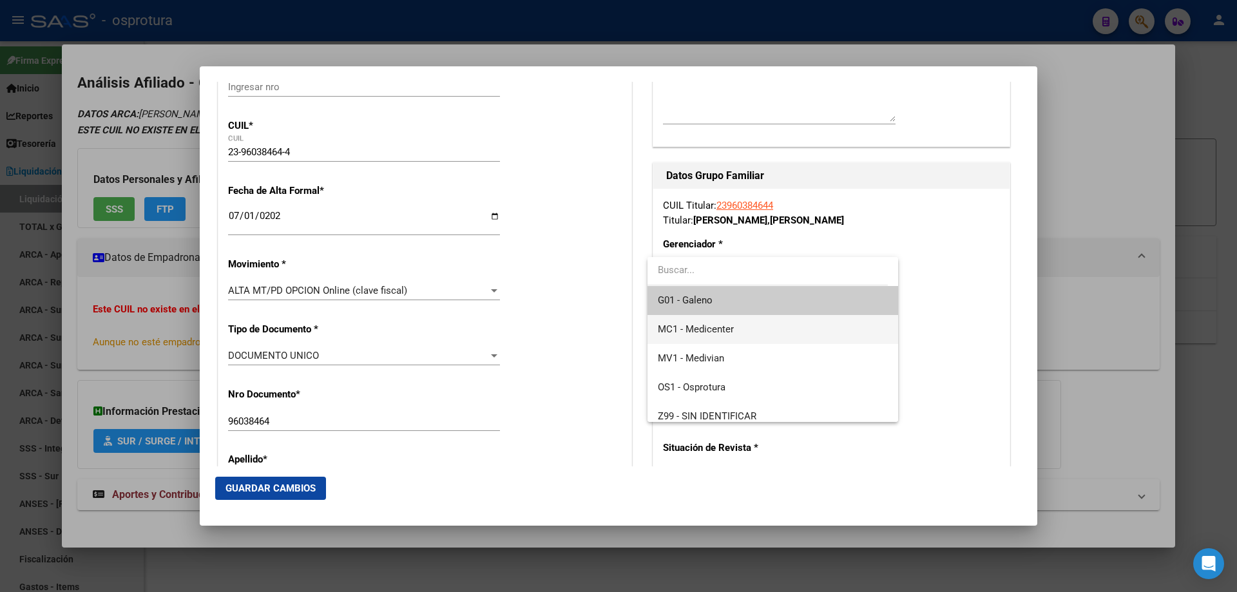
scroll to position [9, 0]
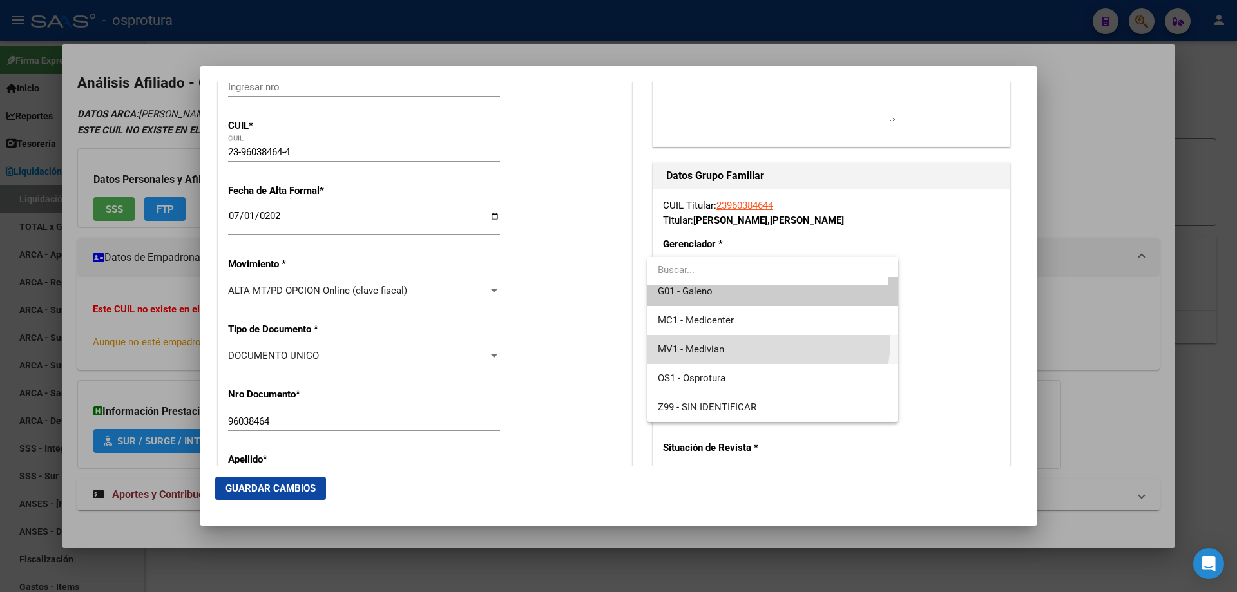
click at [741, 339] on span "MV1 - Medivian" at bounding box center [772, 349] width 229 height 29
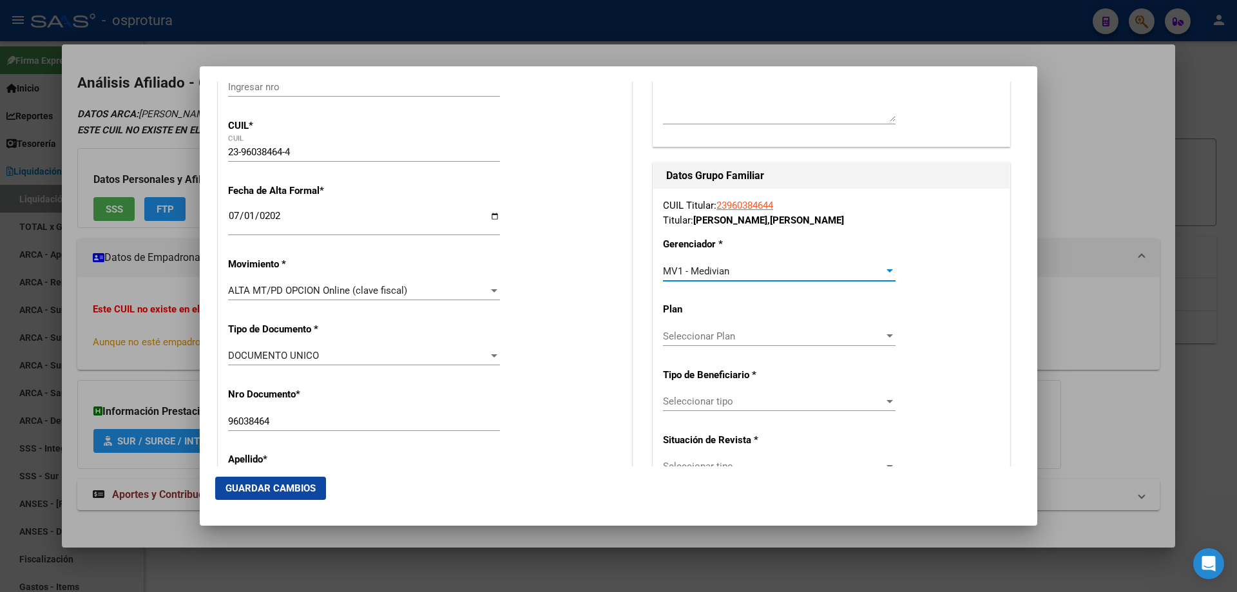
click at [733, 397] on span "Seleccionar tipo" at bounding box center [773, 402] width 221 height 12
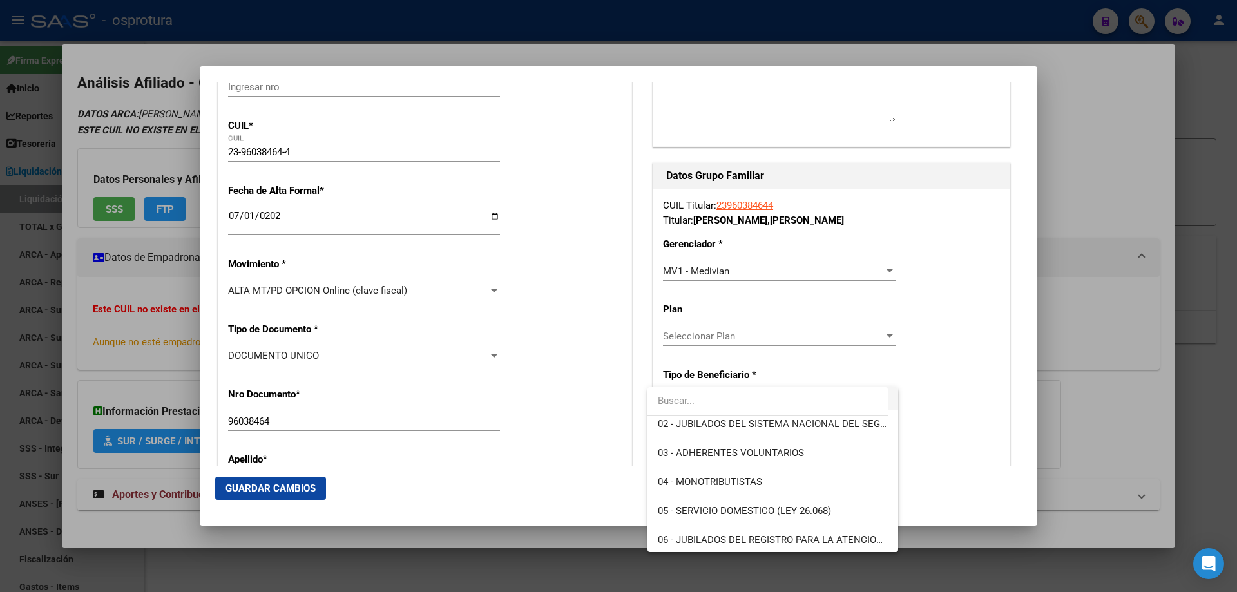
scroll to position [129, 0]
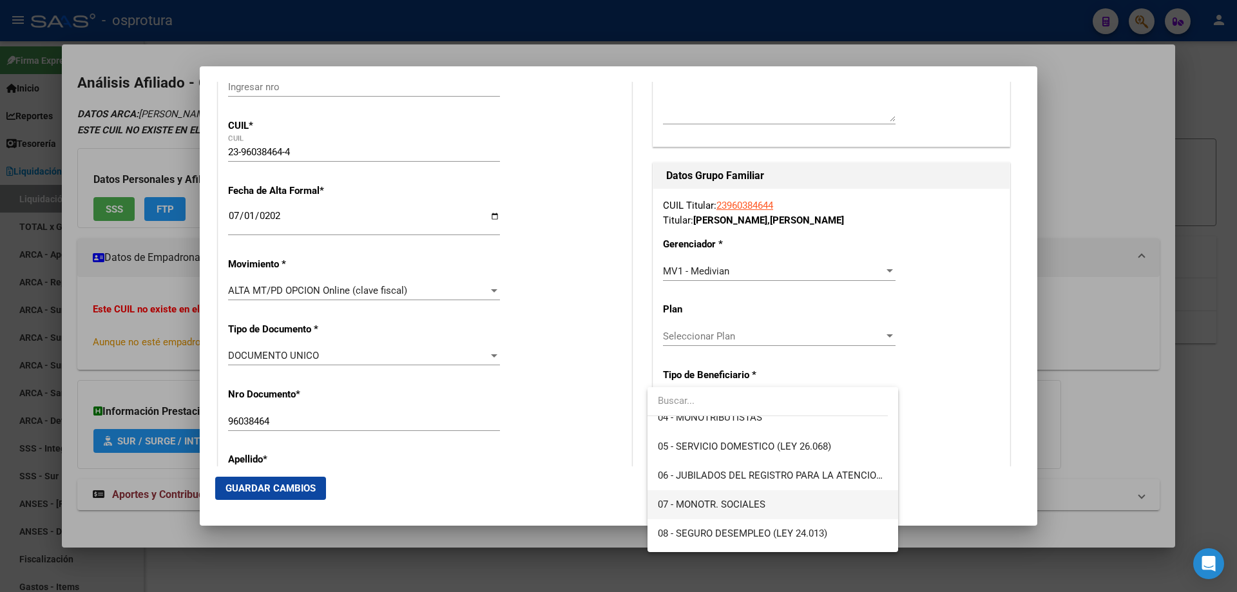
click at [720, 497] on span "07 - MONOTR. SOCIALES" at bounding box center [772, 504] width 229 height 29
type input "23-96038464-4"
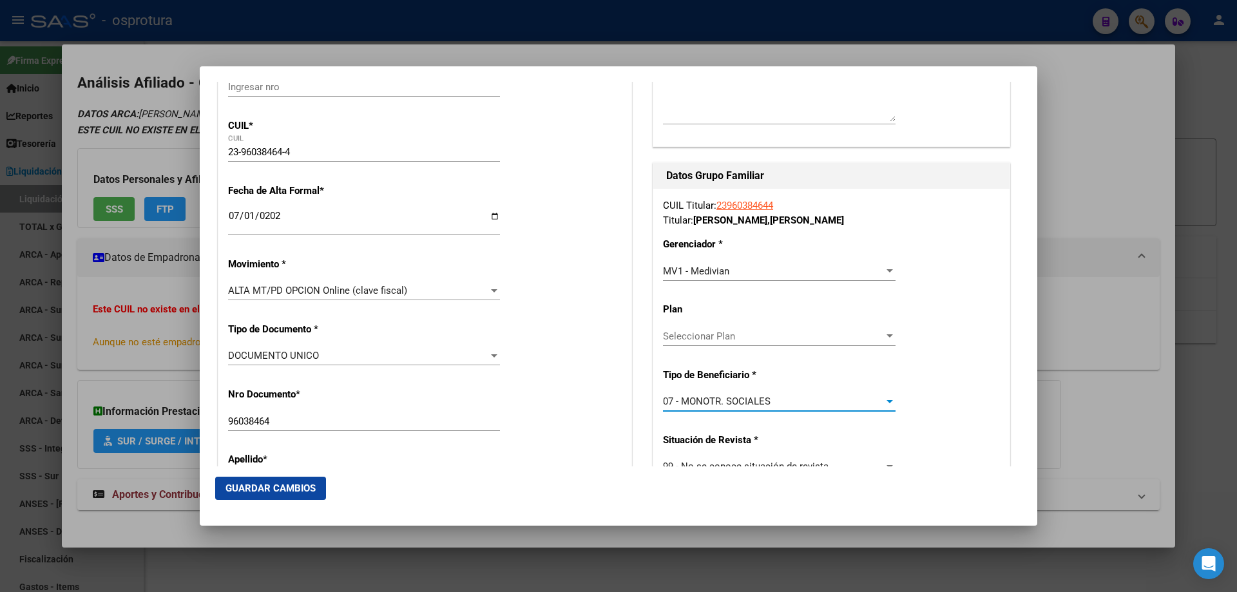
click at [284, 488] on span "Guardar Cambios" at bounding box center [270, 488] width 90 height 12
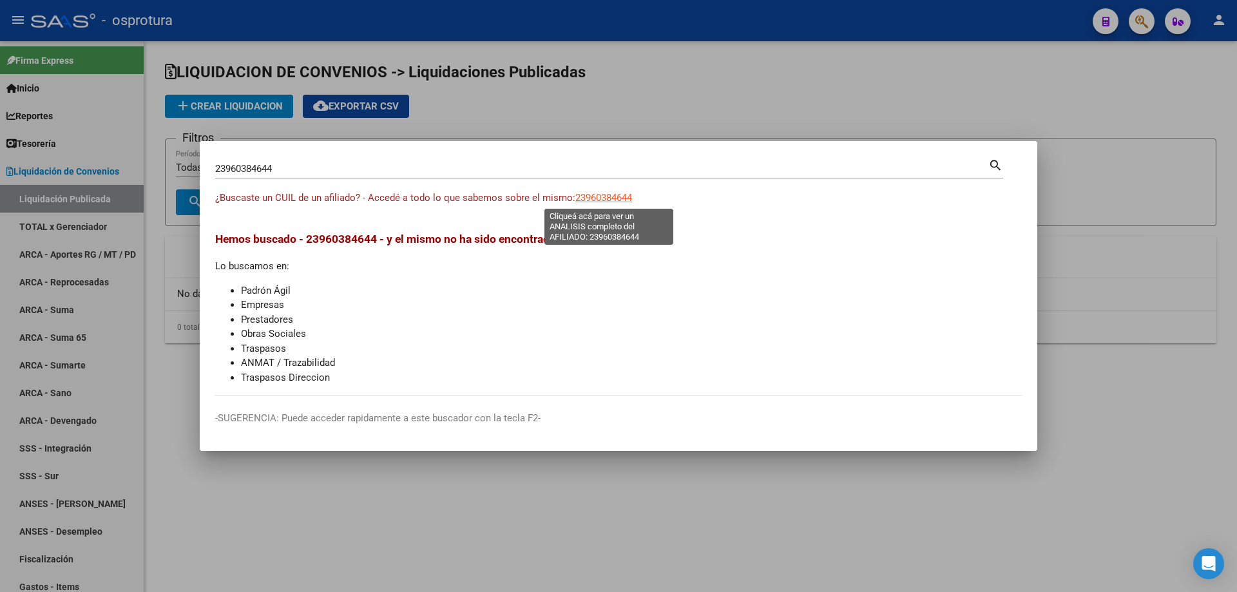
click at [598, 194] on span "23960384644" at bounding box center [603, 198] width 57 height 12
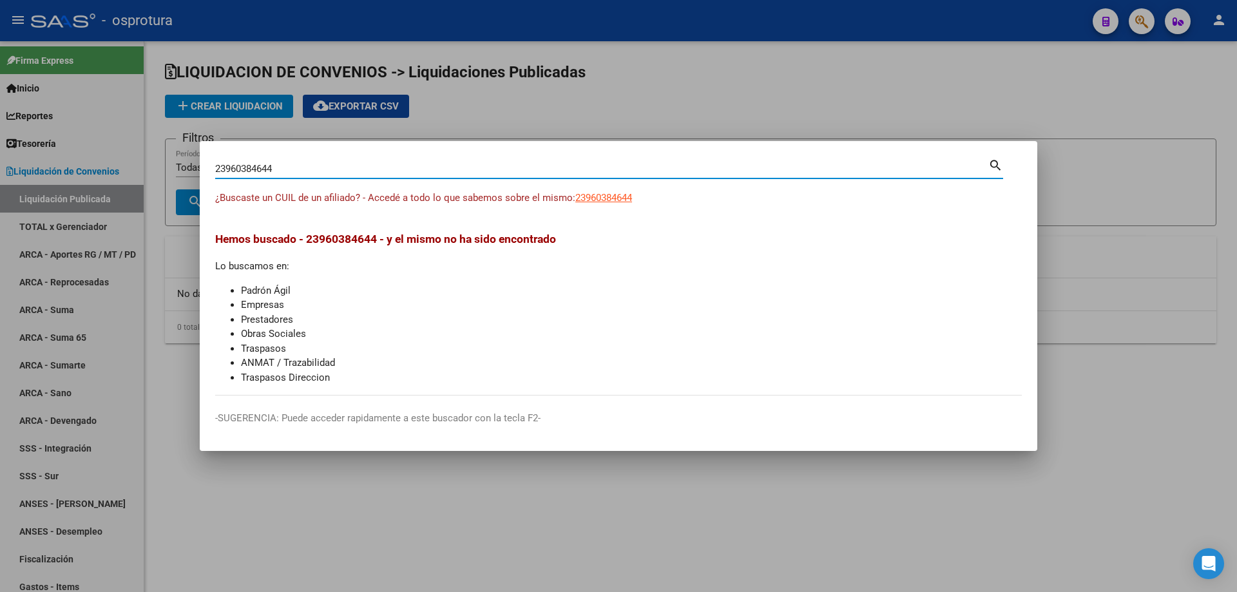
click at [403, 165] on input "23960384644" at bounding box center [601, 169] width 773 height 12
paste input "0-27500530-5"
click at [472, 162] on div "20275005305 Buscar (apellido, dni, [PERSON_NAME], [PERSON_NAME], cuit, obra soc…" at bounding box center [601, 168] width 773 height 19
click at [481, 169] on input "20275005305" at bounding box center [601, 169] width 773 height 12
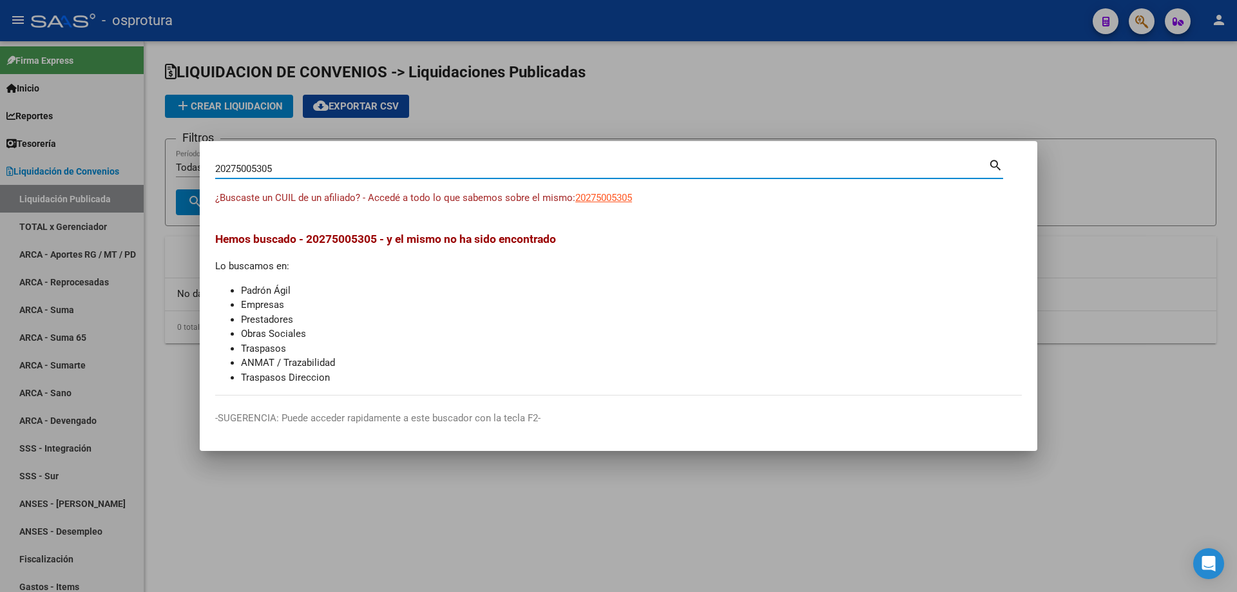
click at [481, 169] on input "20275005305" at bounding box center [601, 169] width 773 height 12
paste input "-27618029-1"
click at [465, 167] on input "20276180291" at bounding box center [601, 169] width 773 height 12
paste input "7-42255688-0"
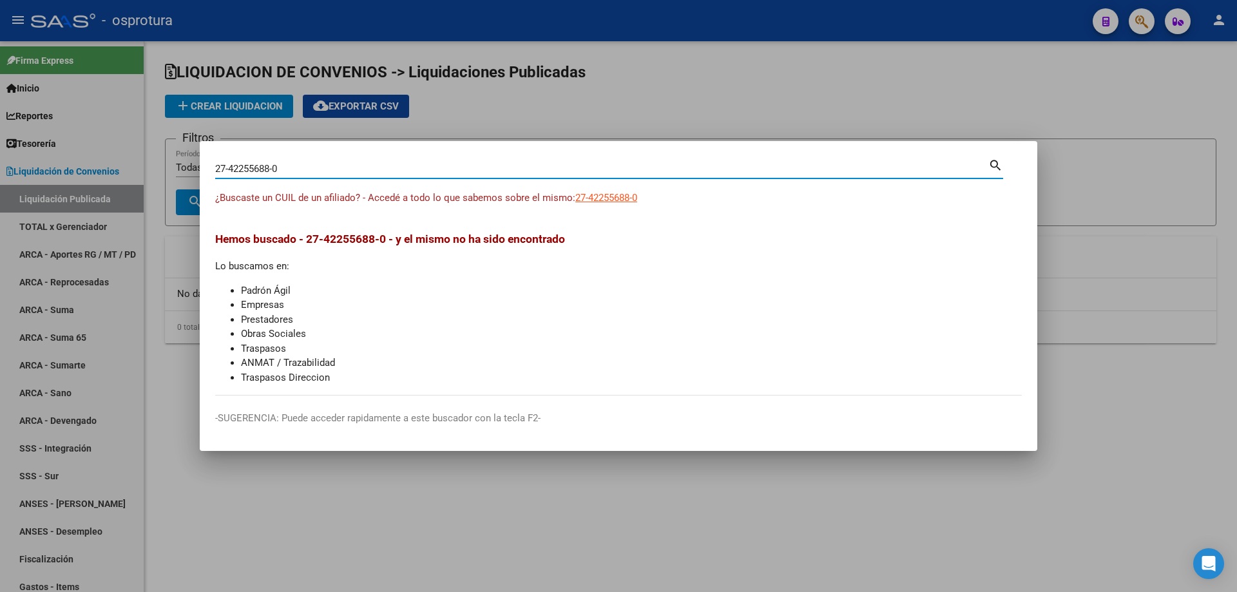
type input "27422556880"
click at [606, 194] on span "27422556880" at bounding box center [603, 198] width 57 height 12
type textarea "27422556880"
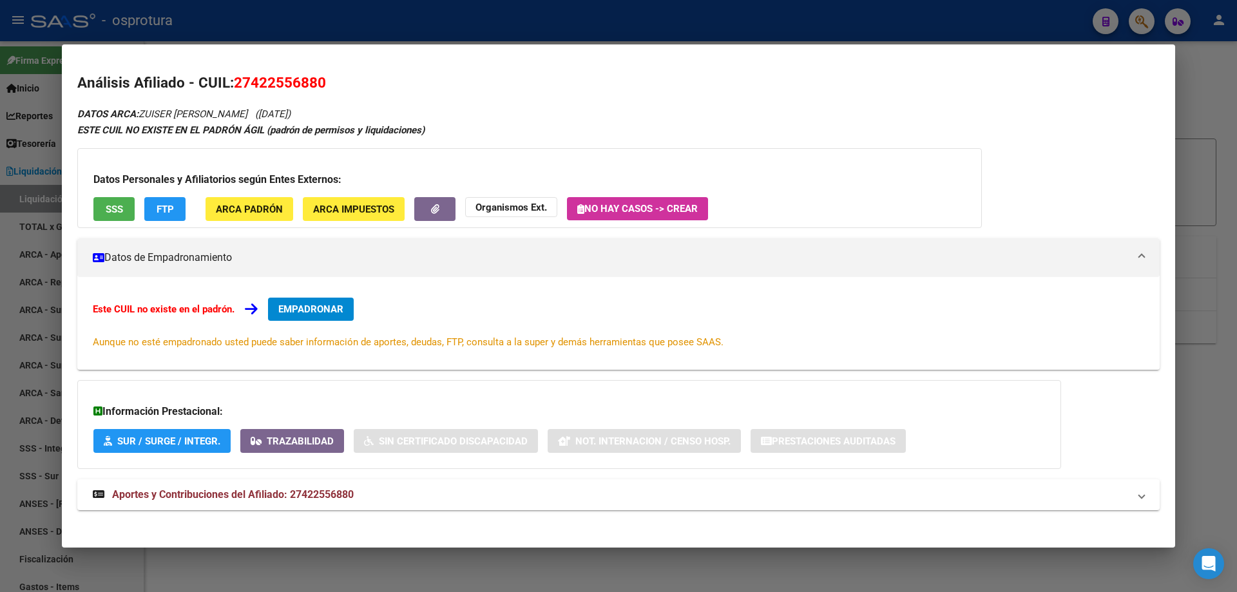
click at [331, 312] on span "EMPADRONAR" at bounding box center [310, 309] width 65 height 12
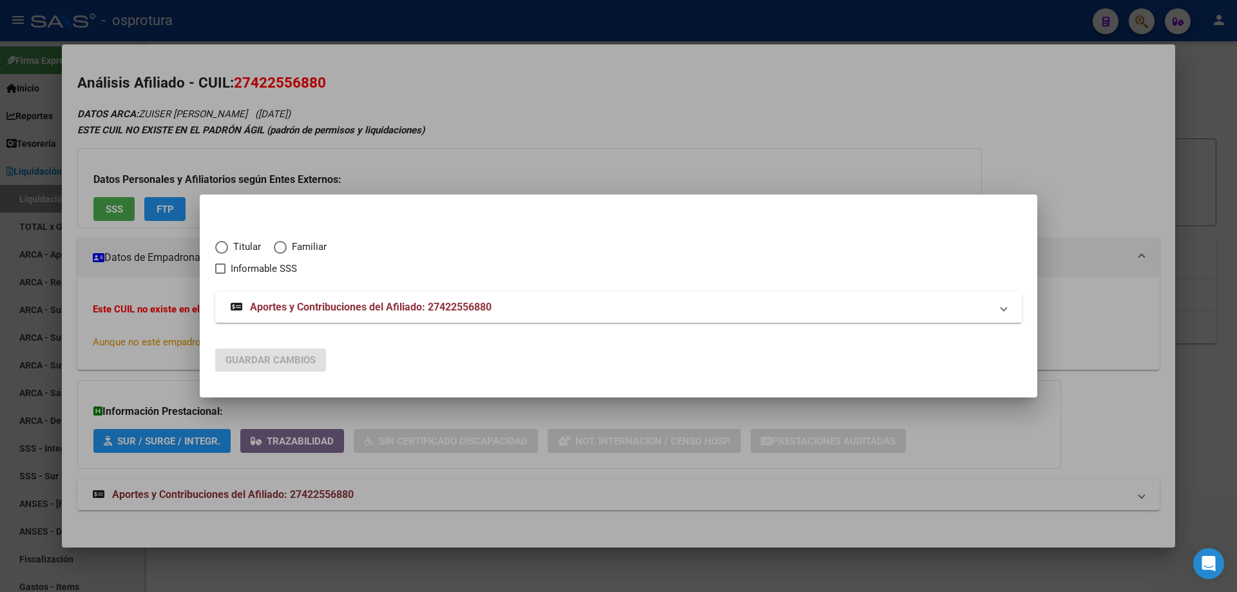
click at [224, 252] on span "Elija una opción" at bounding box center [221, 247] width 13 height 13
click at [224, 252] on input "Titular" at bounding box center [221, 247] width 13 height 13
radio input "true"
checkbox input "true"
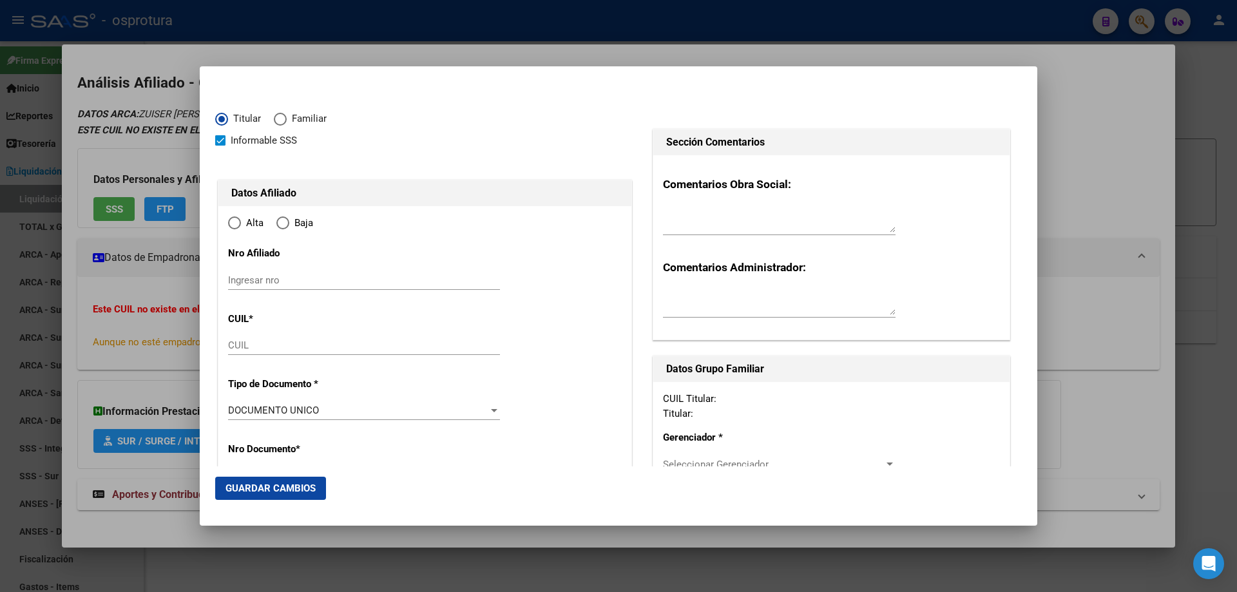
type input "27-42255688-0"
type input "42255688"
type input "ZUISER"
type input "[PERSON_NAME]"
type input "[DATE]"
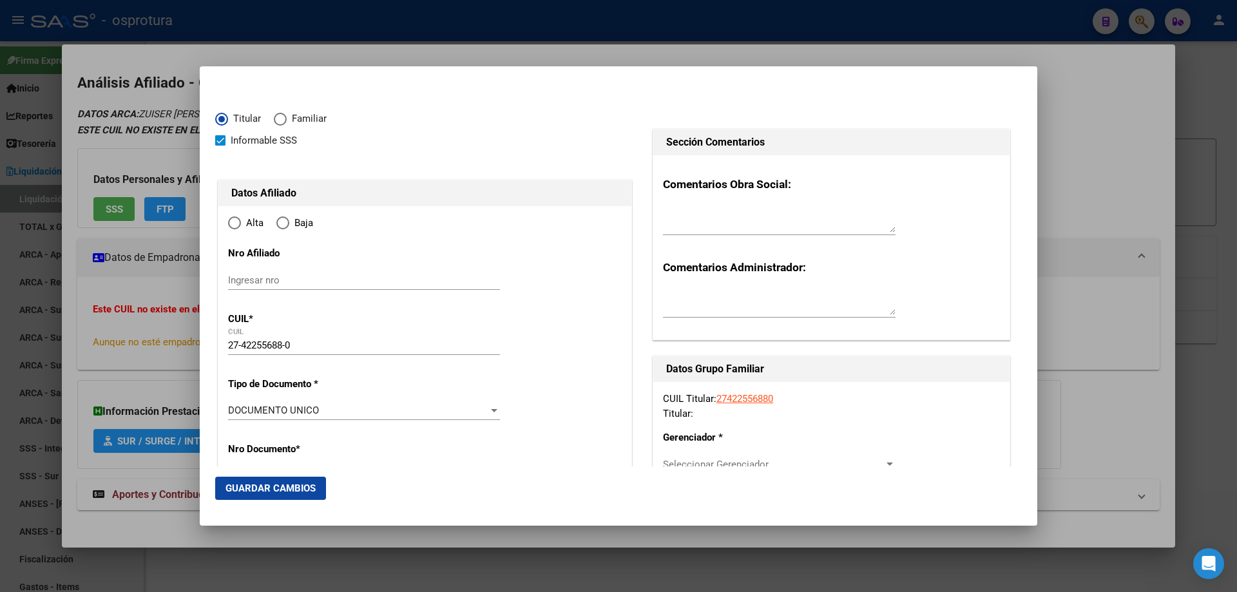
type input "INGENIERO [PERSON_NAME]"
type input "1612"
type input "CORONEL [PERSON_NAME]"
type input "4330"
type input "2"
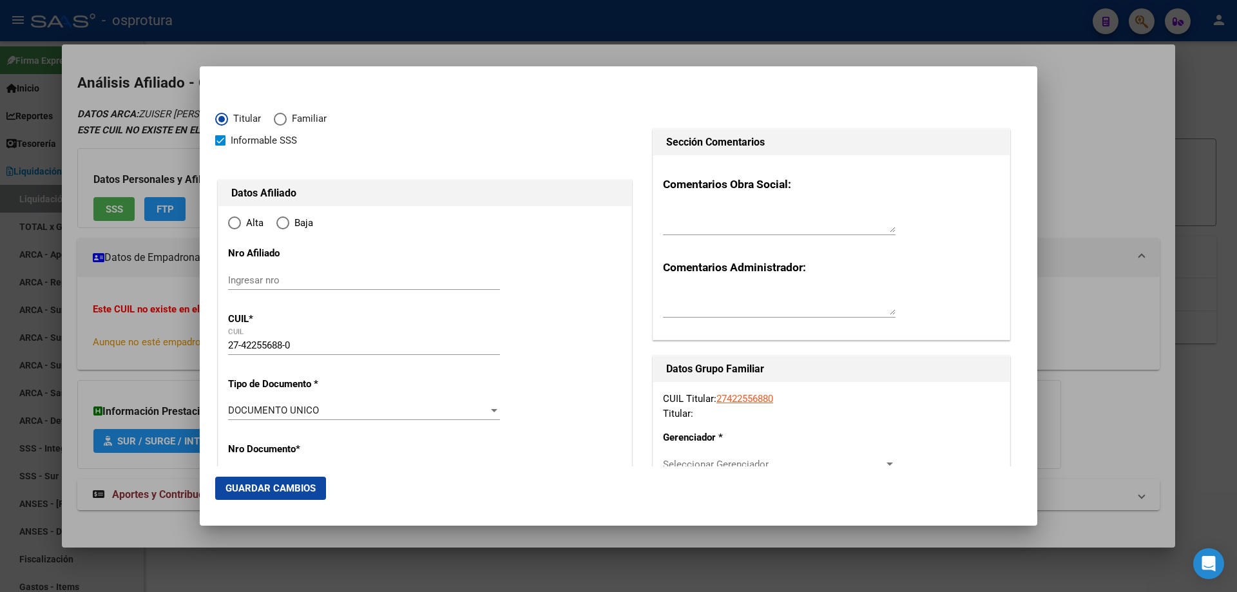
type input "INGENIERO [PERSON_NAME]"
radio input "true"
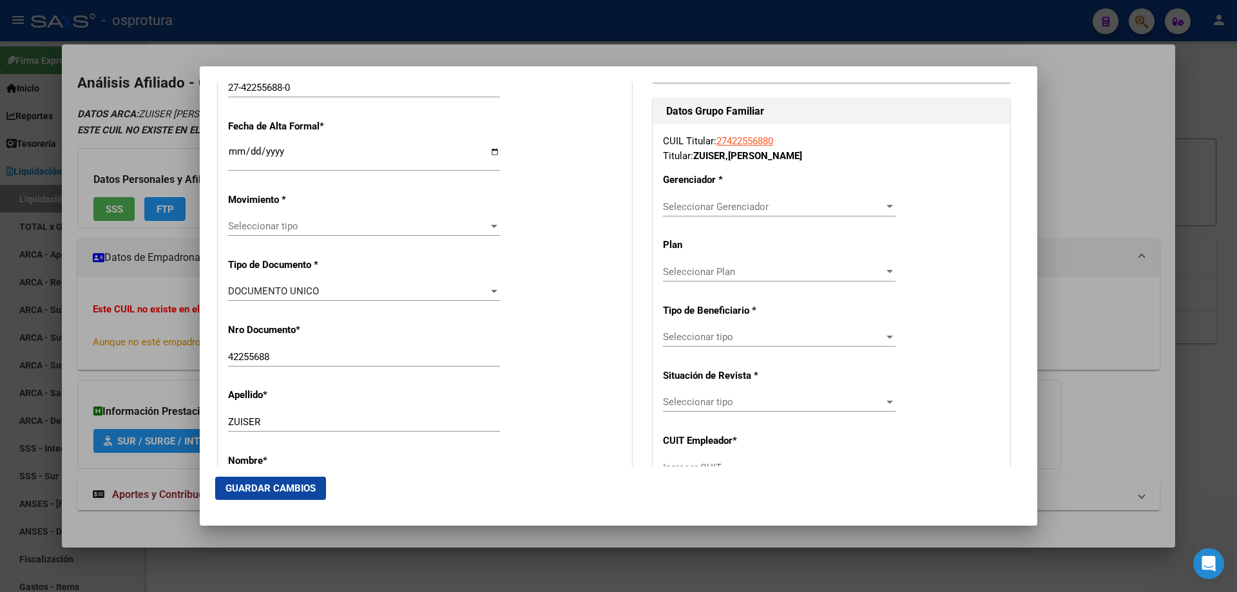
click at [233, 144] on div "Ingresar fecha" at bounding box center [364, 157] width 272 height 28
type input "0007-10-01"
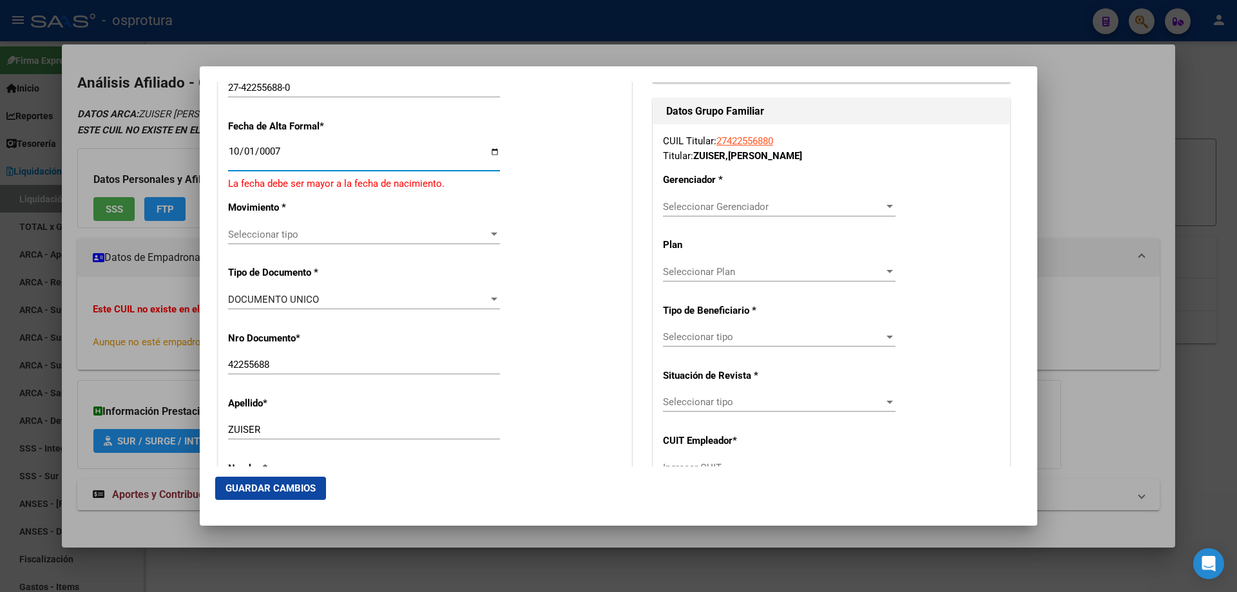
scroll to position [266, 0]
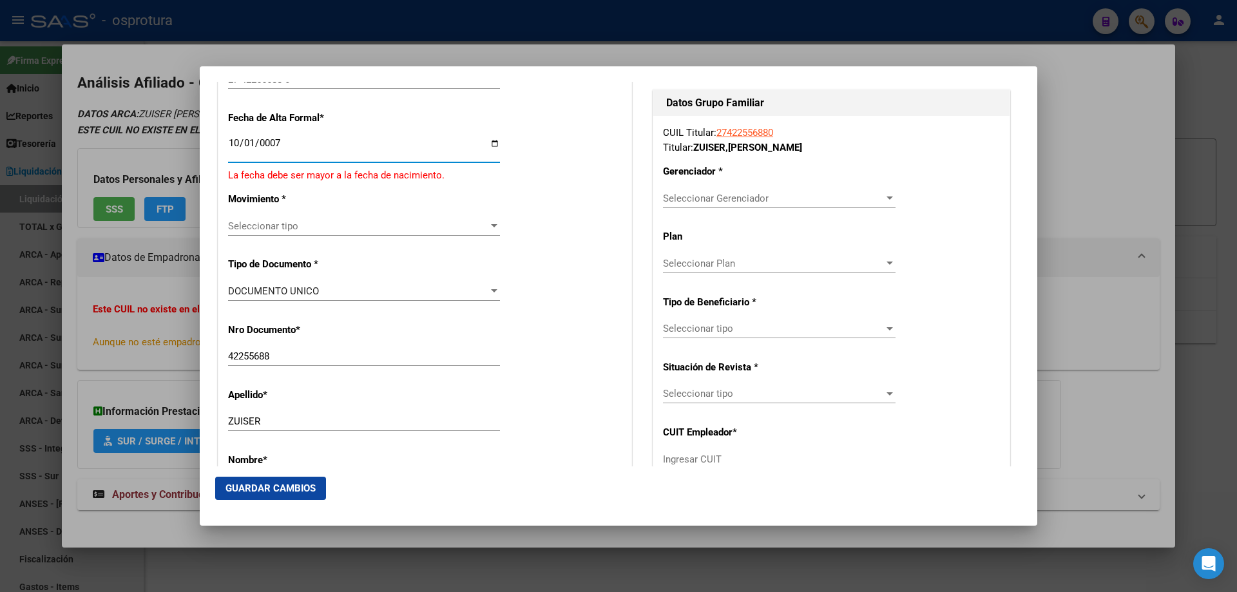
click at [250, 147] on input "0007-10-01" at bounding box center [364, 148] width 272 height 21
type input "[DATE]"
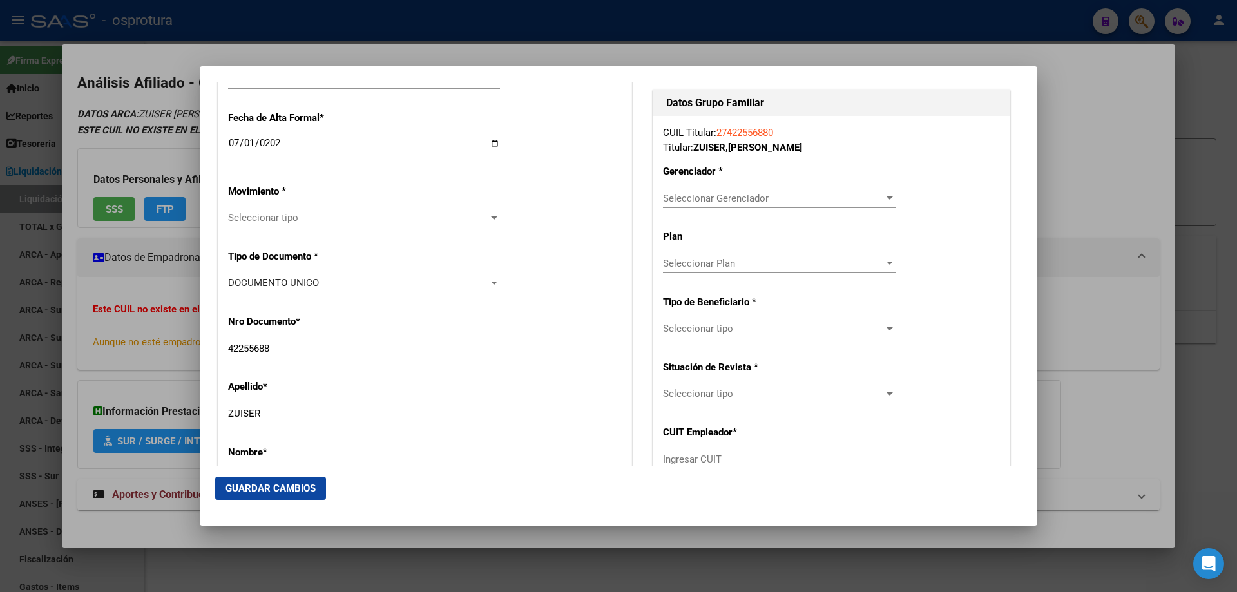
click at [273, 224] on div "Seleccionar tipo Seleccionar tipo" at bounding box center [364, 217] width 272 height 19
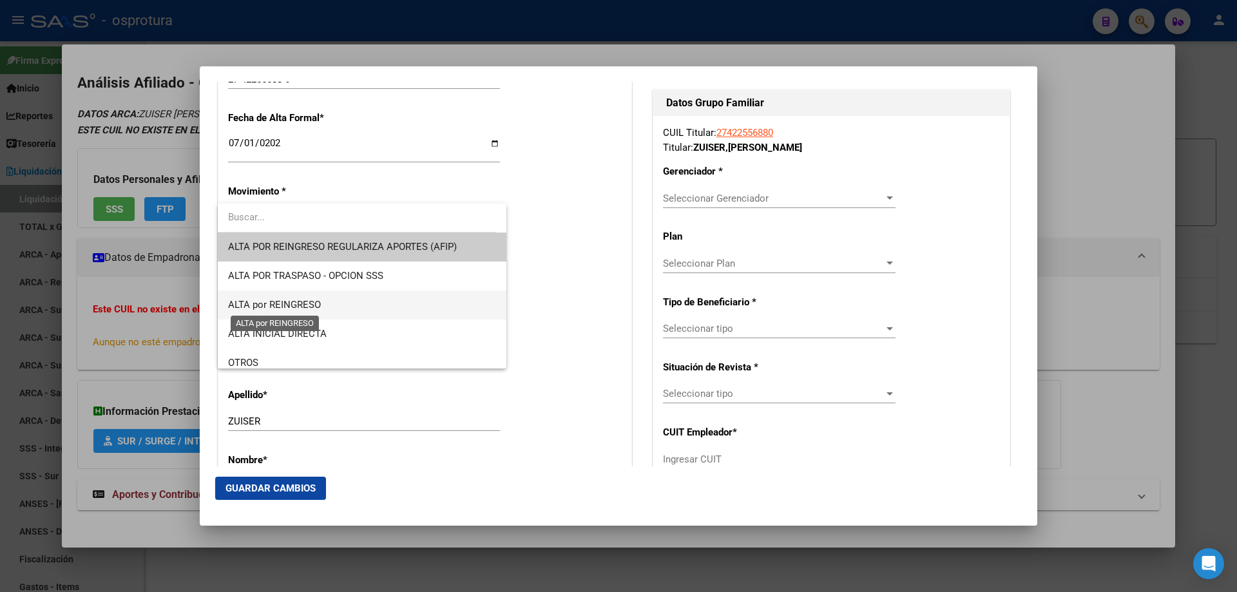
scroll to position [258, 0]
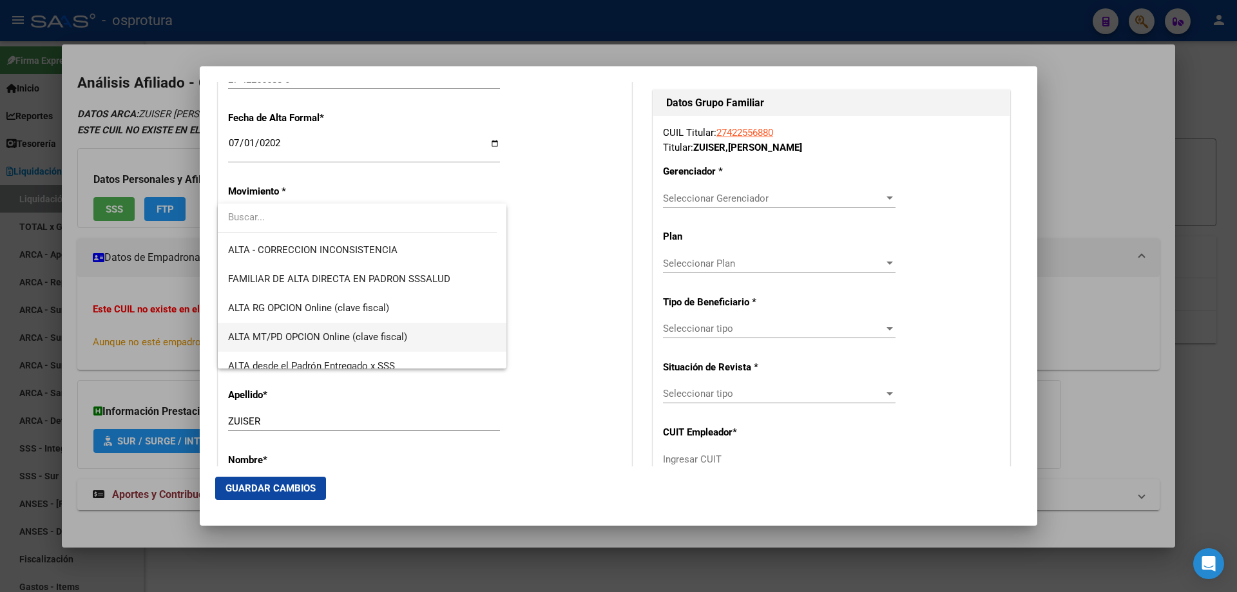
click at [320, 344] on span "ALTA MT/PD OPCION Online (clave fiscal)" at bounding box center [362, 337] width 268 height 29
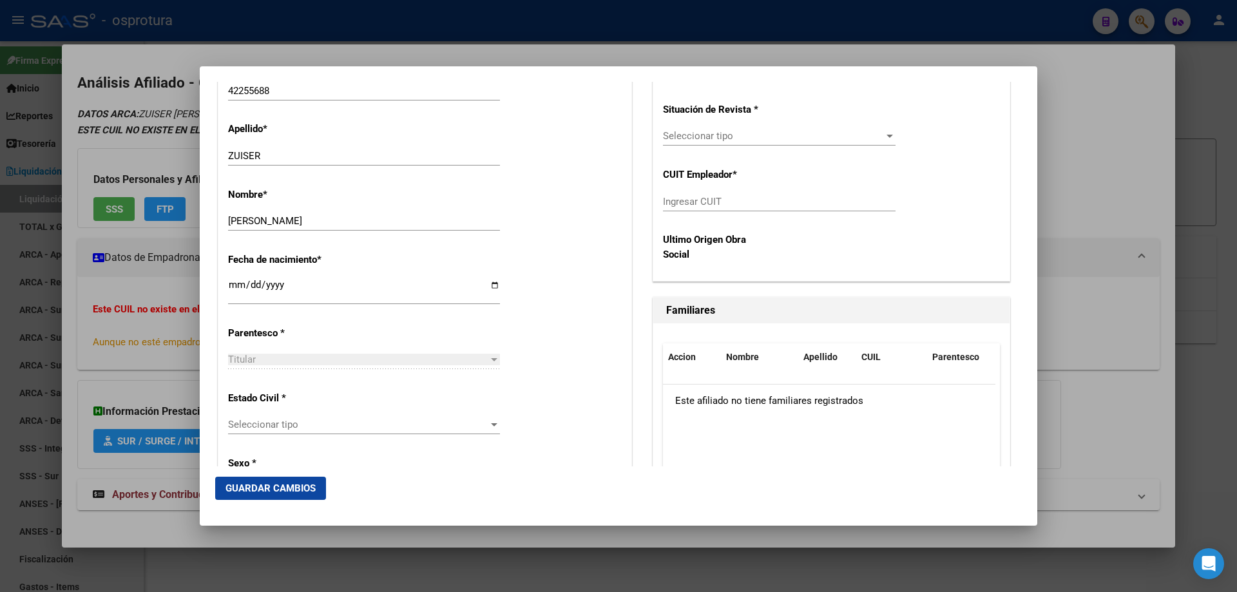
scroll to position [653, 0]
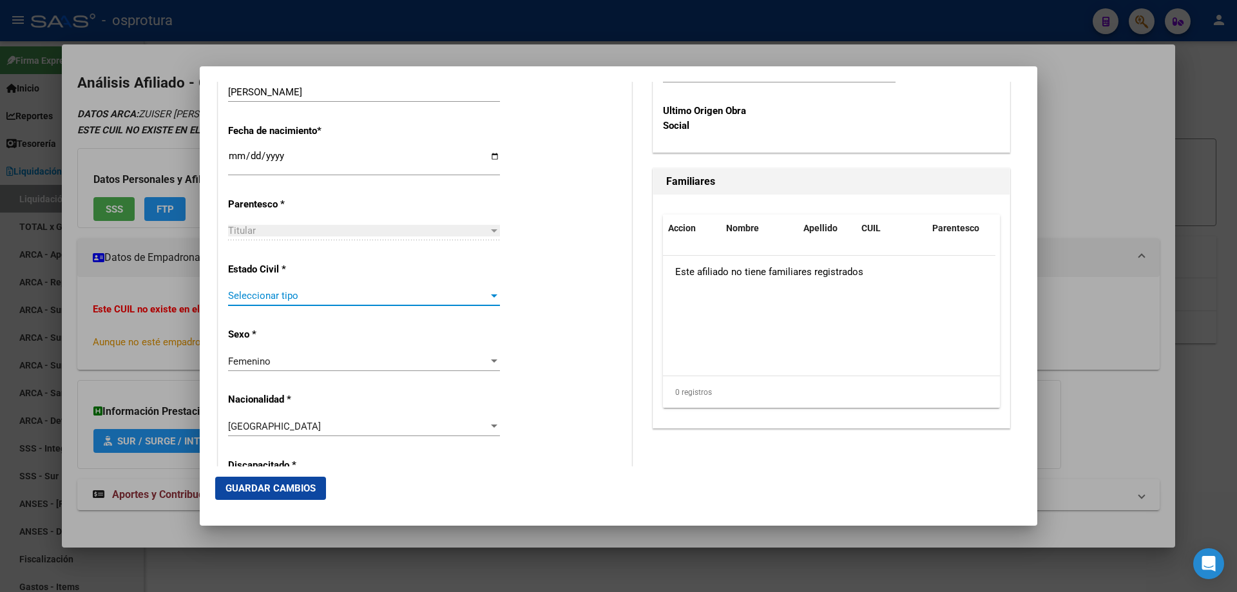
click at [274, 292] on span "Seleccionar tipo" at bounding box center [358, 296] width 260 height 12
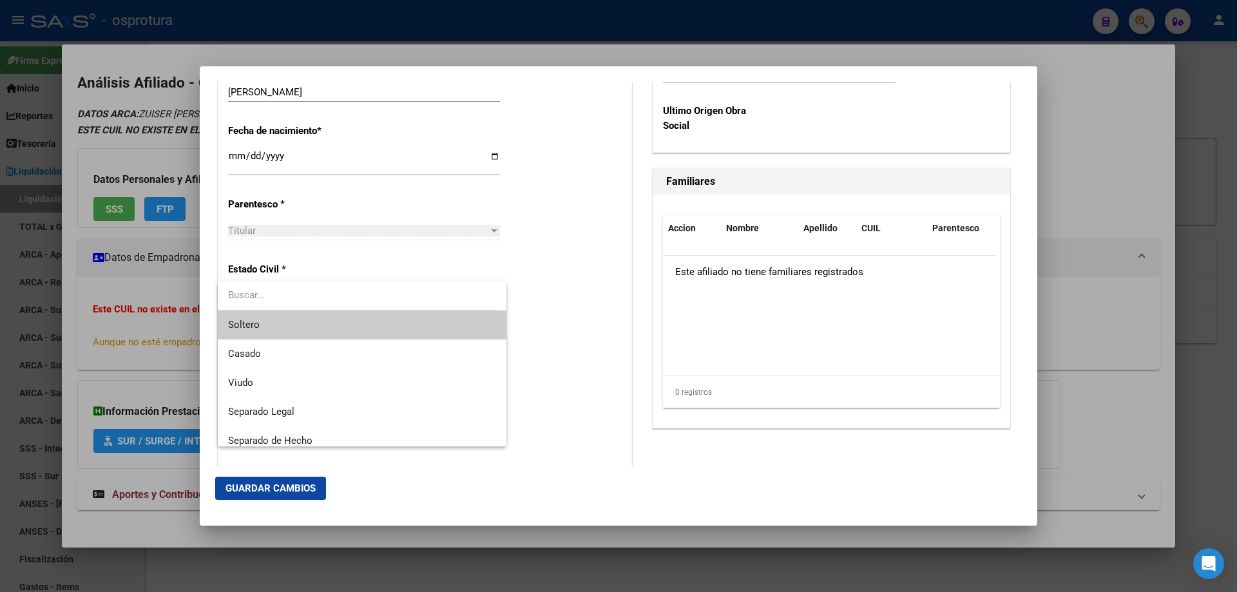
click at [289, 329] on span "Soltero" at bounding box center [362, 324] width 268 height 29
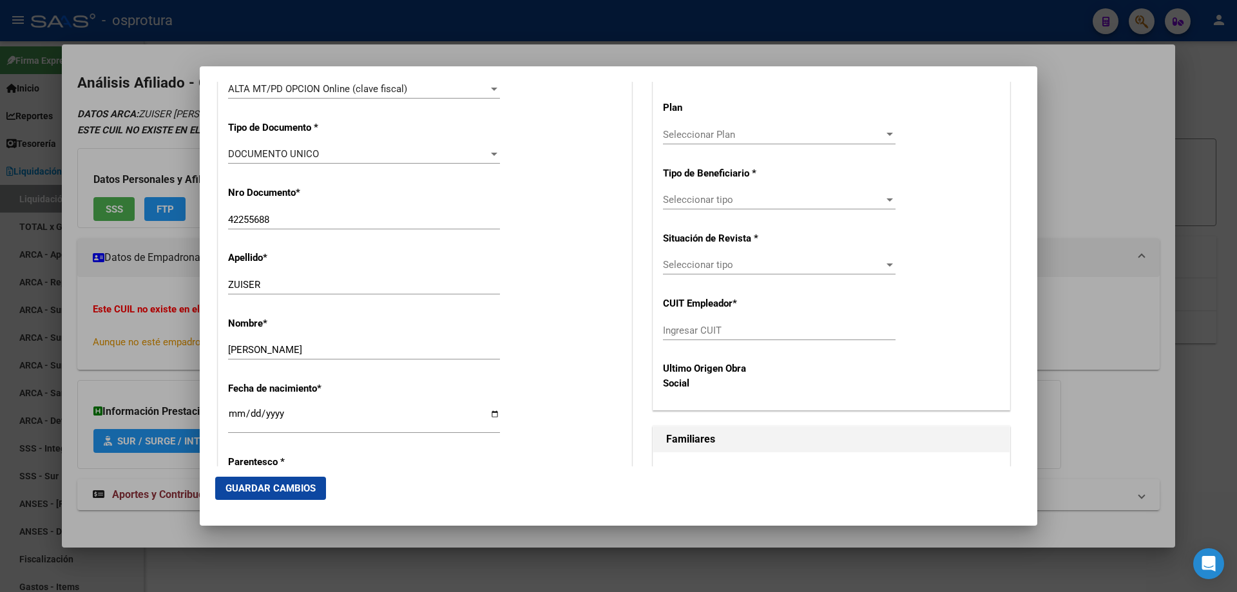
scroll to position [330, 0]
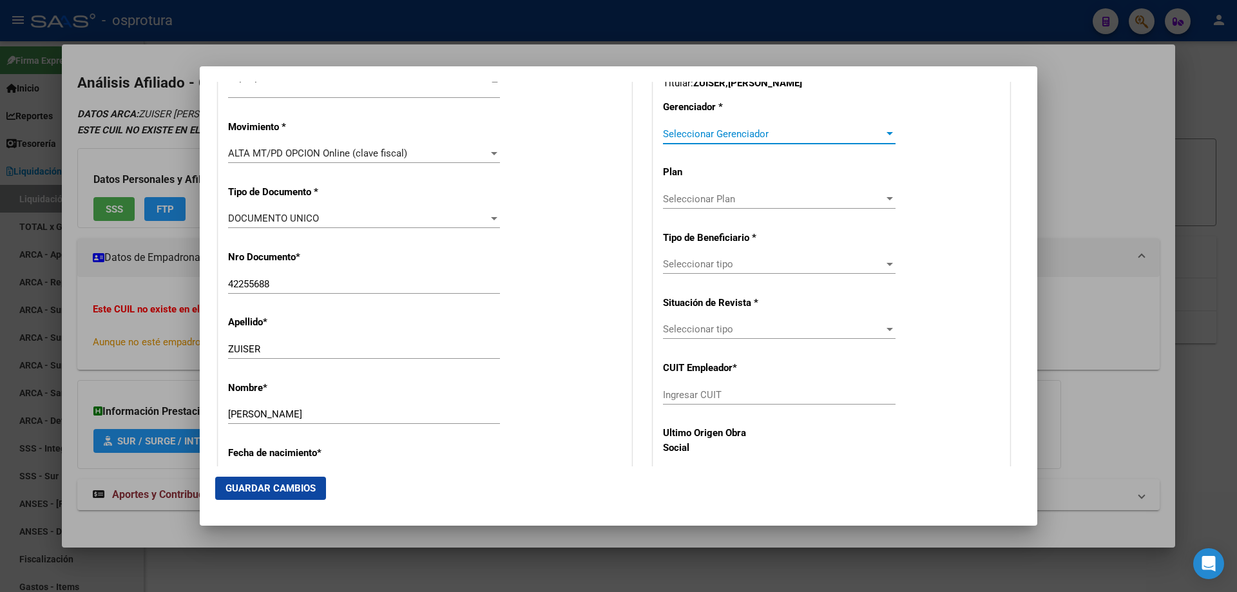
click at [734, 137] on span "Seleccionar Gerenciador" at bounding box center [773, 134] width 221 height 12
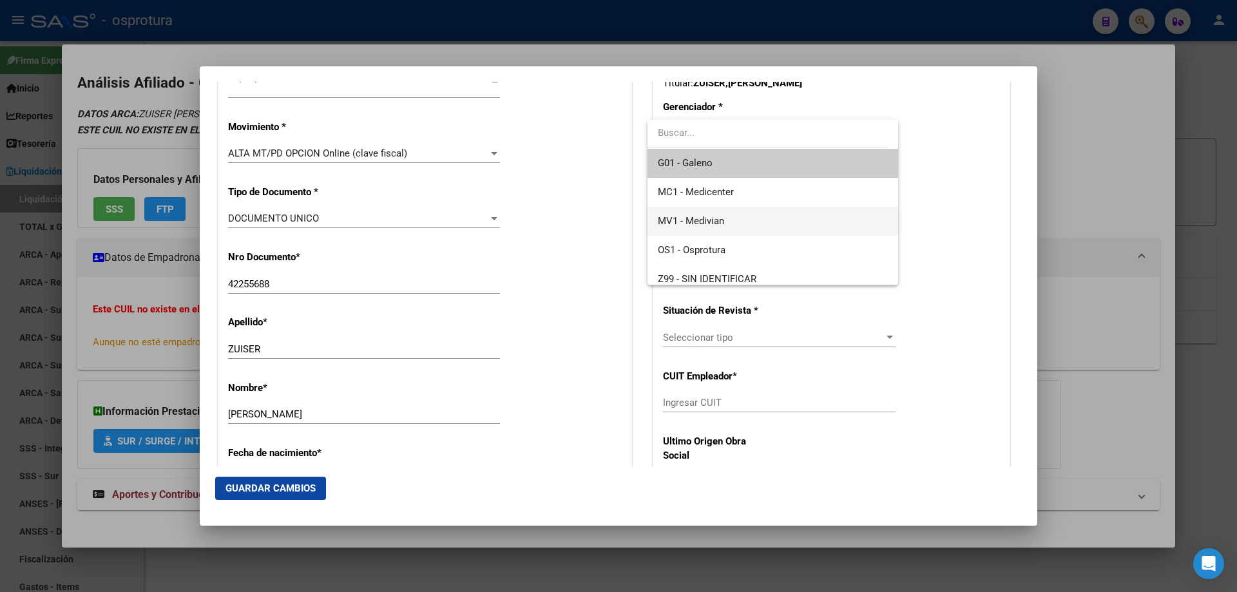
click at [739, 221] on span "MV1 - Medivian" at bounding box center [772, 221] width 229 height 29
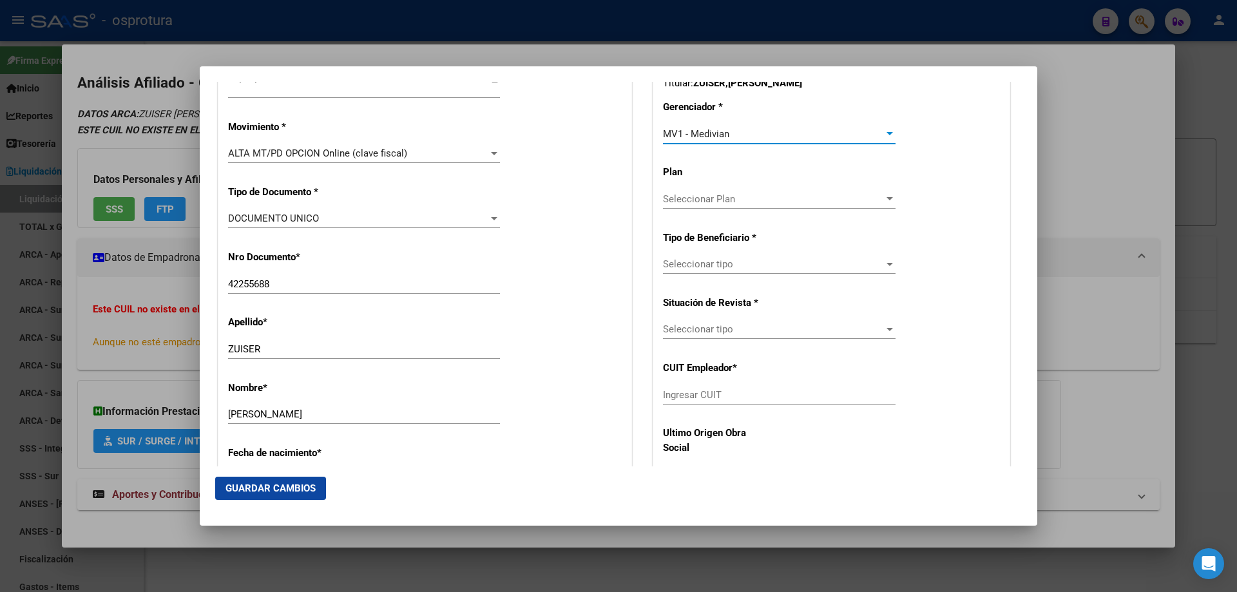
click at [733, 267] on span "Seleccionar tipo" at bounding box center [773, 264] width 221 height 12
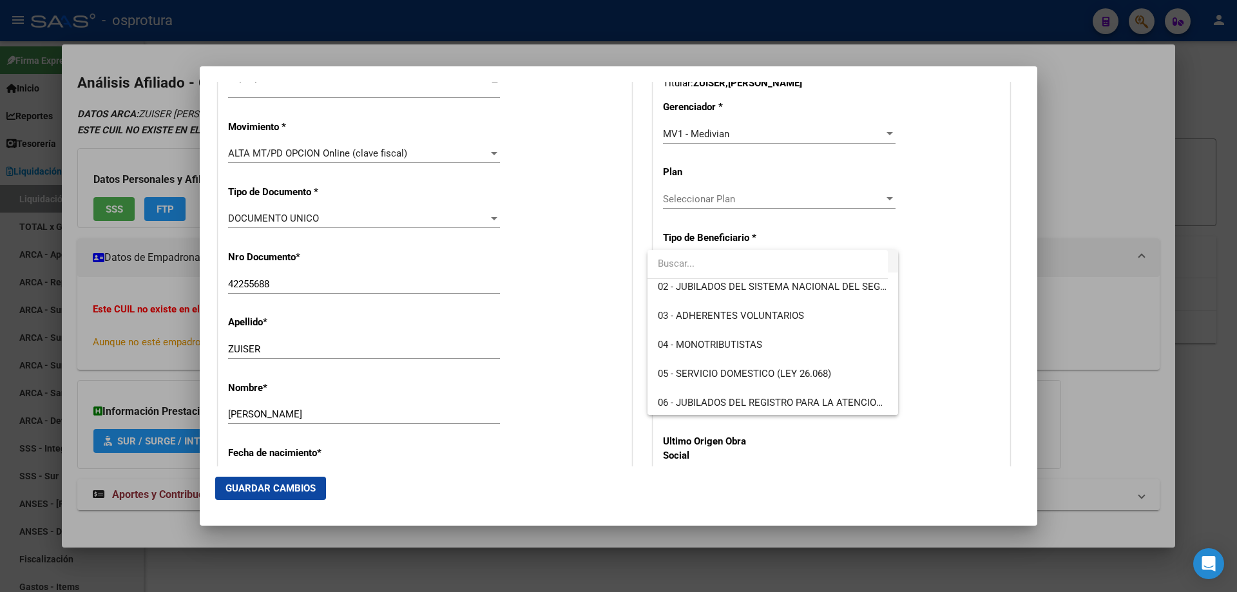
scroll to position [193, 0]
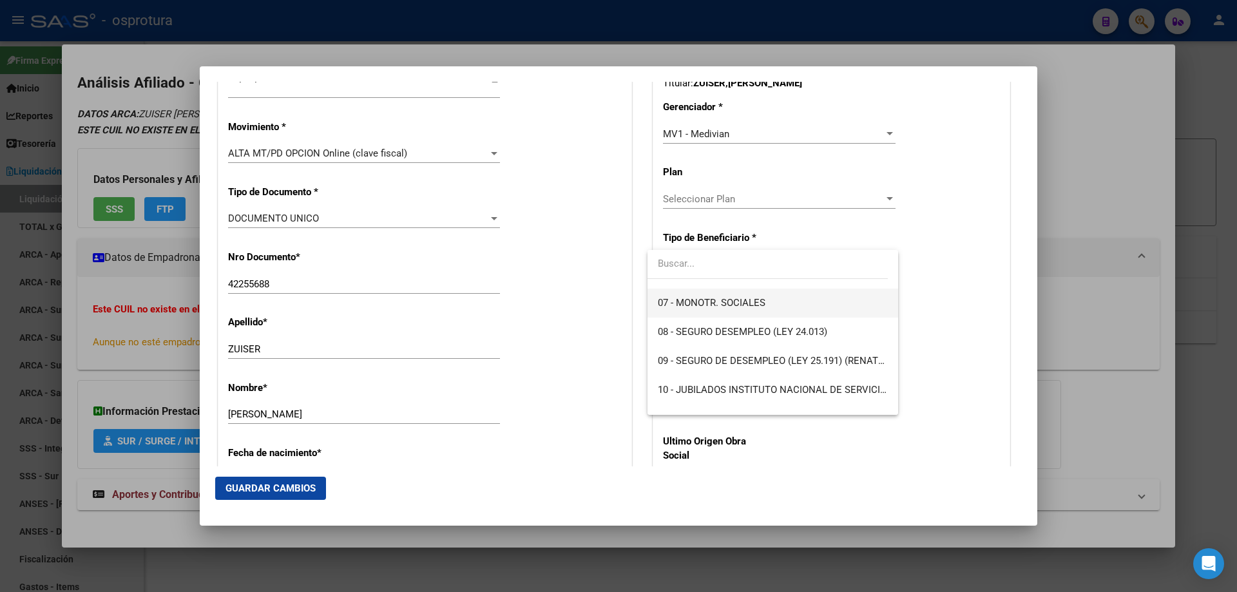
click at [730, 309] on span "07 - MONOTR. SOCIALES" at bounding box center [772, 303] width 229 height 29
type input "27-42255688-0"
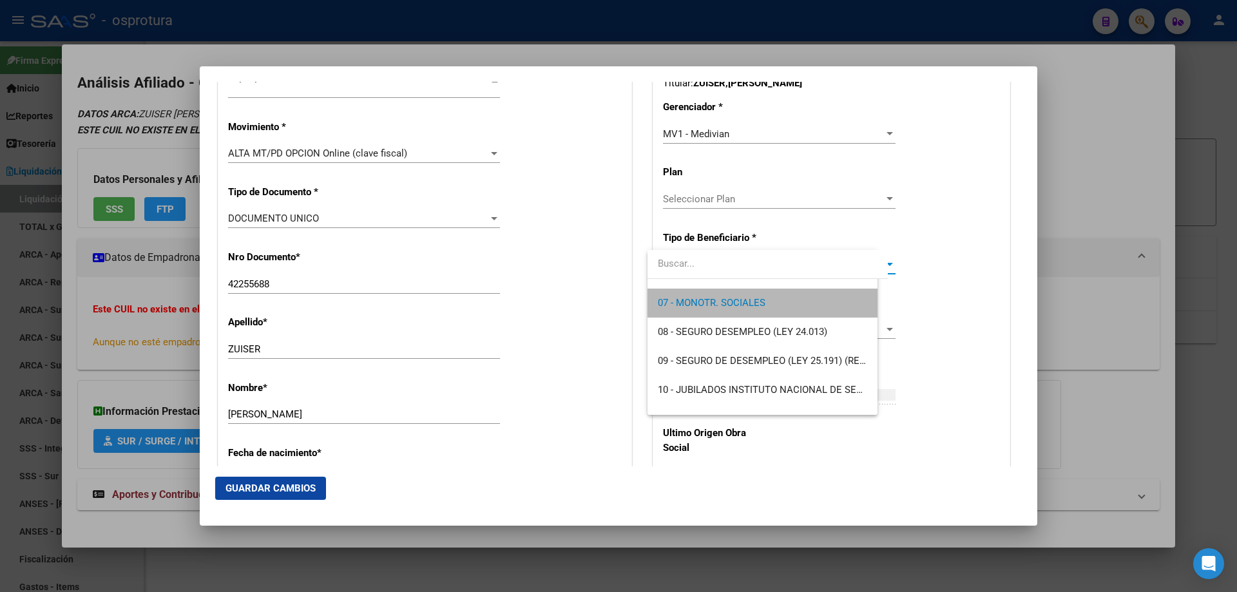
scroll to position [203, 0]
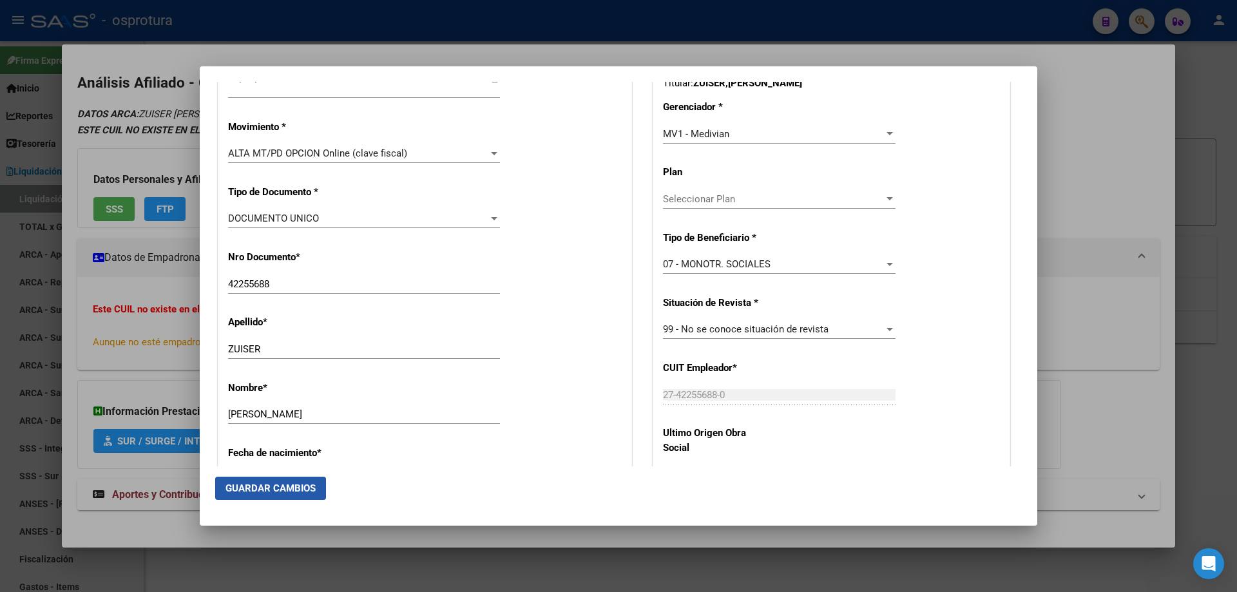
click at [271, 492] on span "Guardar Cambios" at bounding box center [270, 488] width 90 height 12
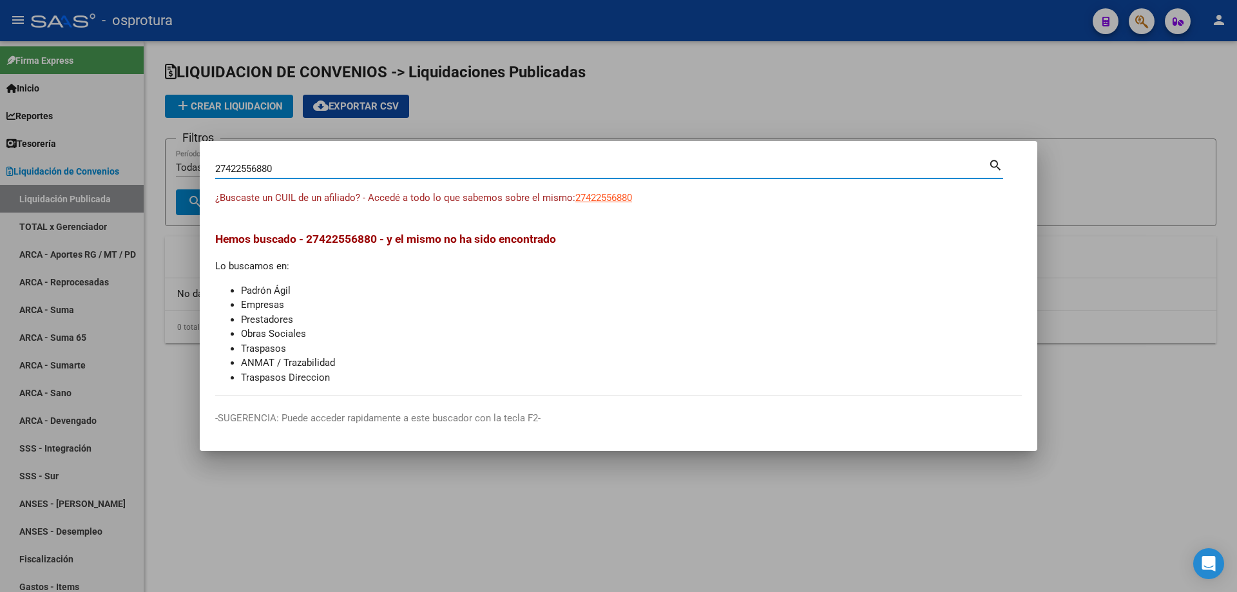
click at [292, 165] on input "27422556880" at bounding box center [601, 169] width 773 height 12
paste input "-42587950-8"
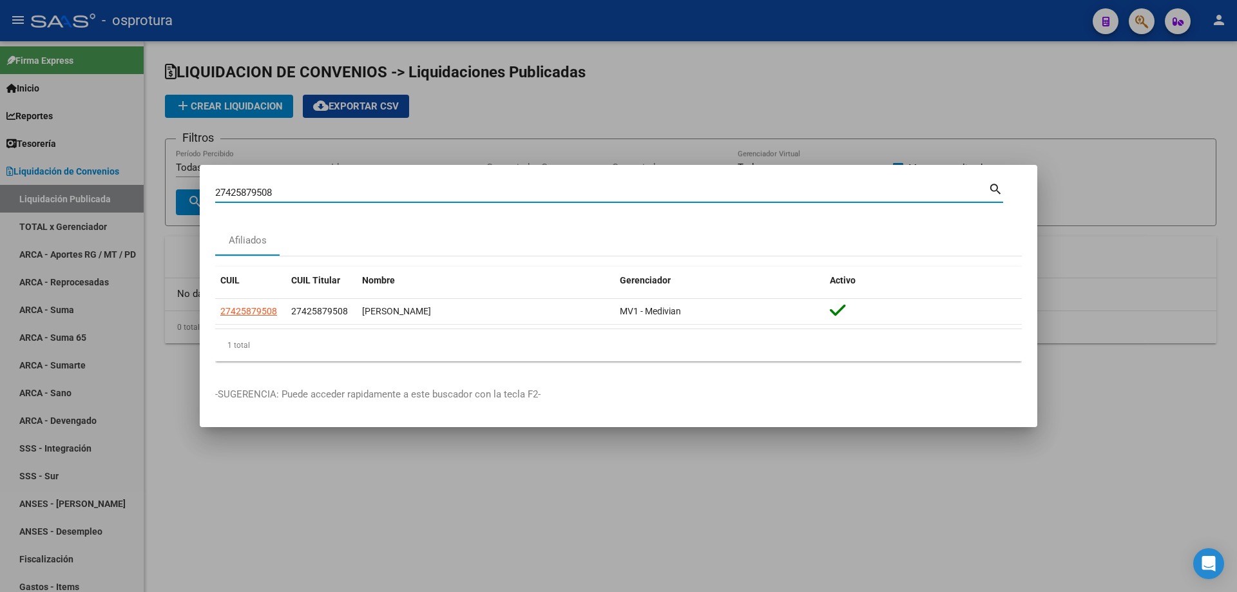
click at [436, 191] on input "27425879508" at bounding box center [601, 193] width 773 height 12
paste input "0-27174794-3"
type input "20271747943"
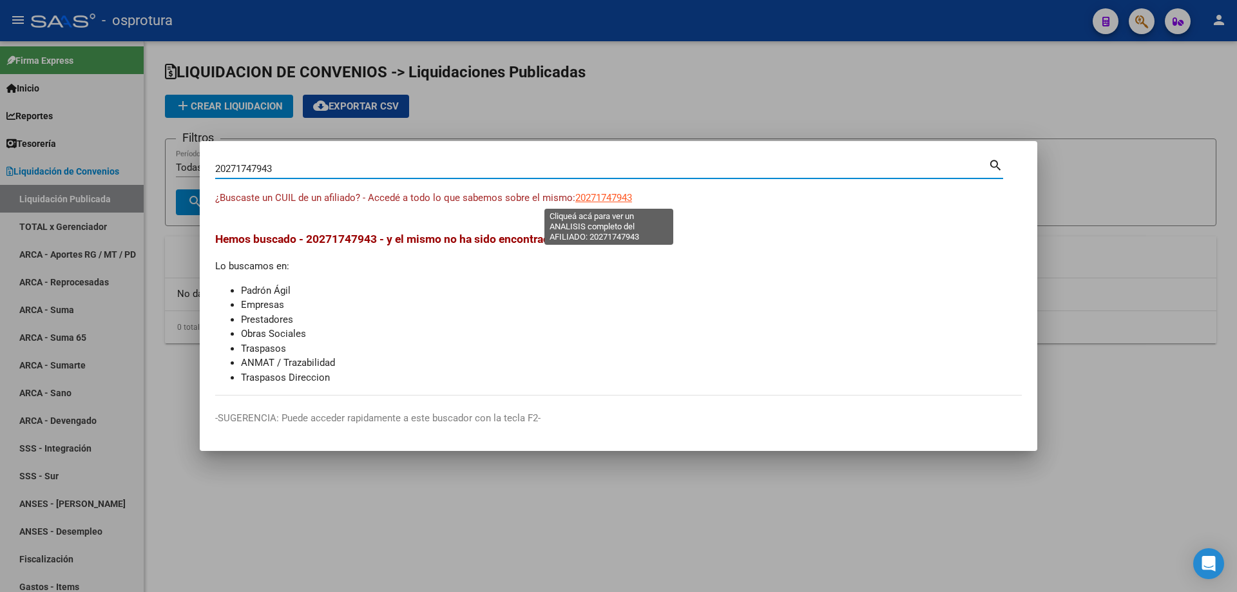
click at [617, 199] on span "20271747943" at bounding box center [603, 198] width 57 height 12
type textarea "20271747943"
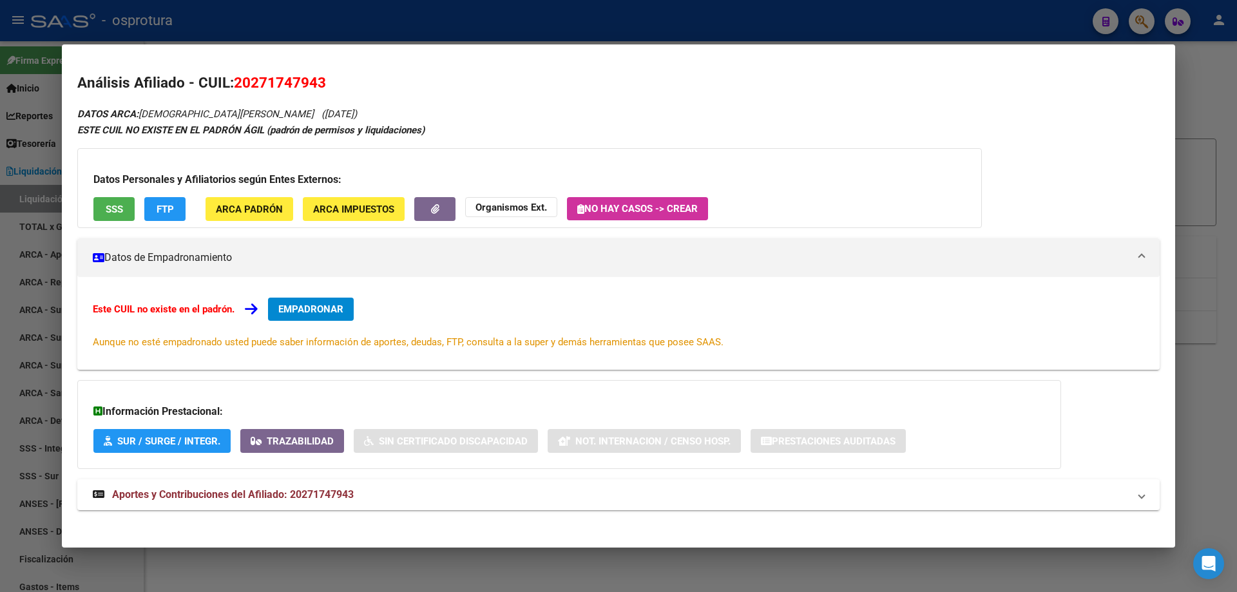
click at [286, 301] on button "EMPADRONAR" at bounding box center [311, 309] width 86 height 23
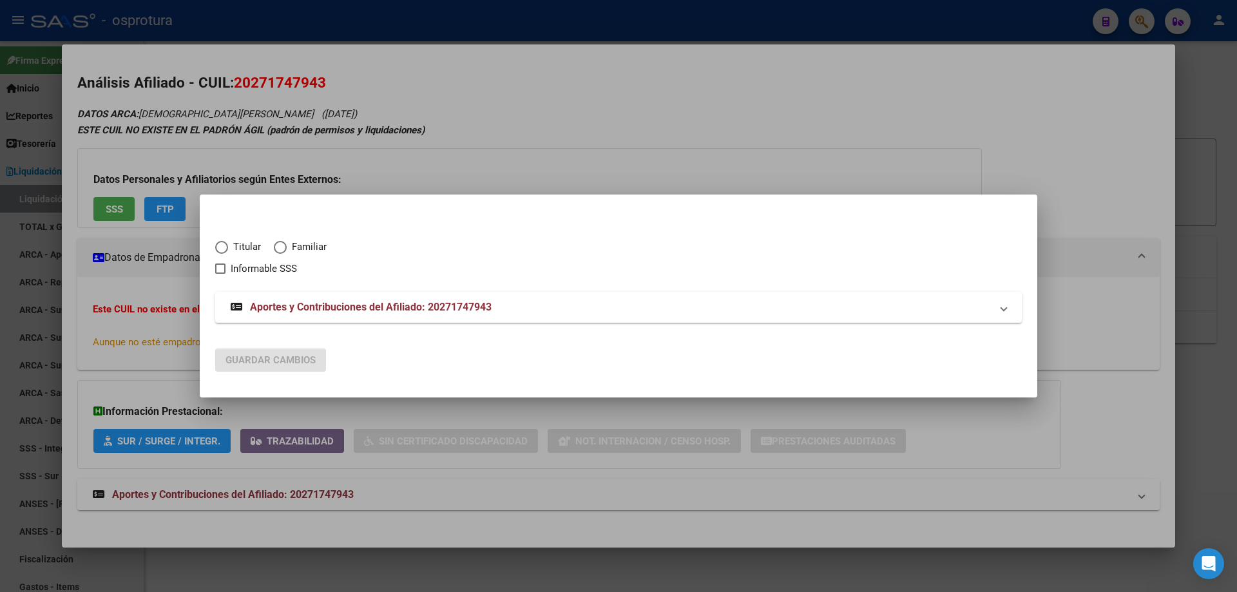
click at [225, 242] on span "Elija una opción" at bounding box center [221, 247] width 13 height 13
click at [225, 242] on input "Titular" at bounding box center [221, 247] width 13 height 13
radio input "true"
checkbox input "true"
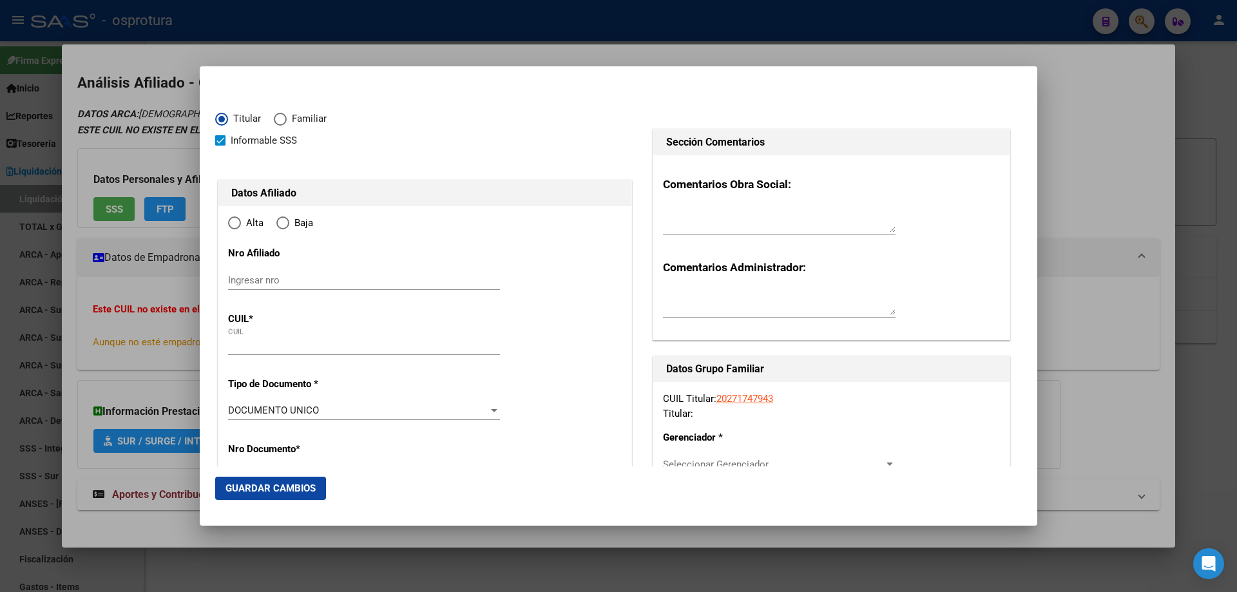
type input "20-27174794-3"
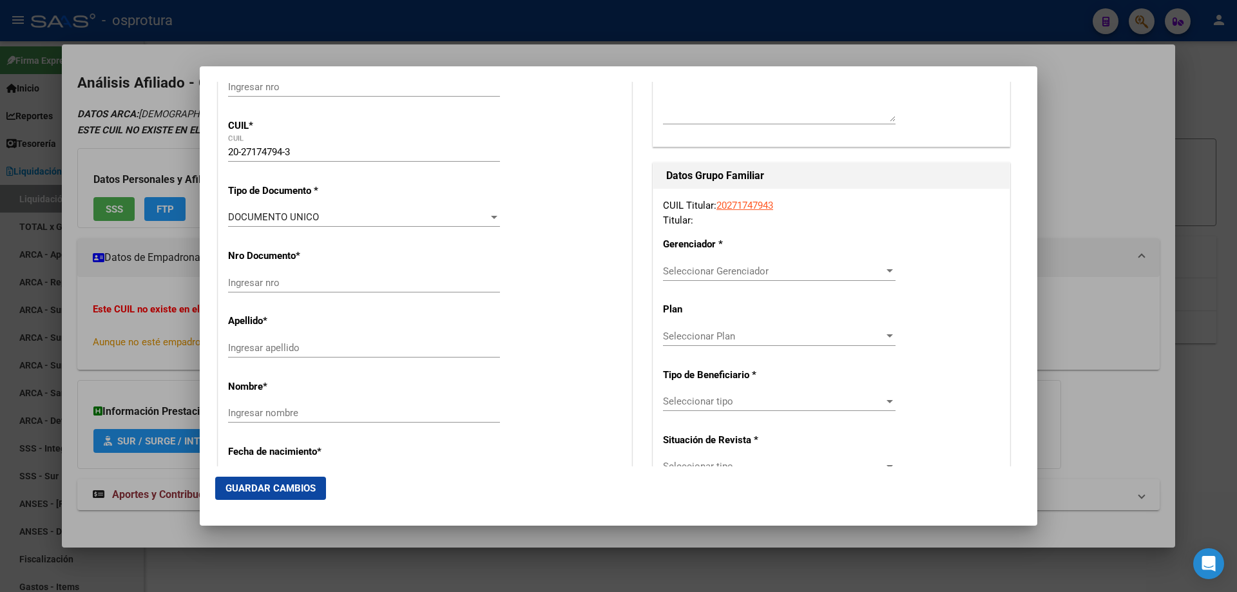
type input "27174794"
type input "[DEMOGRAPHIC_DATA]"
type input "[PERSON_NAME]"
type input "[DATE]"
type input "BETBEDER"
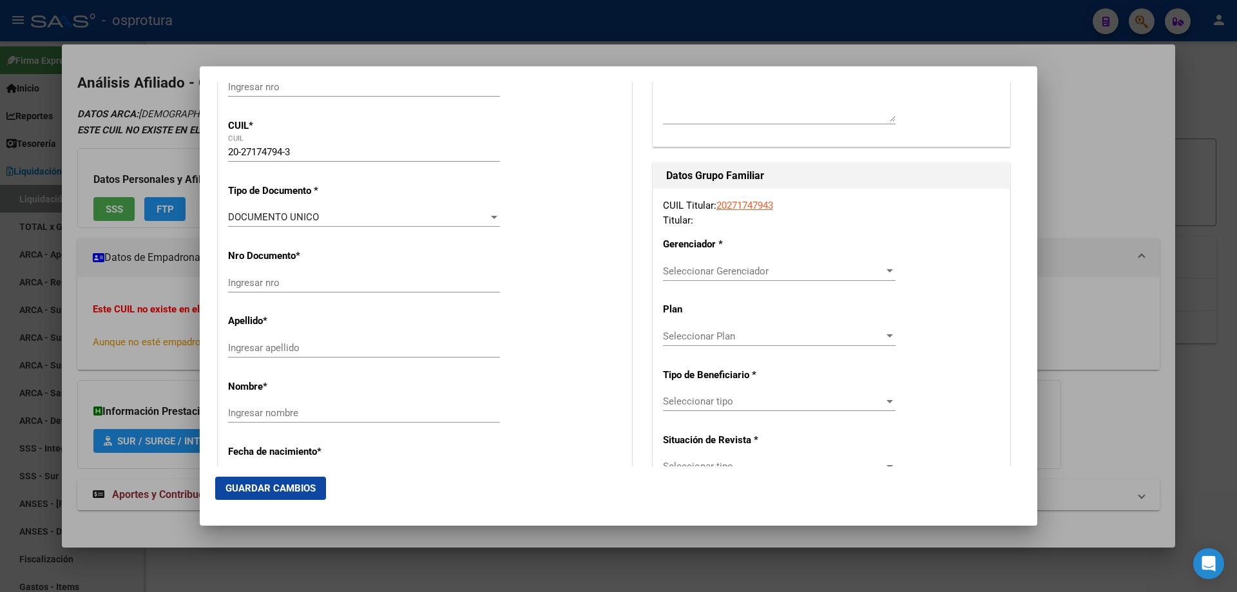
type input "3156"
type input "SIN CALLE"
type input "1"
type input "BETBEDER"
radio input "true"
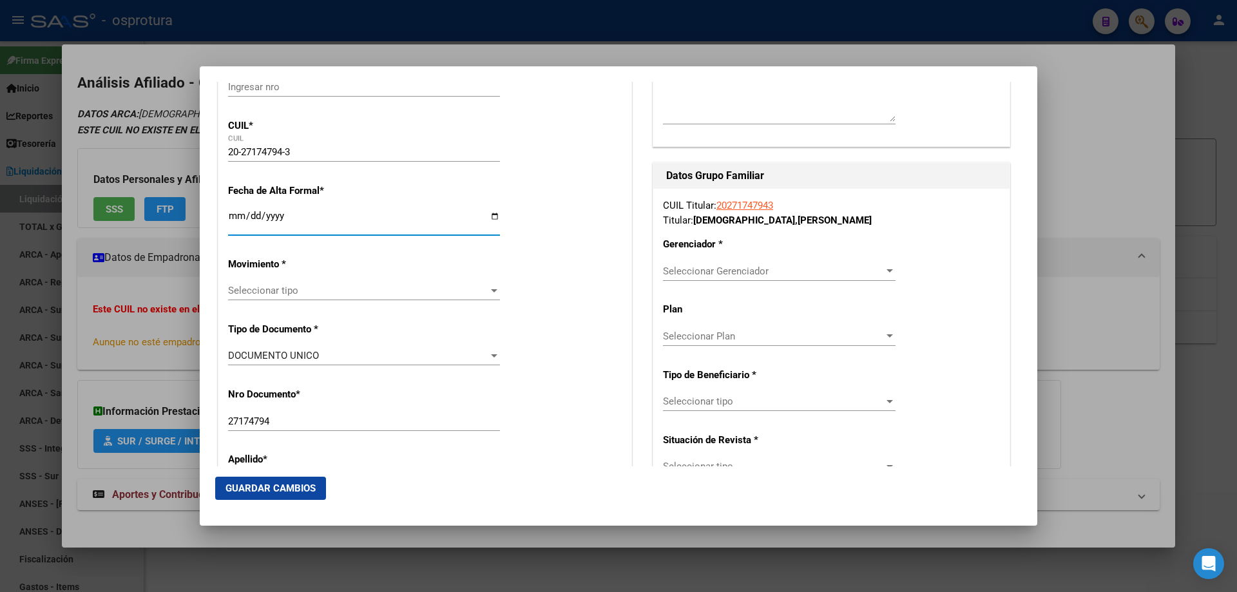
click at [236, 216] on input "Ingresar fecha" at bounding box center [364, 221] width 272 height 21
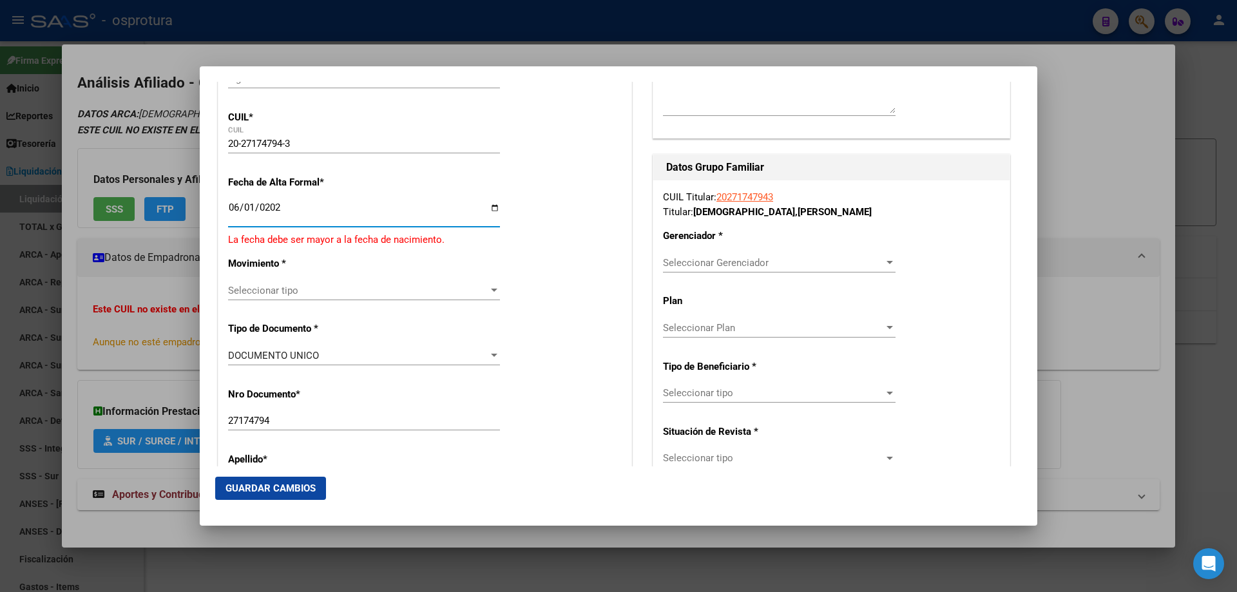
type input "[DATE]"
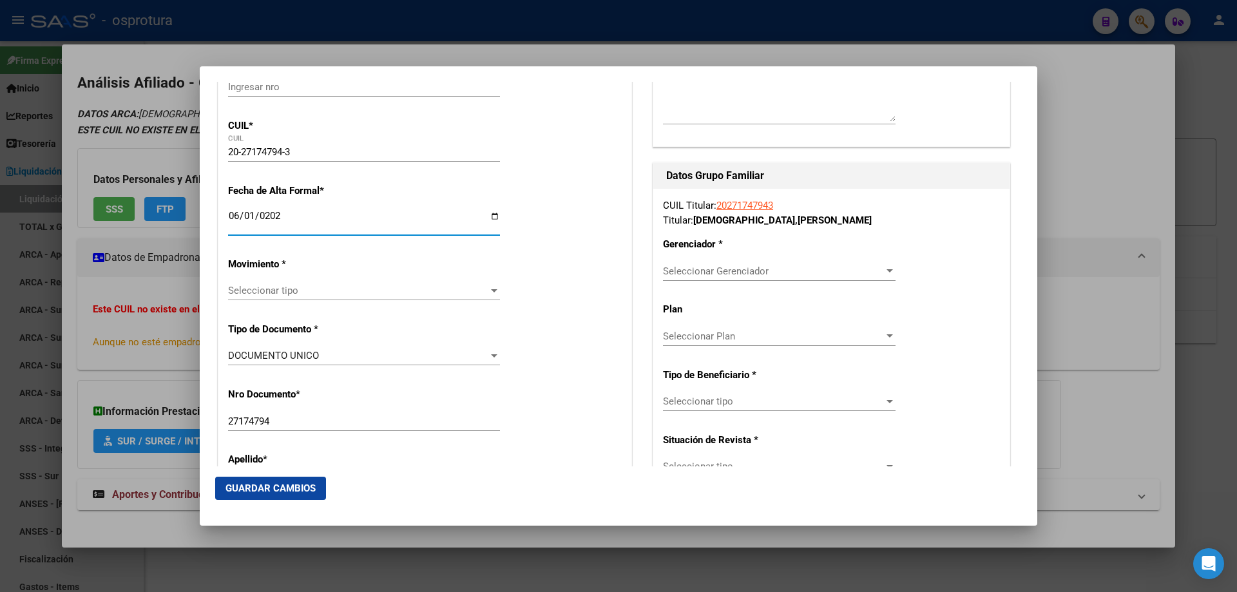
scroll to position [322, 0]
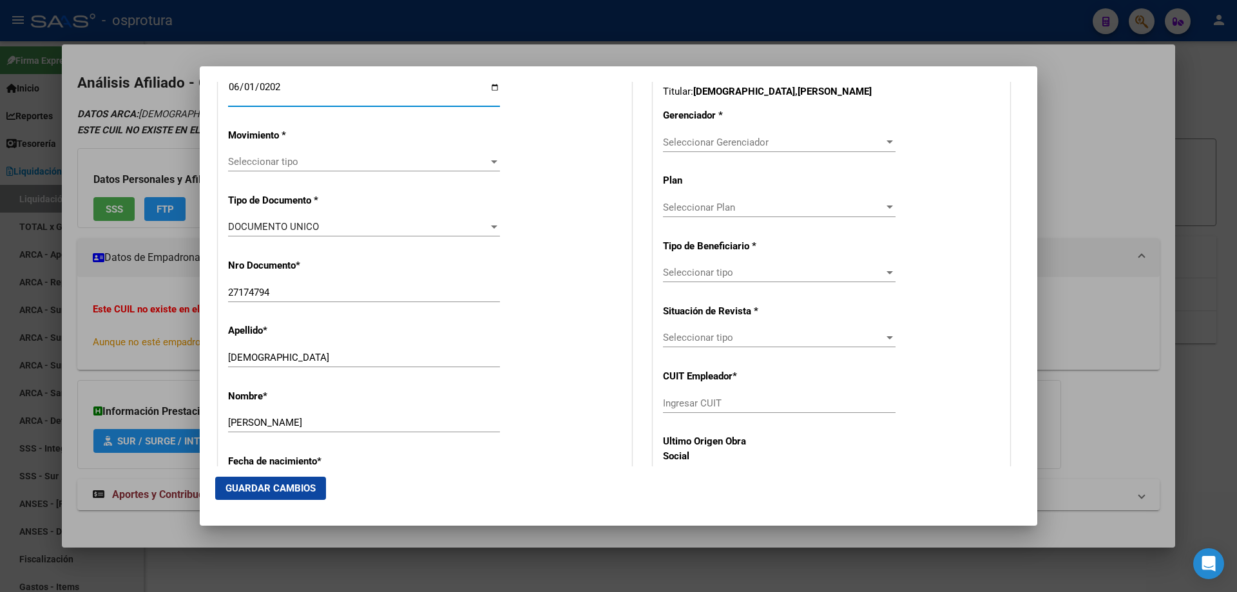
click at [282, 157] on span "Seleccionar tipo" at bounding box center [358, 162] width 260 height 12
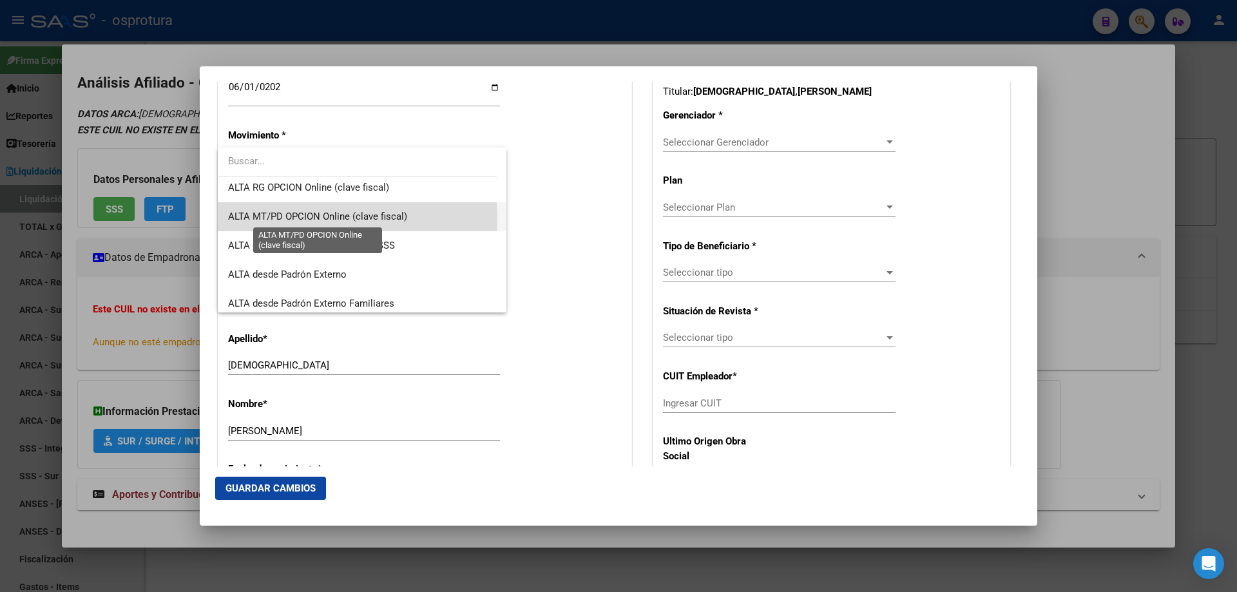
click at [318, 218] on span "ALTA MT/PD OPCION Online (clave fiscal)" at bounding box center [317, 217] width 179 height 12
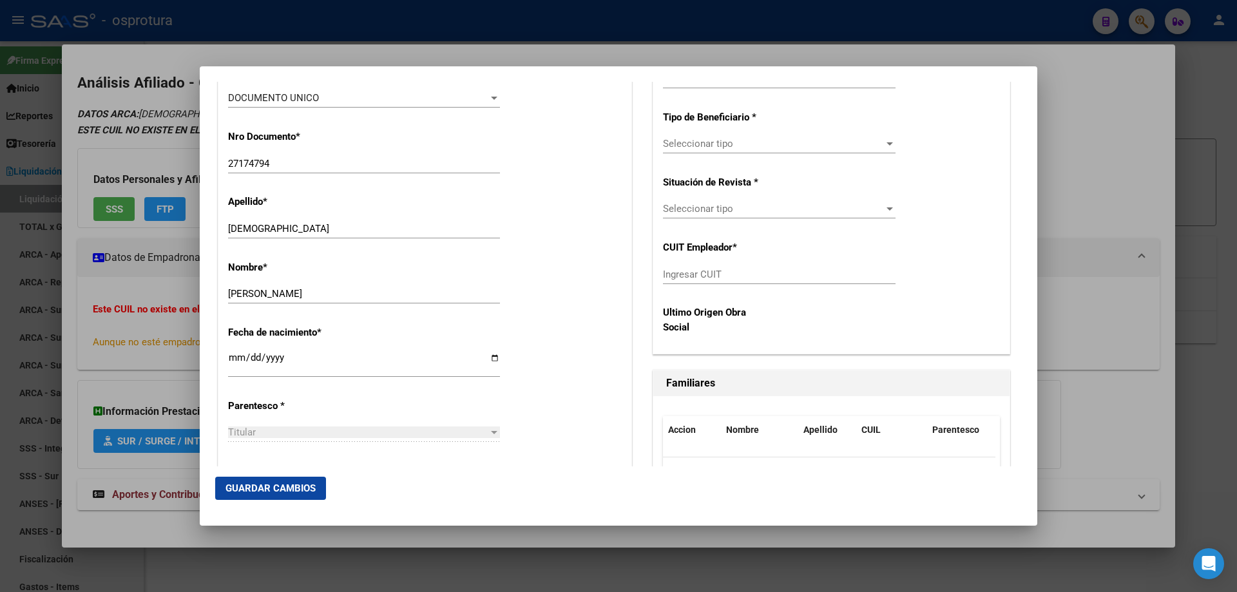
scroll to position [515, 0]
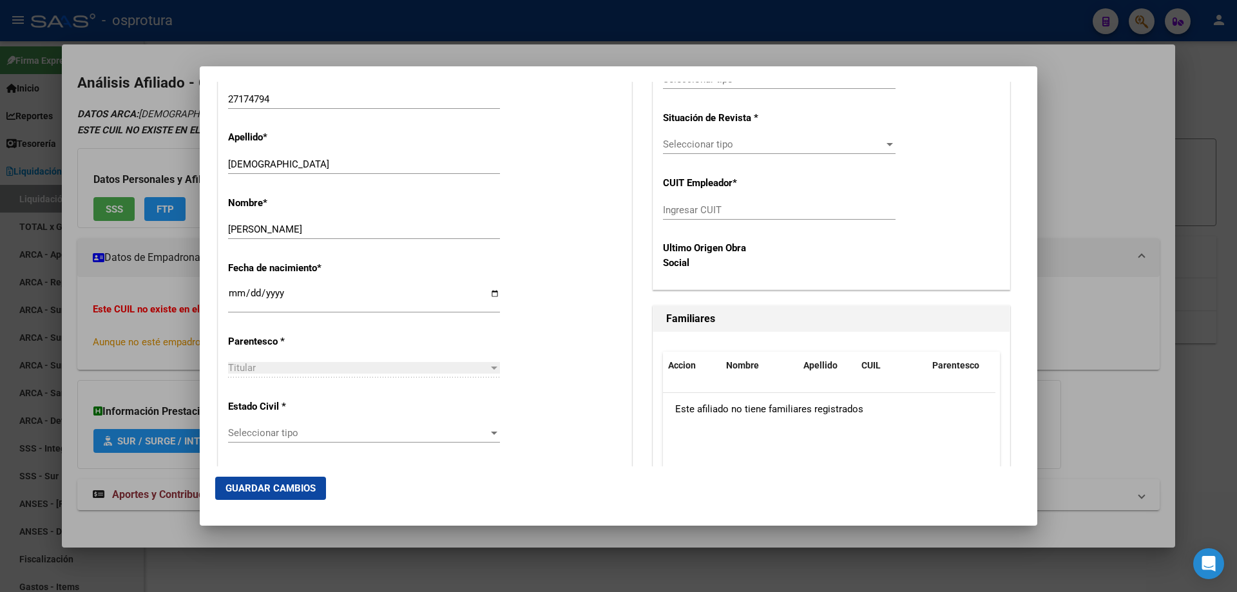
click at [291, 434] on span "Seleccionar tipo" at bounding box center [358, 433] width 260 height 12
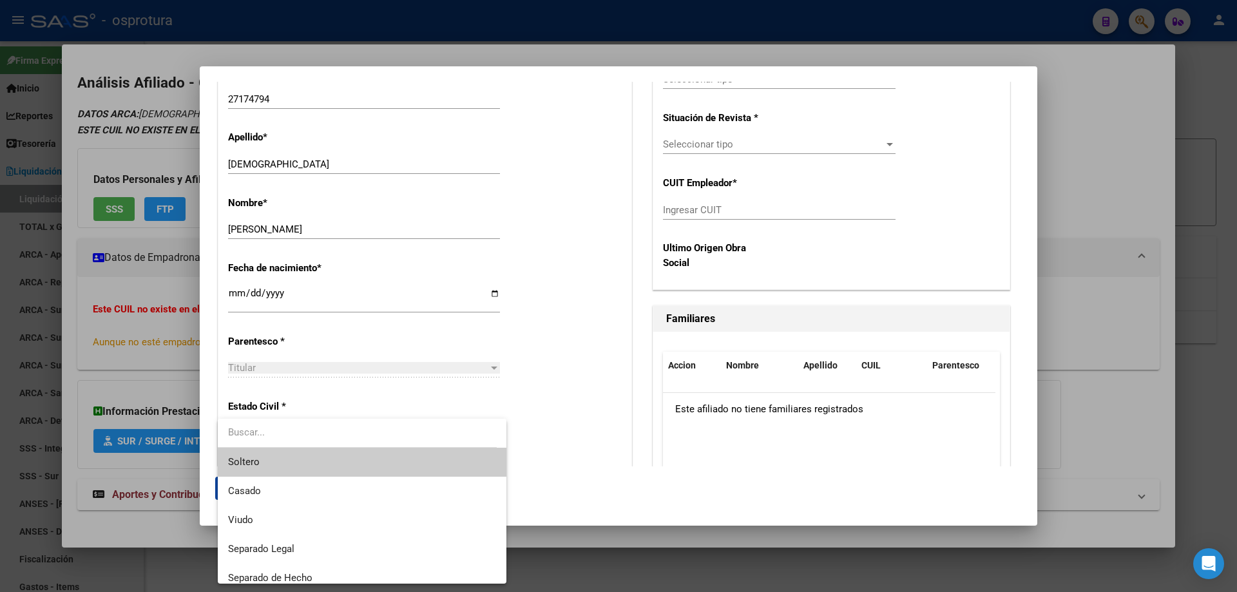
click at [294, 454] on span "Soltero" at bounding box center [362, 462] width 268 height 29
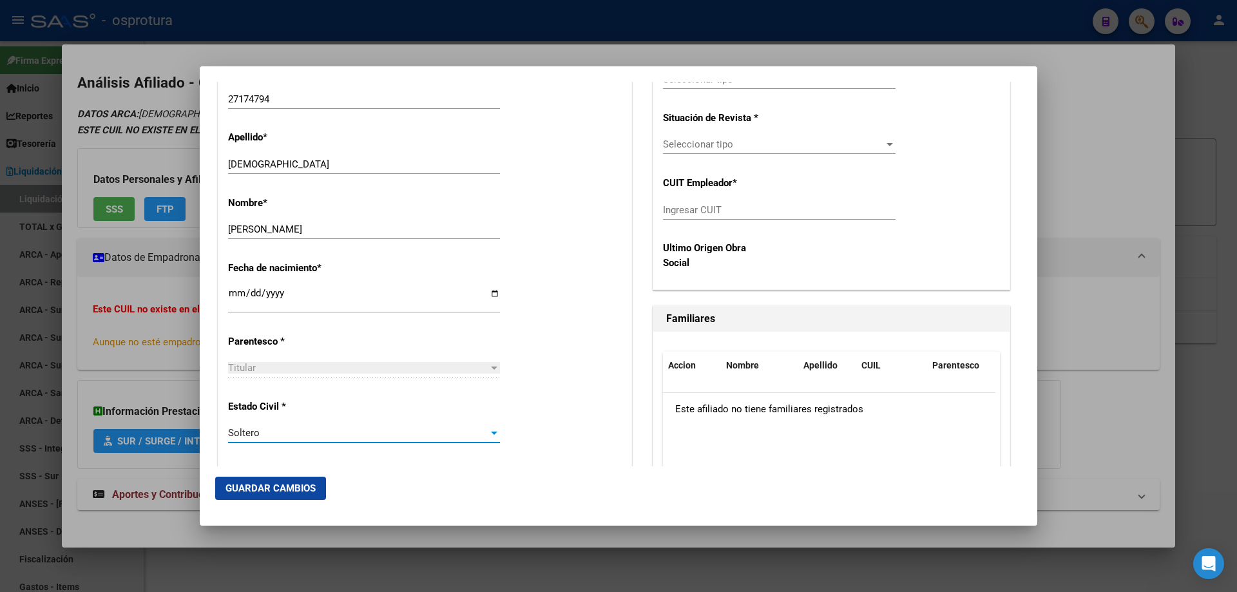
scroll to position [322, 0]
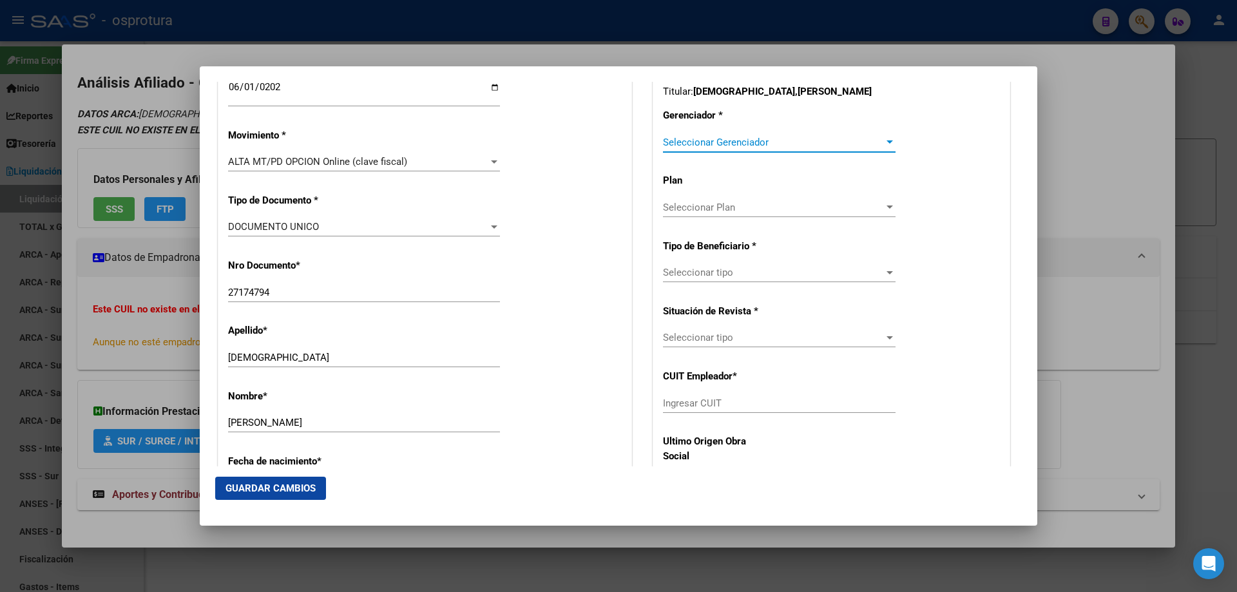
click at [736, 138] on span "Seleccionar Gerenciador" at bounding box center [773, 143] width 221 height 12
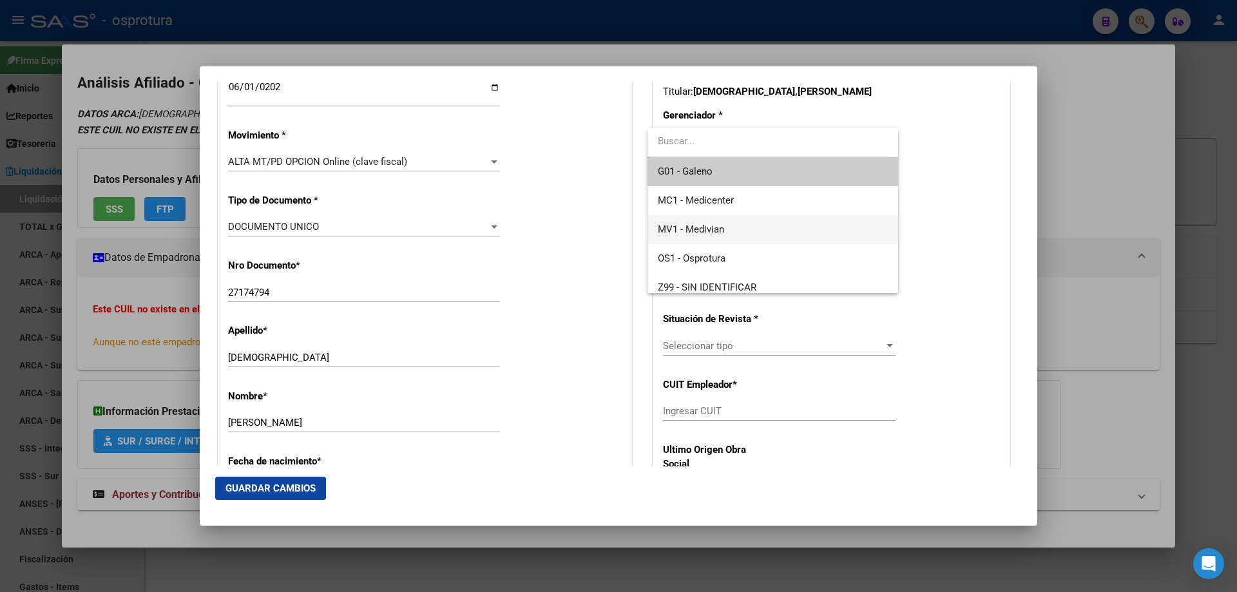
click at [734, 232] on span "MV1 - Medivian" at bounding box center [772, 229] width 229 height 29
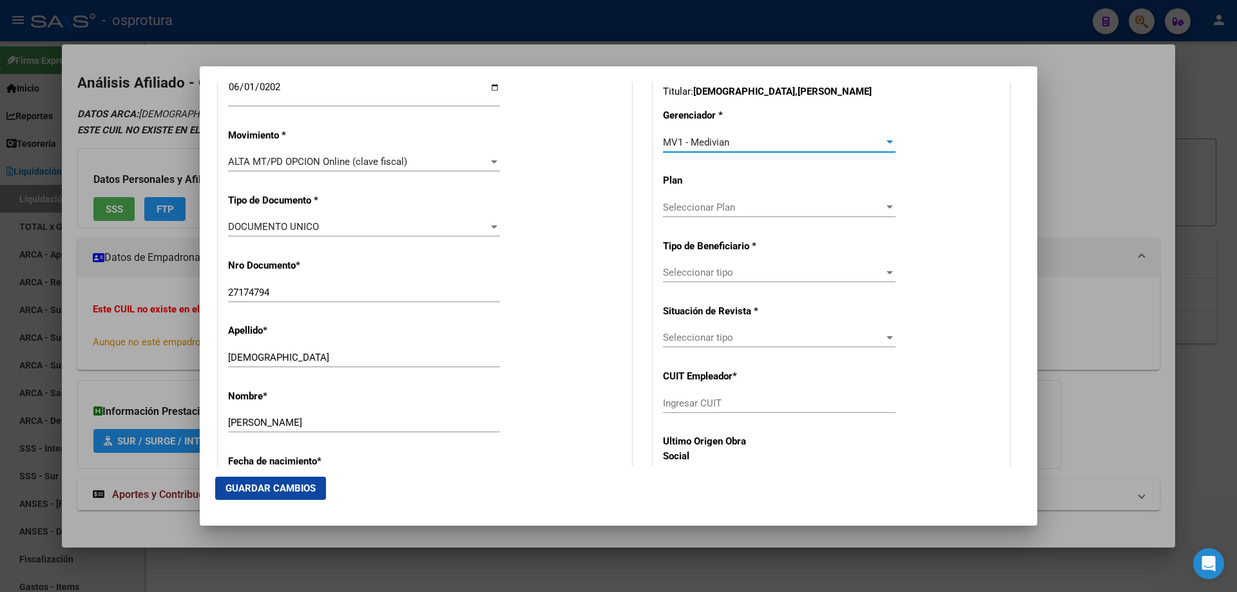
click at [719, 269] on span "Seleccionar tipo" at bounding box center [773, 273] width 221 height 12
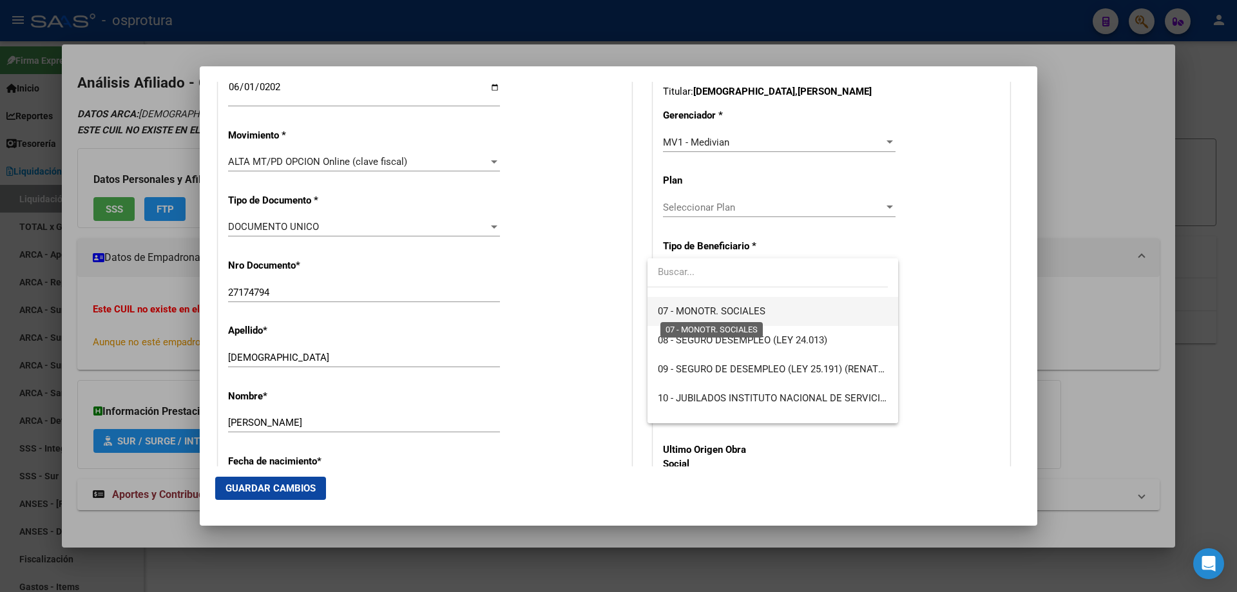
click at [720, 315] on span "07 - MONOTR. SOCIALES" at bounding box center [712, 311] width 108 height 12
type input "20-27174794-3"
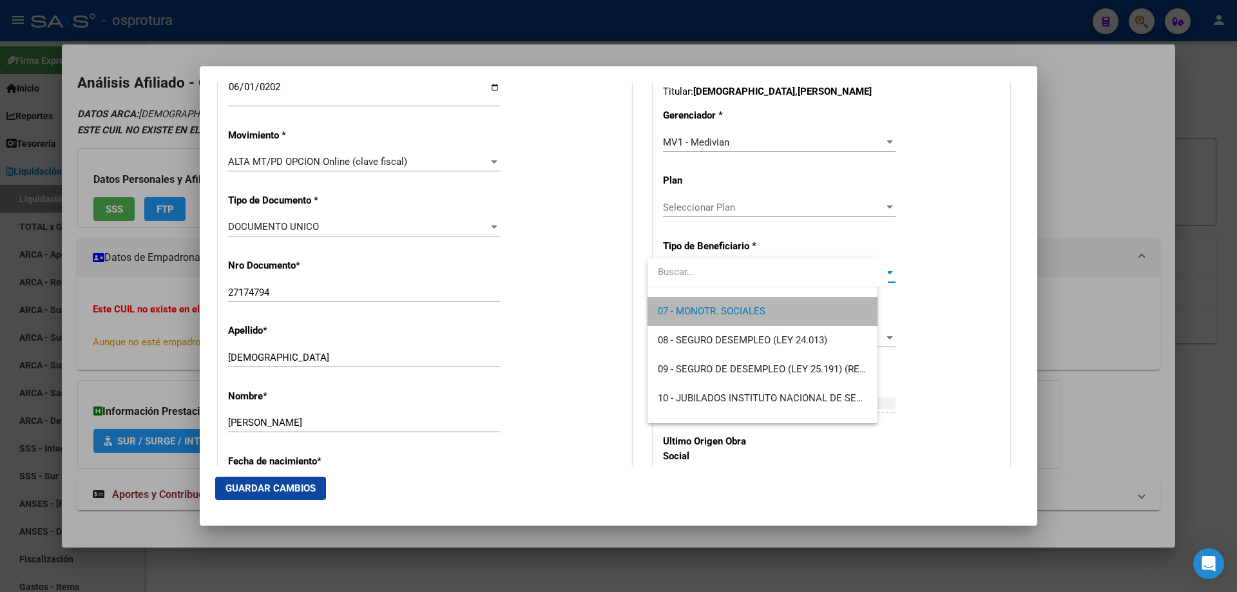
scroll to position [203, 0]
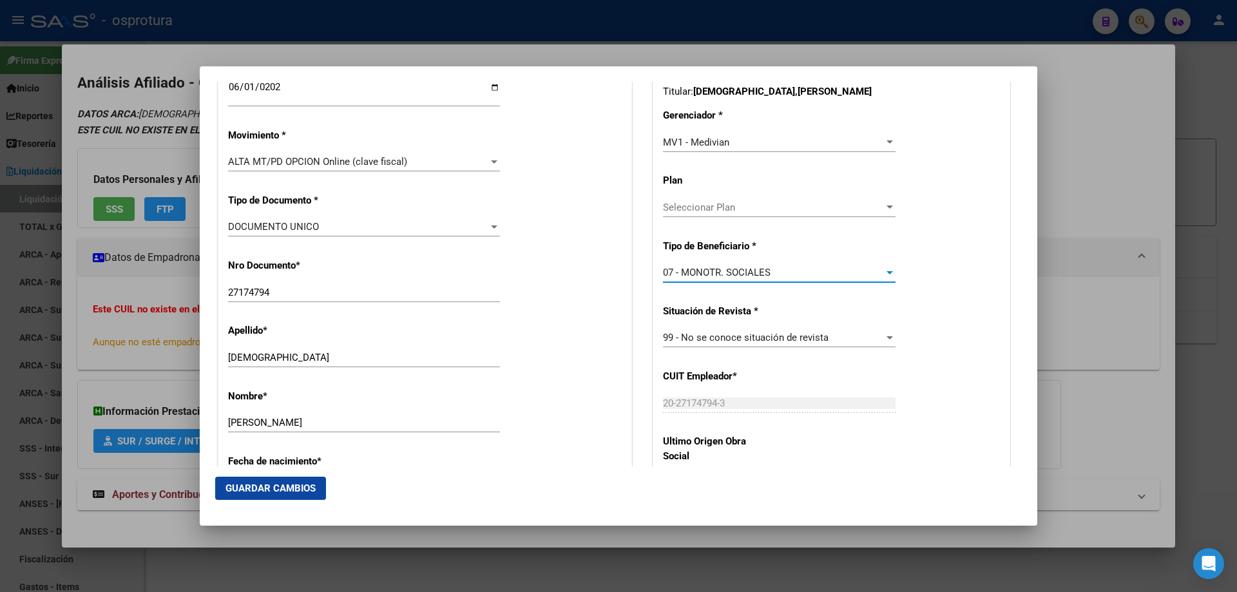
click at [282, 495] on button "Guardar Cambios" at bounding box center [270, 488] width 111 height 23
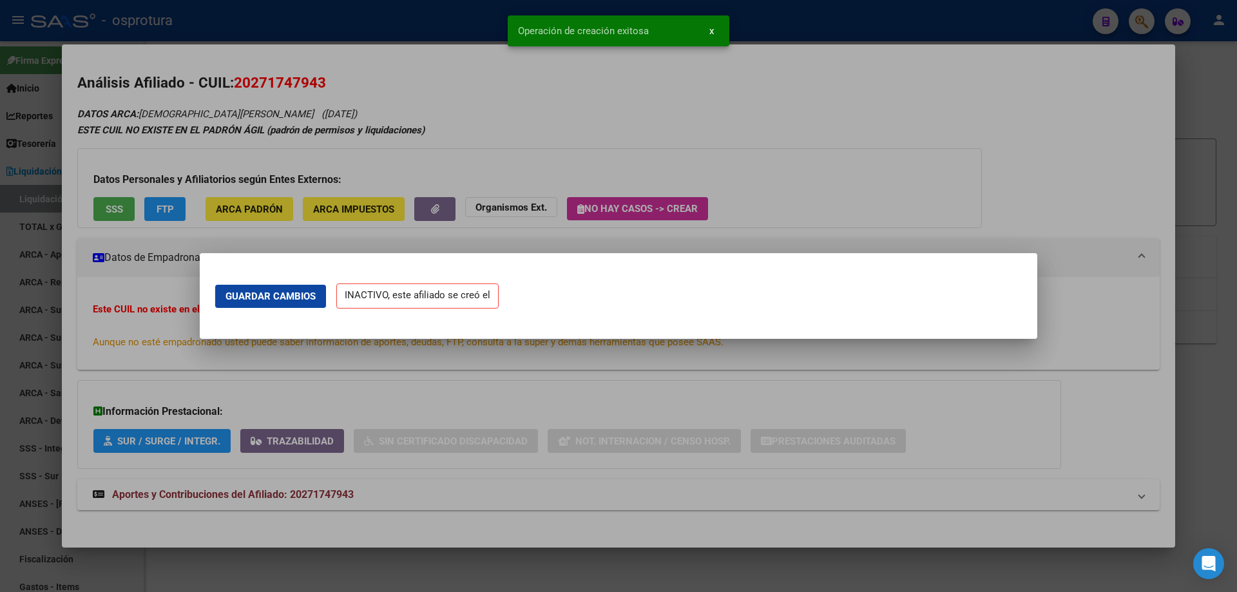
scroll to position [0, 0]
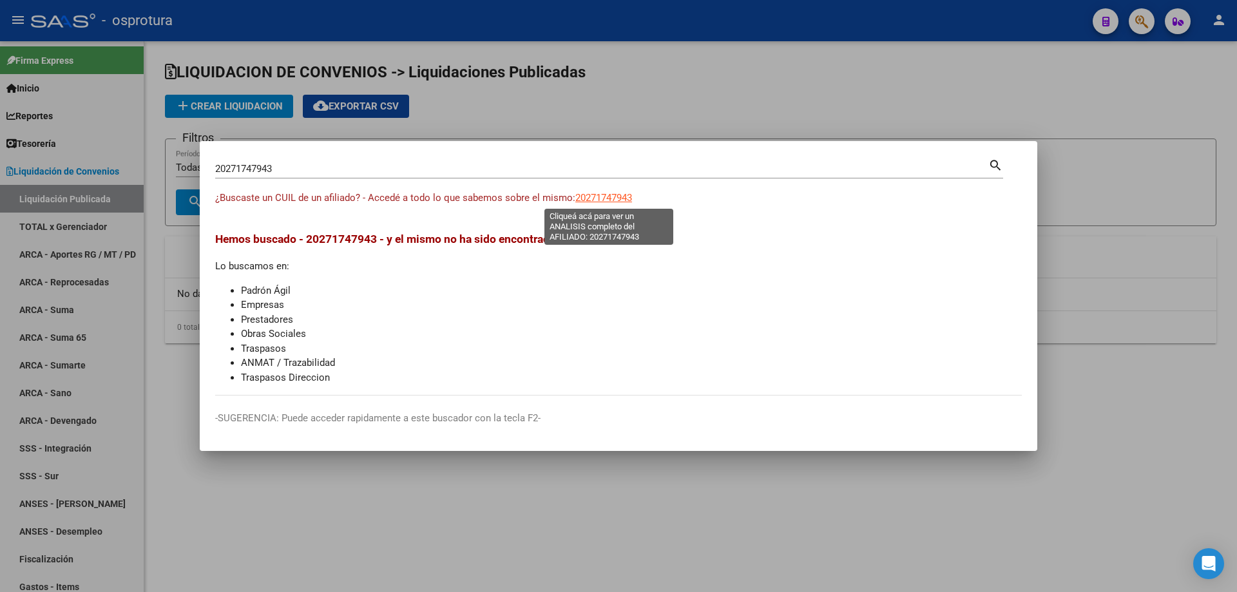
click at [610, 196] on span "20271747943" at bounding box center [603, 198] width 57 height 12
click at [485, 159] on div "20271747943 Buscar (apellido, dni, [PERSON_NAME], [PERSON_NAME], cuit, obra soc…" at bounding box center [601, 168] width 773 height 19
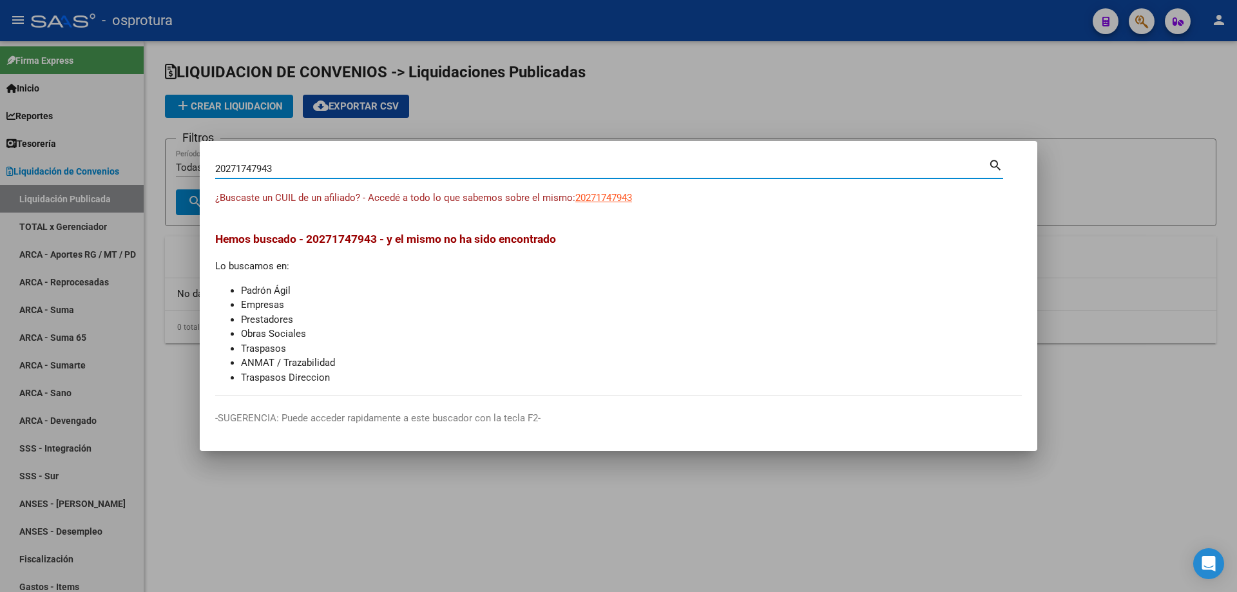
click at [495, 170] on input "20271747943" at bounding box center [601, 169] width 773 height 12
paste input "3-27991195-4"
type input "23279911954"
click at [600, 200] on span "23279911954" at bounding box center [603, 198] width 57 height 12
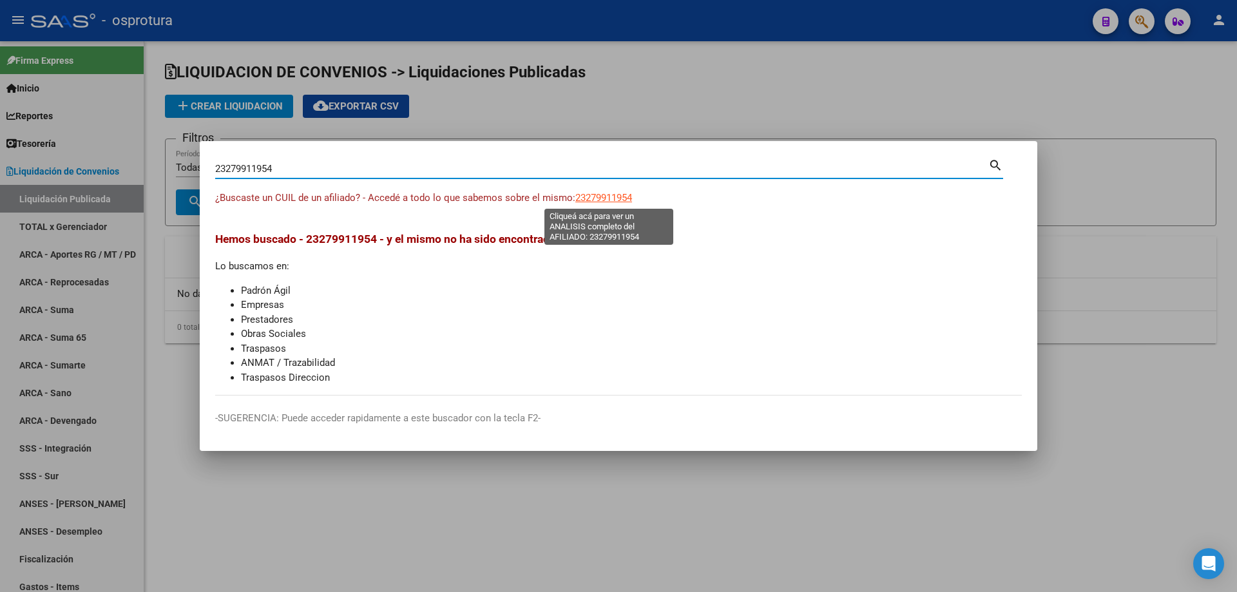
type textarea "23279911954"
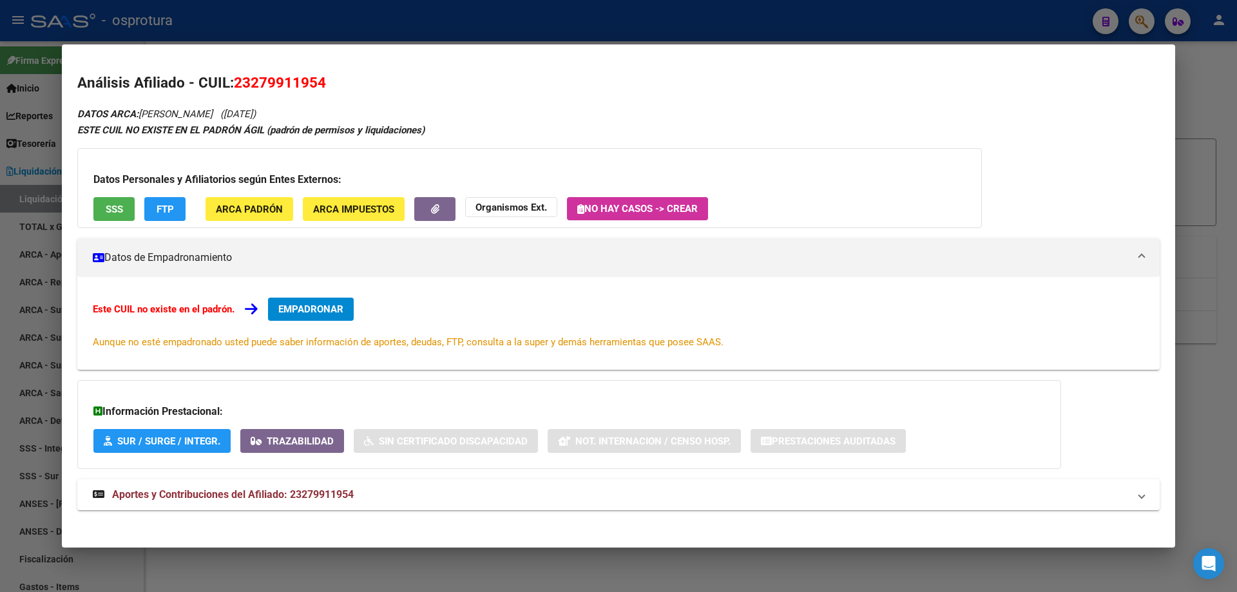
click at [311, 298] on button "EMPADRONAR" at bounding box center [311, 309] width 86 height 23
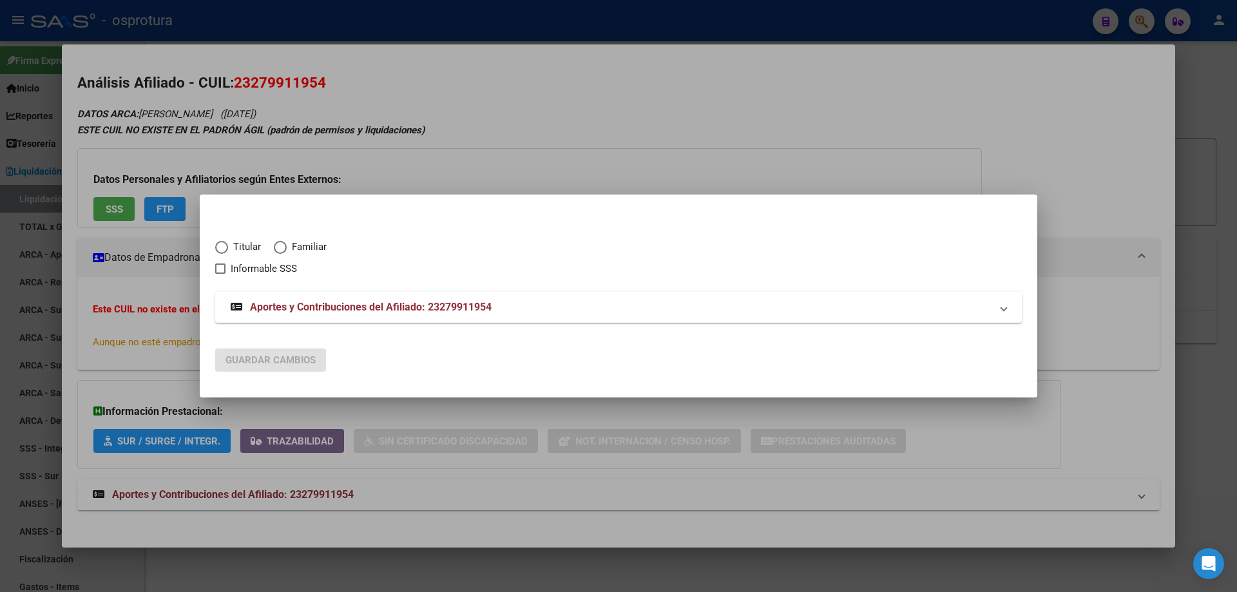
click at [242, 243] on span "Titular" at bounding box center [244, 247] width 33 height 15
click at [228, 243] on input "Titular" at bounding box center [221, 247] width 13 height 13
radio input "true"
checkbox input "true"
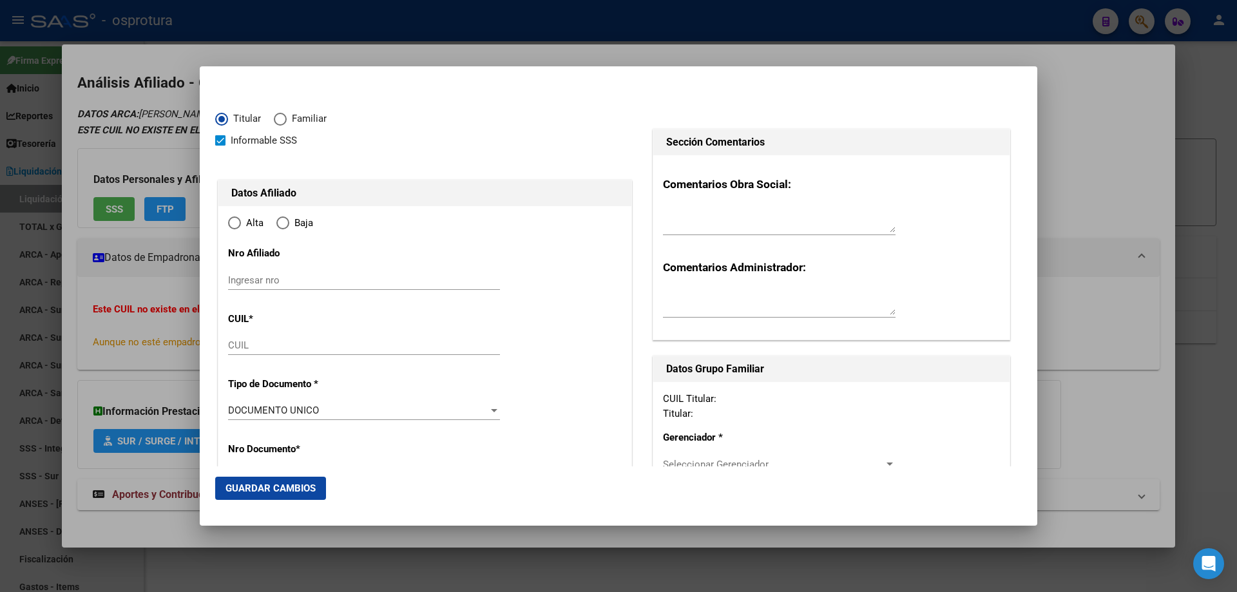
type input "23-27991195-4"
type input "27991195"
type input "VALDEZ"
type input "[PERSON_NAME]"
type input "[DATE]"
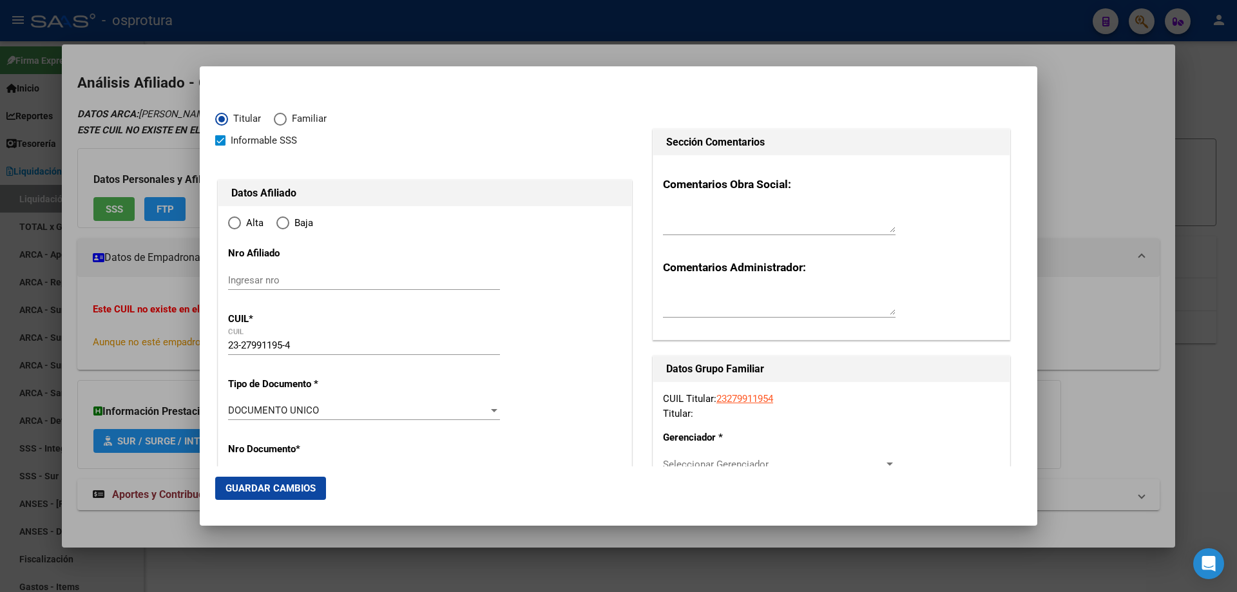
type input "MACHAGAI"
type input "3534"
type input "QUINTA"
type input "49"
type input "MACHAGAI"
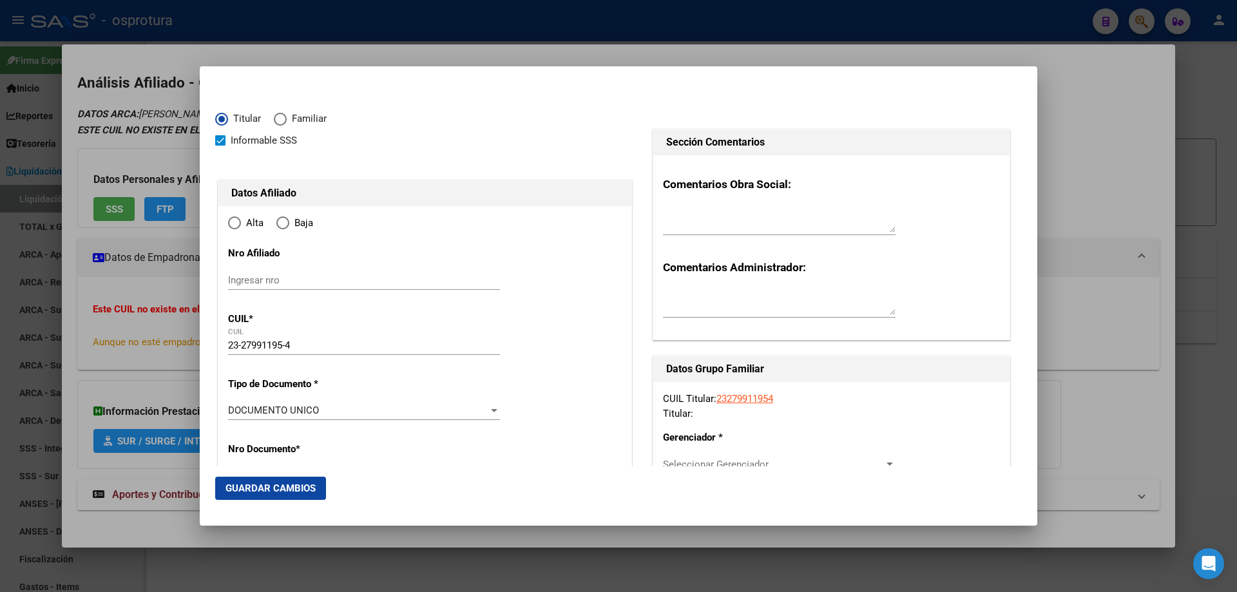
radio input "true"
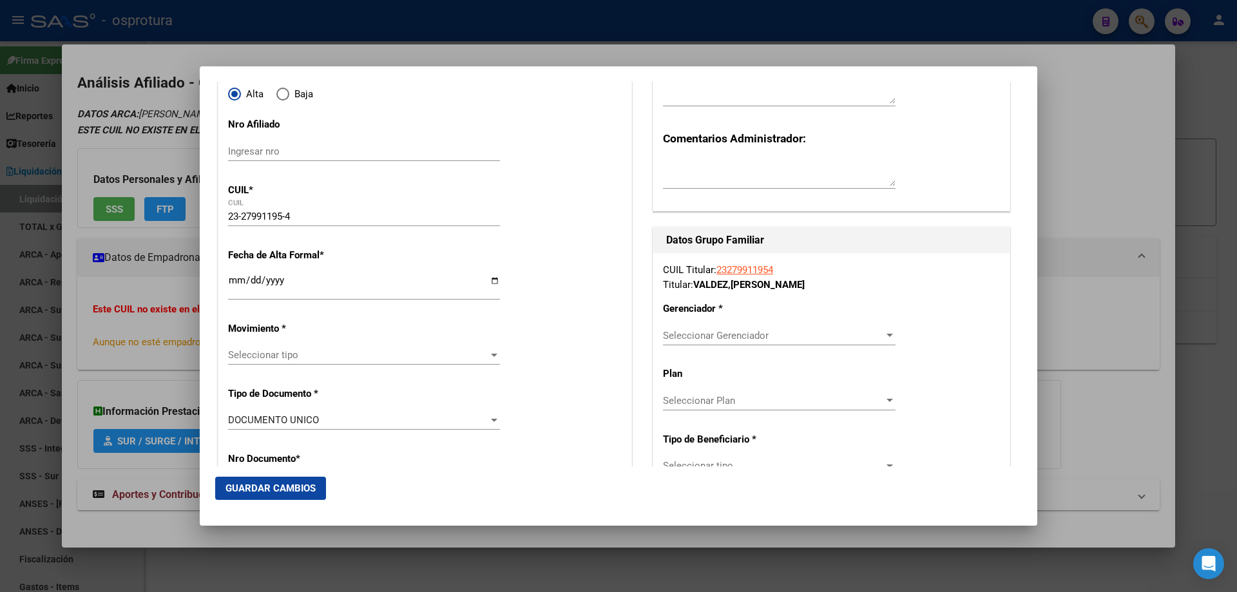
scroll to position [193, 0]
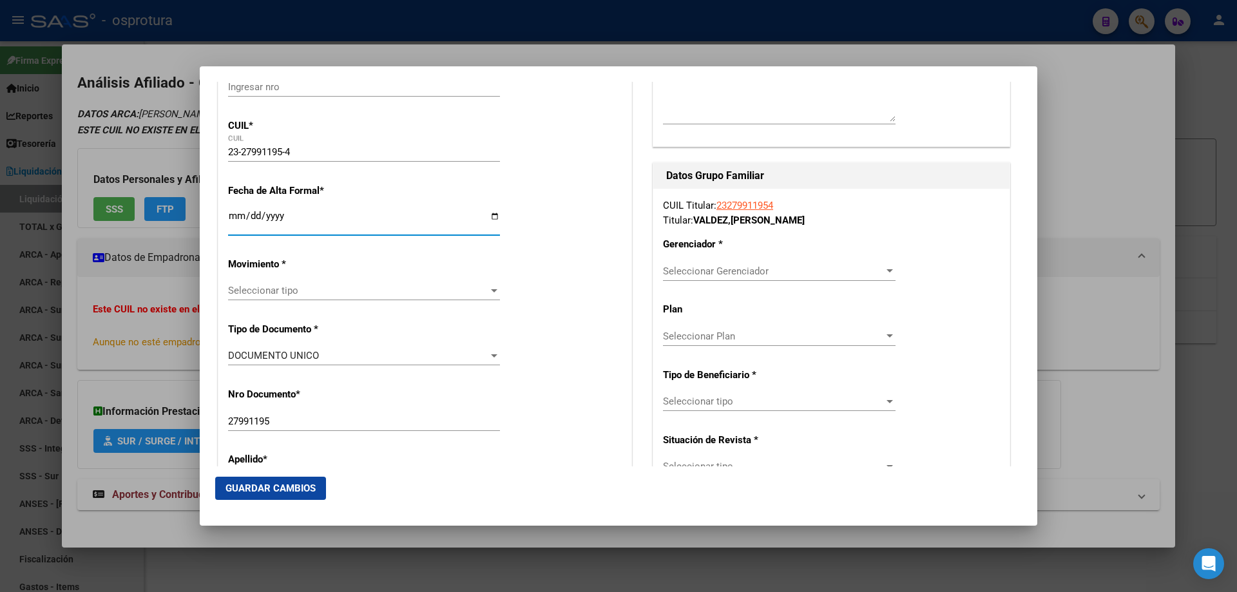
click at [242, 218] on input "Ingresar fecha" at bounding box center [364, 221] width 272 height 21
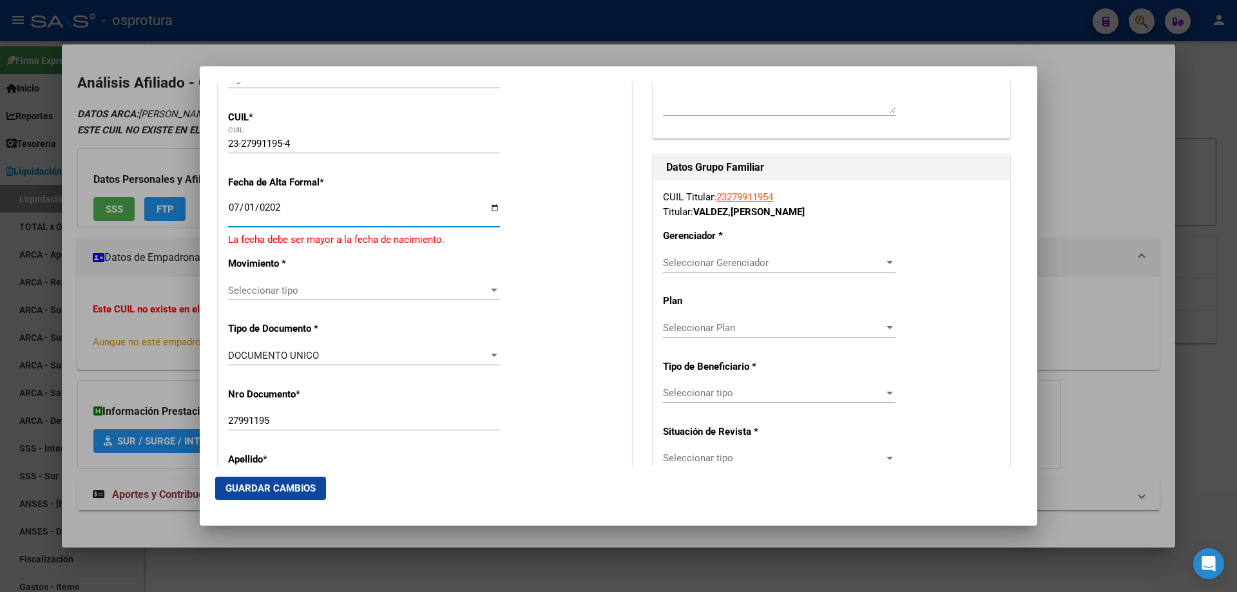
type input "[DATE]"
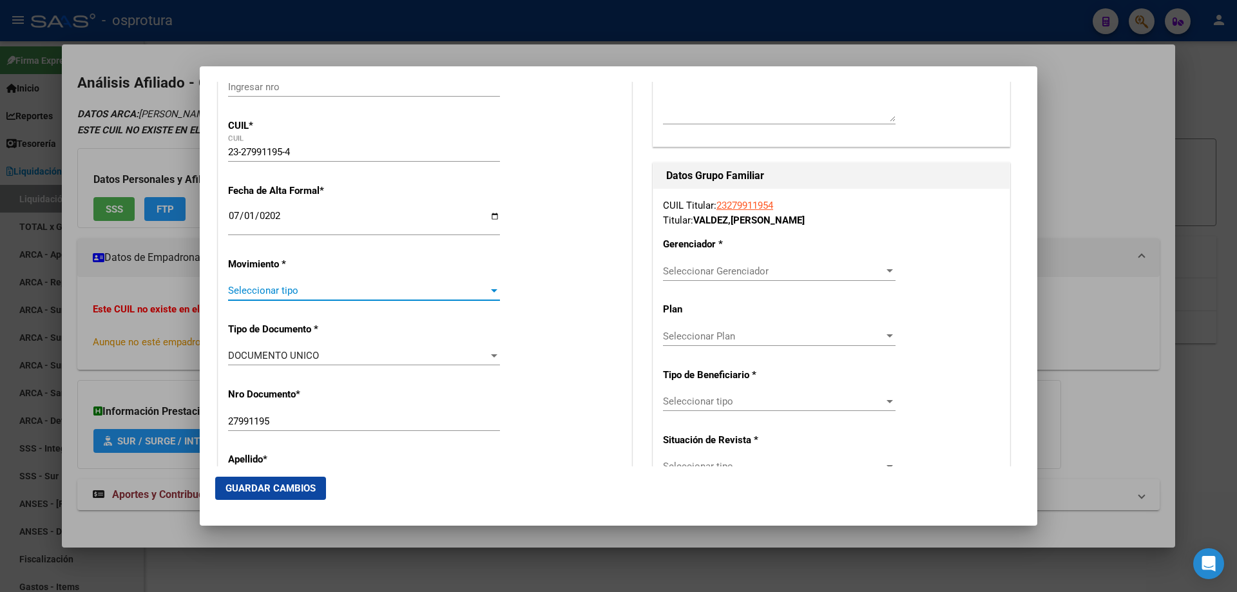
click at [285, 289] on span "Seleccionar tipo" at bounding box center [358, 291] width 260 height 12
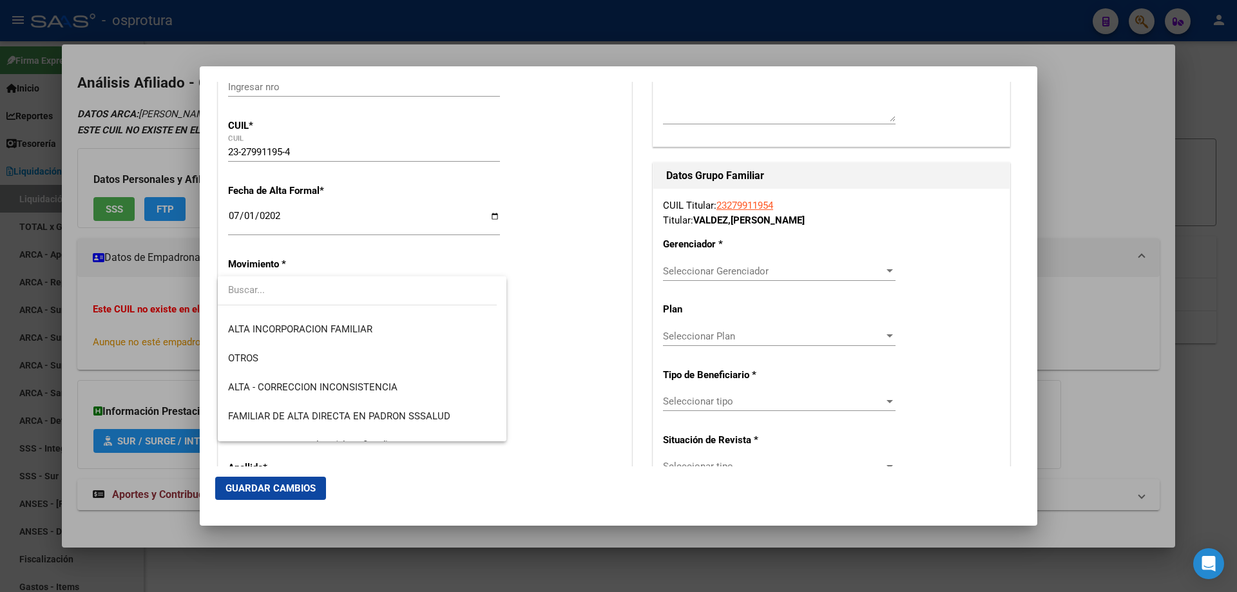
scroll to position [258, 0]
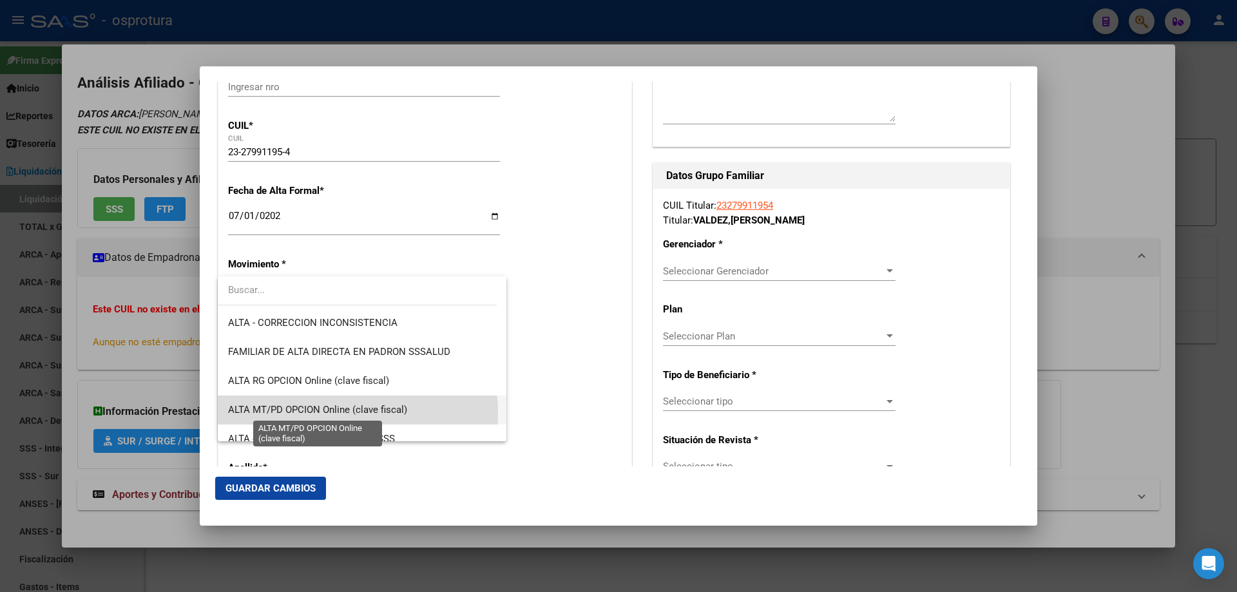
click at [335, 412] on span "ALTA MT/PD OPCION Online (clave fiscal)" at bounding box center [317, 410] width 179 height 12
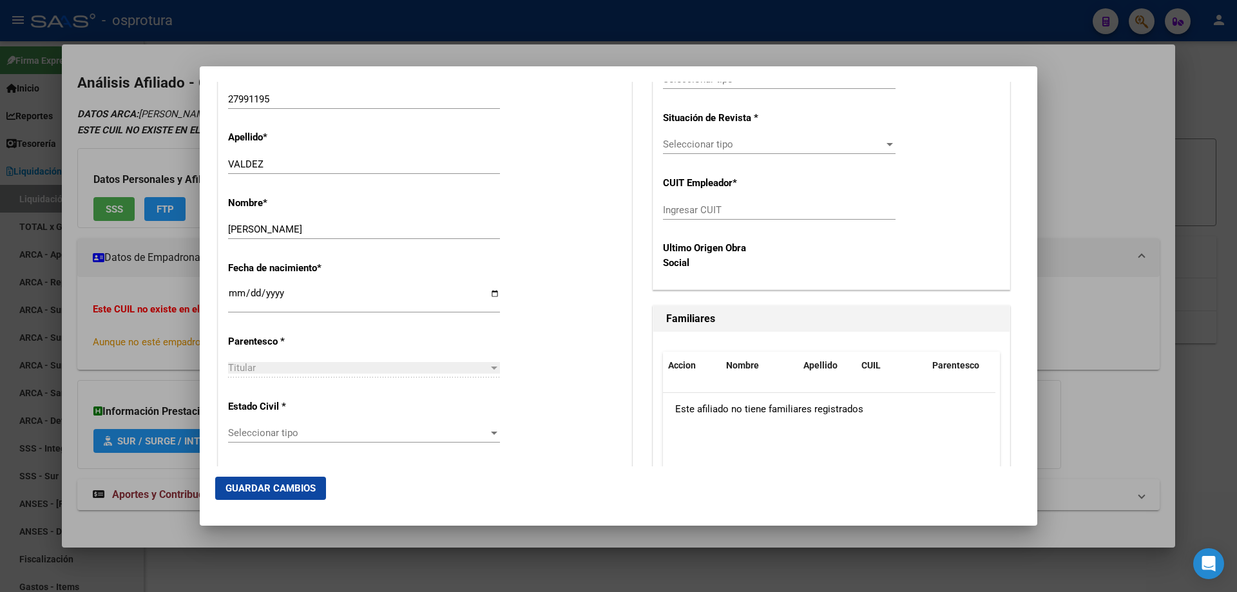
scroll to position [580, 0]
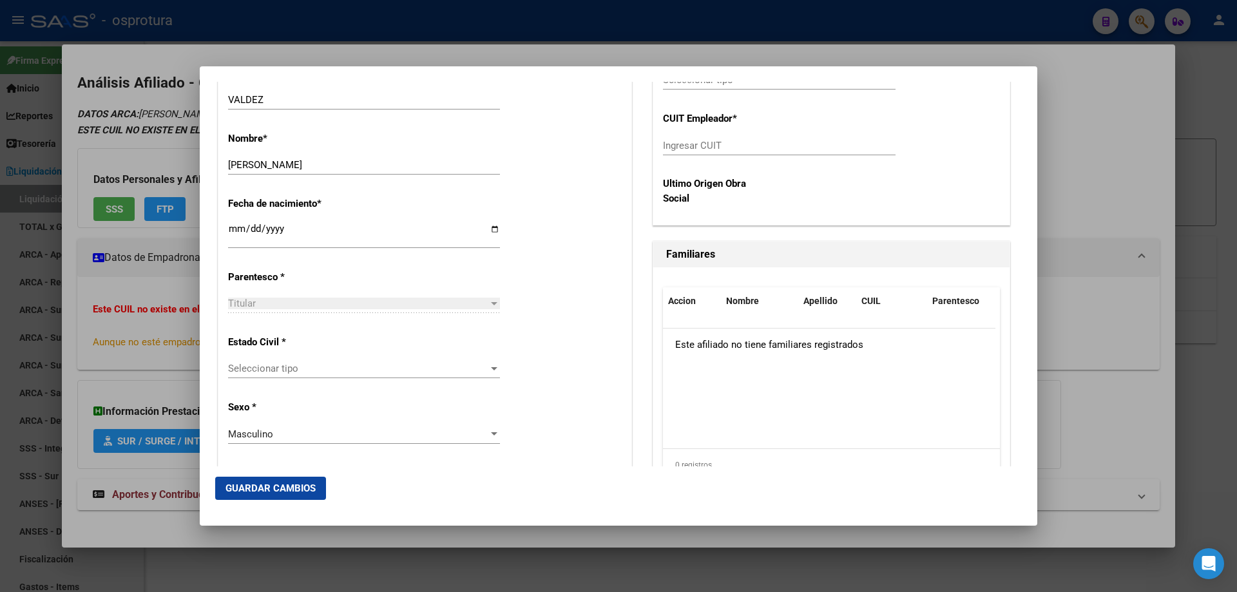
click at [401, 363] on span "Seleccionar tipo" at bounding box center [358, 369] width 260 height 12
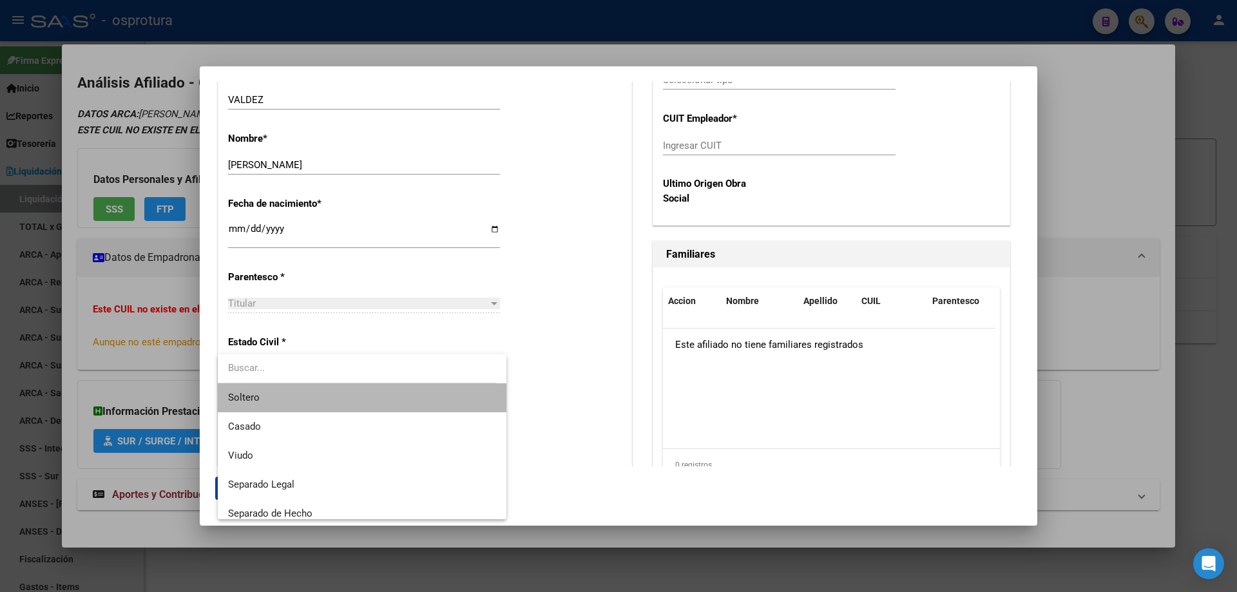
click at [373, 394] on span "Soltero" at bounding box center [362, 397] width 268 height 29
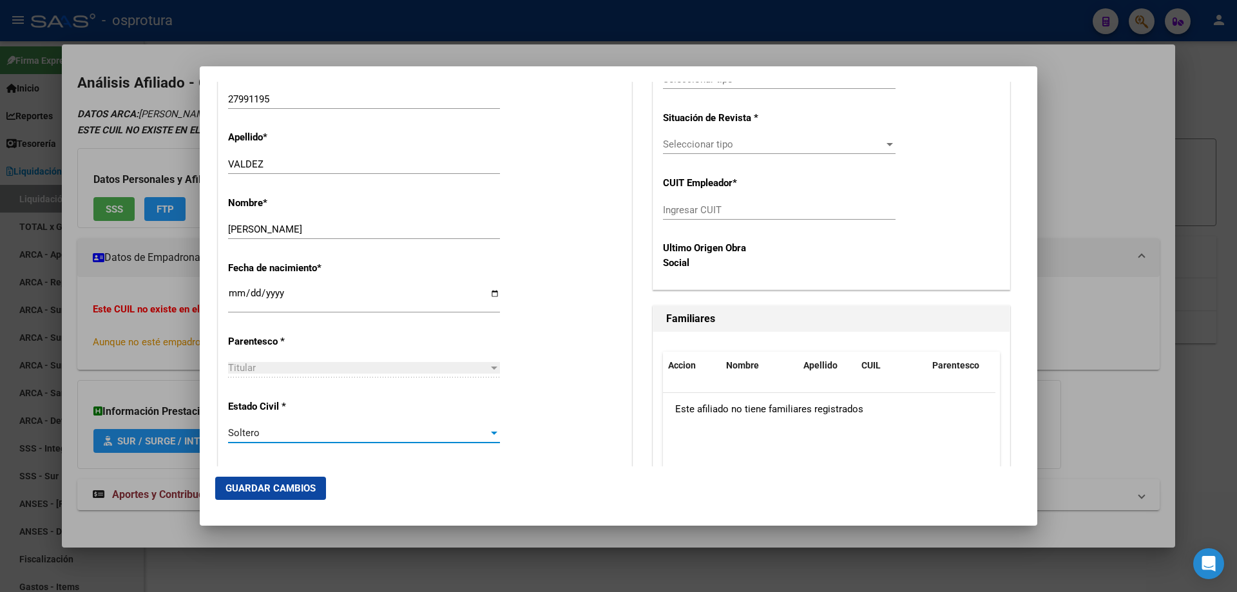
scroll to position [258, 0]
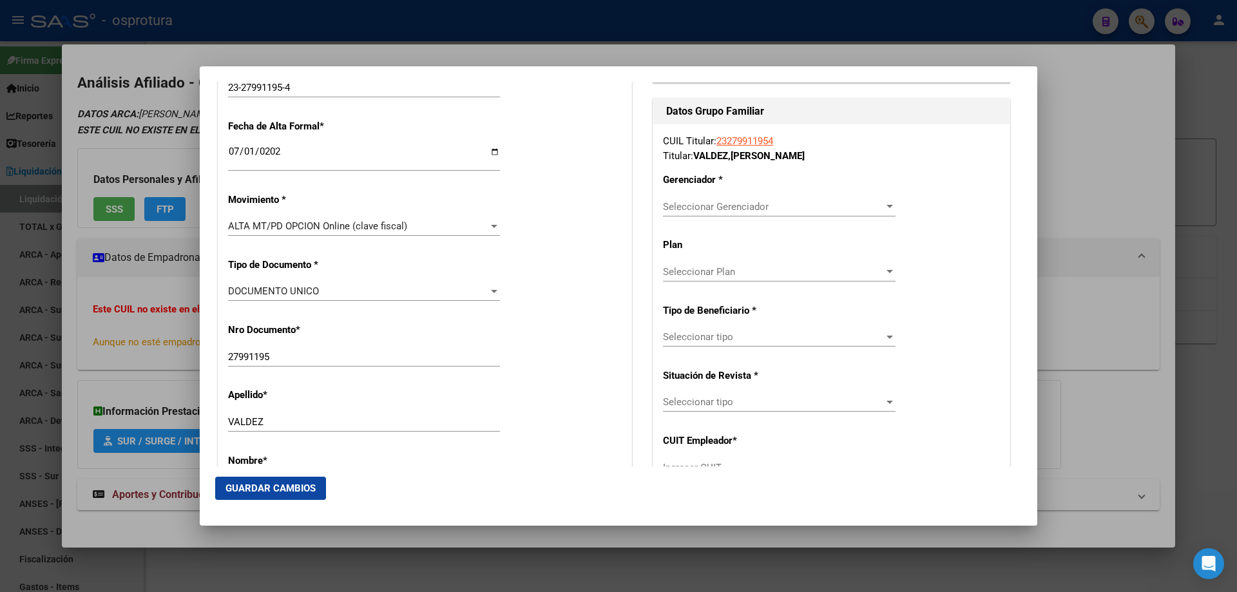
click at [741, 206] on span "Seleccionar Gerenciador" at bounding box center [773, 207] width 221 height 12
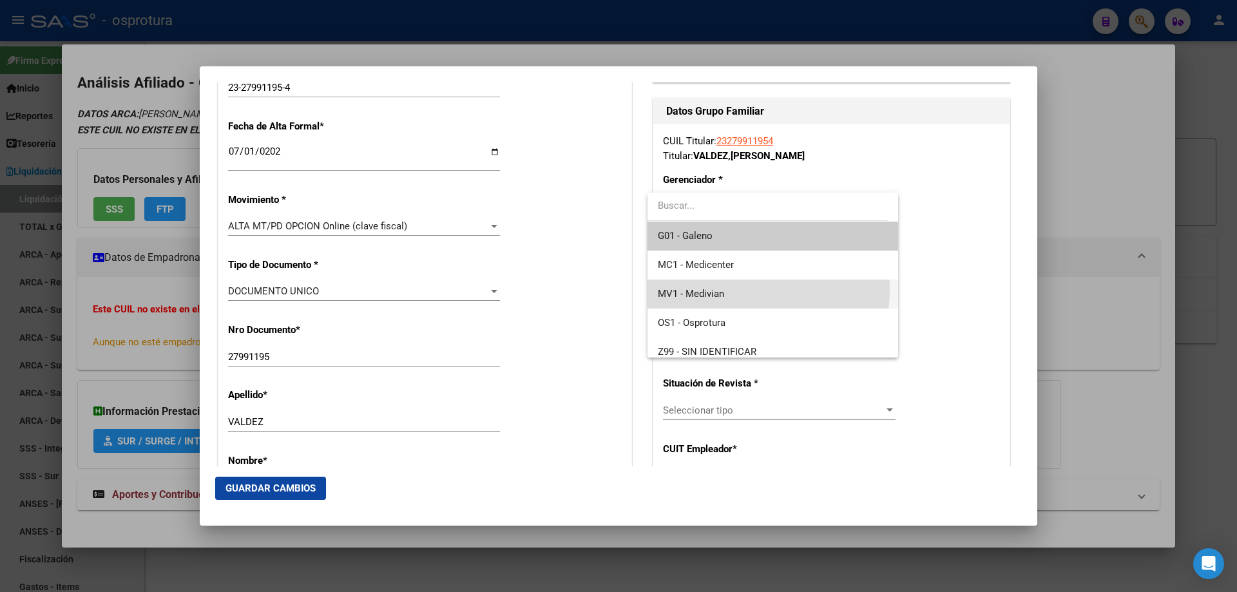
click at [736, 289] on span "MV1 - Medivian" at bounding box center [772, 294] width 229 height 29
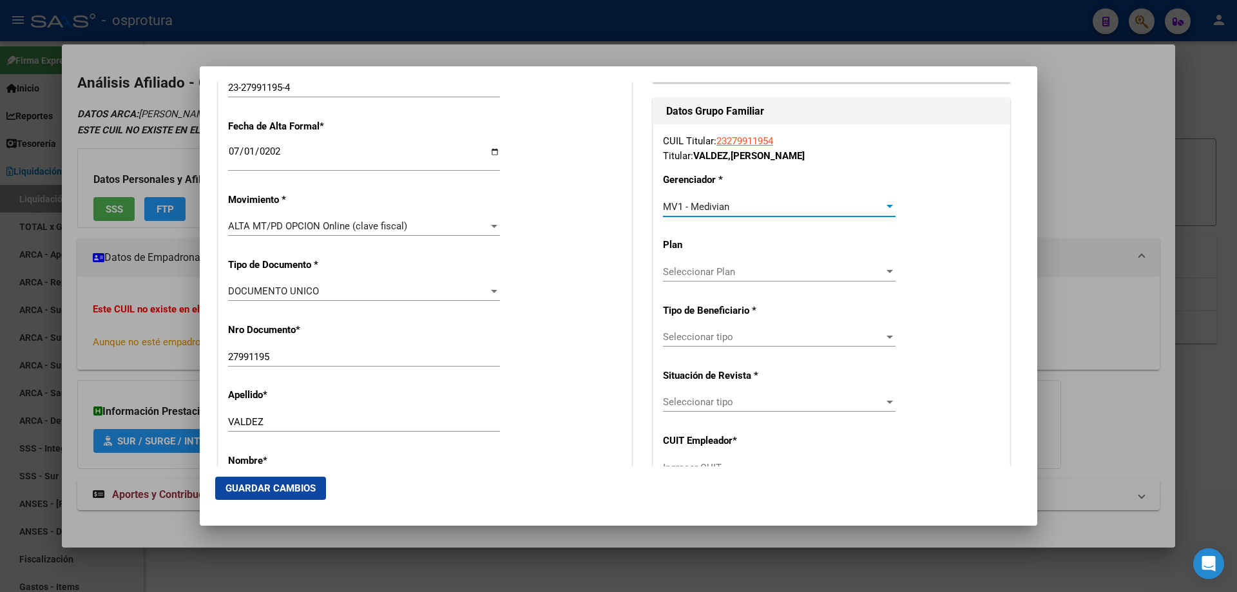
click at [743, 332] on span "Seleccionar tipo" at bounding box center [773, 337] width 221 height 12
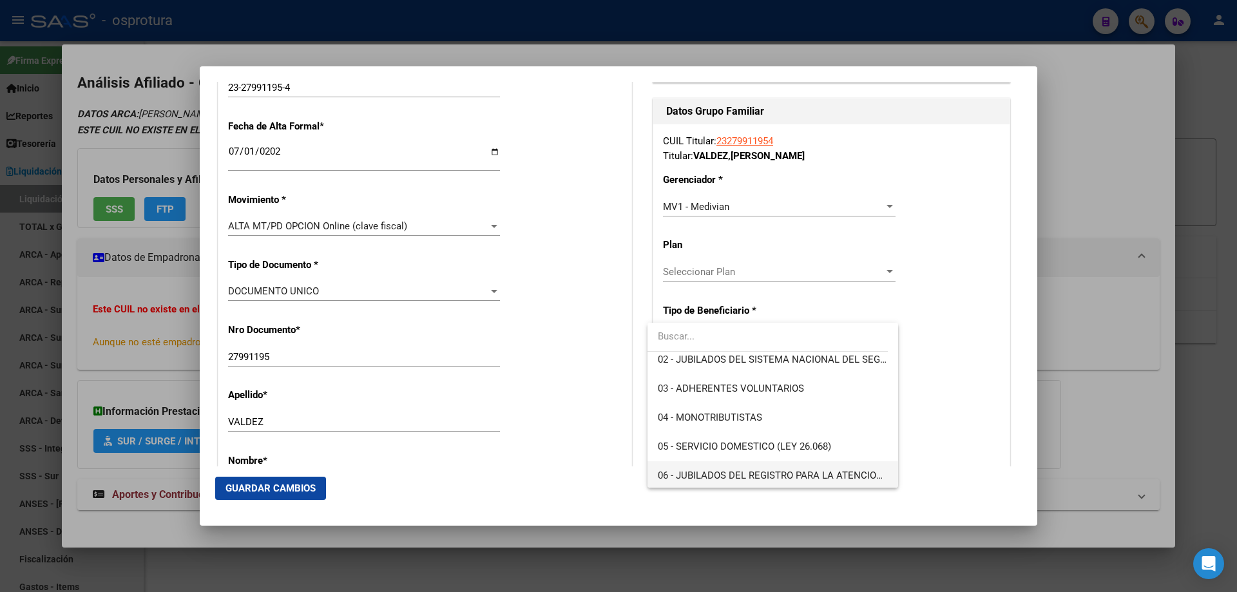
scroll to position [193, 0]
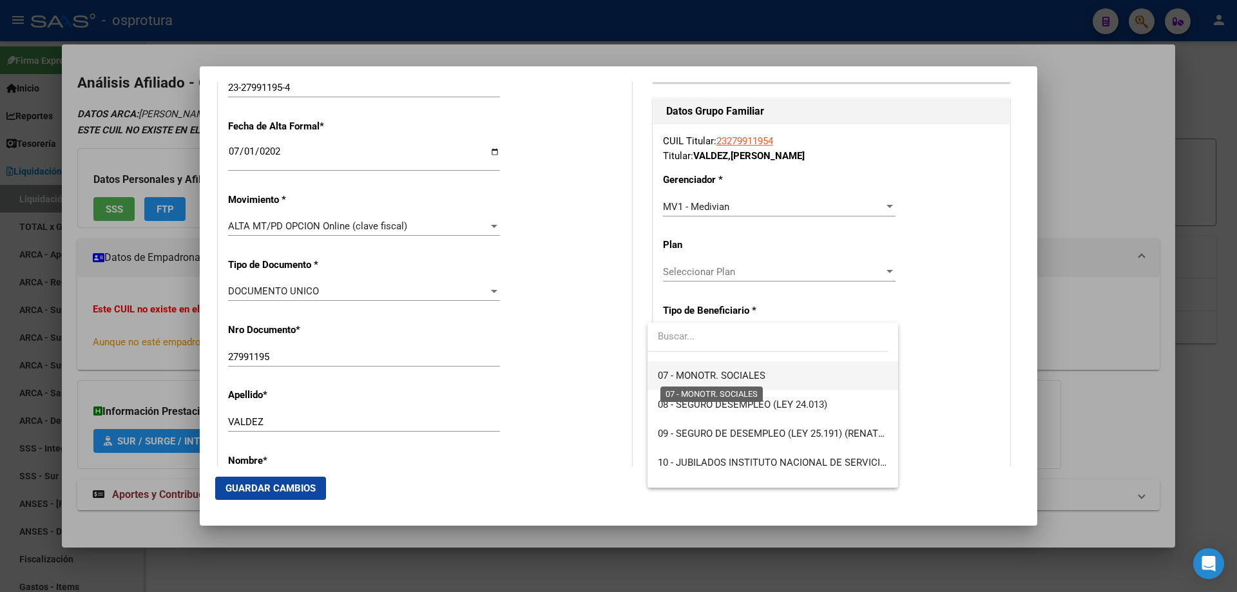
click at [697, 374] on span "07 - MONOTR. SOCIALES" at bounding box center [712, 376] width 108 height 12
type input "23-27991195-4"
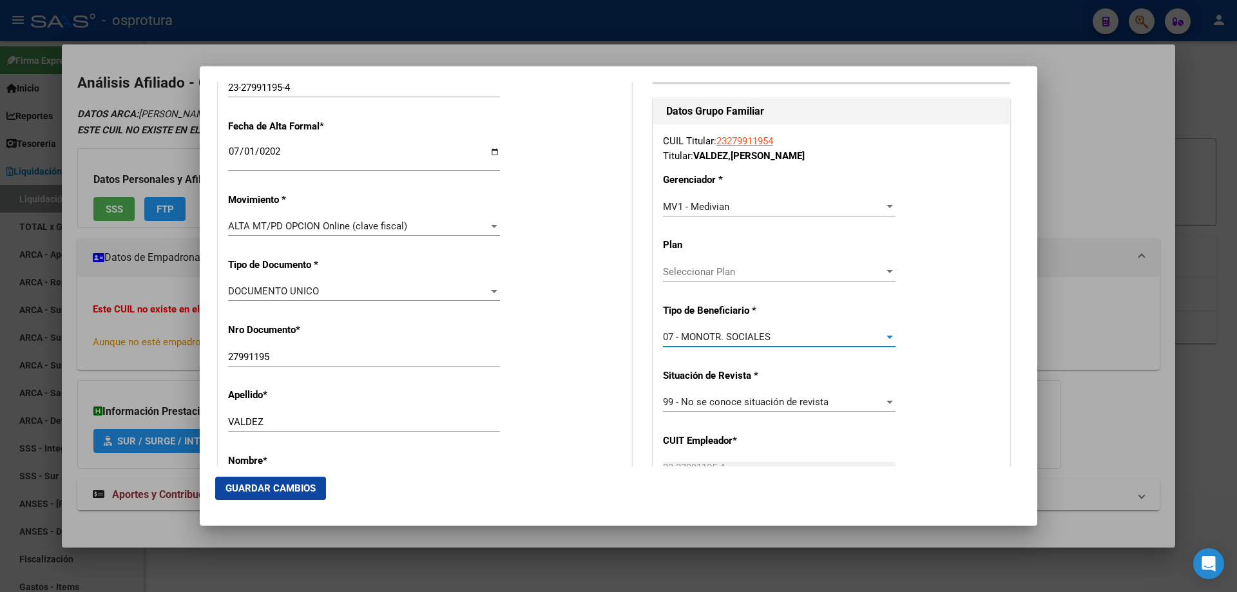
click at [280, 492] on span "Guardar Cambios" at bounding box center [270, 488] width 90 height 12
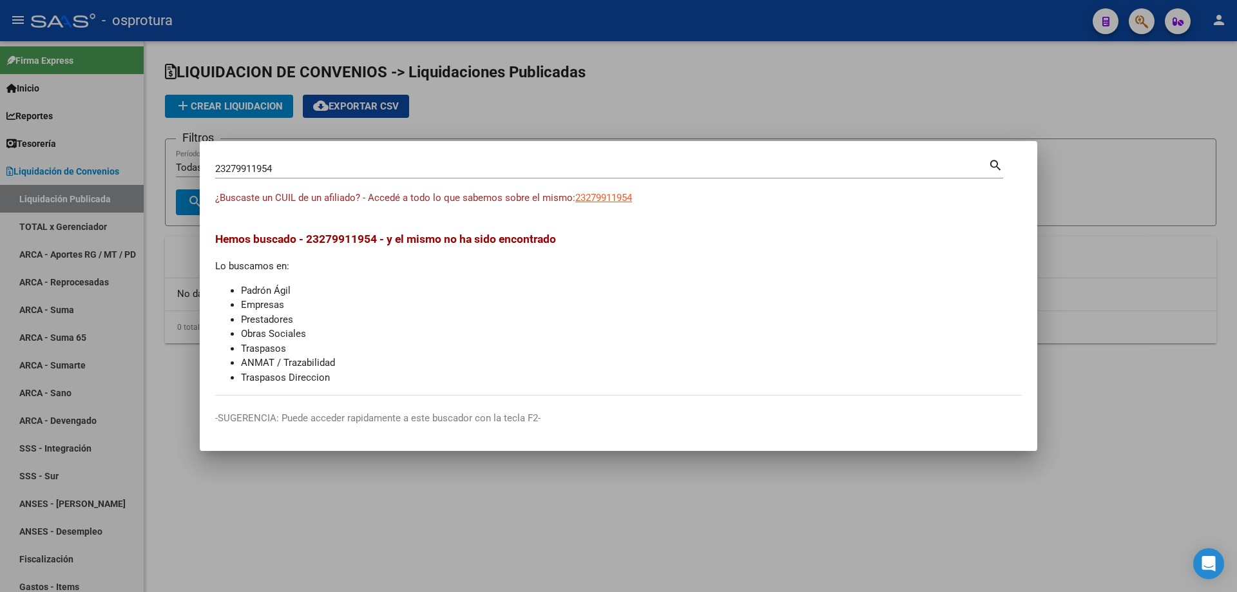
click at [482, 168] on input "23279911954" at bounding box center [601, 169] width 773 height 12
paste input "7-42395252-6"
type input "27423952526"
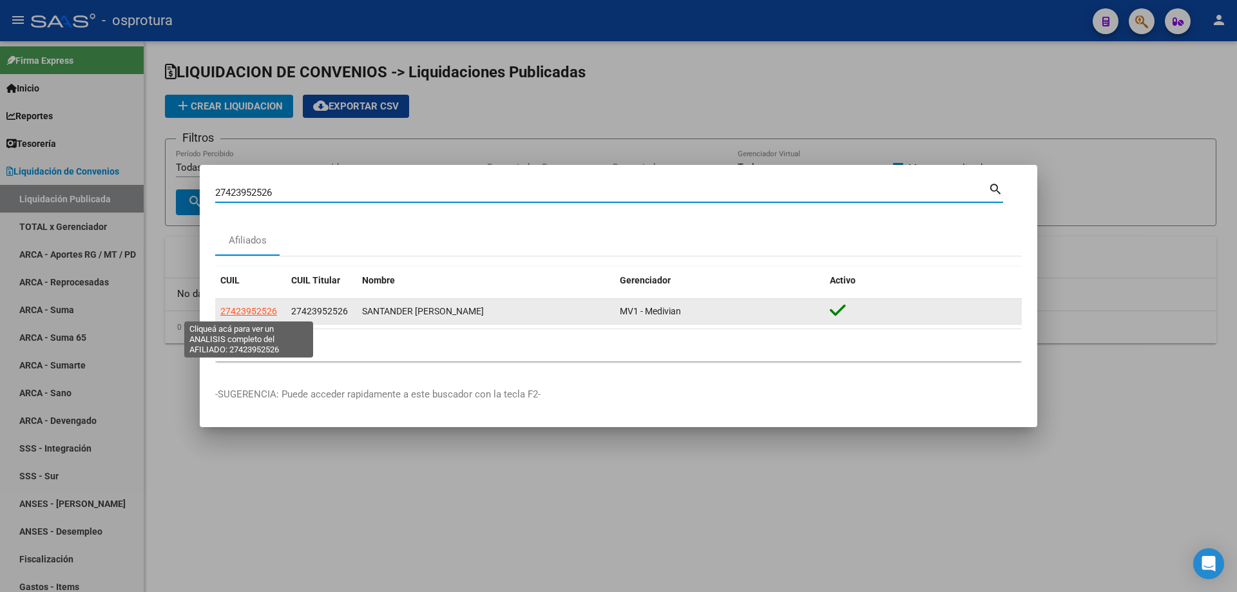
click at [250, 309] on span "27423952526" at bounding box center [248, 311] width 57 height 10
type textarea "27423952526"
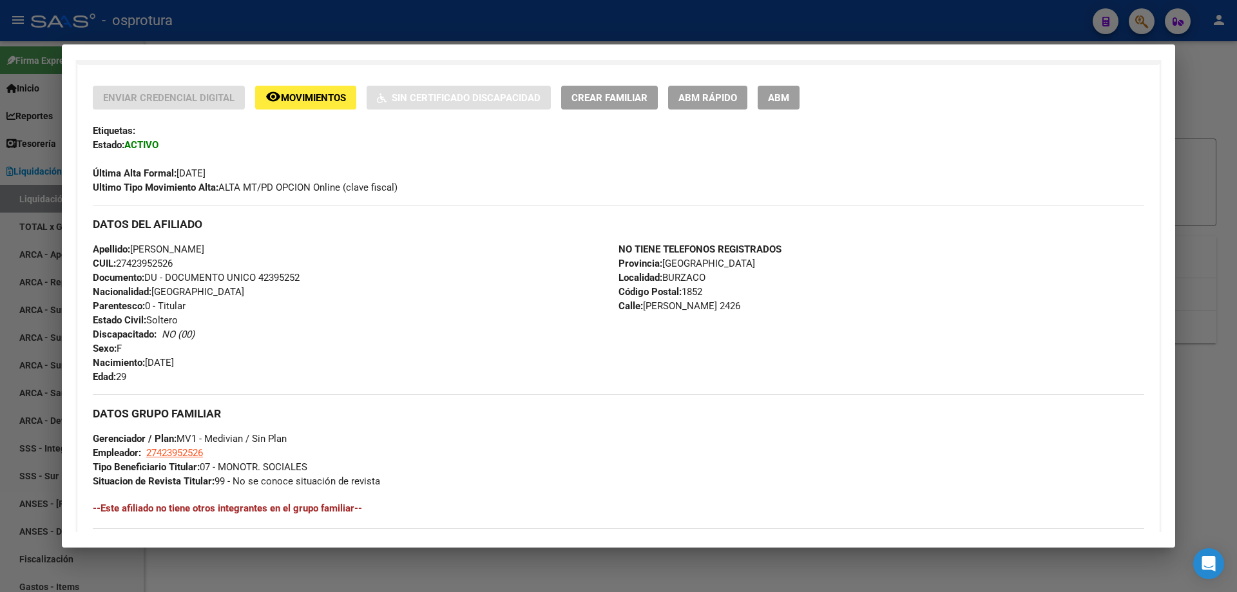
scroll to position [129, 0]
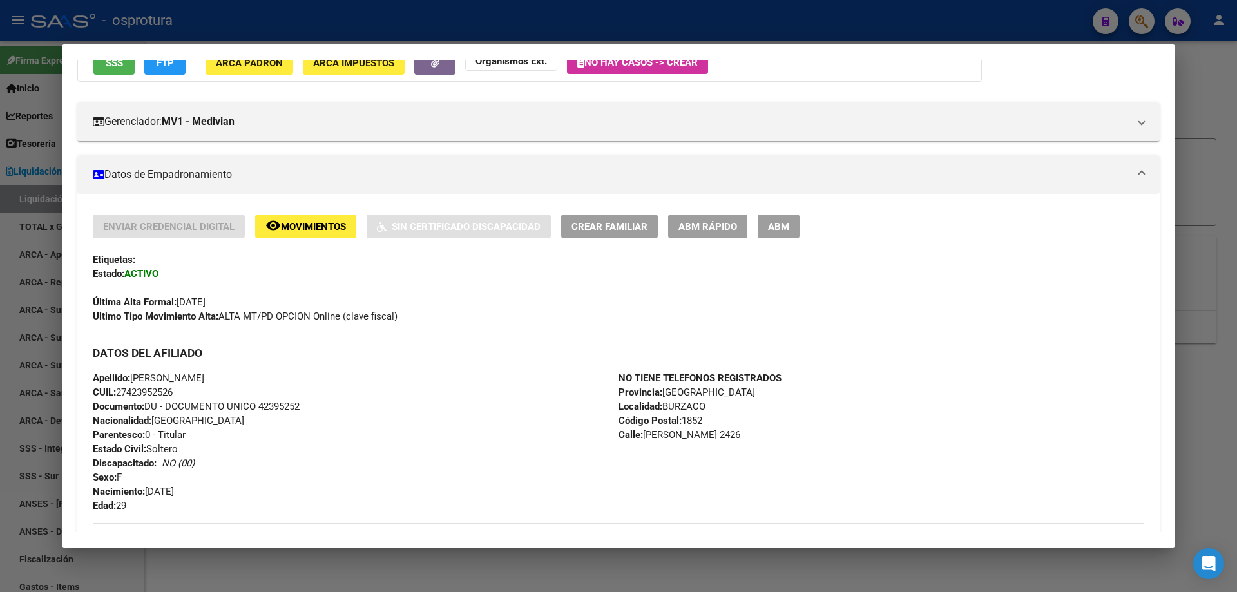
click at [622, 216] on button "Crear Familiar" at bounding box center [609, 227] width 97 height 24
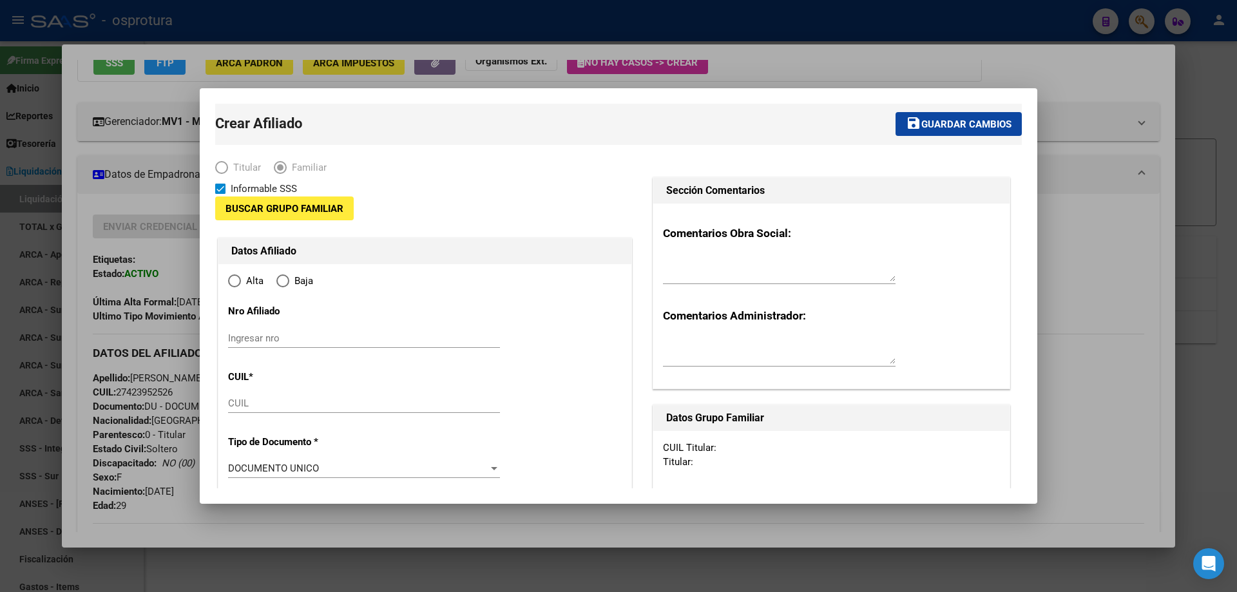
type input "27-42395252-6"
type input "BURZACO"
type input "1852"
type input "[PERSON_NAME]"
type input "2426"
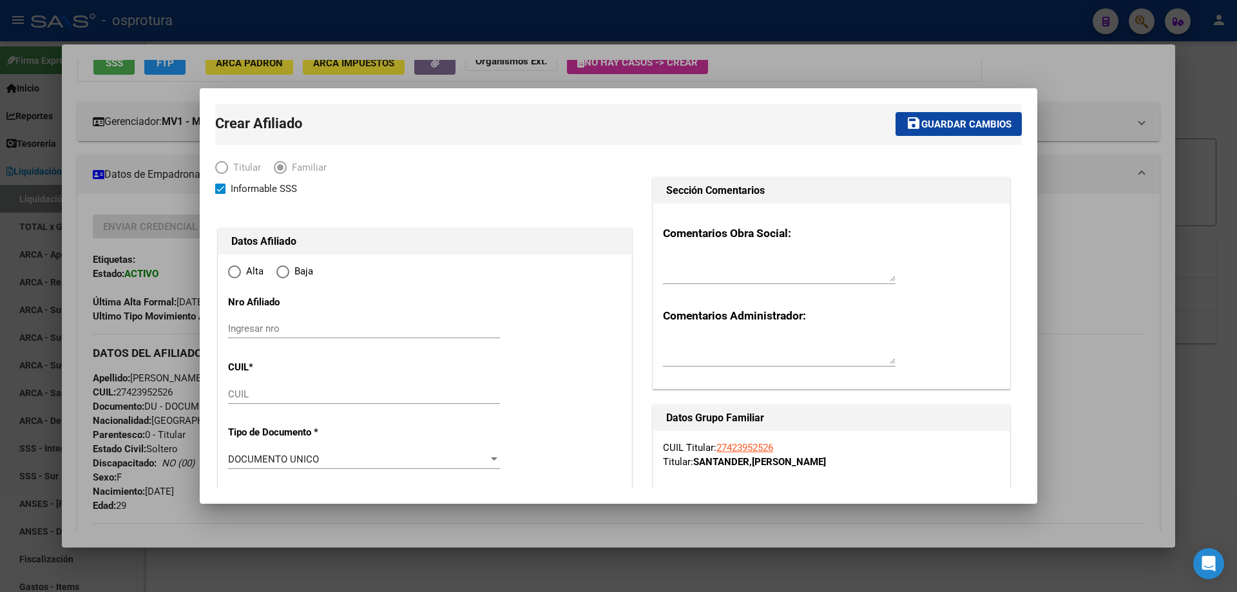
radio input "true"
type input "27-42395252-6"
click at [278, 395] on input "CUIL" at bounding box center [364, 394] width 272 height 12
paste input "20-56191629-3"
type input "20-56191629-3"
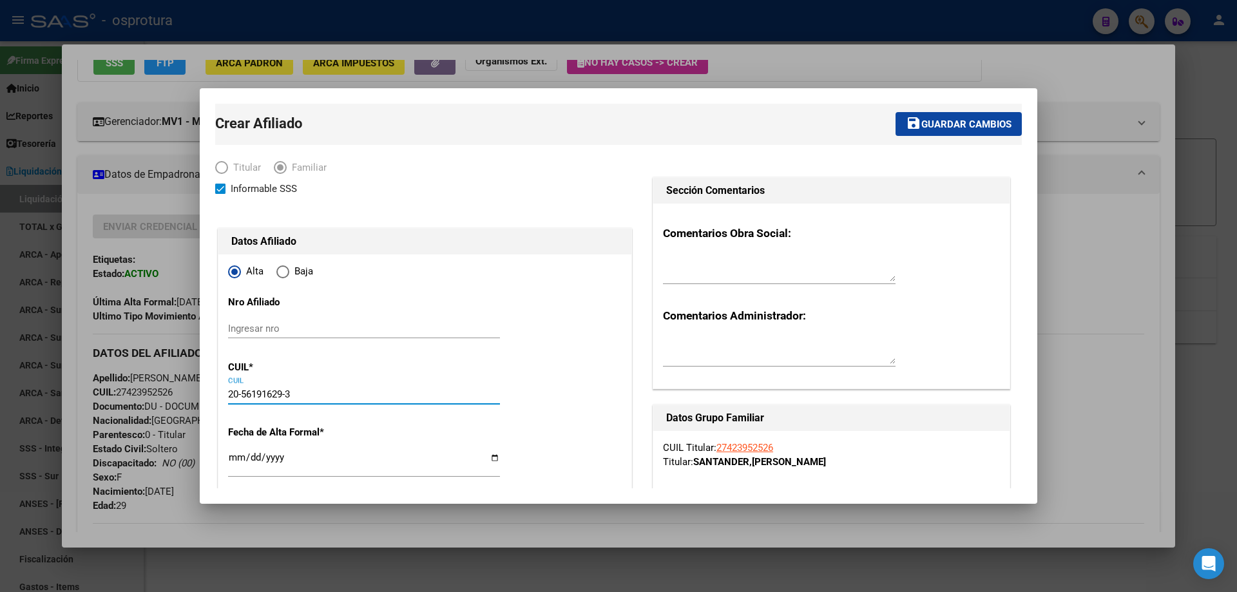
scroll to position [193, 0]
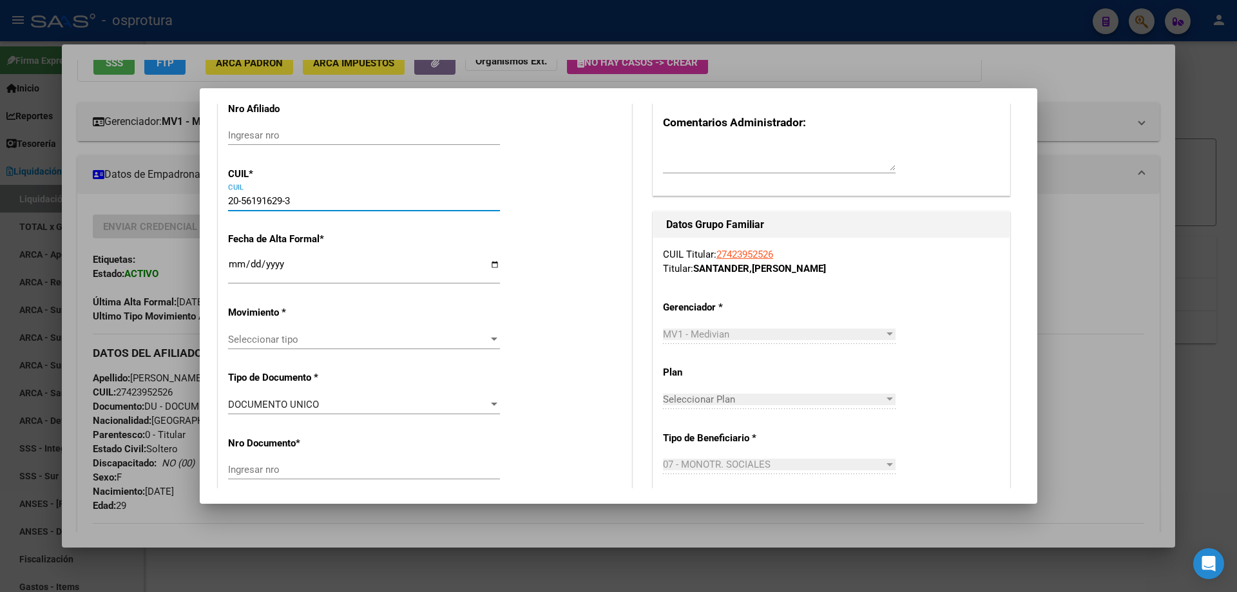
type input "56191629"
type input "[PERSON_NAME]"
type input "[DATE]"
type input "BURZACO"
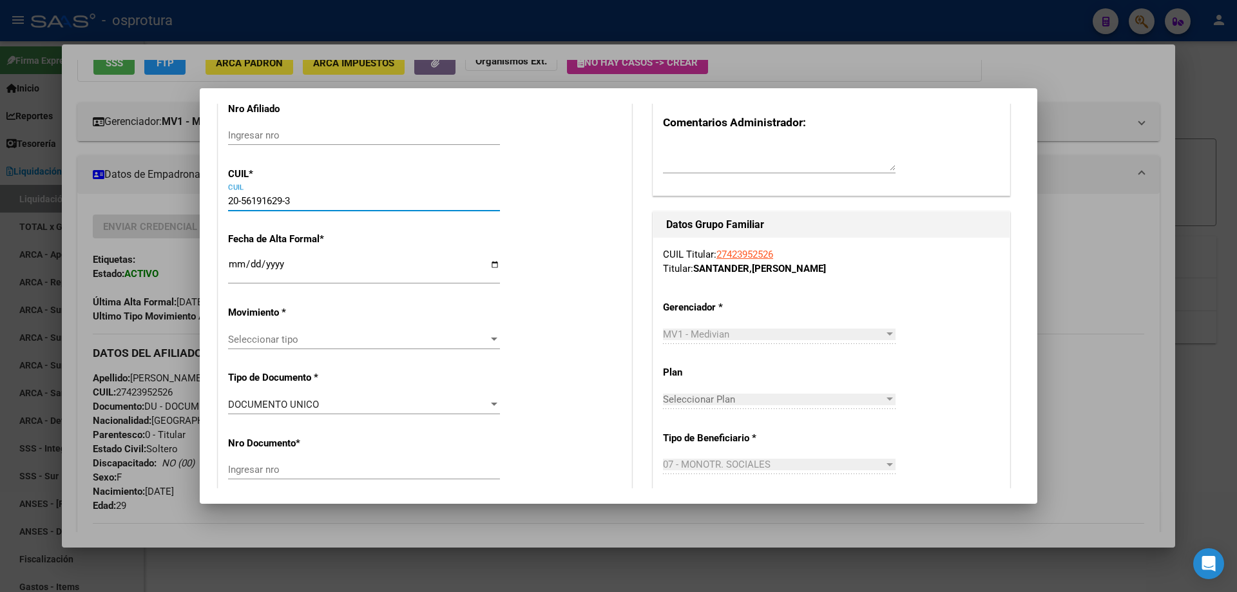
type input "[PERSON_NAME]"
type input "20-56191629-3"
click at [234, 267] on input "Ingresar fecha" at bounding box center [364, 269] width 272 height 21
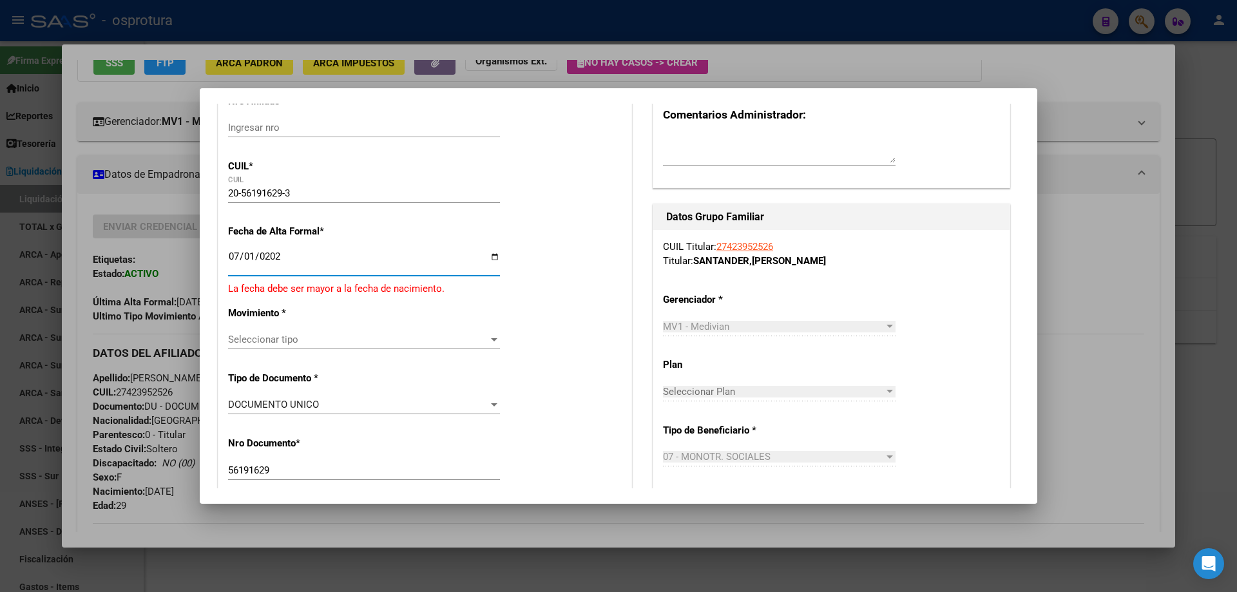
type input "[DATE]"
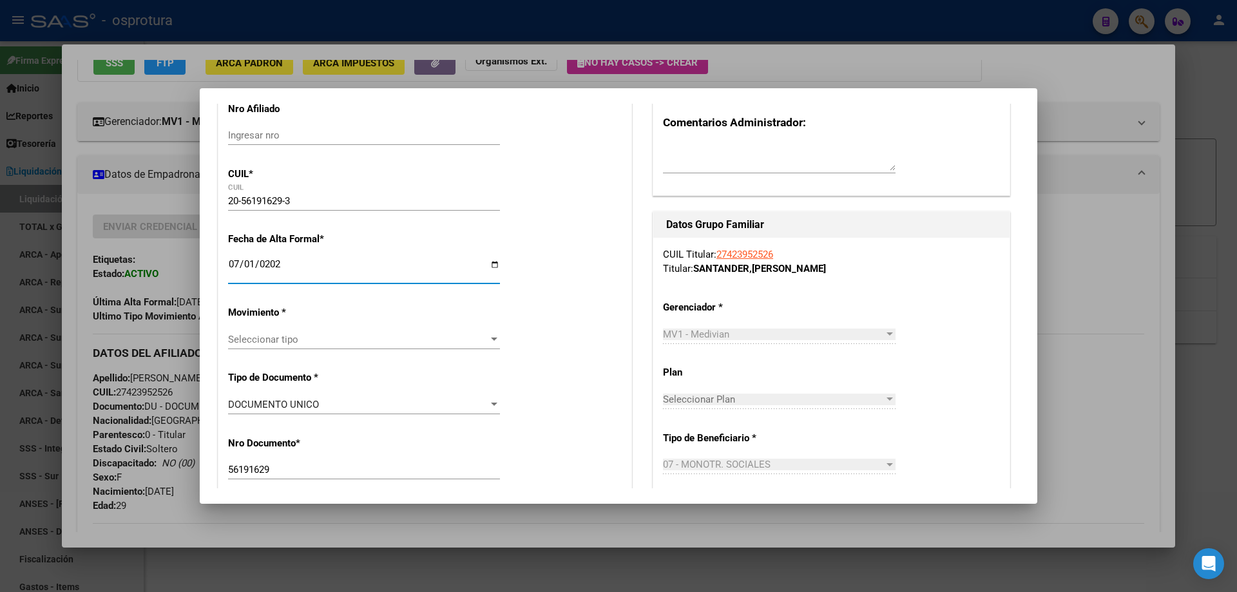
click at [283, 331] on div "Seleccionar tipo Seleccionar tipo" at bounding box center [364, 339] width 272 height 19
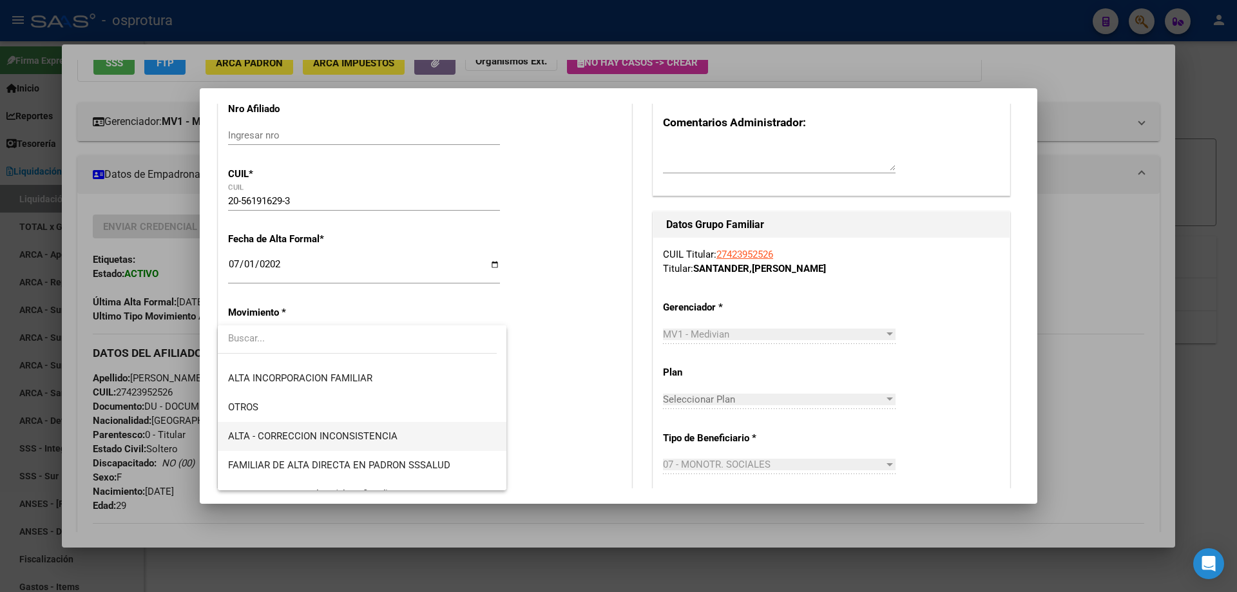
scroll to position [129, 0]
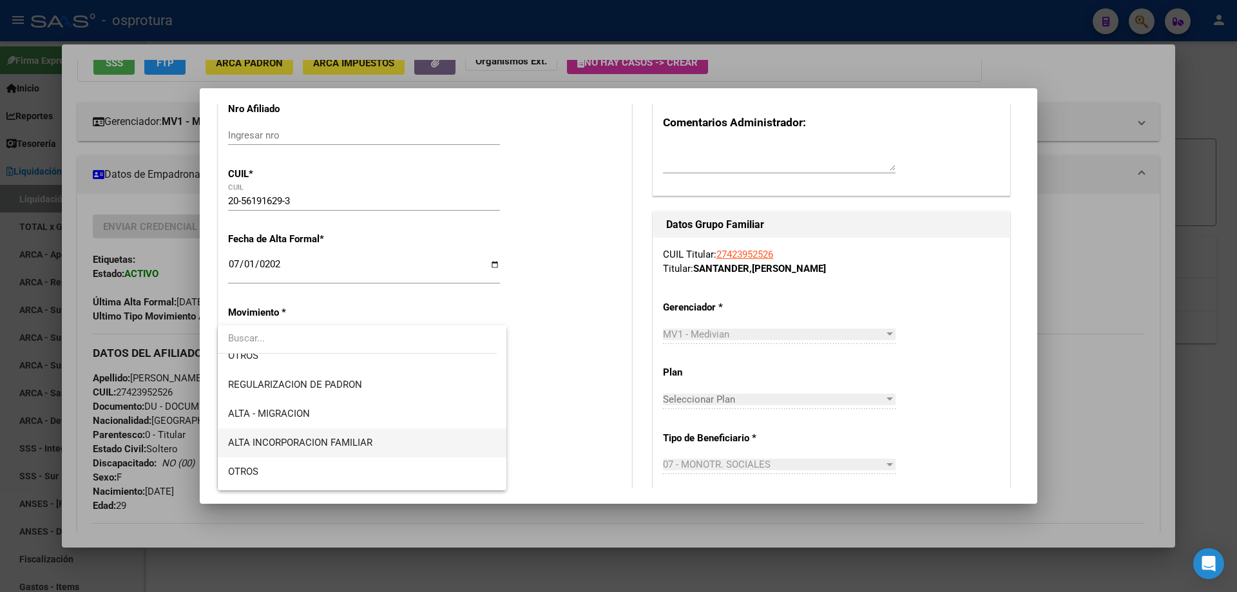
click at [365, 434] on span "ALTA INCORPORACION FAMILIAR" at bounding box center [362, 442] width 268 height 29
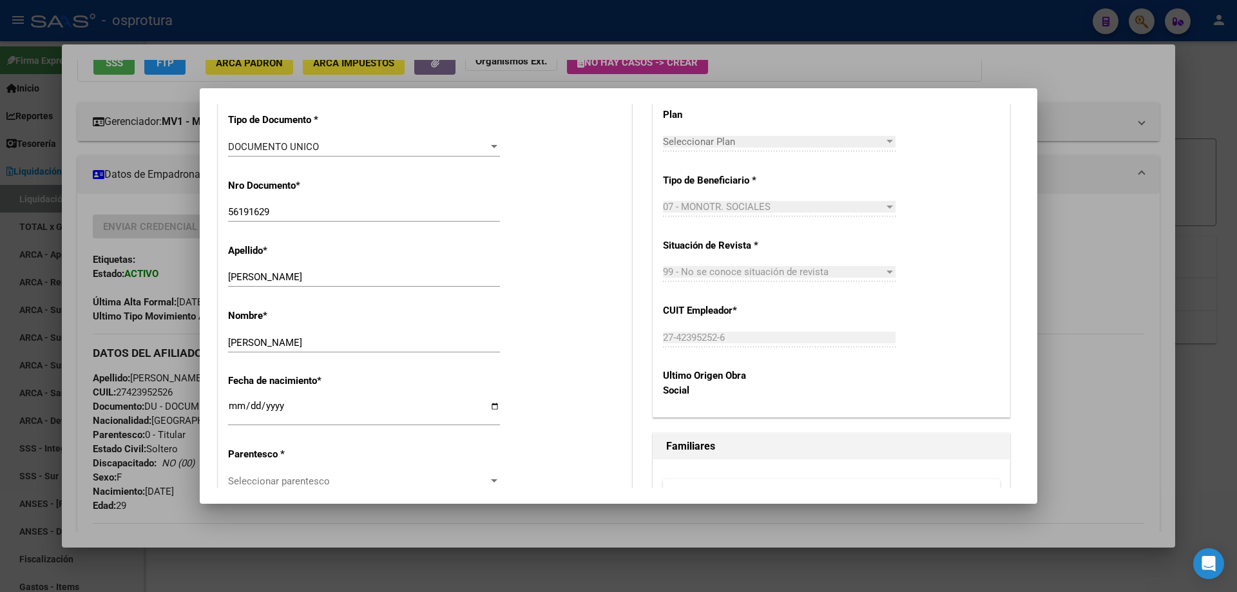
scroll to position [515, 0]
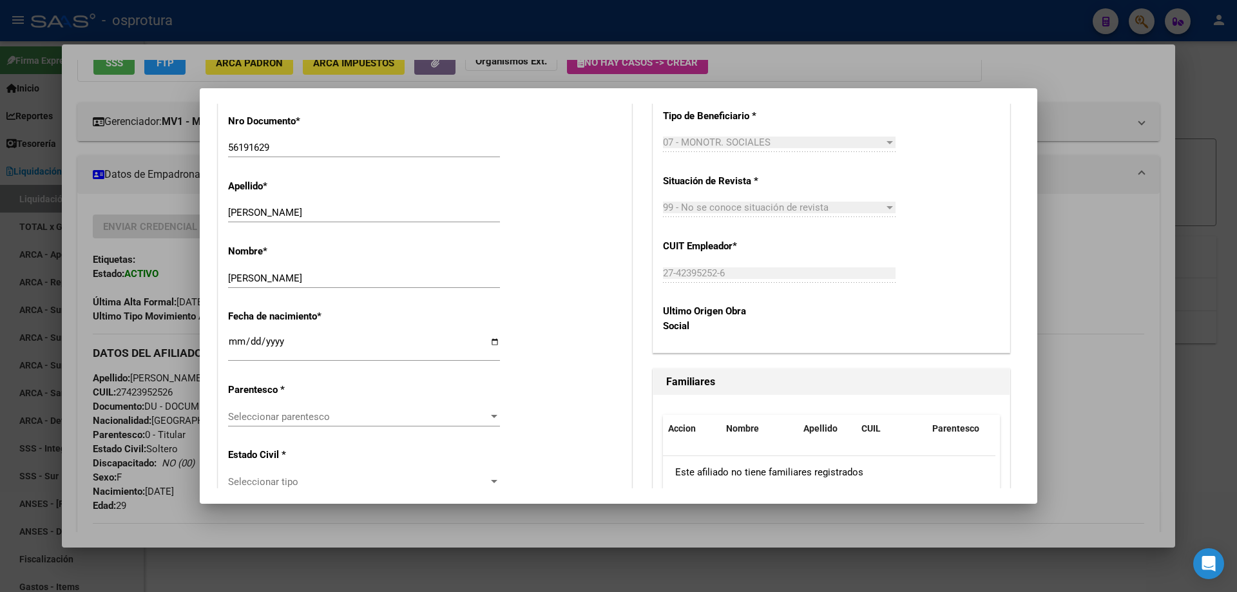
click at [341, 413] on span "Seleccionar parentesco" at bounding box center [358, 417] width 260 height 12
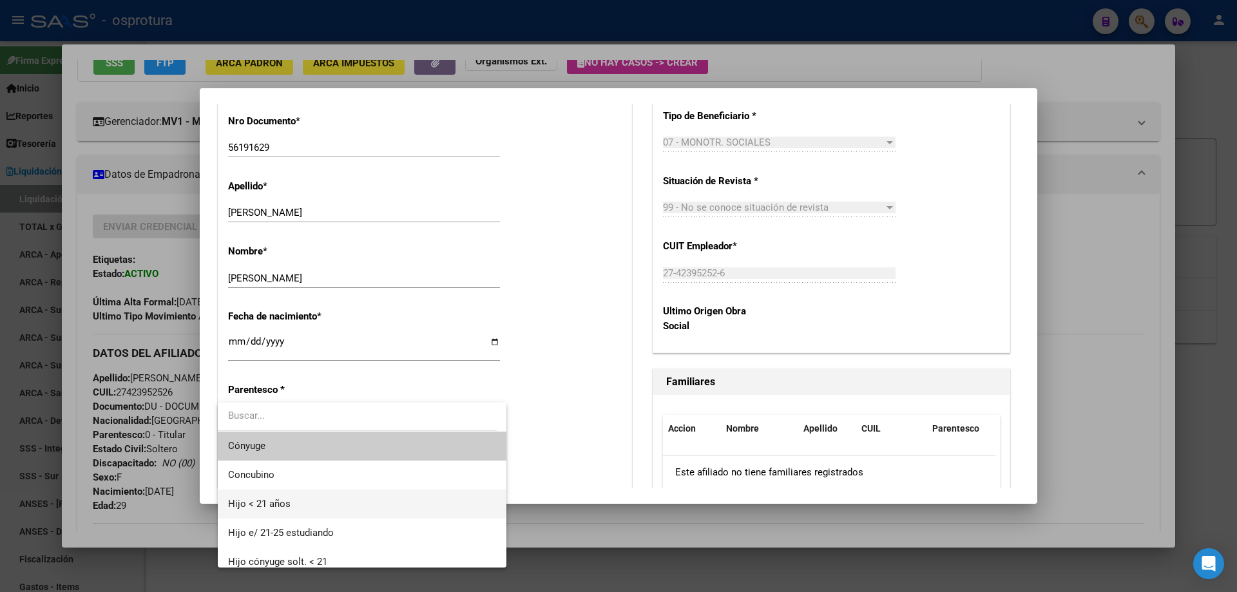
click at [350, 494] on span "Hijo < 21 años" at bounding box center [362, 504] width 268 height 29
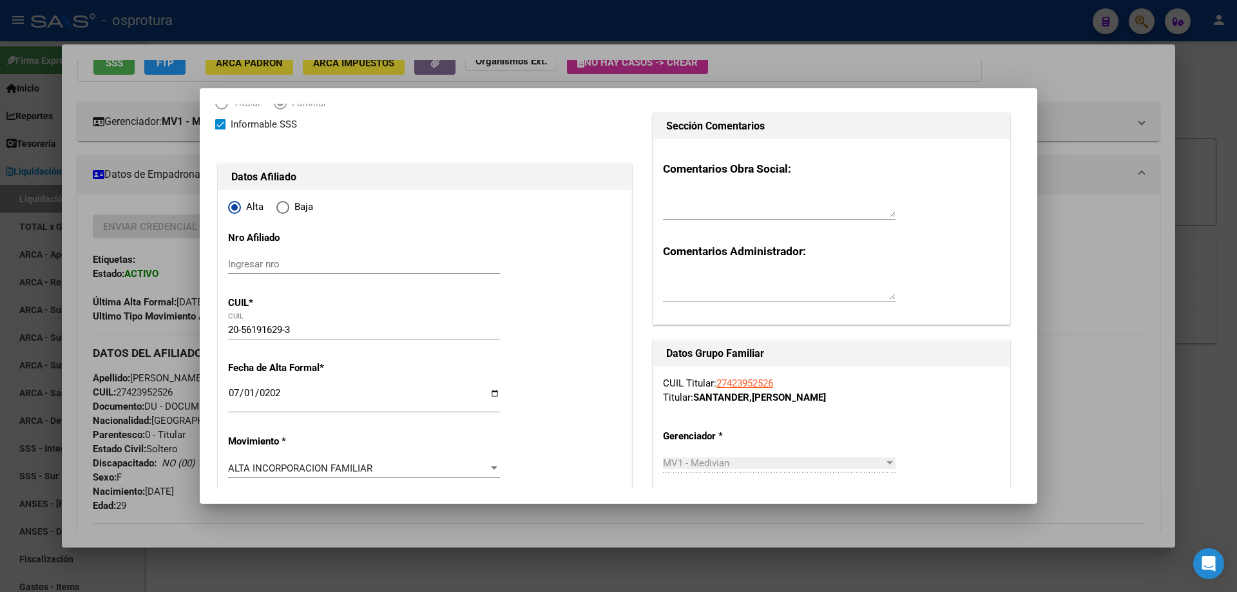
scroll to position [0, 0]
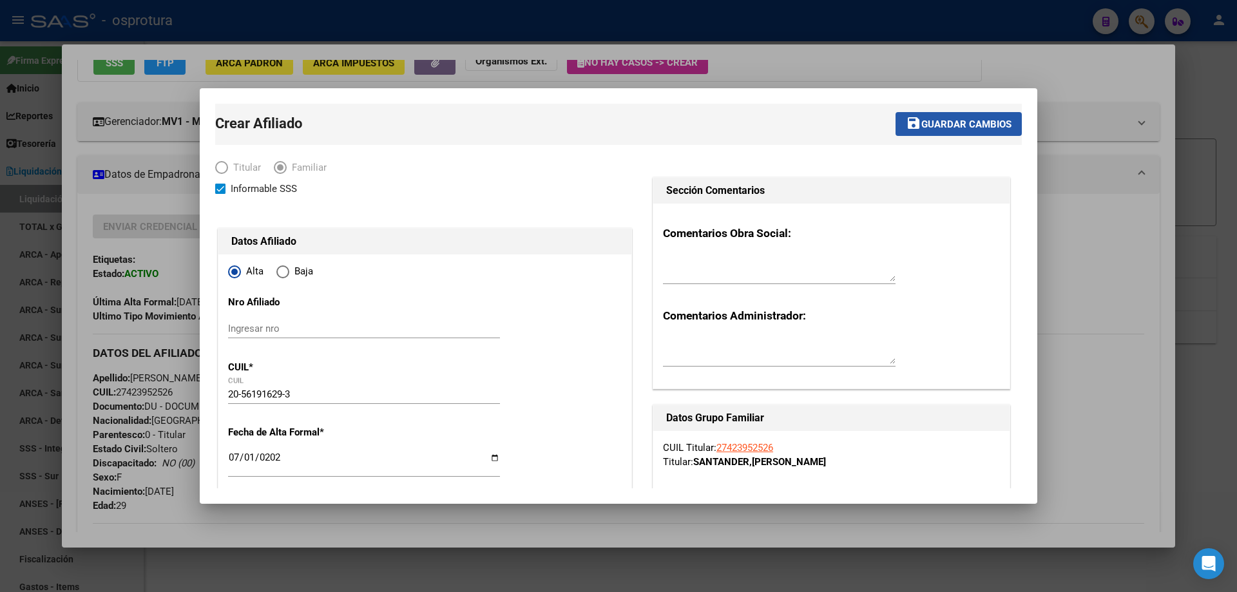
click at [957, 116] on button "save Guardar cambios" at bounding box center [958, 124] width 126 height 24
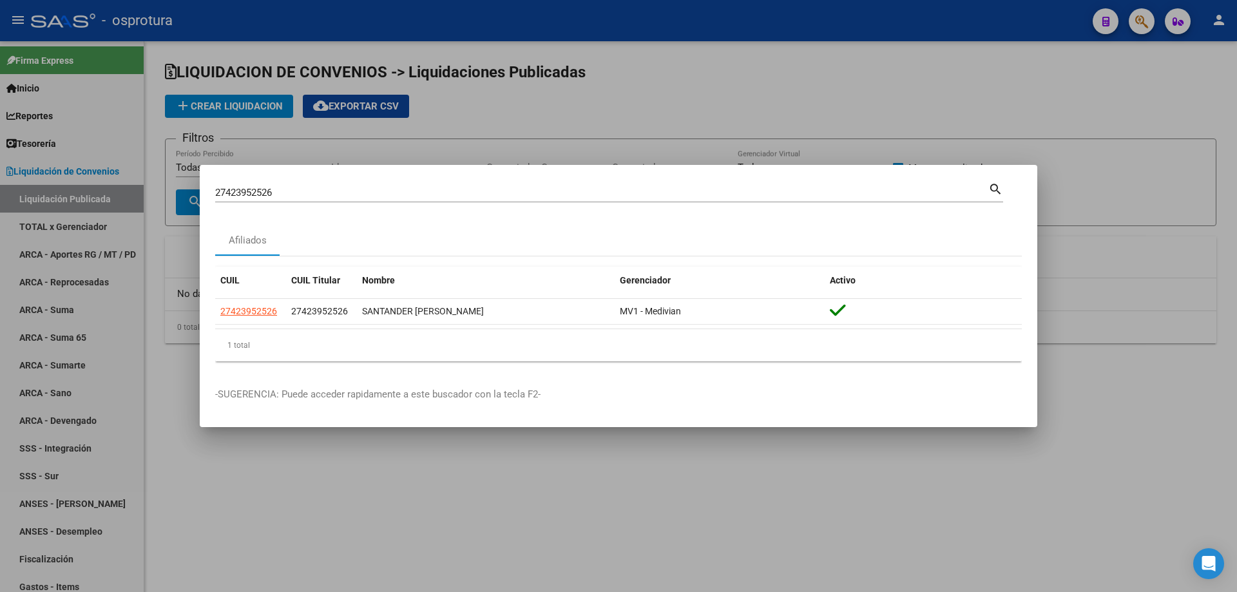
click at [322, 196] on input "27423952526" at bounding box center [601, 193] width 773 height 12
paste input "0-27833054-1"
type input "20278330541"
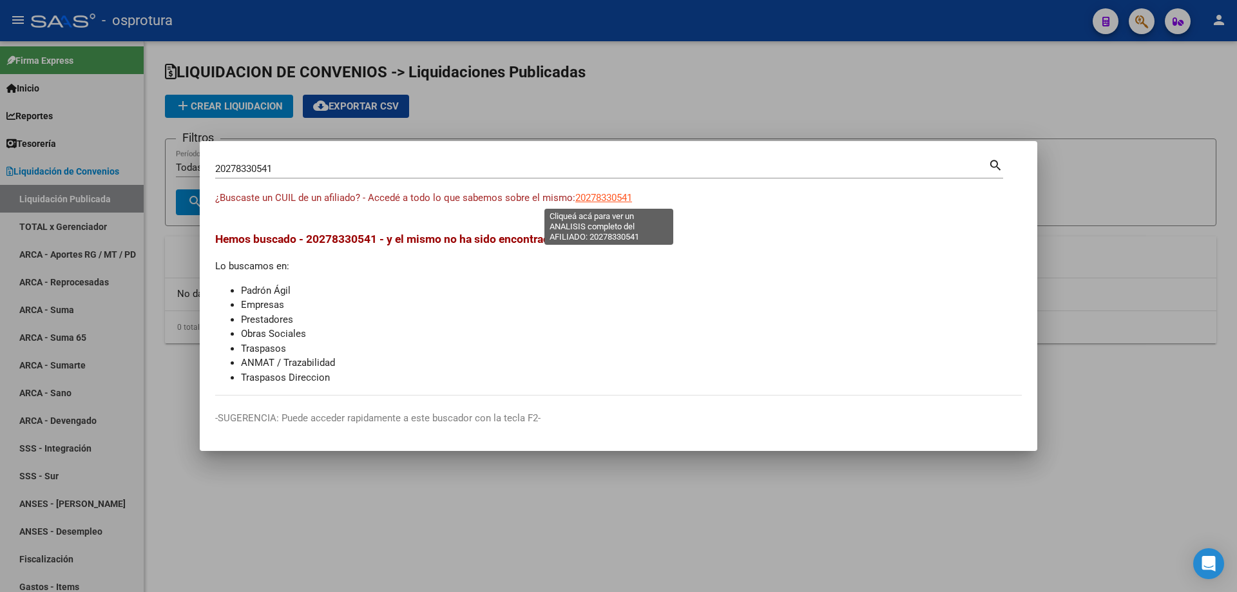
click at [592, 203] on span "20278330541" at bounding box center [603, 198] width 57 height 12
type textarea "20278330541"
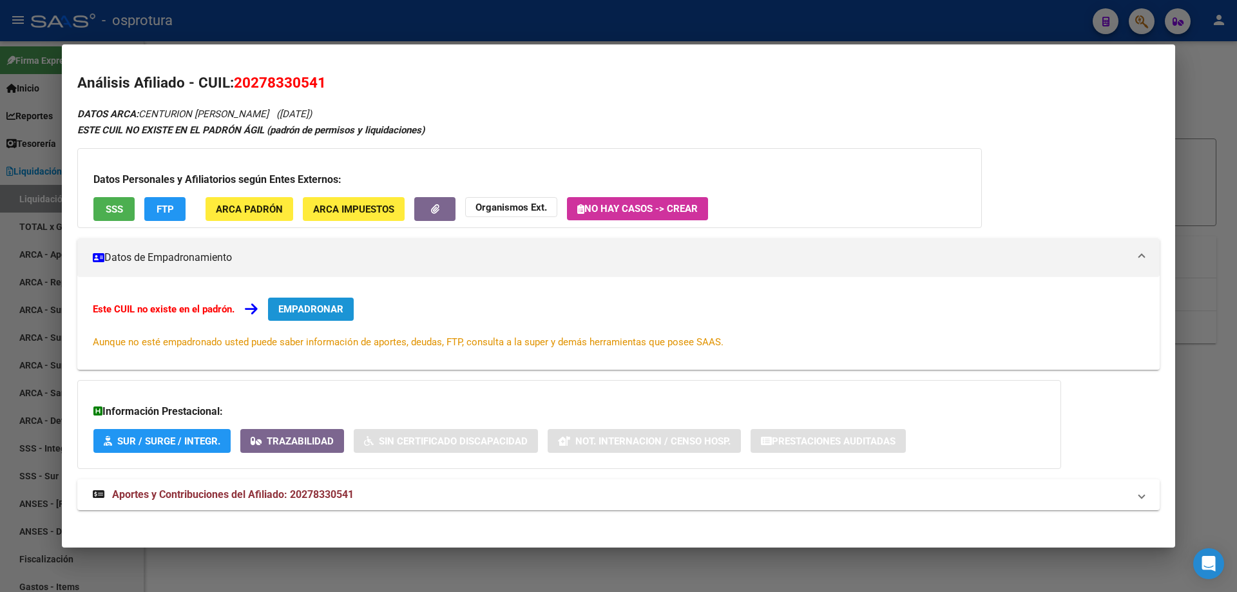
click at [307, 300] on button "EMPADRONAR" at bounding box center [311, 309] width 86 height 23
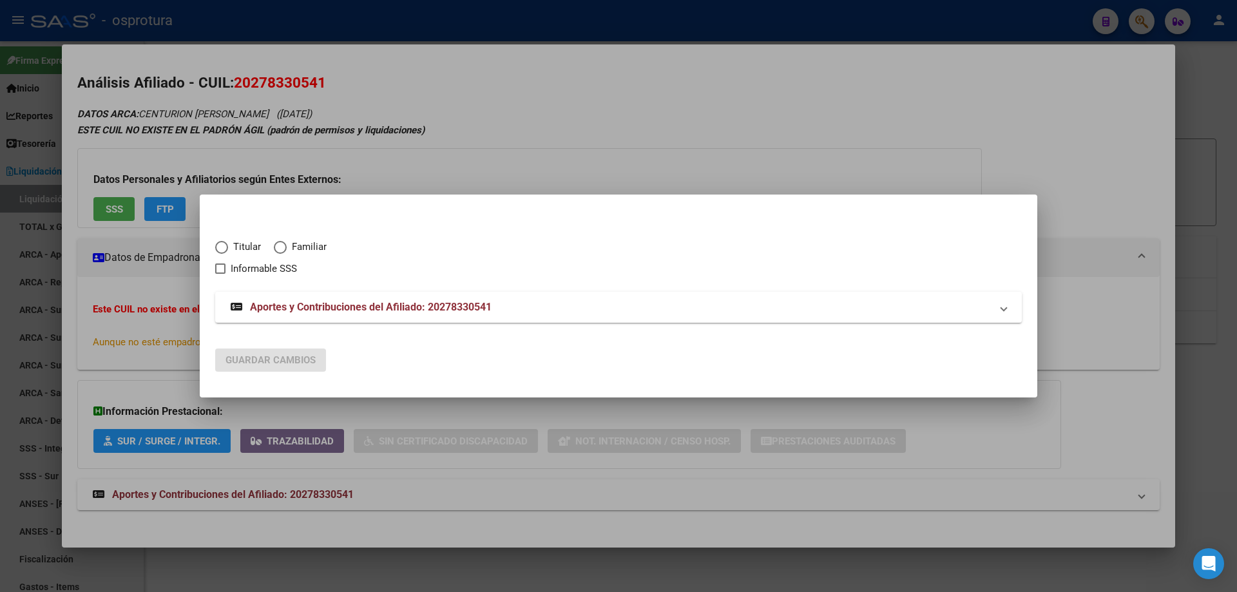
click at [224, 253] on span "Elija una opción" at bounding box center [221, 247] width 13 height 13
click at [224, 253] on input "Titular" at bounding box center [221, 247] width 13 height 13
radio input "true"
checkbox input "true"
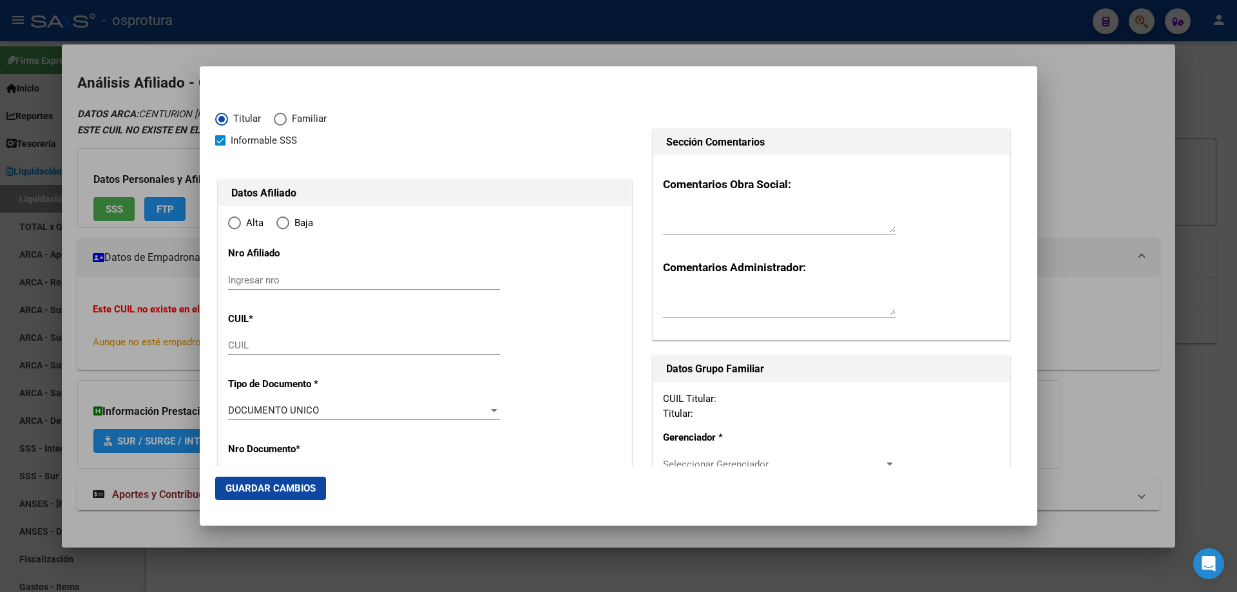
type input "20-27833054-1"
radio input "true"
type input "27833054"
type input "CENTURION"
type input "[PERSON_NAME]"
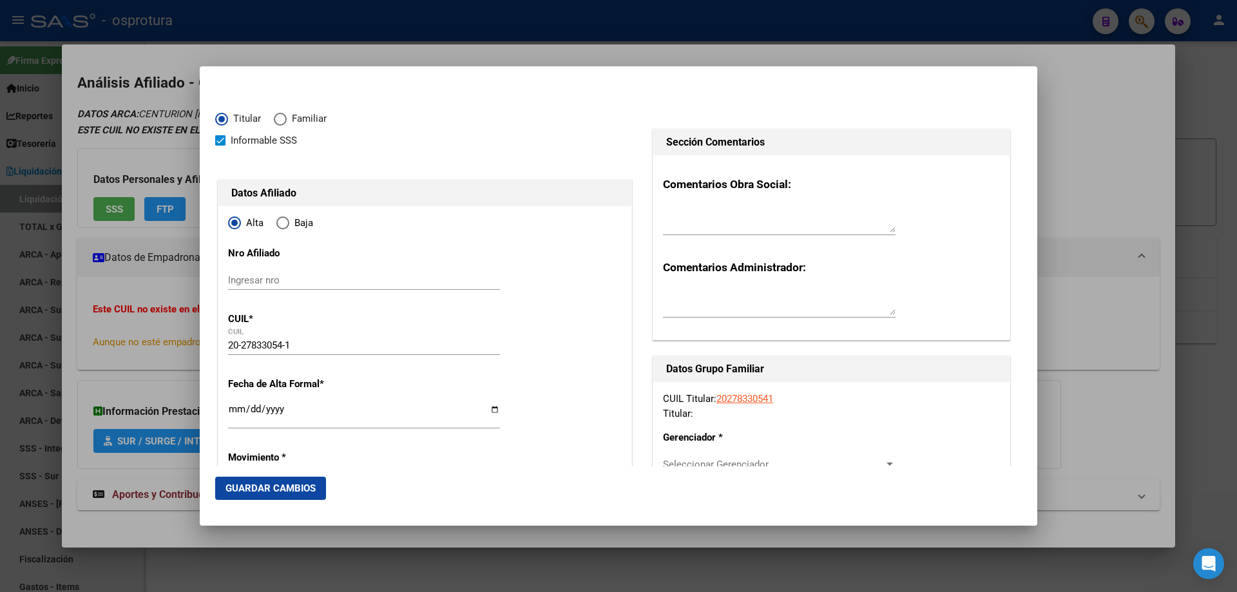
type input "[DATE]"
type input "PARANA"
type input "3100"
type input "1006"
type input "1376"
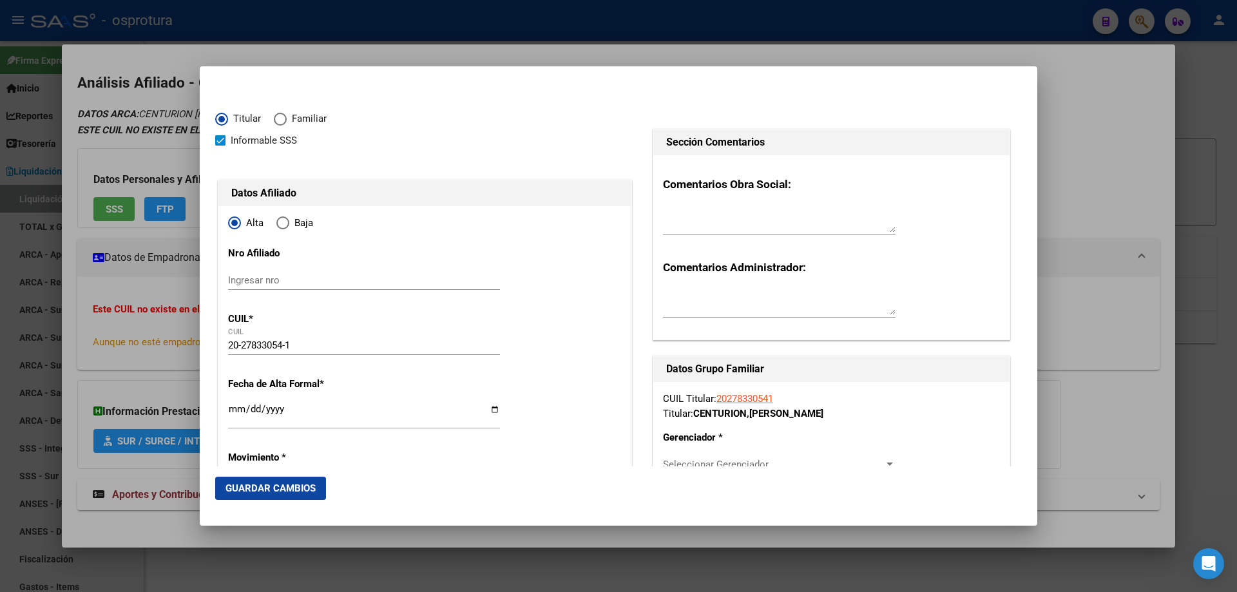
type input "PARANA"
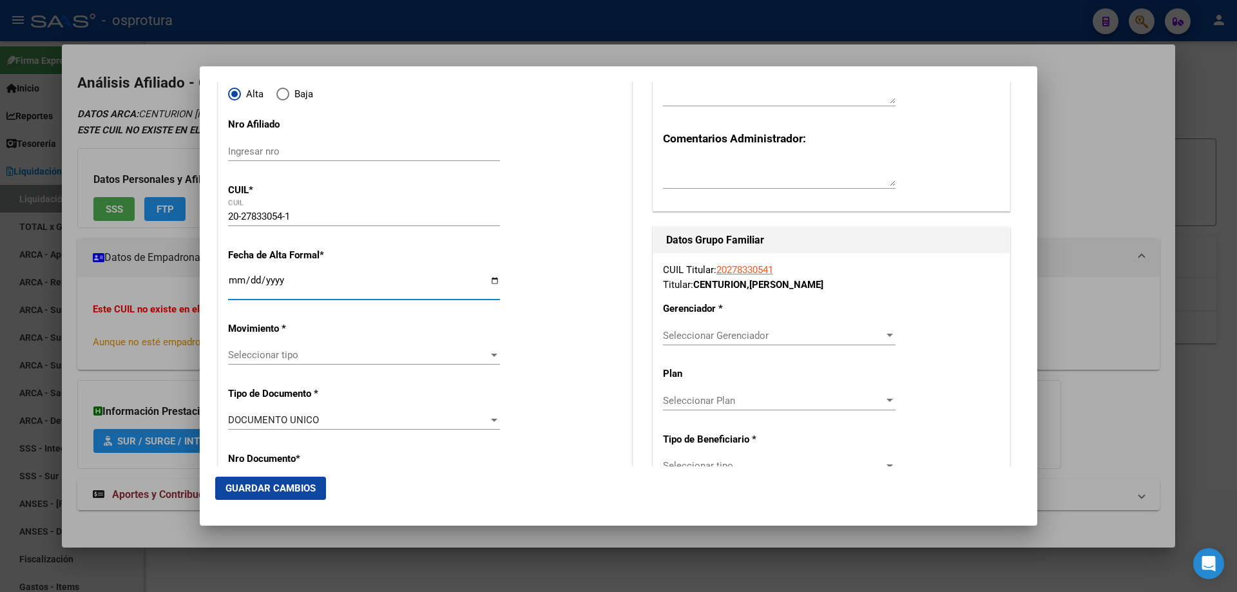
click at [231, 278] on input "Ingresar fecha" at bounding box center [364, 285] width 272 height 21
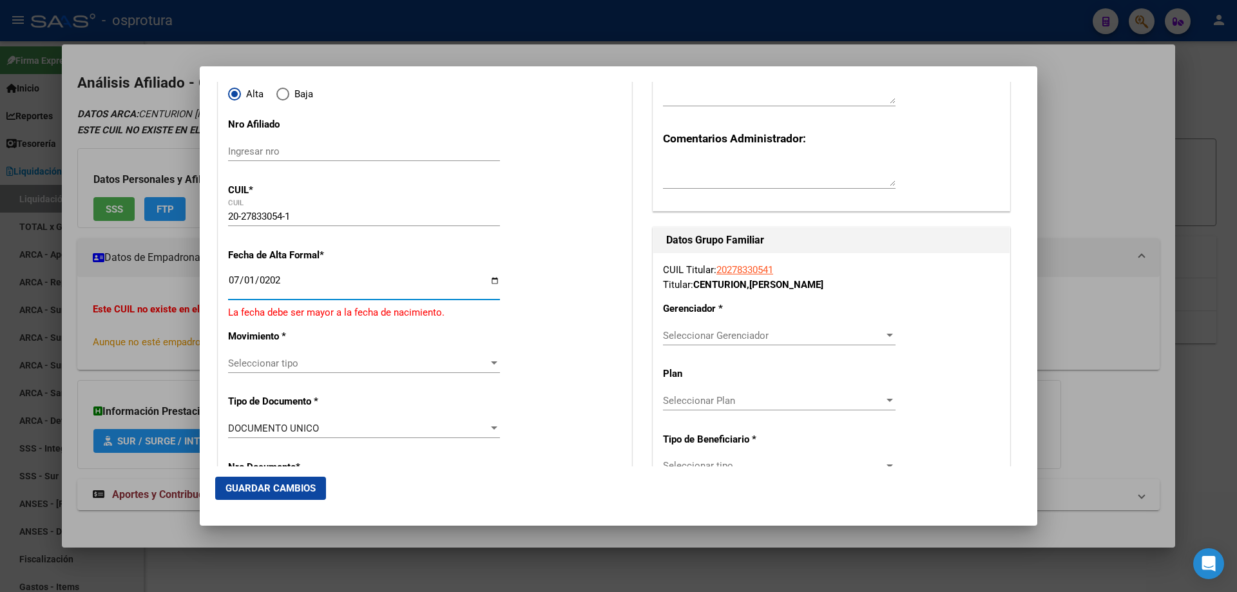
type input "[DATE]"
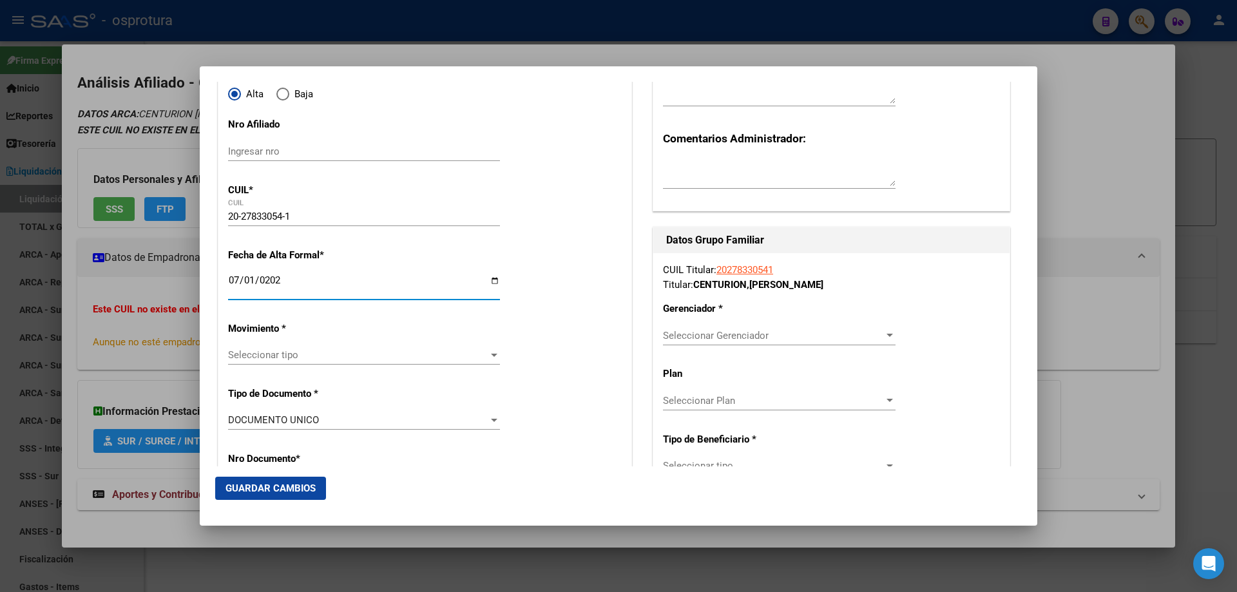
click at [273, 352] on span "Seleccionar tipo" at bounding box center [358, 355] width 260 height 12
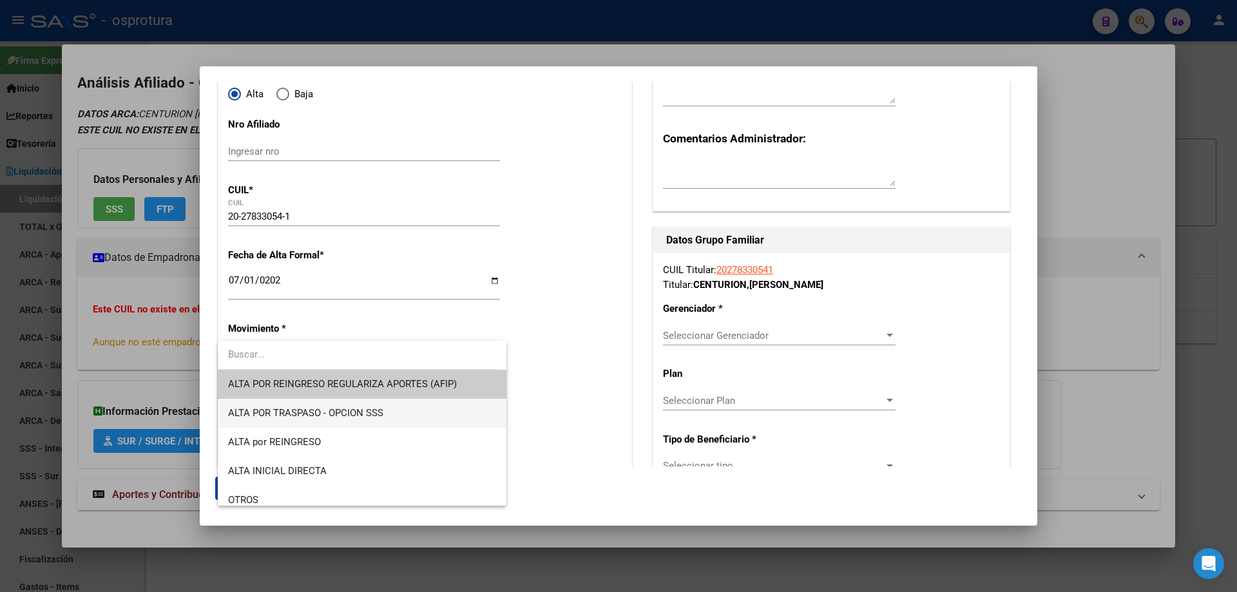
scroll to position [258, 0]
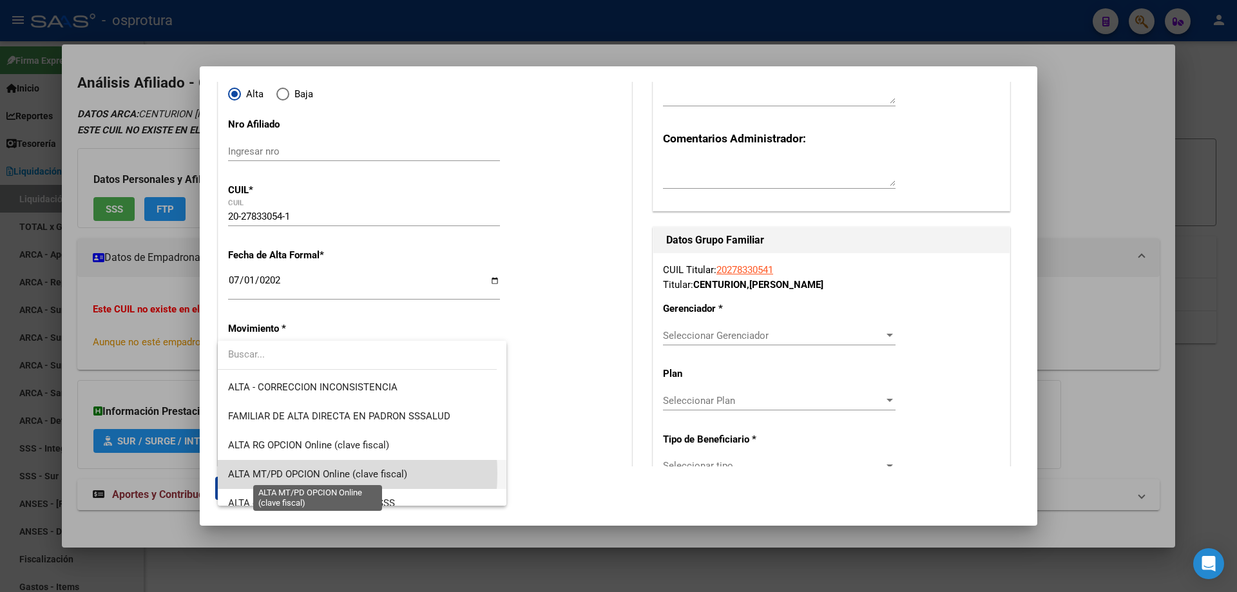
click at [292, 473] on span "ALTA MT/PD OPCION Online (clave fiscal)" at bounding box center [317, 474] width 179 height 12
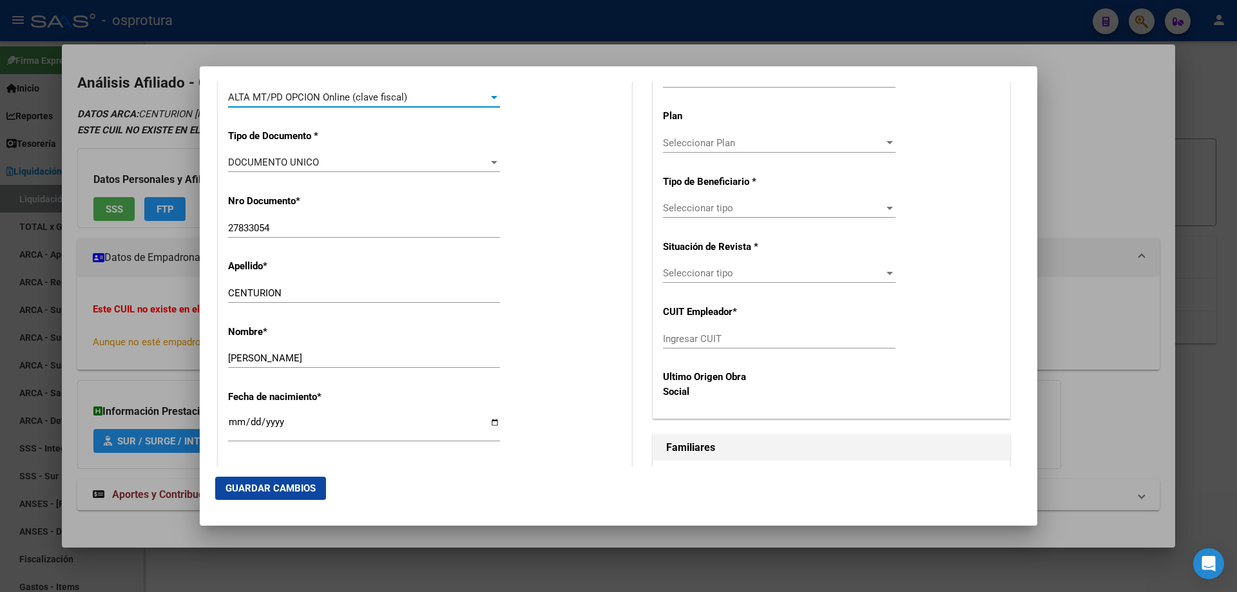
scroll to position [580, 0]
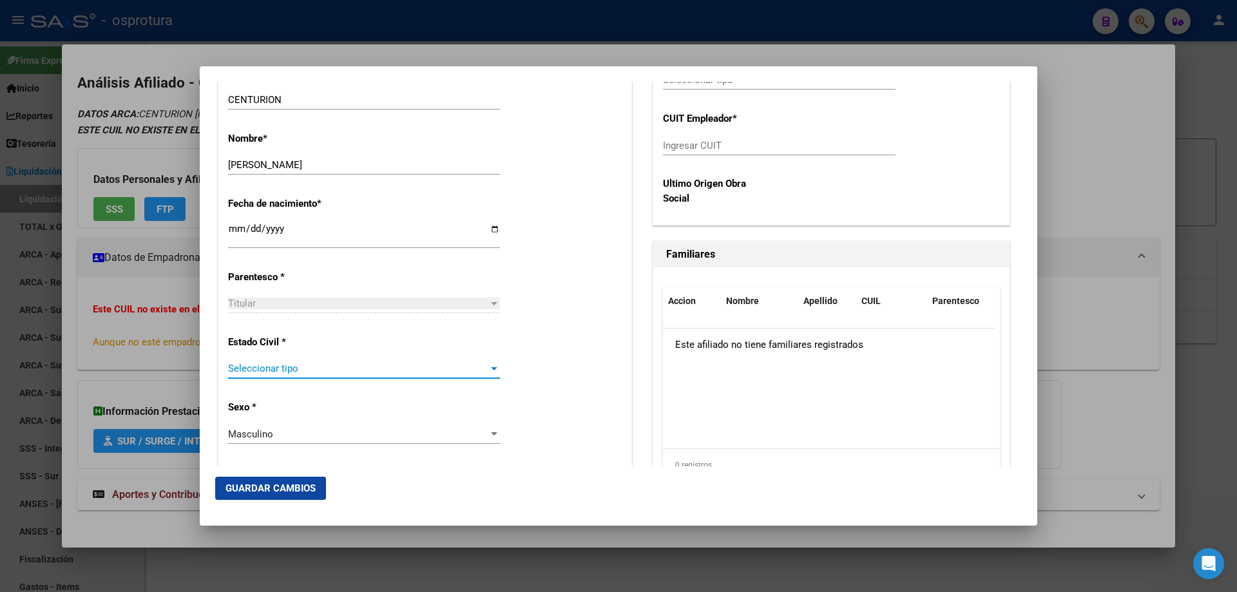
click at [285, 374] on span "Seleccionar tipo" at bounding box center [358, 369] width 260 height 12
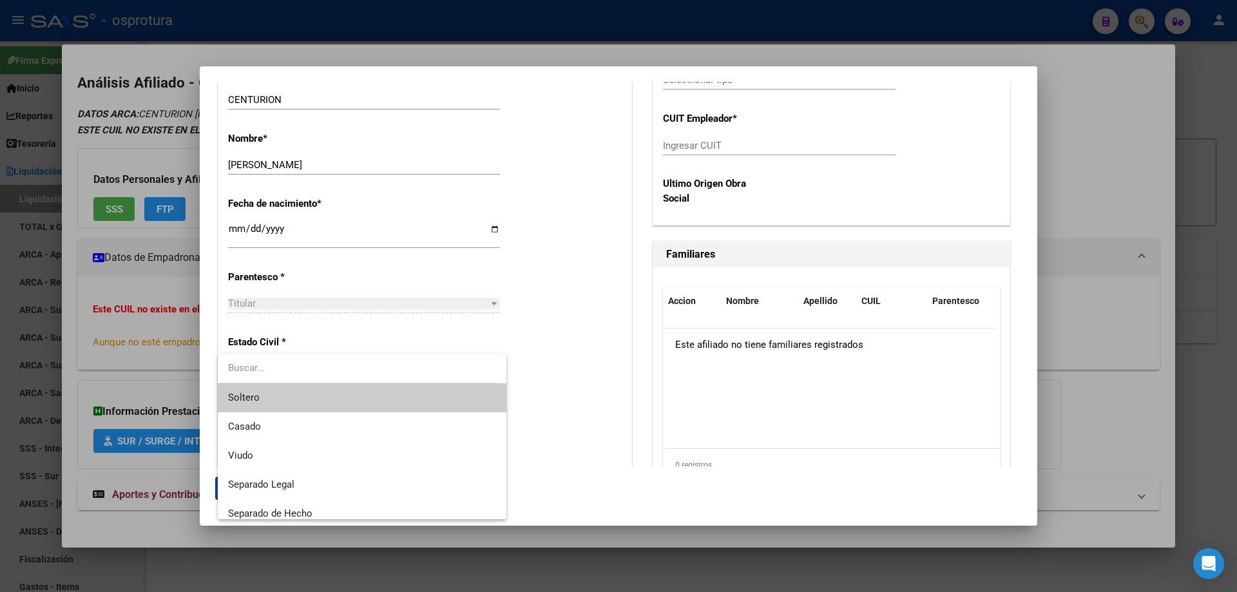
click at [284, 394] on span "Soltero" at bounding box center [362, 397] width 268 height 29
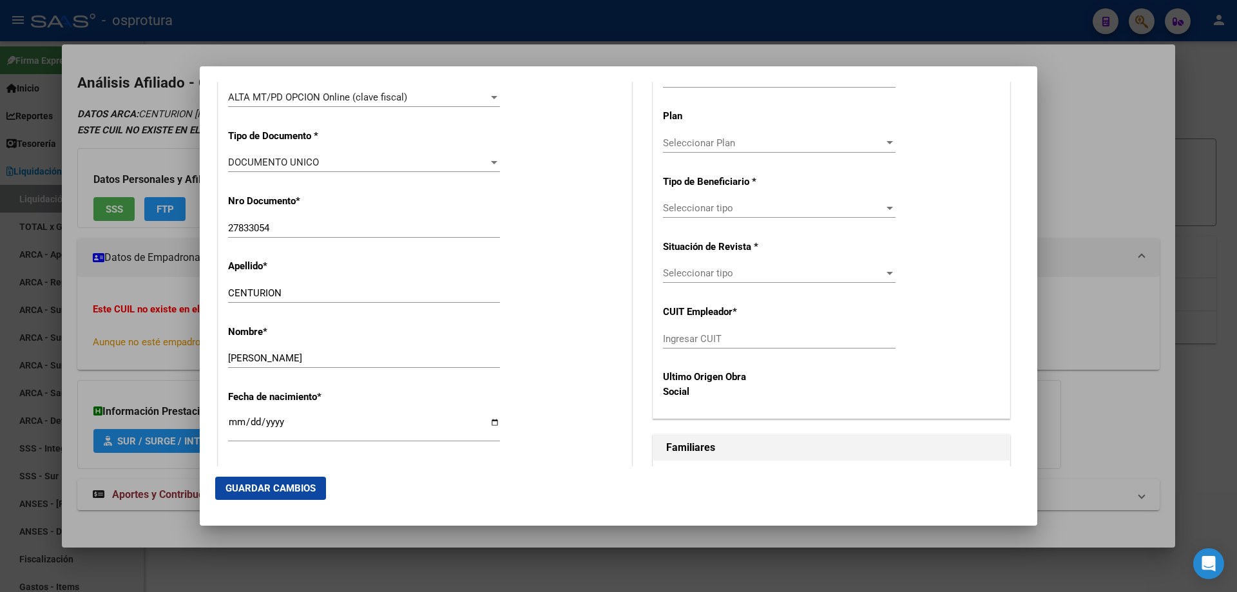
scroll to position [258, 0]
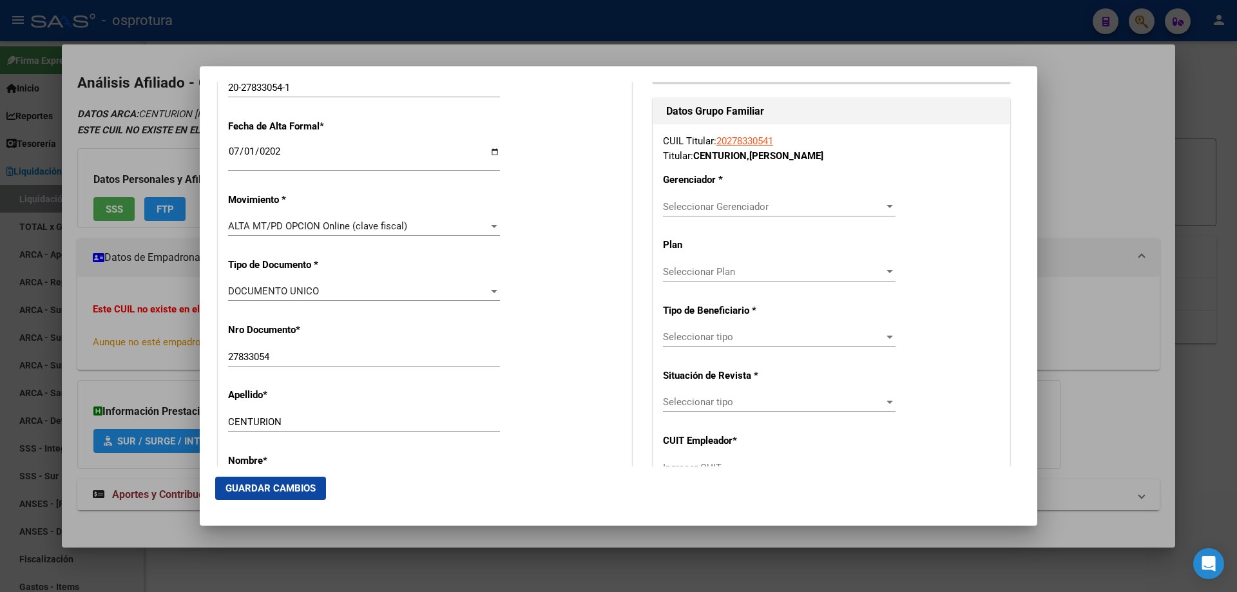
click at [732, 204] on span "Seleccionar Gerenciador" at bounding box center [773, 207] width 221 height 12
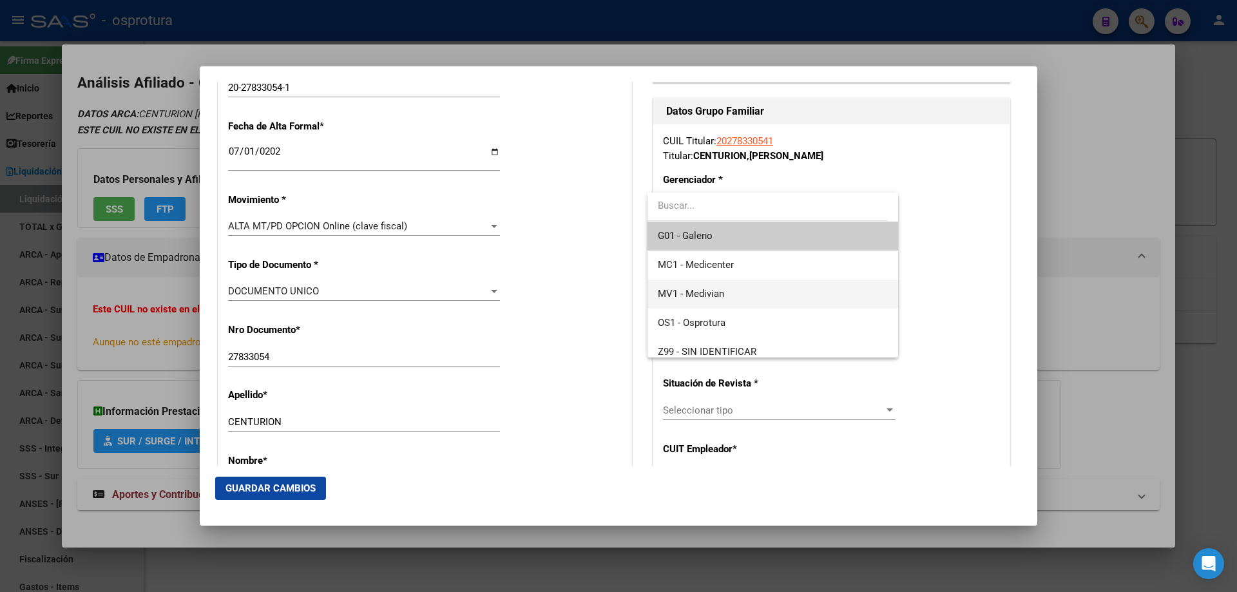
click at [718, 301] on span "MV1 - Medivian" at bounding box center [772, 294] width 229 height 29
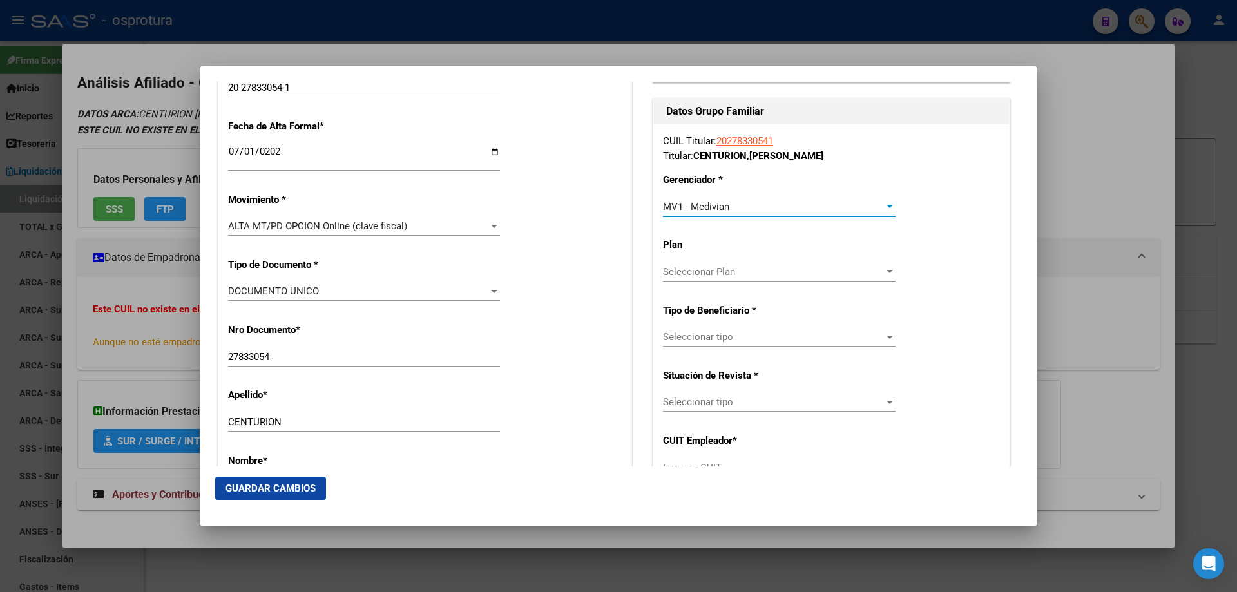
click at [732, 339] on span "Seleccionar tipo" at bounding box center [773, 337] width 221 height 12
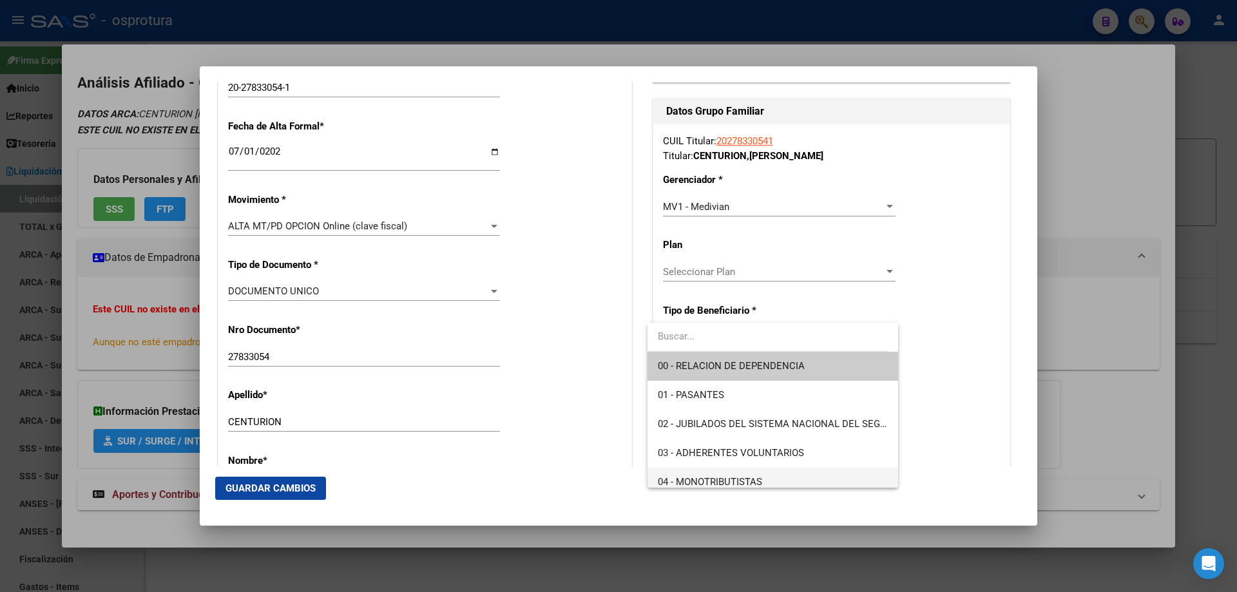
scroll to position [129, 0]
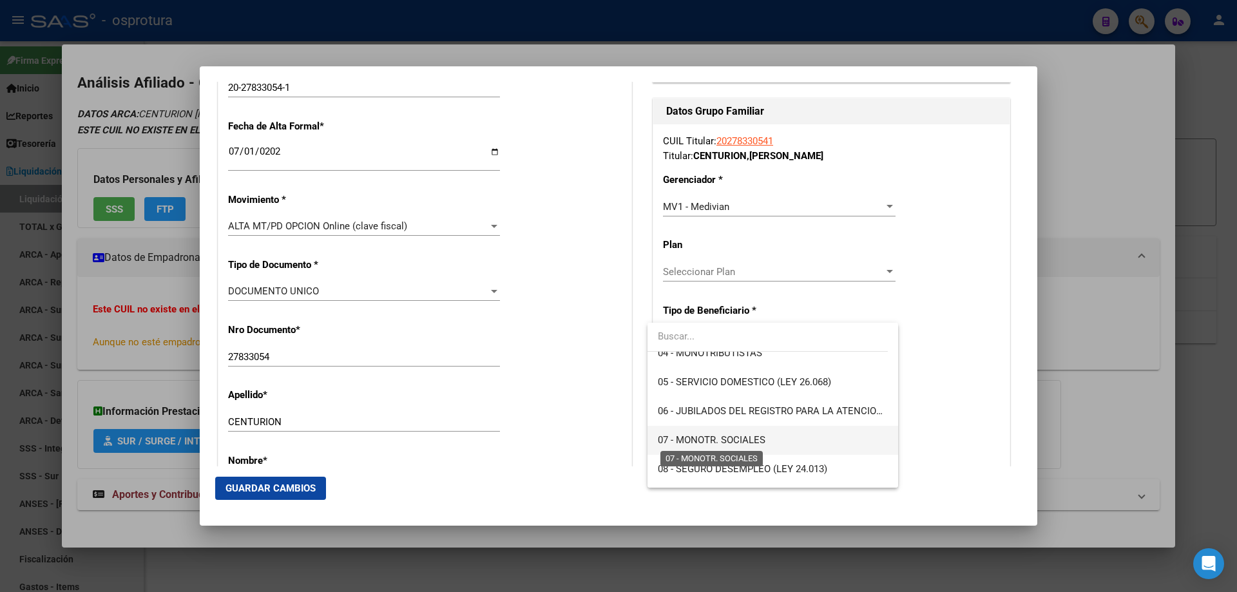
click at [733, 435] on span "07 - MONOTR. SOCIALES" at bounding box center [712, 440] width 108 height 12
type input "20-27833054-1"
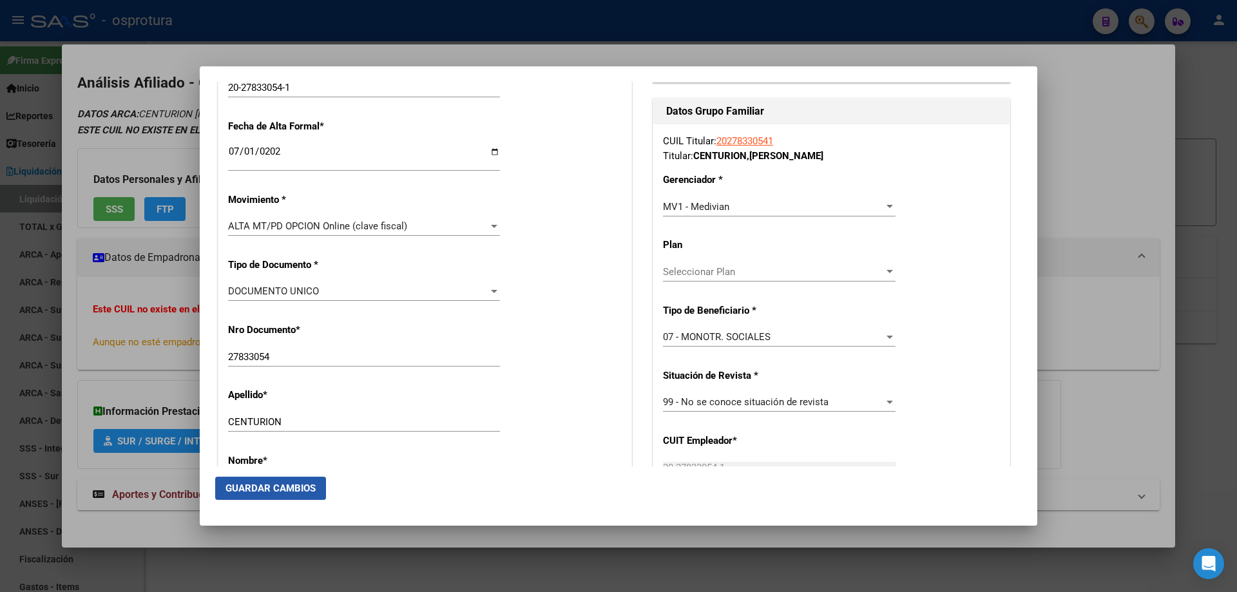
click at [255, 480] on button "Guardar Cambios" at bounding box center [270, 488] width 111 height 23
